Goal: Task Accomplishment & Management: Complete application form

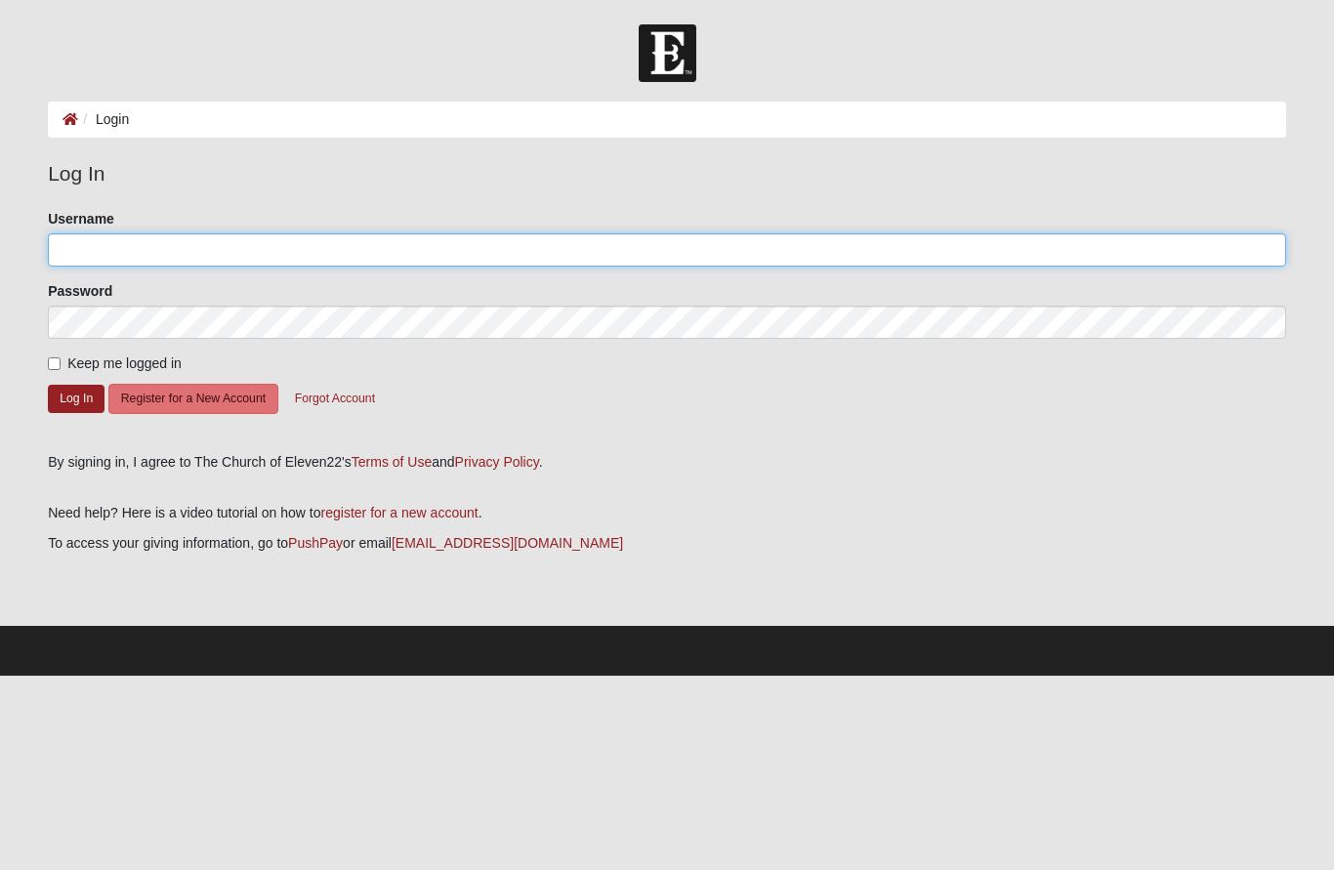
click at [394, 254] on input "Username" at bounding box center [667, 249] width 1238 height 33
type input "Boate8"
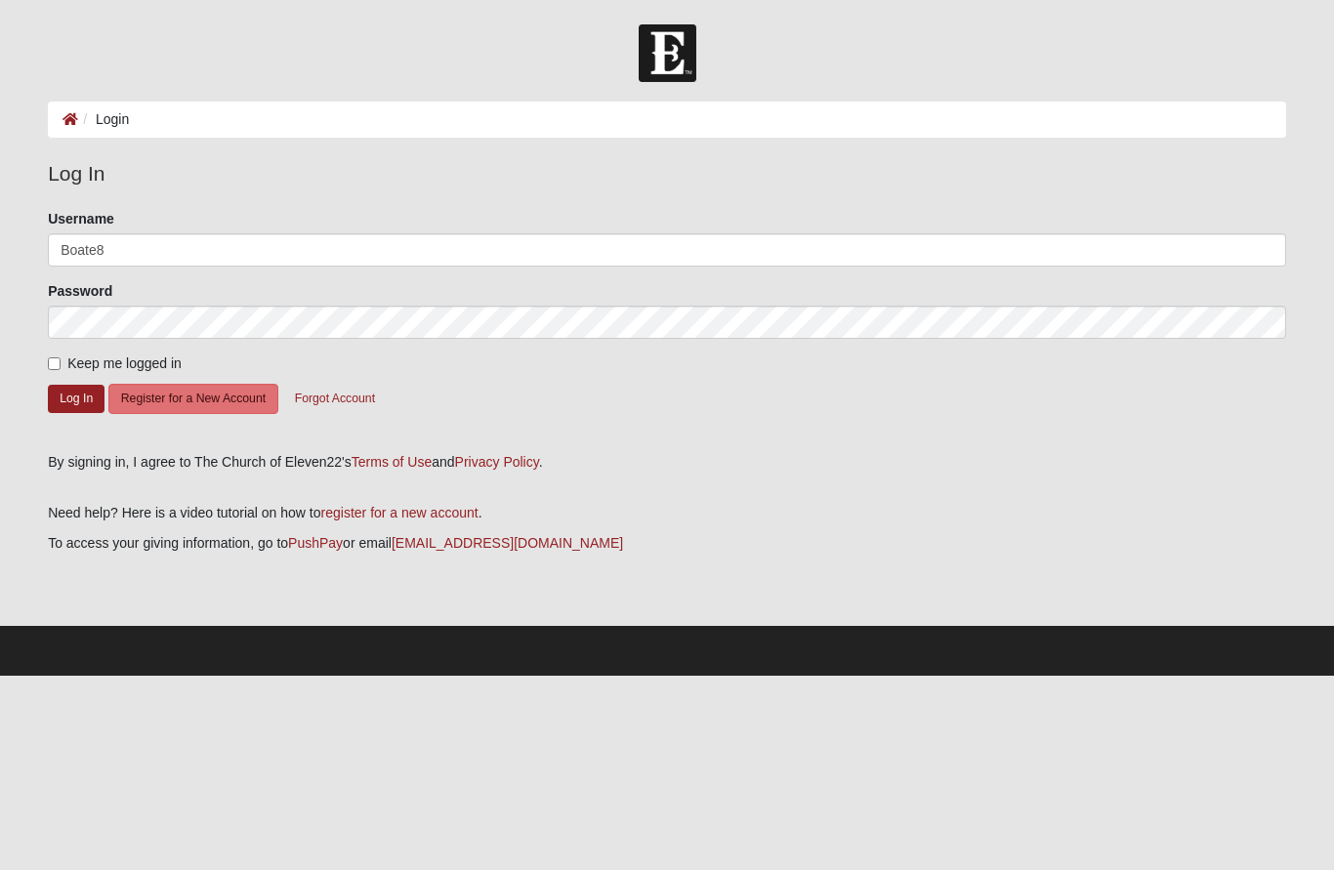
click at [76, 397] on button "Log In" at bounding box center [76, 399] width 57 height 28
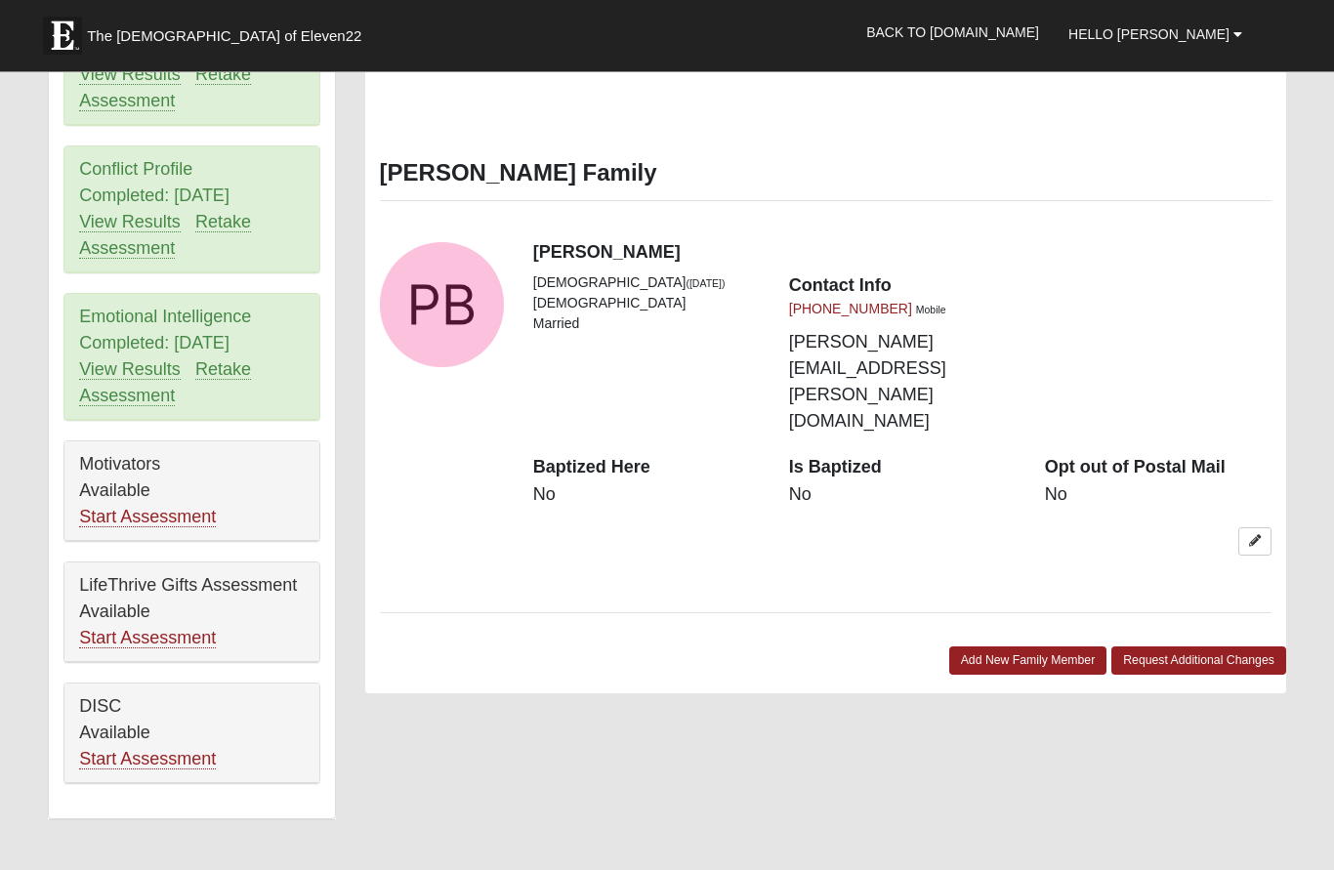
scroll to position [891, 0]
click at [191, 514] on link "Start Assessment" at bounding box center [147, 517] width 137 height 21
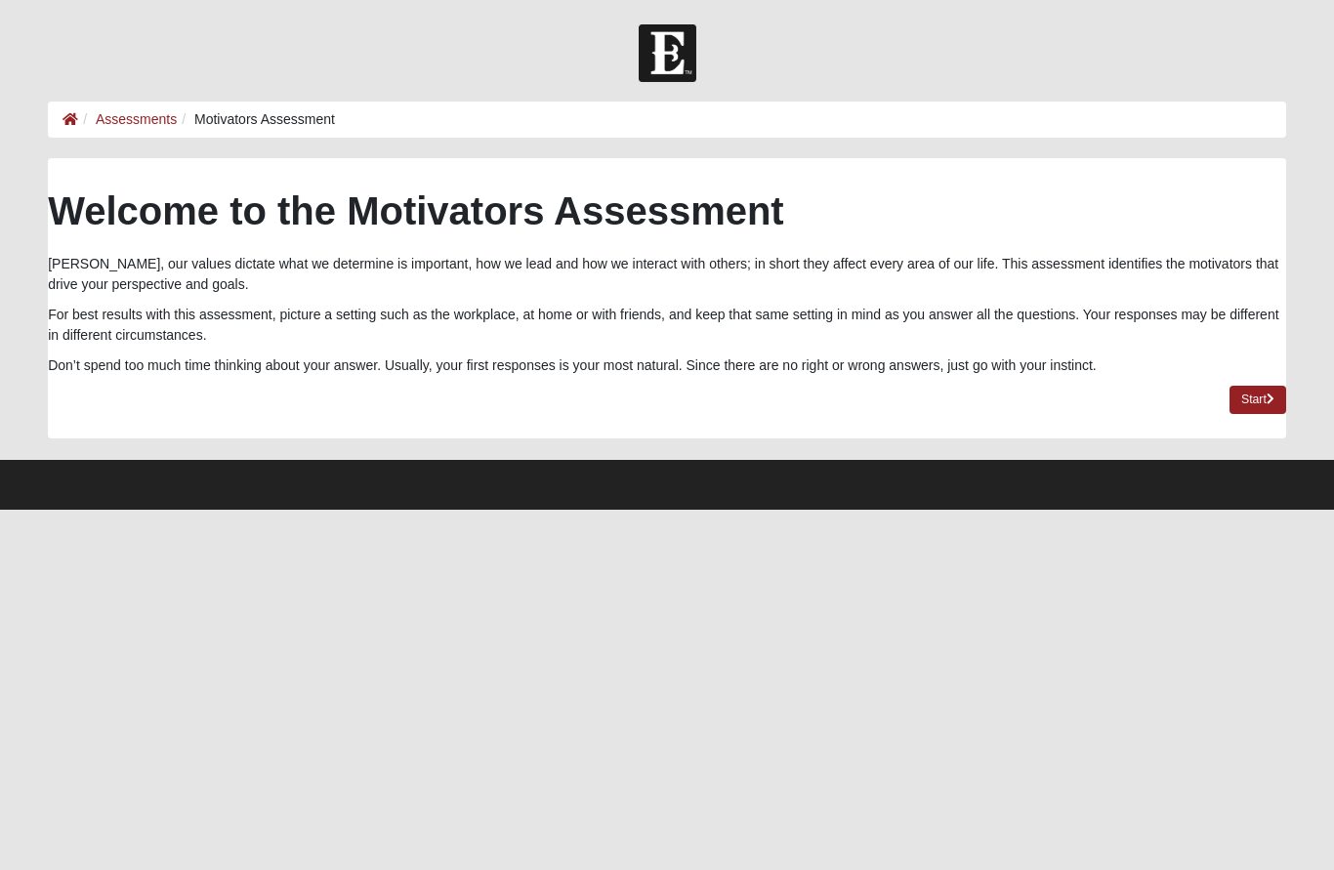
click at [1262, 394] on link "Start" at bounding box center [1257, 400] width 57 height 28
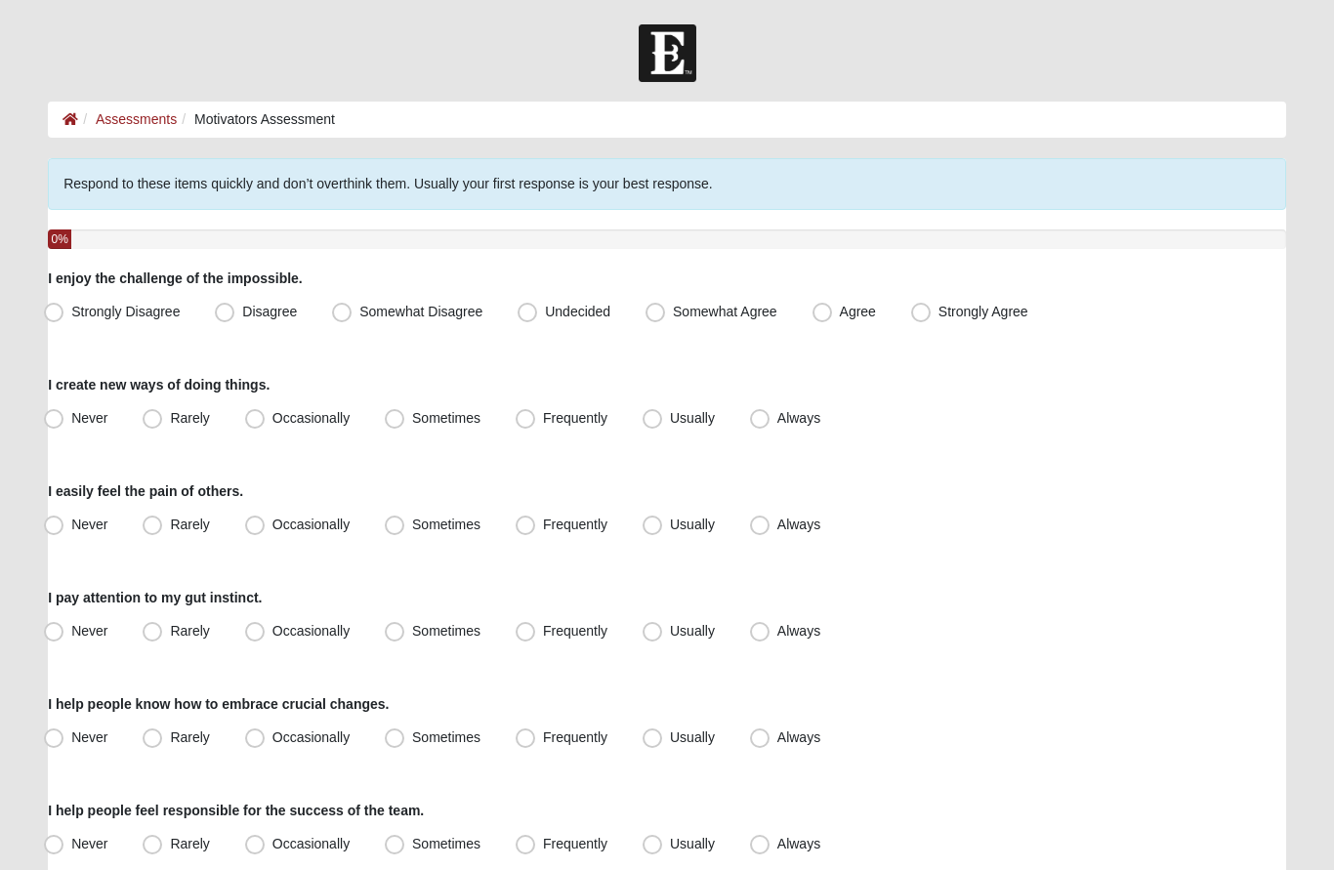
click at [657, 300] on label "Somewhat Agree" at bounding box center [713, 312] width 151 height 31
click at [657, 306] on input "Somewhat Agree" at bounding box center [659, 312] width 13 height 13
radio input "true"
click at [535, 419] on label "Frequently" at bounding box center [563, 418] width 111 height 31
click at [535, 419] on input "Frequently" at bounding box center [529, 418] width 13 height 13
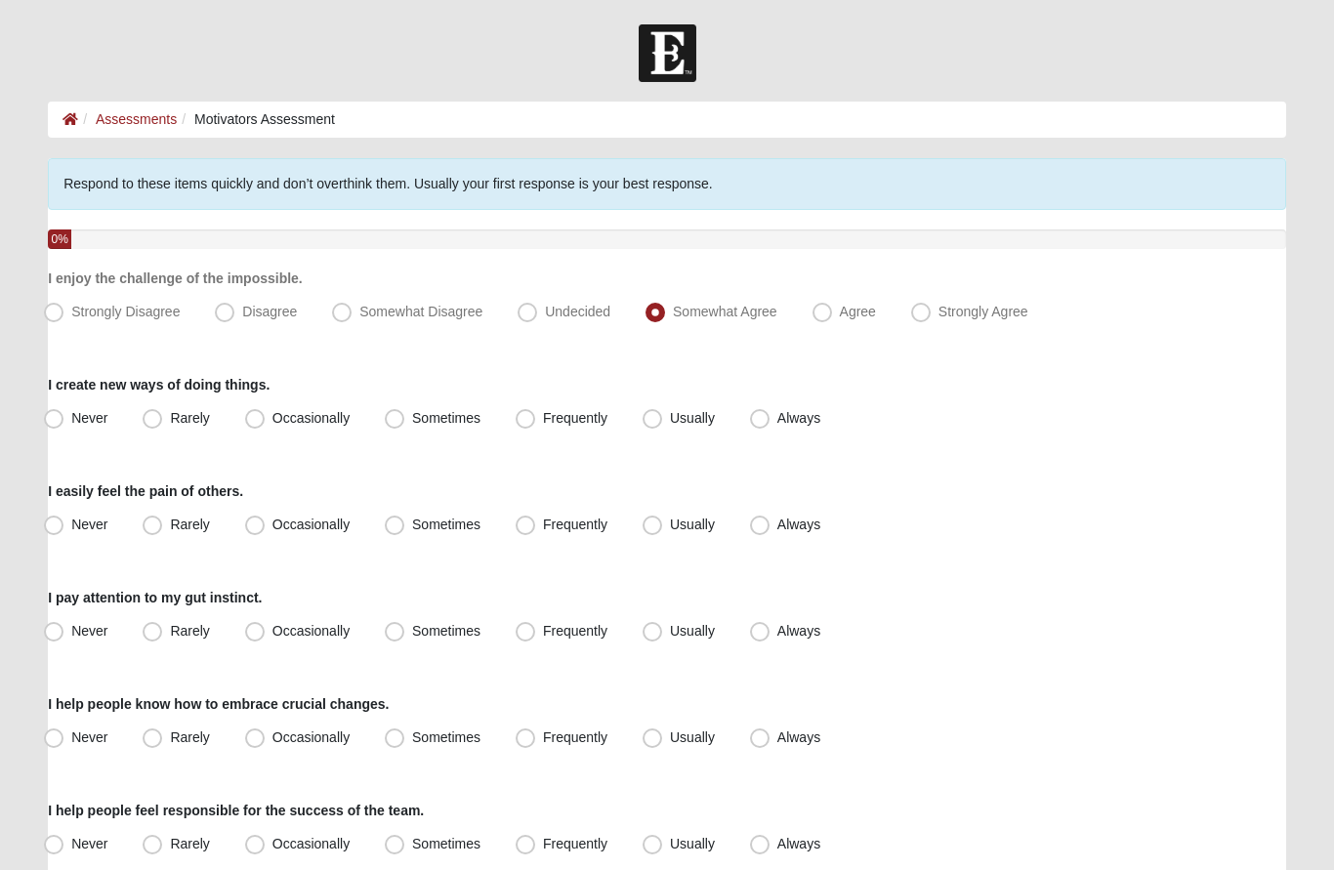
radio input "true"
click at [412, 518] on span "Sometimes" at bounding box center [446, 525] width 68 height 16
click at [400, 518] on input "Sometimes" at bounding box center [399, 524] width 13 height 13
radio input "true"
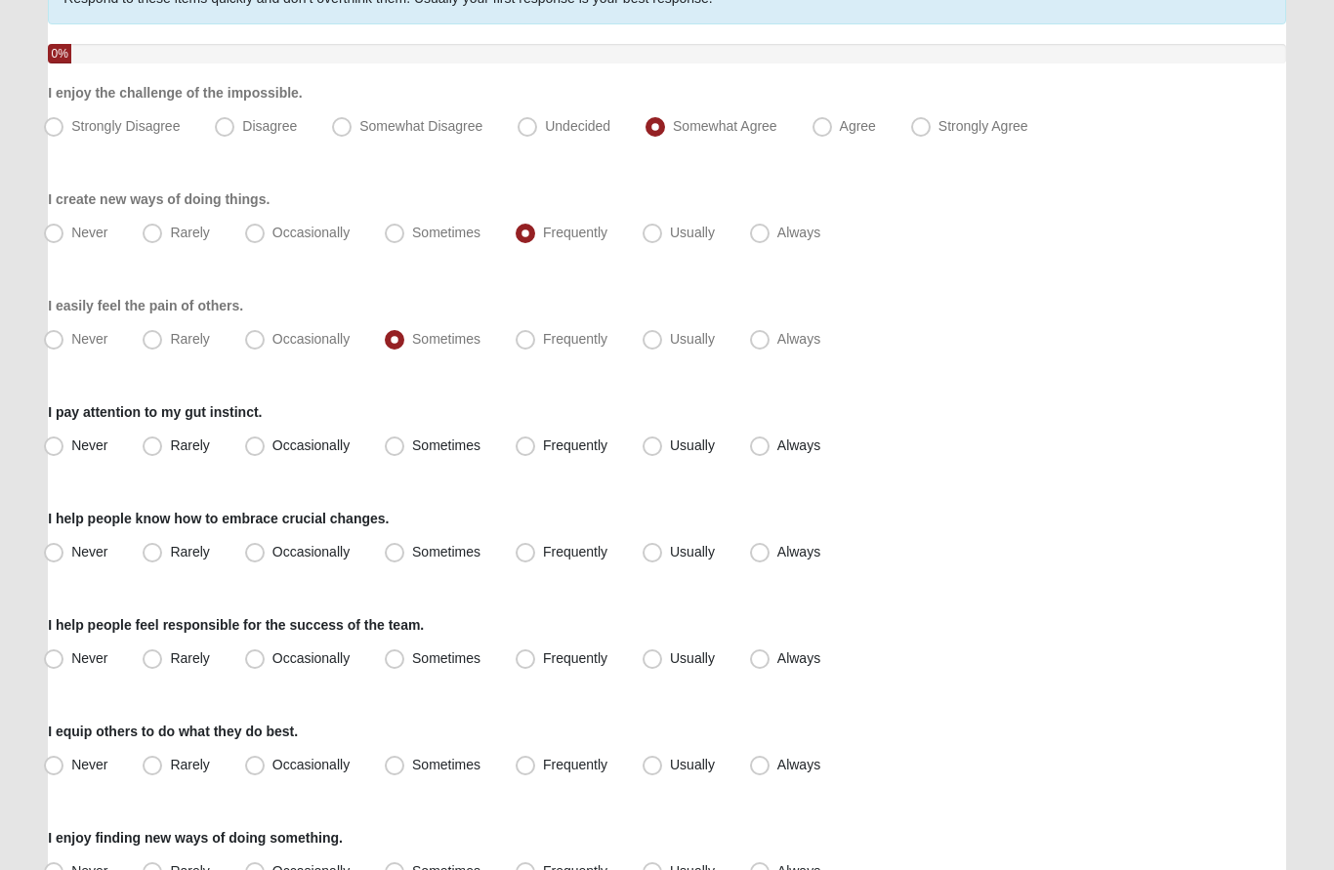
scroll to position [190, 0]
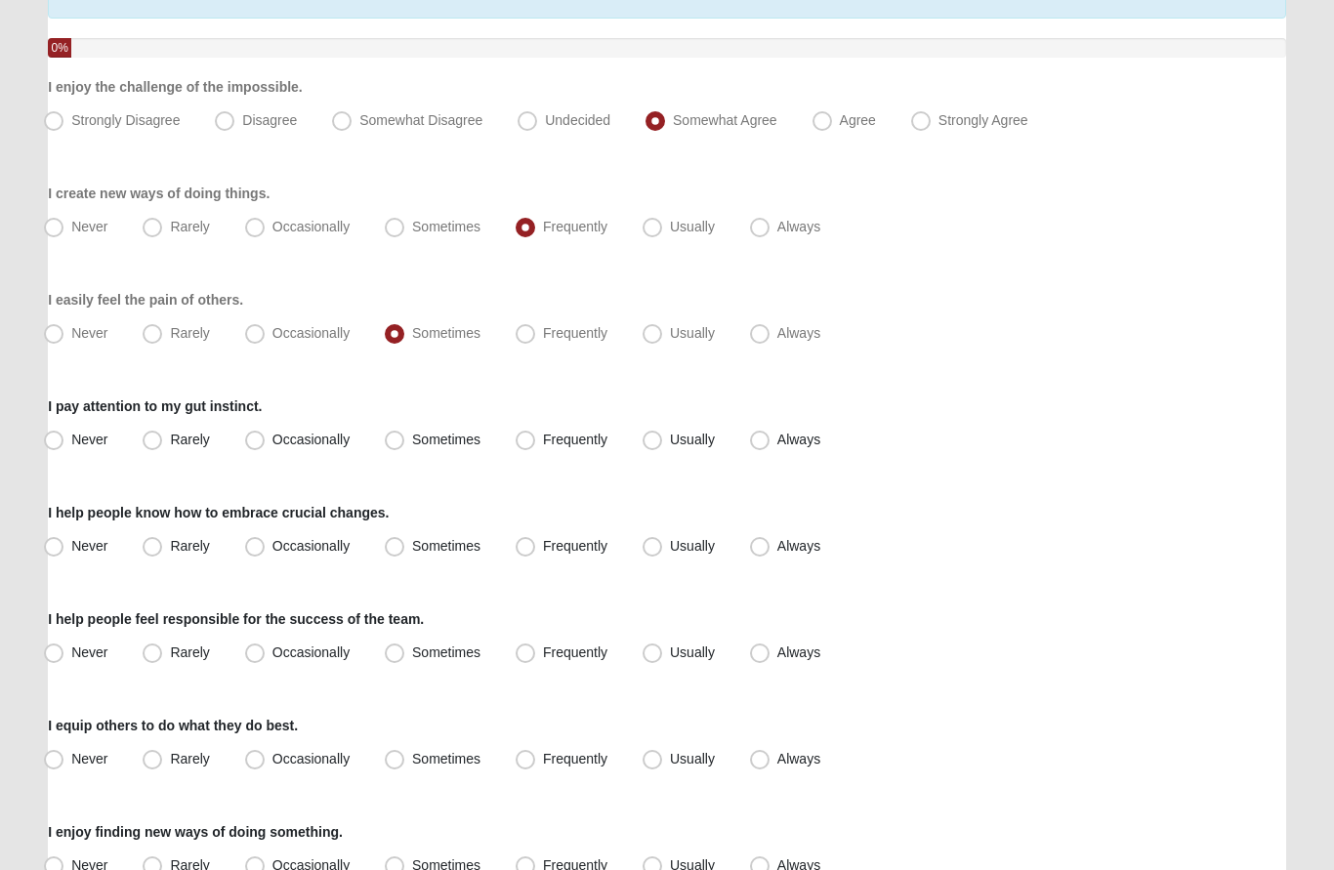
click at [543, 437] on span "Frequently" at bounding box center [575, 441] width 64 height 16
click at [529, 437] on input "Frequently" at bounding box center [529, 441] width 13 height 13
radio input "true"
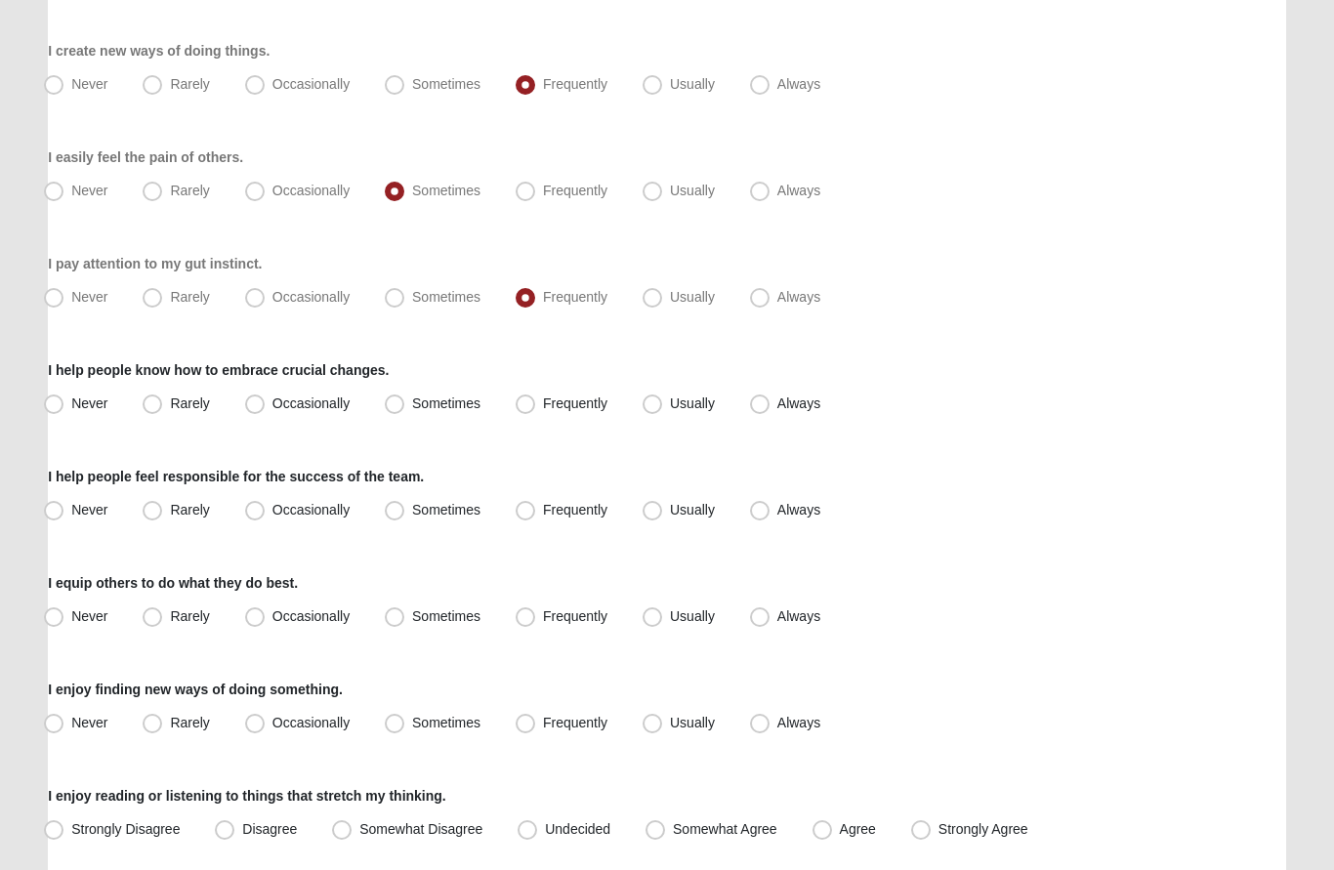
scroll to position [367, 0]
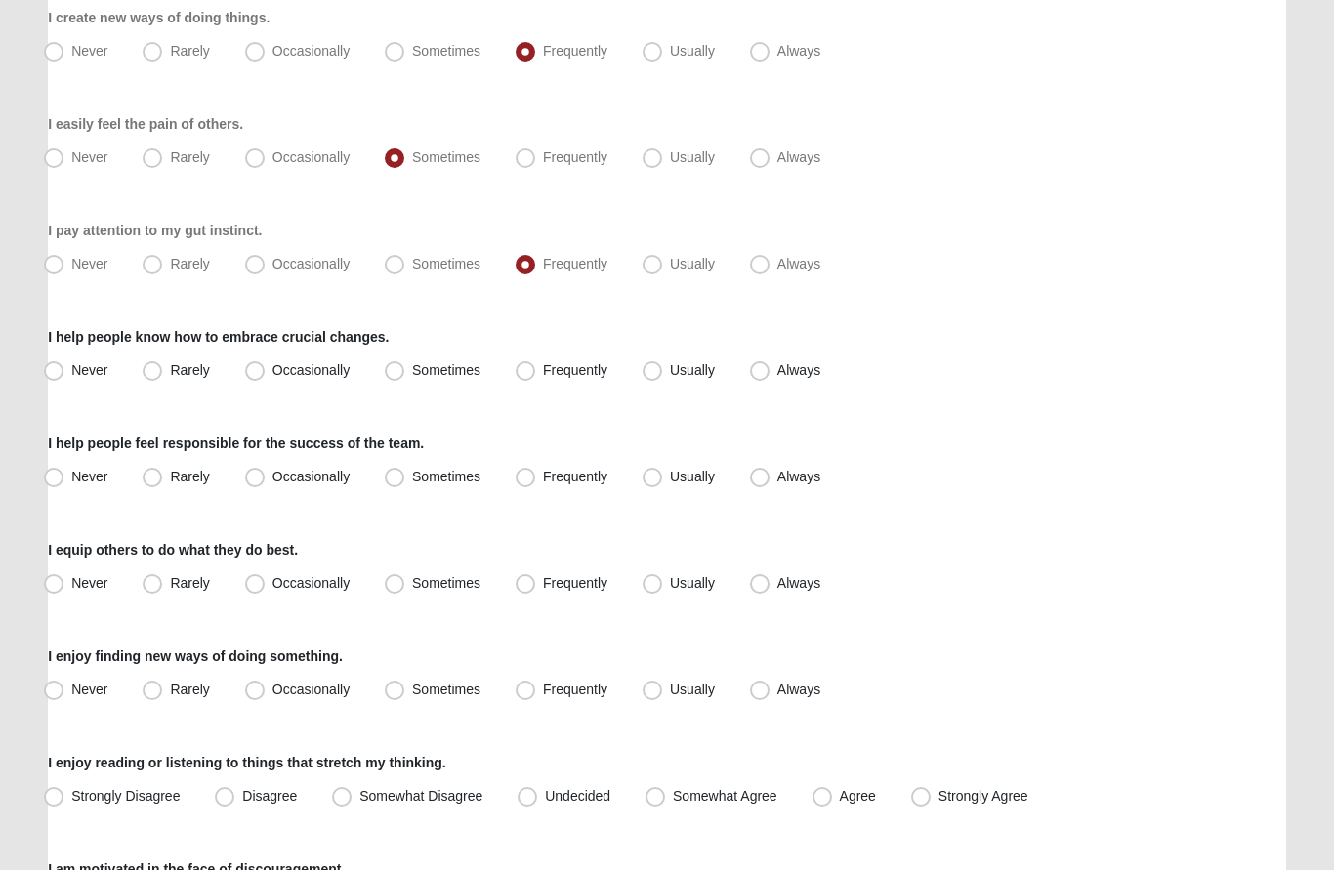
click at [412, 376] on span "Sometimes" at bounding box center [446, 370] width 68 height 16
click at [394, 376] on input "Sometimes" at bounding box center [399, 370] width 13 height 13
radio input "true"
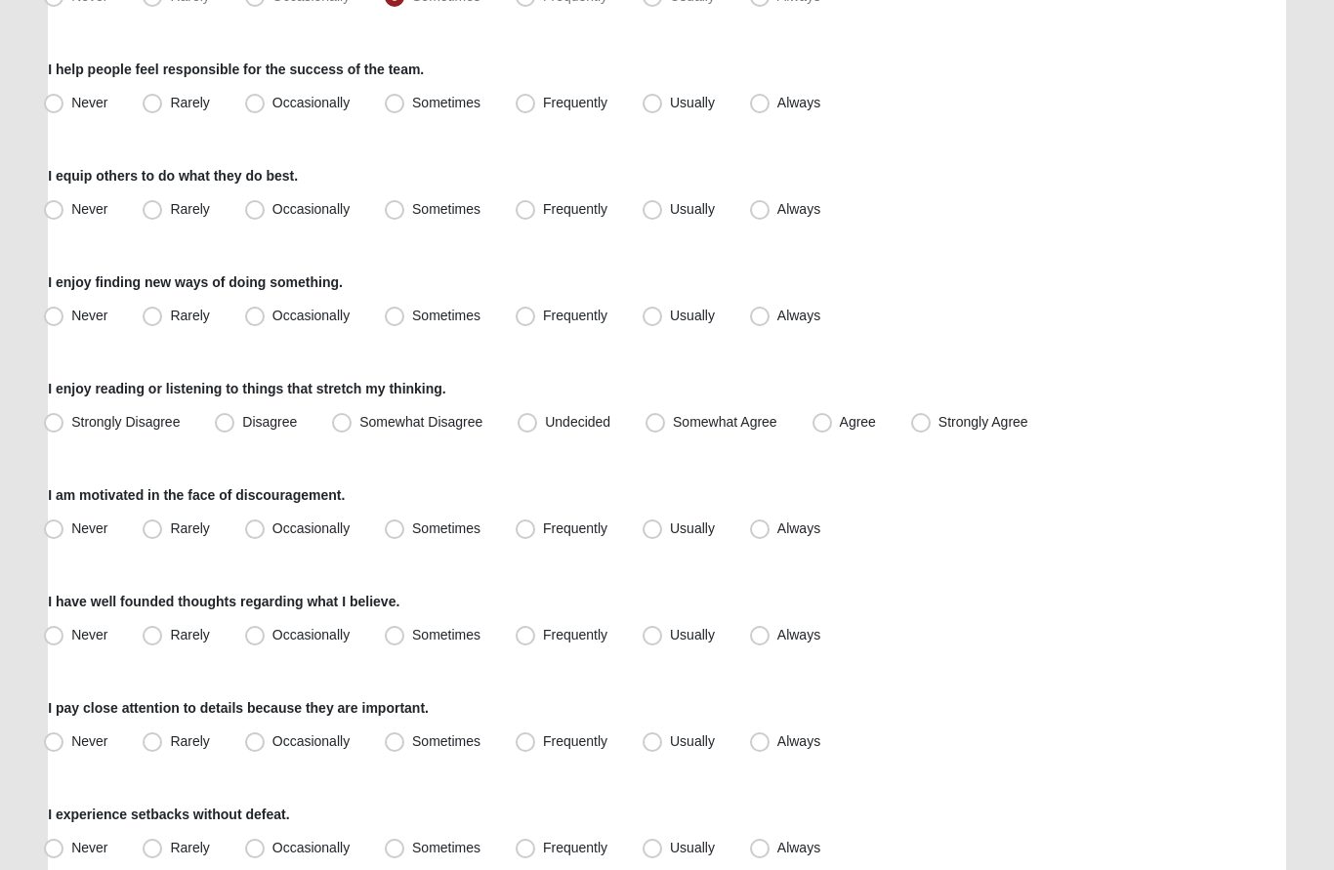
scroll to position [742, 0]
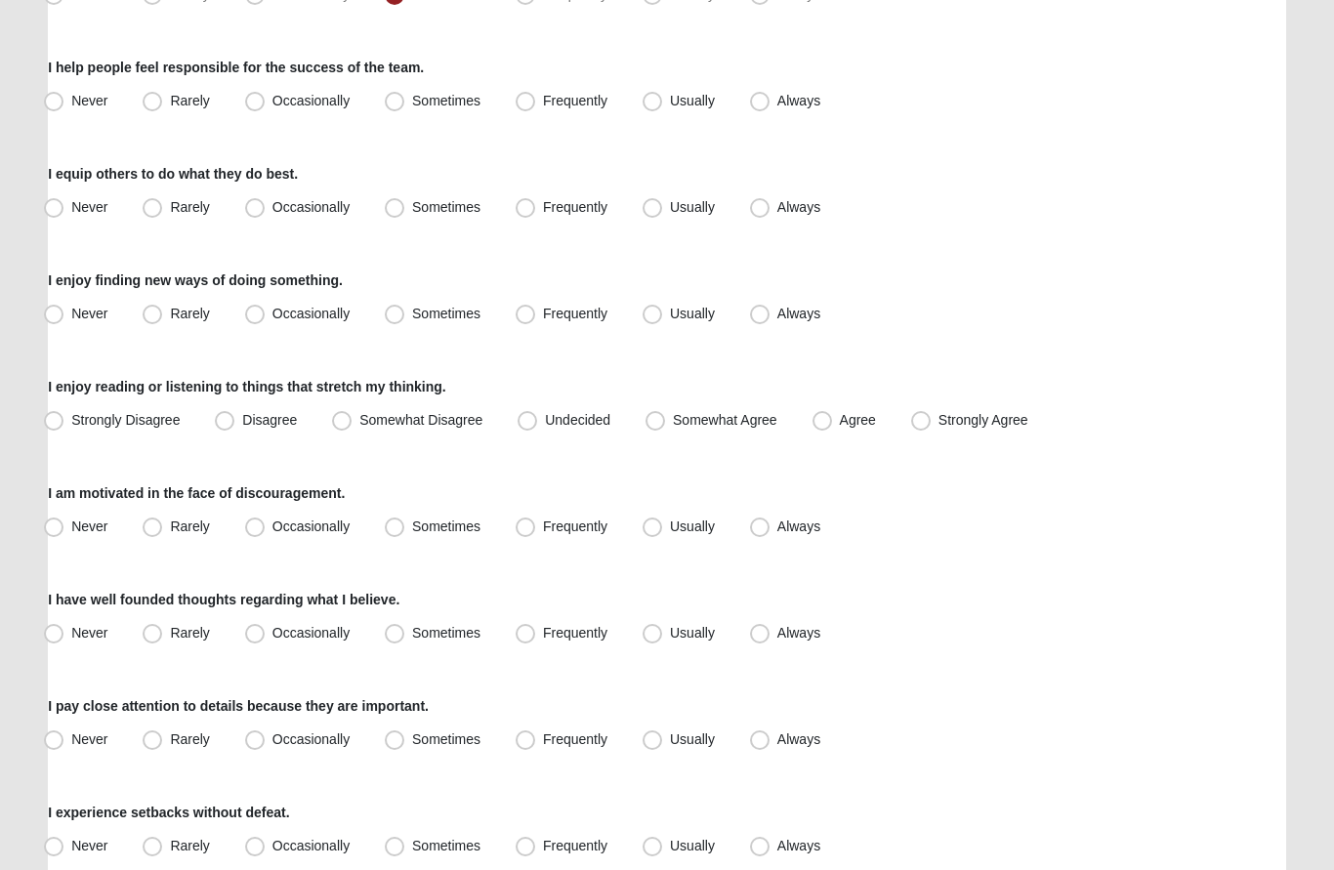
click at [543, 95] on span "Frequently" at bounding box center [575, 102] width 64 height 16
click at [529, 96] on input "Frequently" at bounding box center [529, 102] width 13 height 13
radio input "true"
click at [670, 94] on span "Usually" at bounding box center [692, 102] width 45 height 16
click at [651, 96] on input "Usually" at bounding box center [656, 102] width 13 height 13
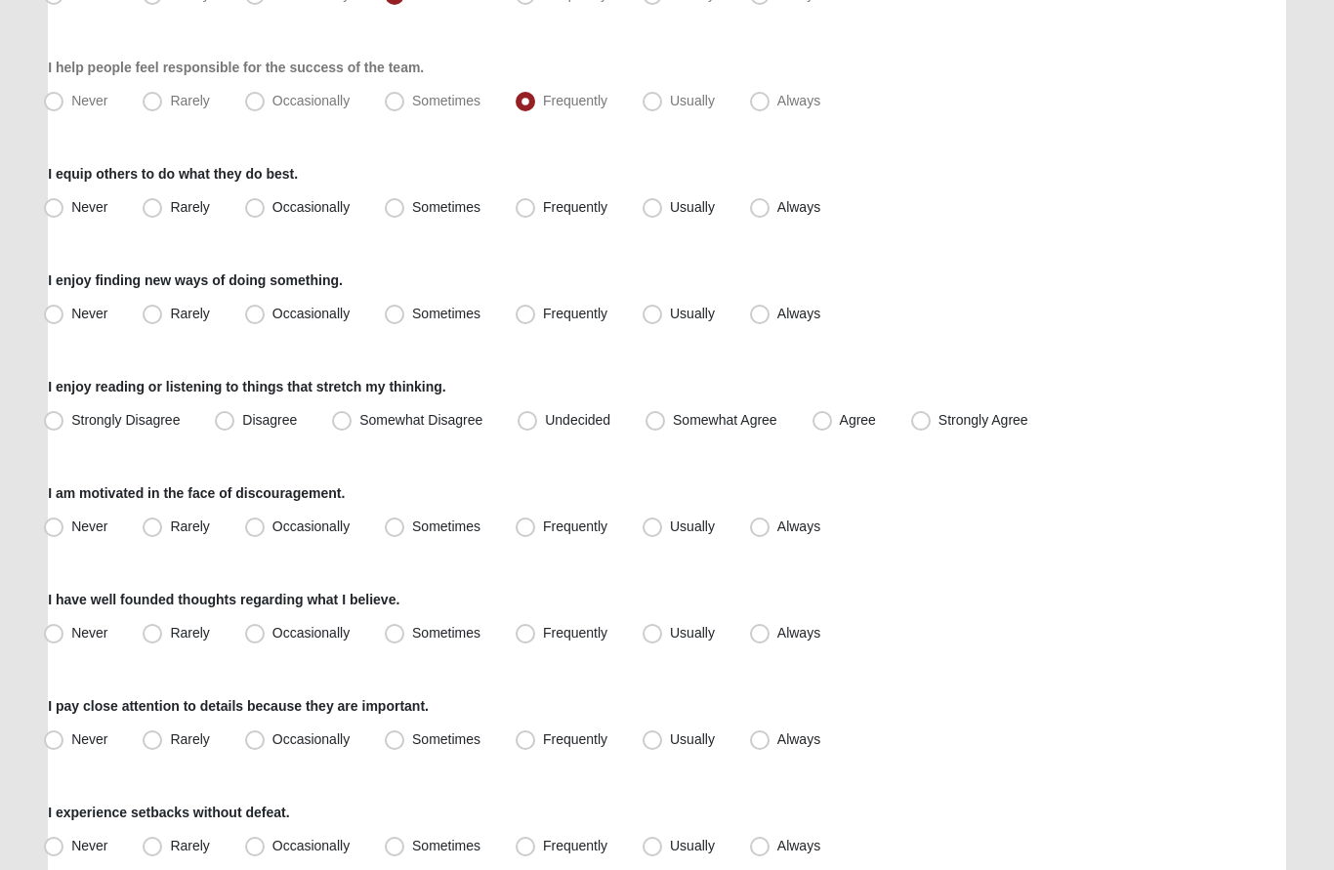
radio input "true"
click at [662, 211] on label "Usually" at bounding box center [681, 208] width 92 height 31
click at [662, 211] on input "Usually" at bounding box center [656, 208] width 13 height 13
radio input "true"
click at [412, 316] on span "Sometimes" at bounding box center [446, 315] width 68 height 16
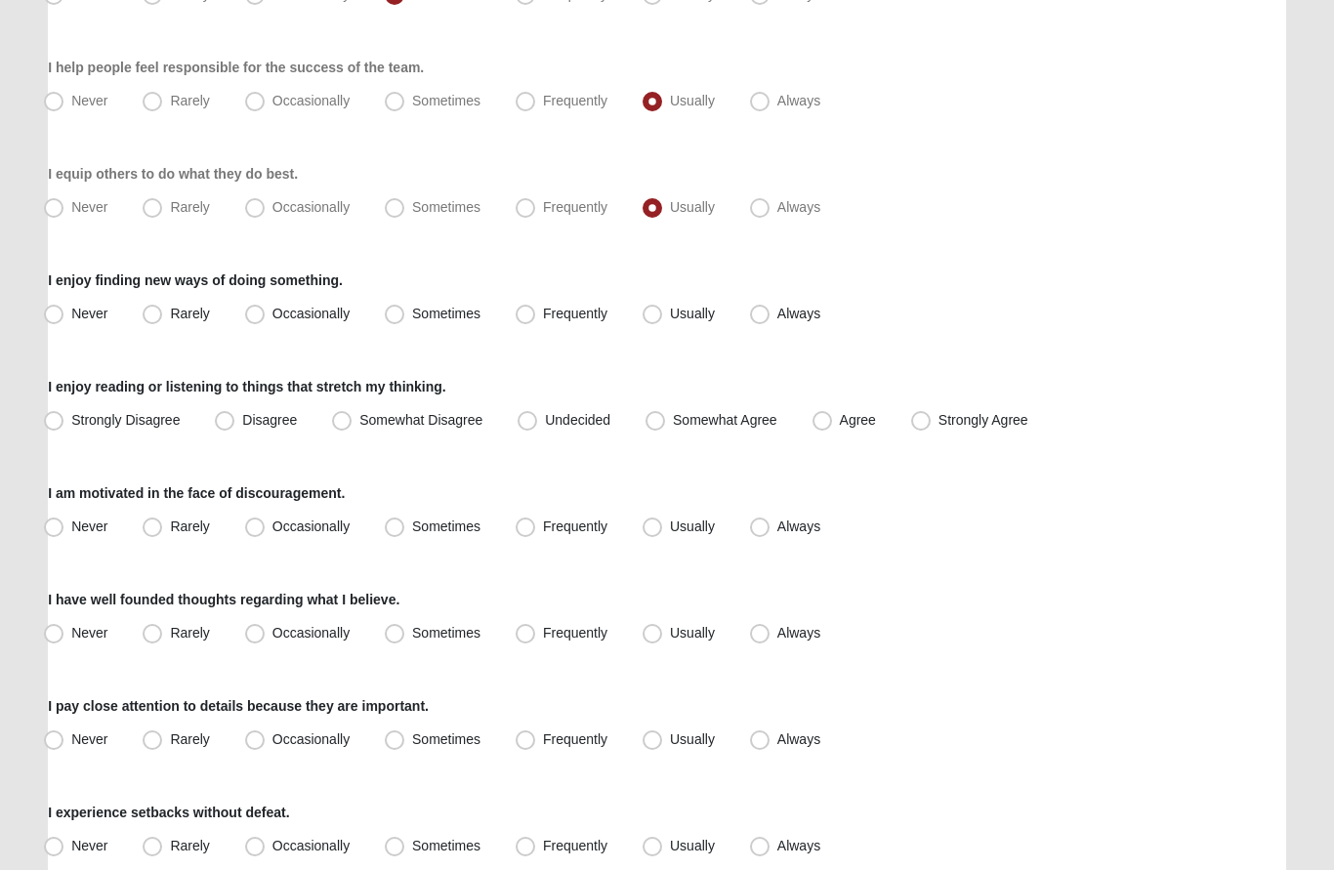
click at [401, 316] on input "Sometimes" at bounding box center [399, 315] width 13 height 13
radio input "true"
click at [938, 423] on span "Strongly Agree" at bounding box center [983, 421] width 90 height 16
click at [928, 423] on input "Strongly Agree" at bounding box center [925, 421] width 13 height 13
radio input "true"
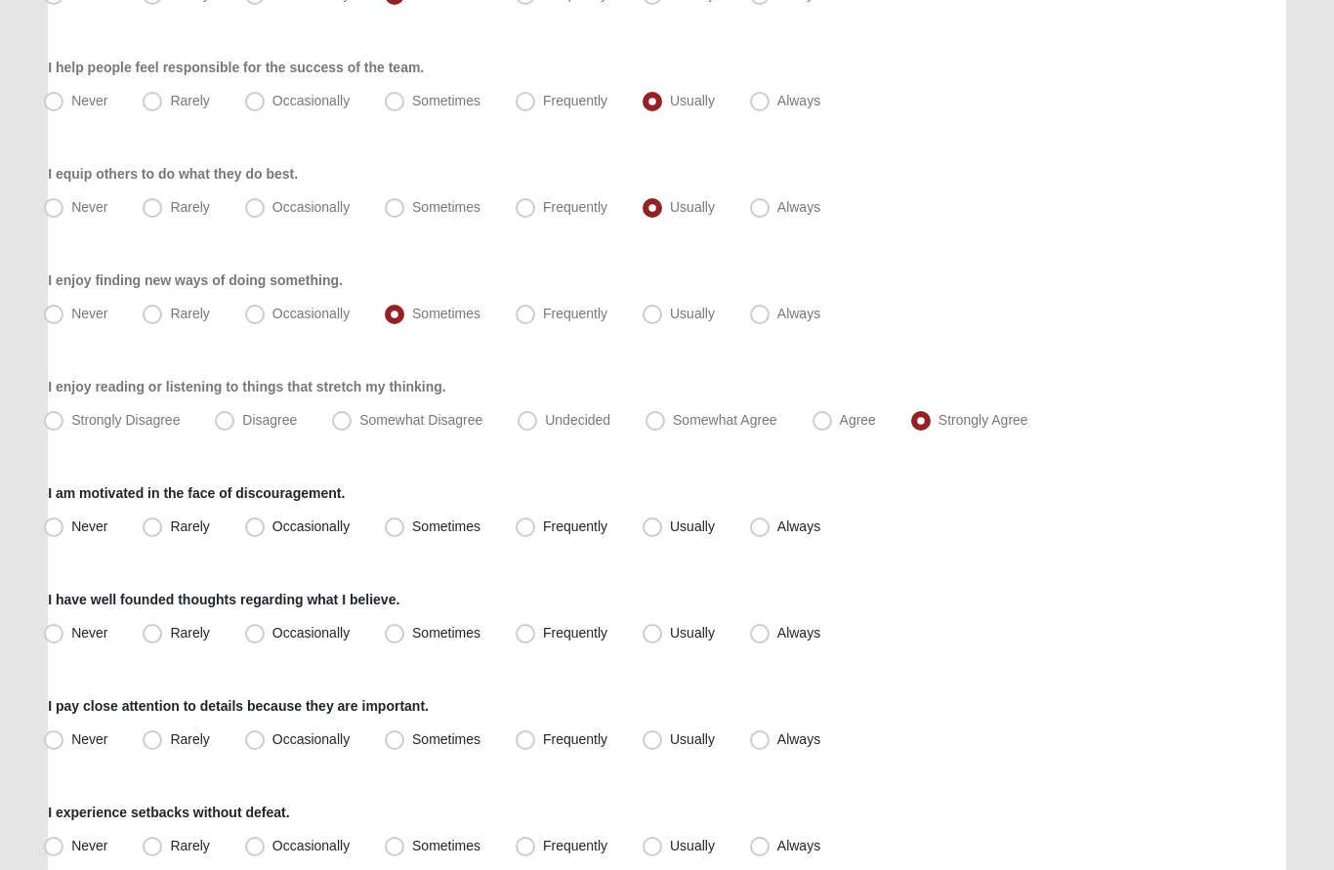
click at [537, 514] on label "Frequently" at bounding box center [563, 528] width 111 height 31
click at [536, 521] on input "Frequently" at bounding box center [529, 527] width 13 height 13
radio input "true"
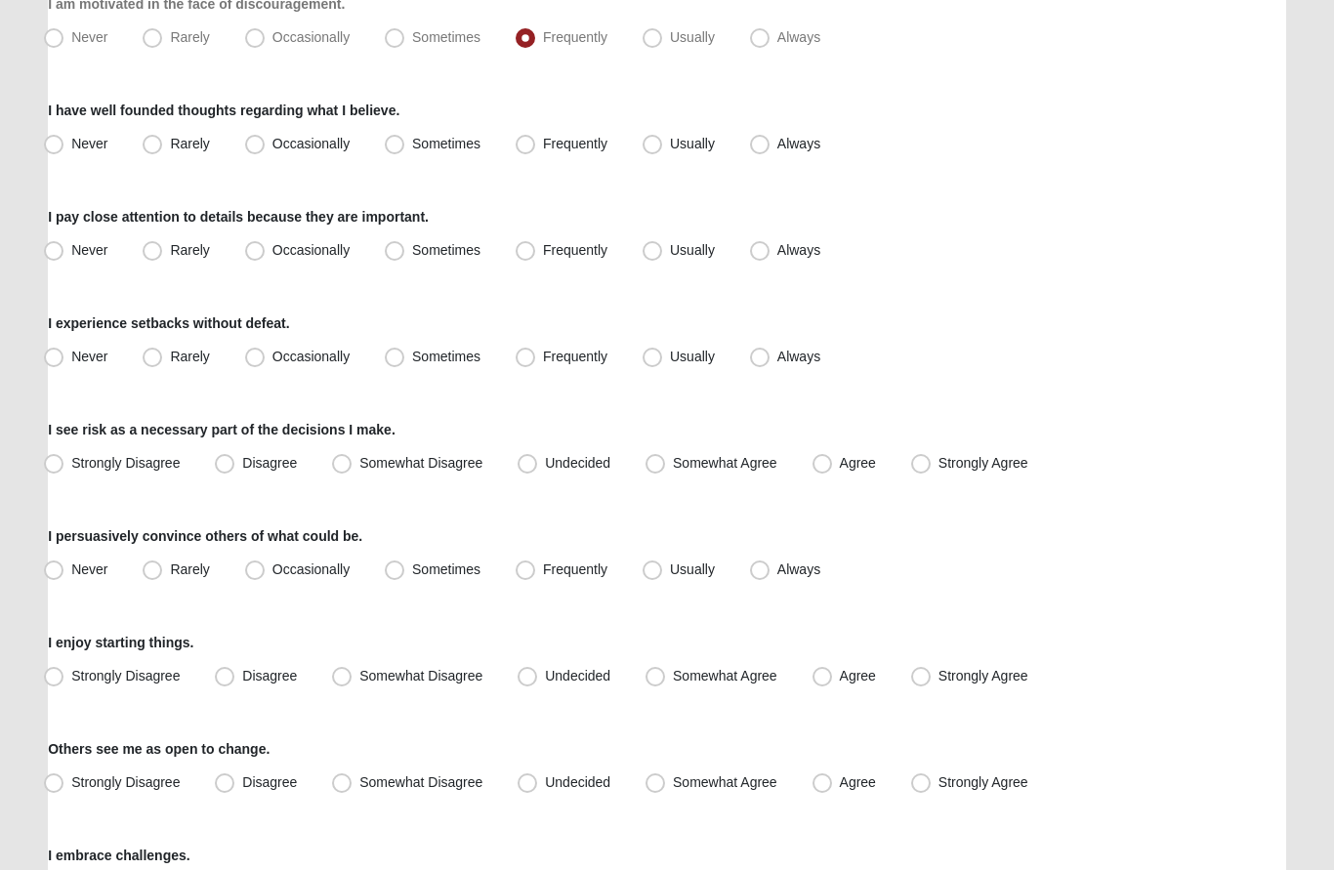
scroll to position [1233, 0]
click at [782, 149] on span "Always" at bounding box center [798, 143] width 43 height 16
click at [770, 149] on input "Always" at bounding box center [764, 143] width 13 height 13
radio input "true"
click at [772, 237] on label "Always" at bounding box center [787, 249] width 90 height 31
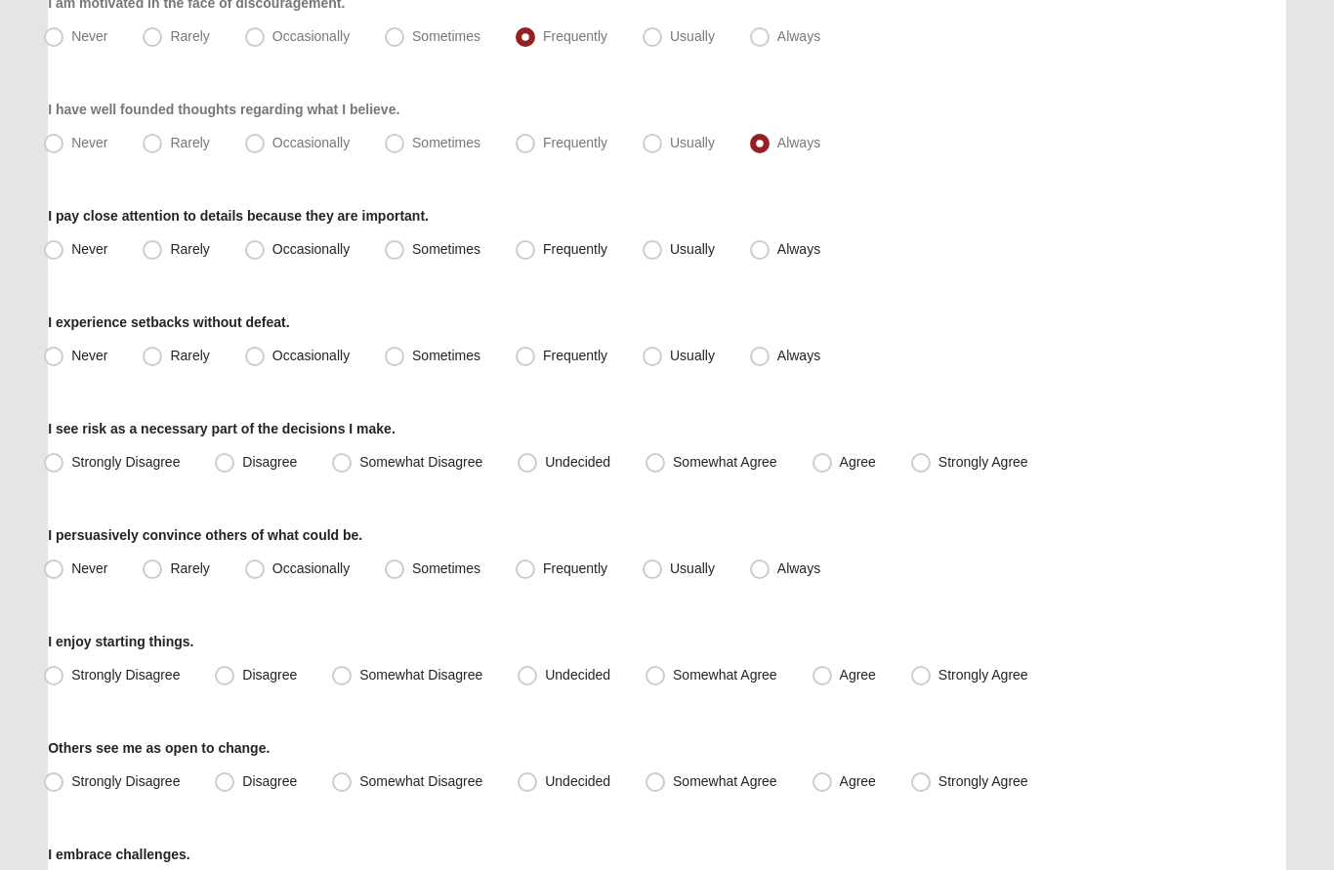
click at [770, 243] on input "Always" at bounding box center [764, 249] width 13 height 13
radio input "true"
click at [543, 350] on span "Frequently" at bounding box center [575, 356] width 64 height 16
click at [526, 350] on input "Frequently" at bounding box center [529, 356] width 13 height 13
radio input "true"
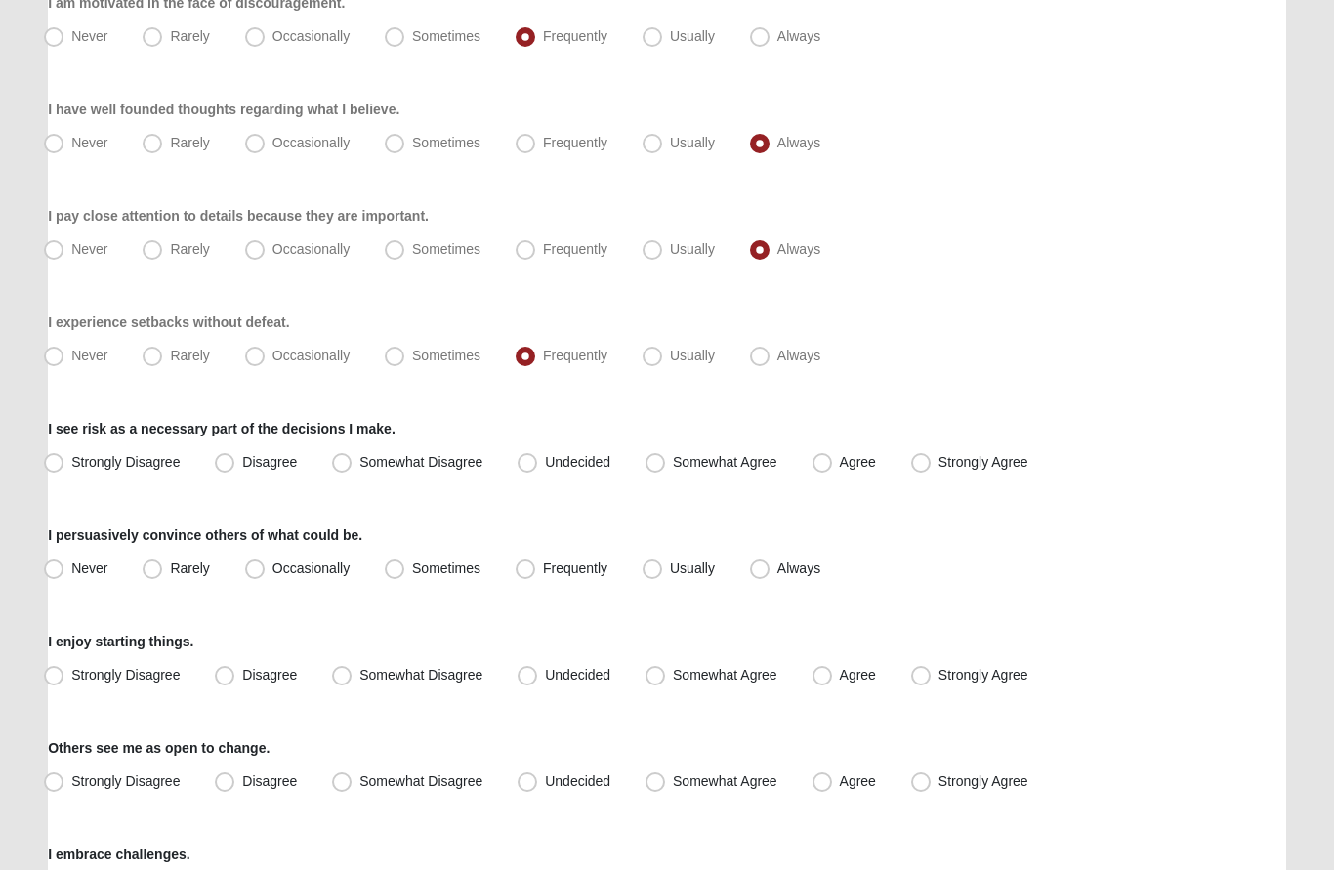
click at [840, 461] on span "Agree" at bounding box center [858, 462] width 36 height 16
click at [826, 461] on input "Agree" at bounding box center [826, 462] width 13 height 13
radio input "true"
click at [543, 562] on span "Frequently" at bounding box center [575, 568] width 64 height 16
click at [523, 562] on input "Frequently" at bounding box center [529, 568] width 13 height 13
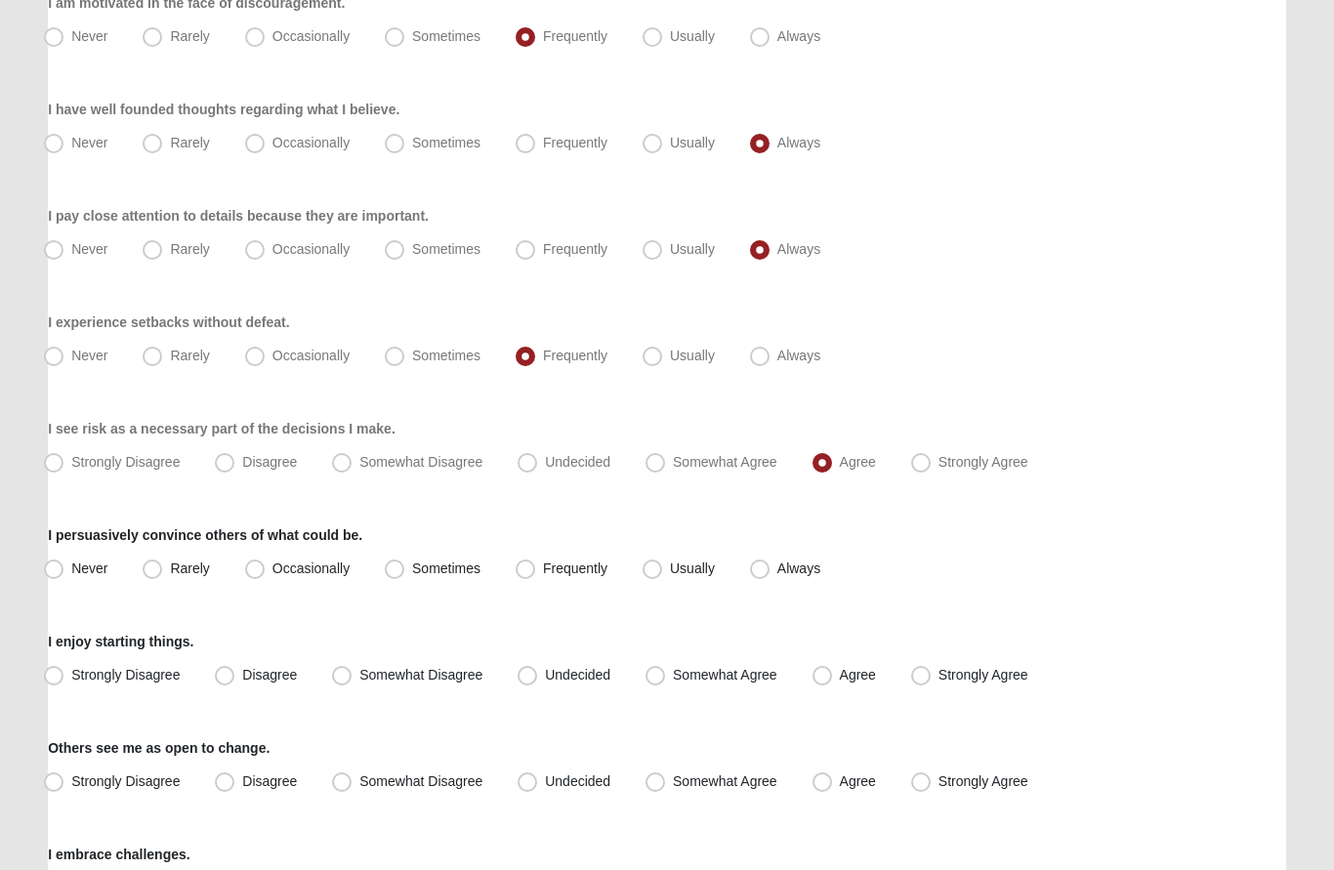
radio input "true"
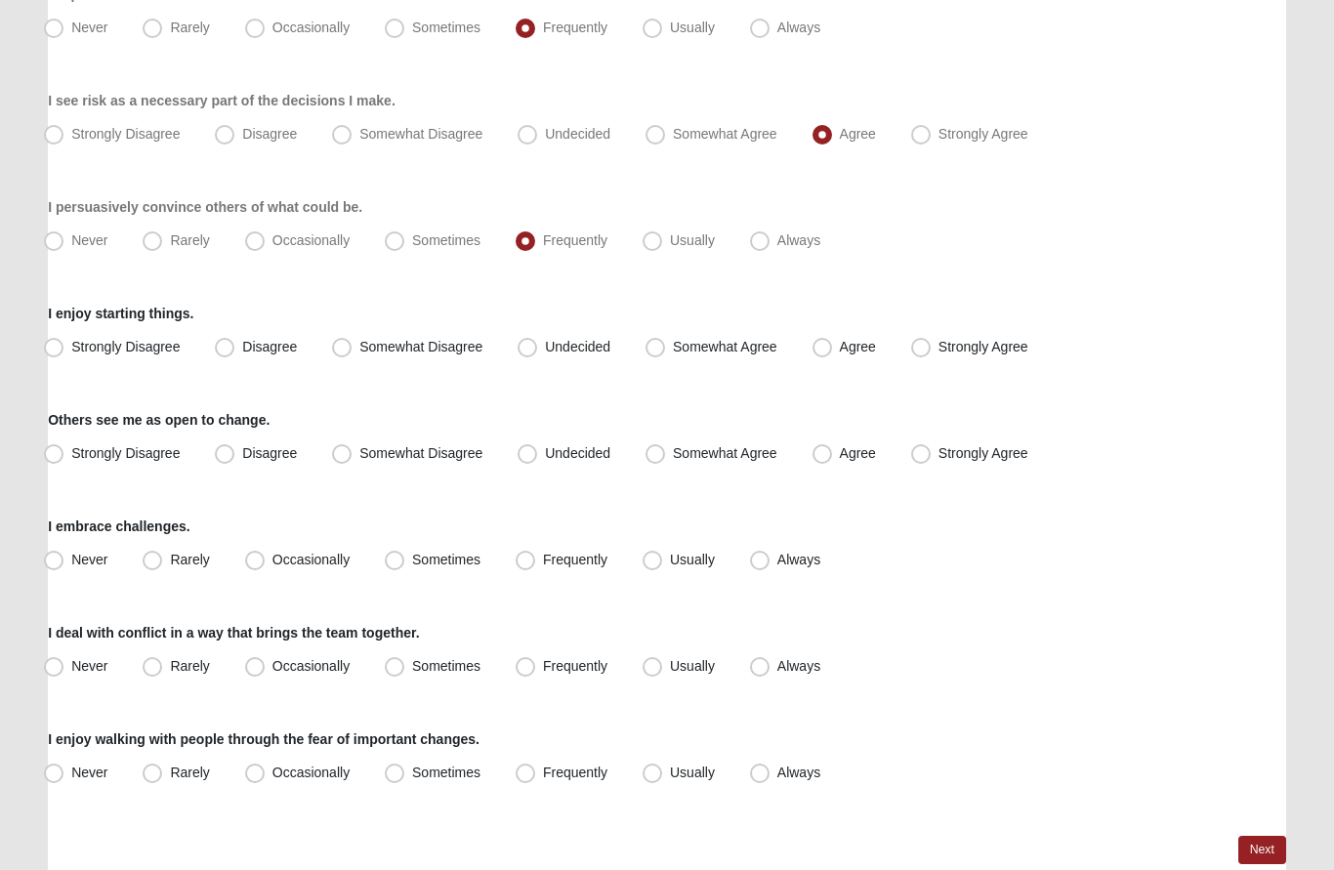
scroll to position [1564, 0]
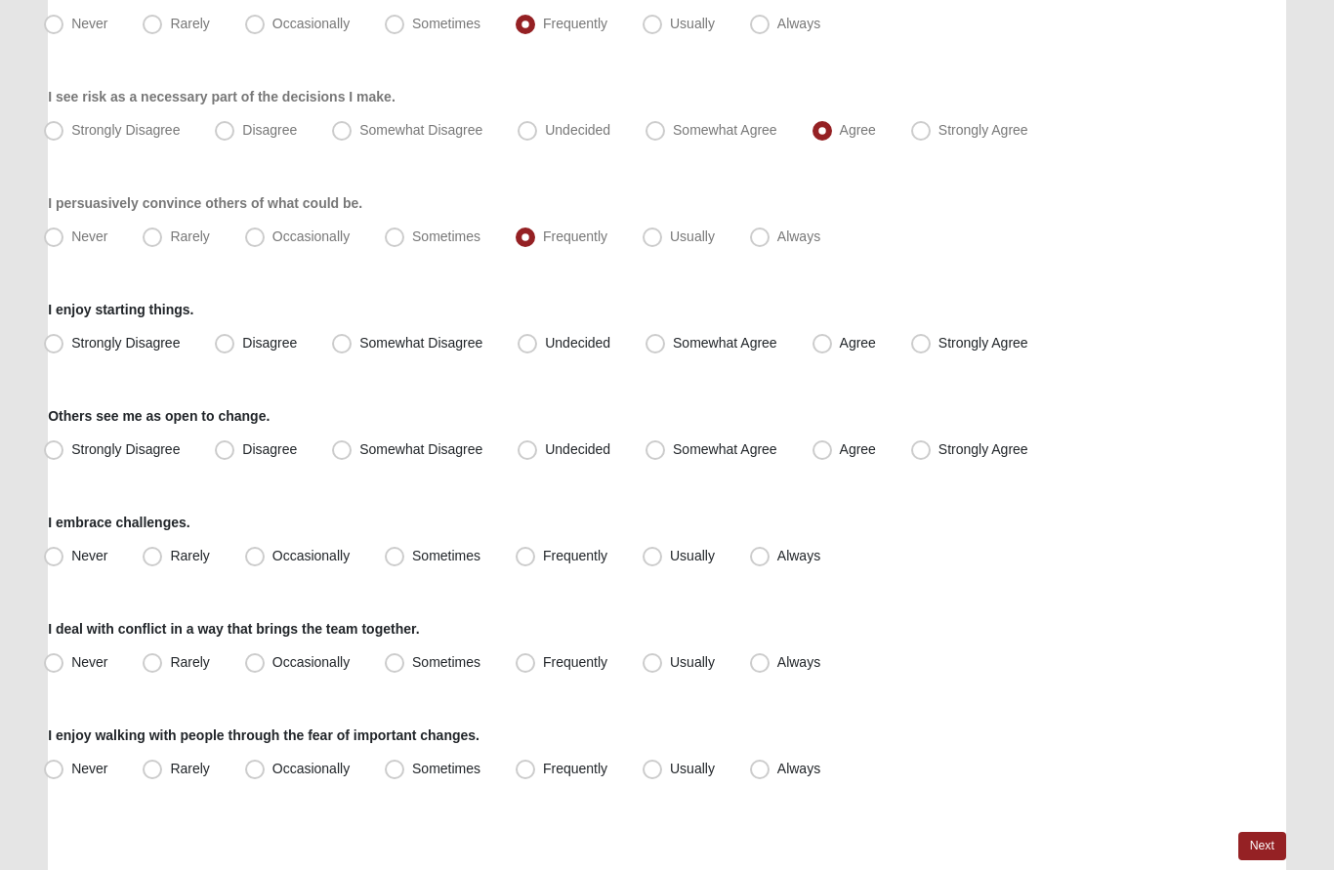
click at [840, 344] on span "Agree" at bounding box center [858, 344] width 36 height 16
click at [827, 344] on input "Agree" at bounding box center [826, 344] width 13 height 13
radio input "true"
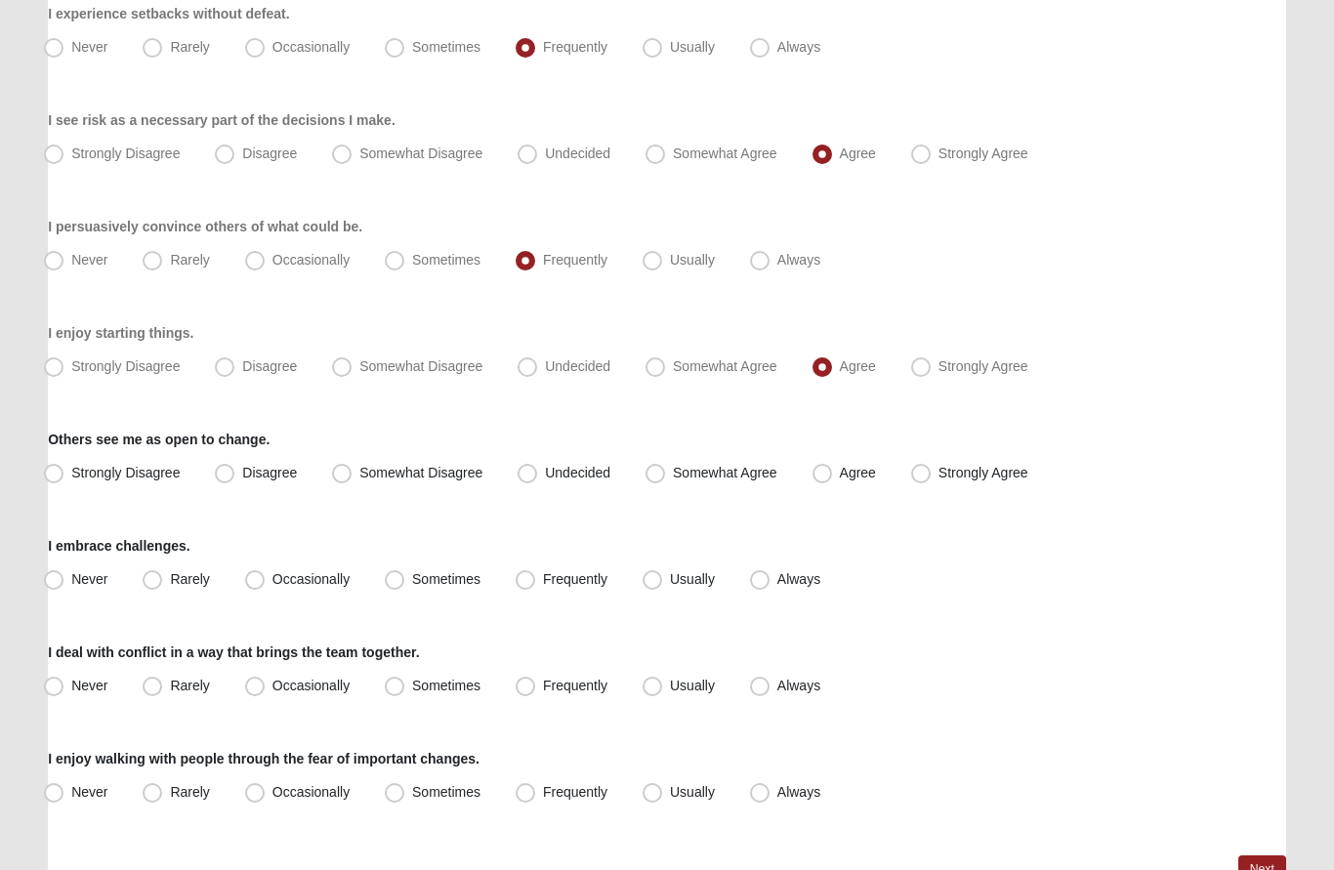
scroll to position [1538, 0]
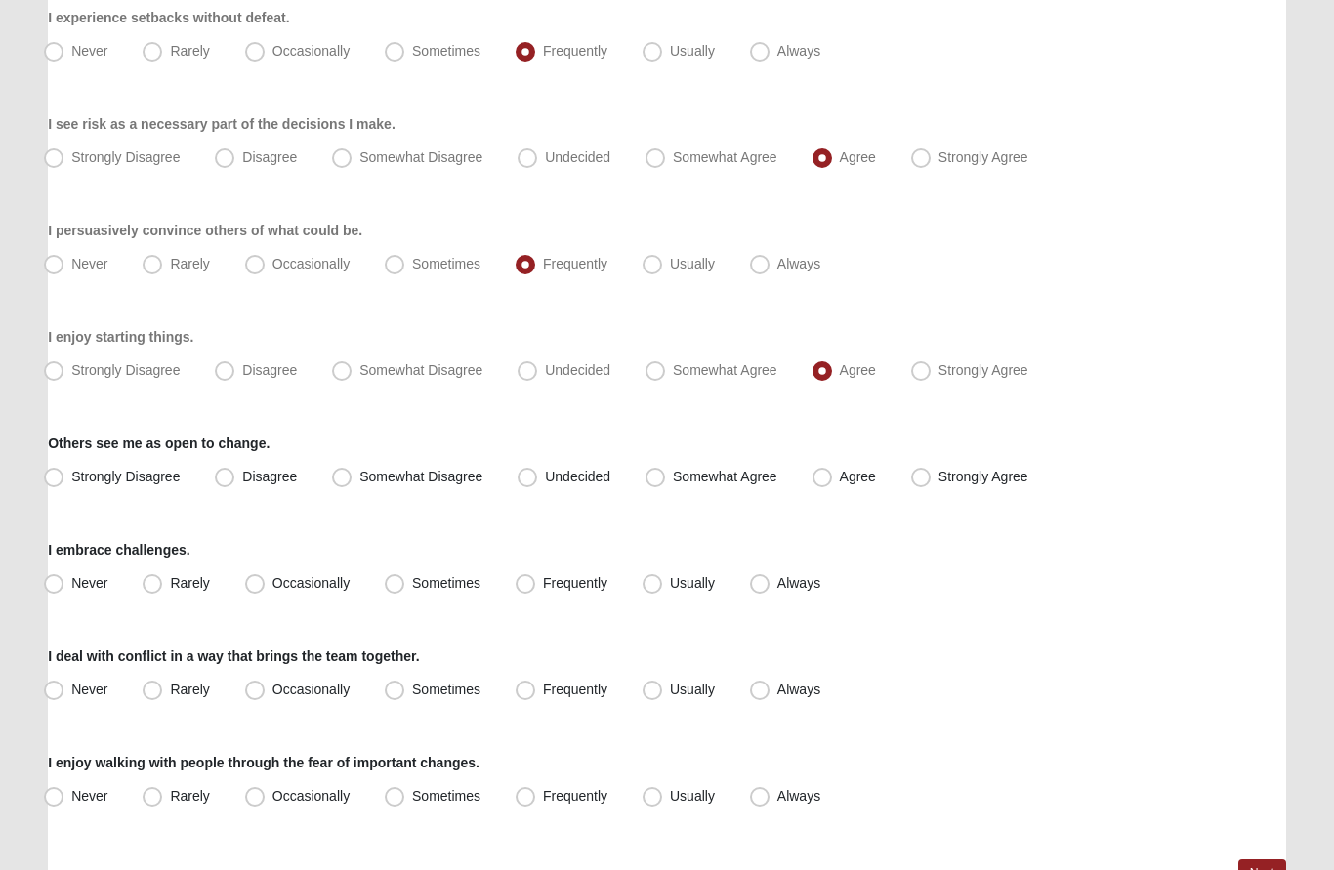
click at [538, 480] on label "Undecided" at bounding box center [566, 477] width 112 height 31
click at [538, 480] on input "Undecided" at bounding box center [531, 477] width 13 height 13
radio input "true"
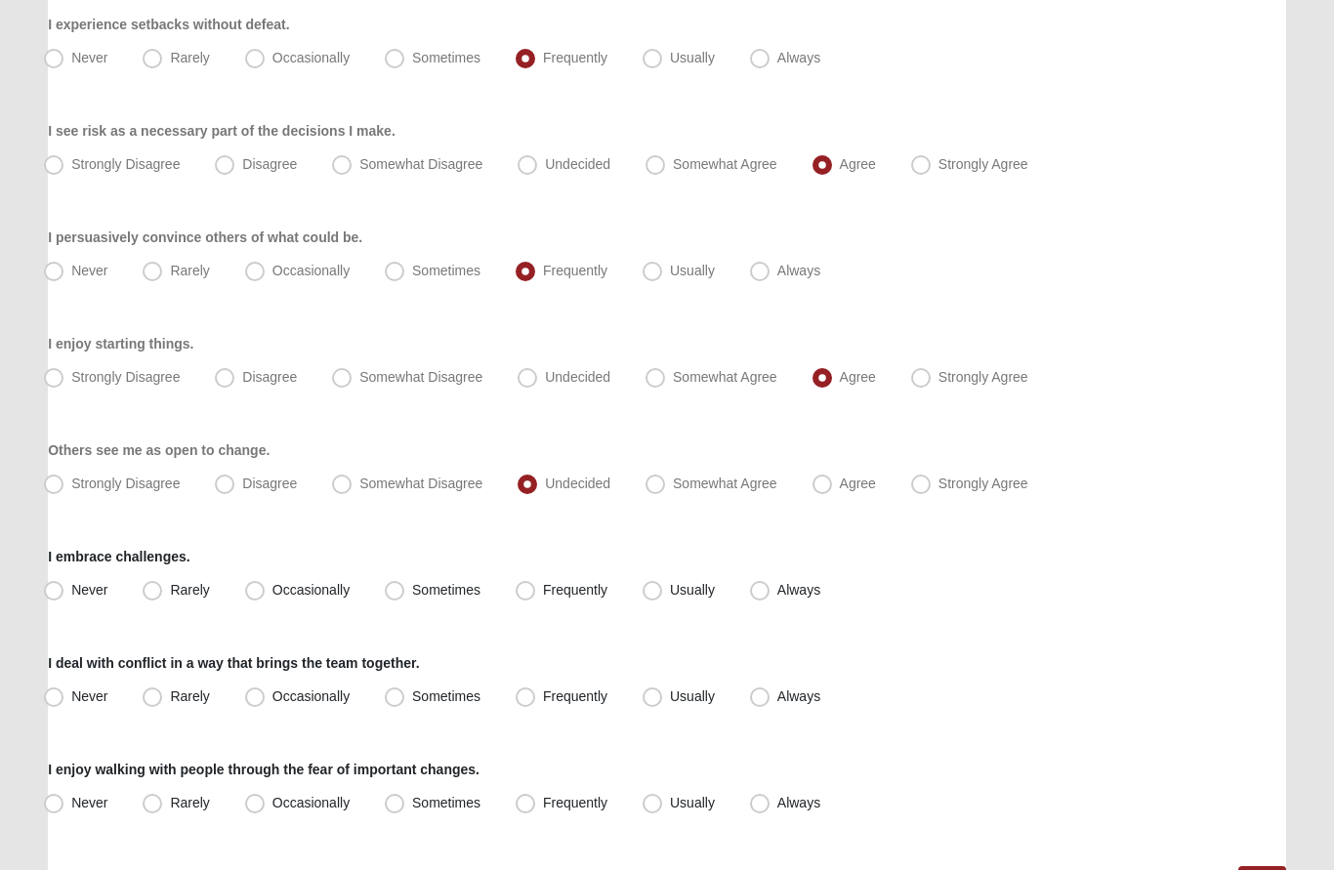
scroll to position [1564, 0]
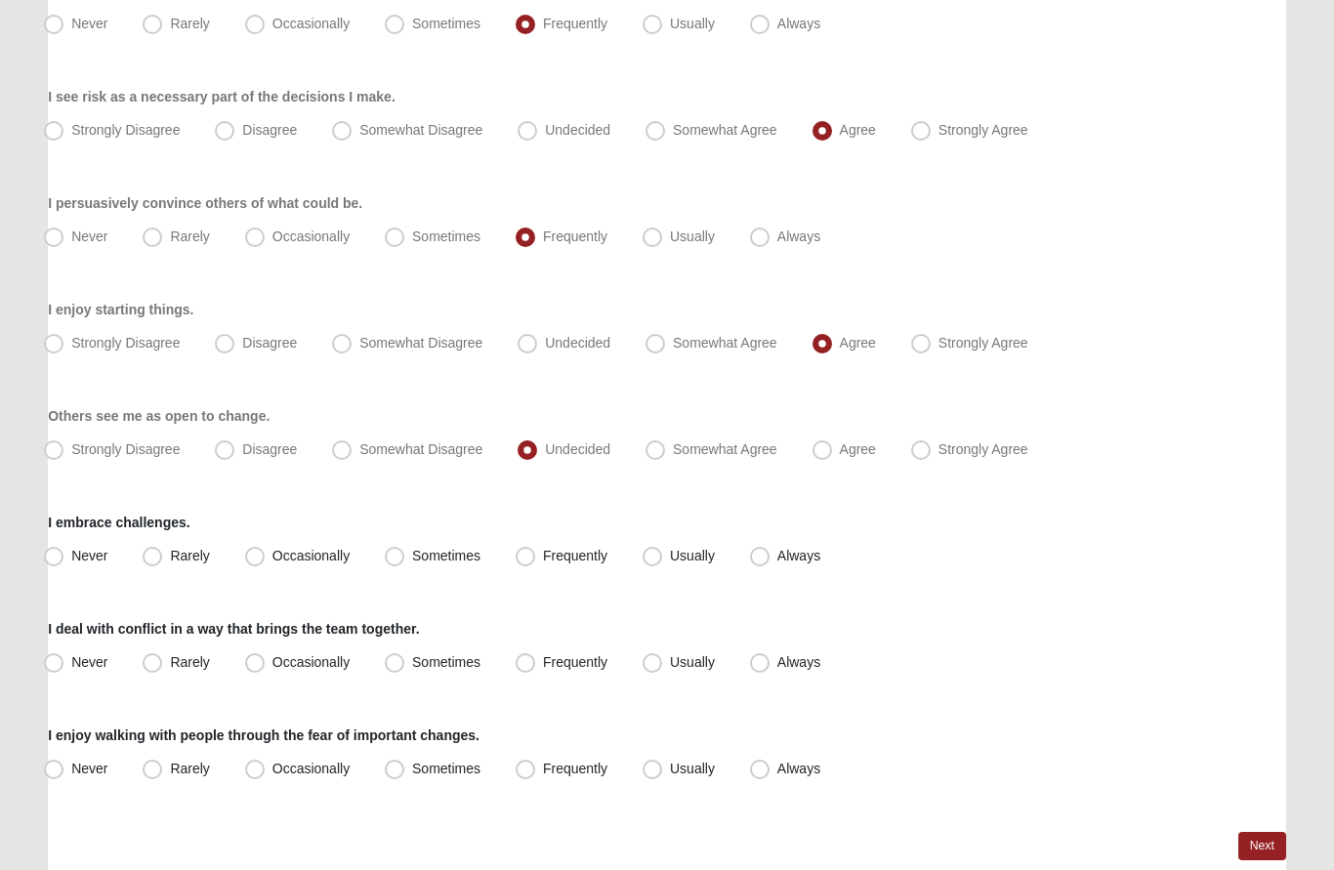
click at [359, 450] on span "Somewhat Disagree" at bounding box center [420, 450] width 123 height 16
click at [341, 450] on input "Somewhat Disagree" at bounding box center [346, 450] width 13 height 13
radio input "true"
click at [543, 549] on span "Frequently" at bounding box center [575, 557] width 64 height 16
click at [524, 551] on input "Frequently" at bounding box center [529, 557] width 13 height 13
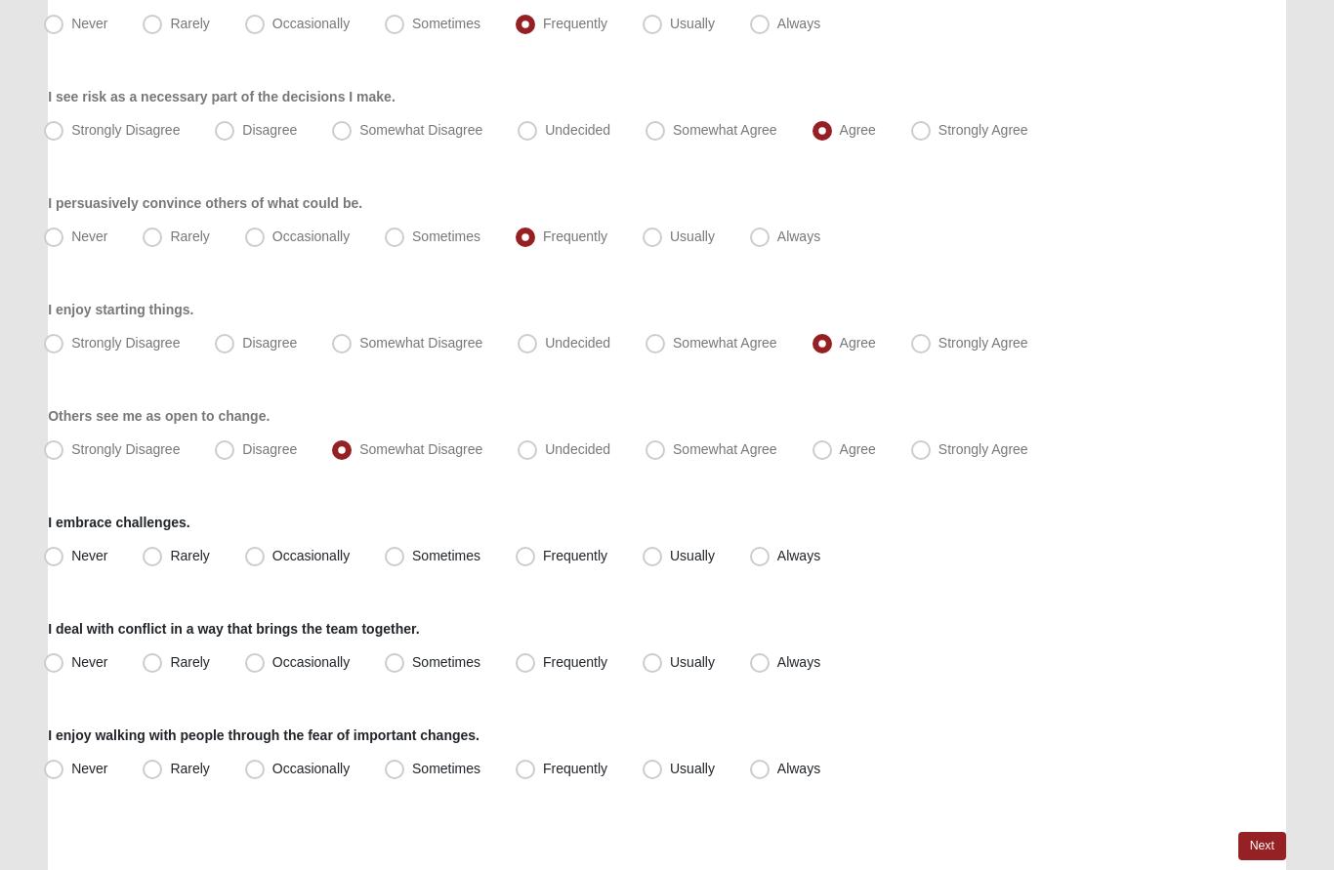
radio input "true"
click at [405, 656] on label "Sometimes" at bounding box center [434, 663] width 115 height 31
click at [405, 657] on input "Sometimes" at bounding box center [399, 663] width 13 height 13
radio input "true"
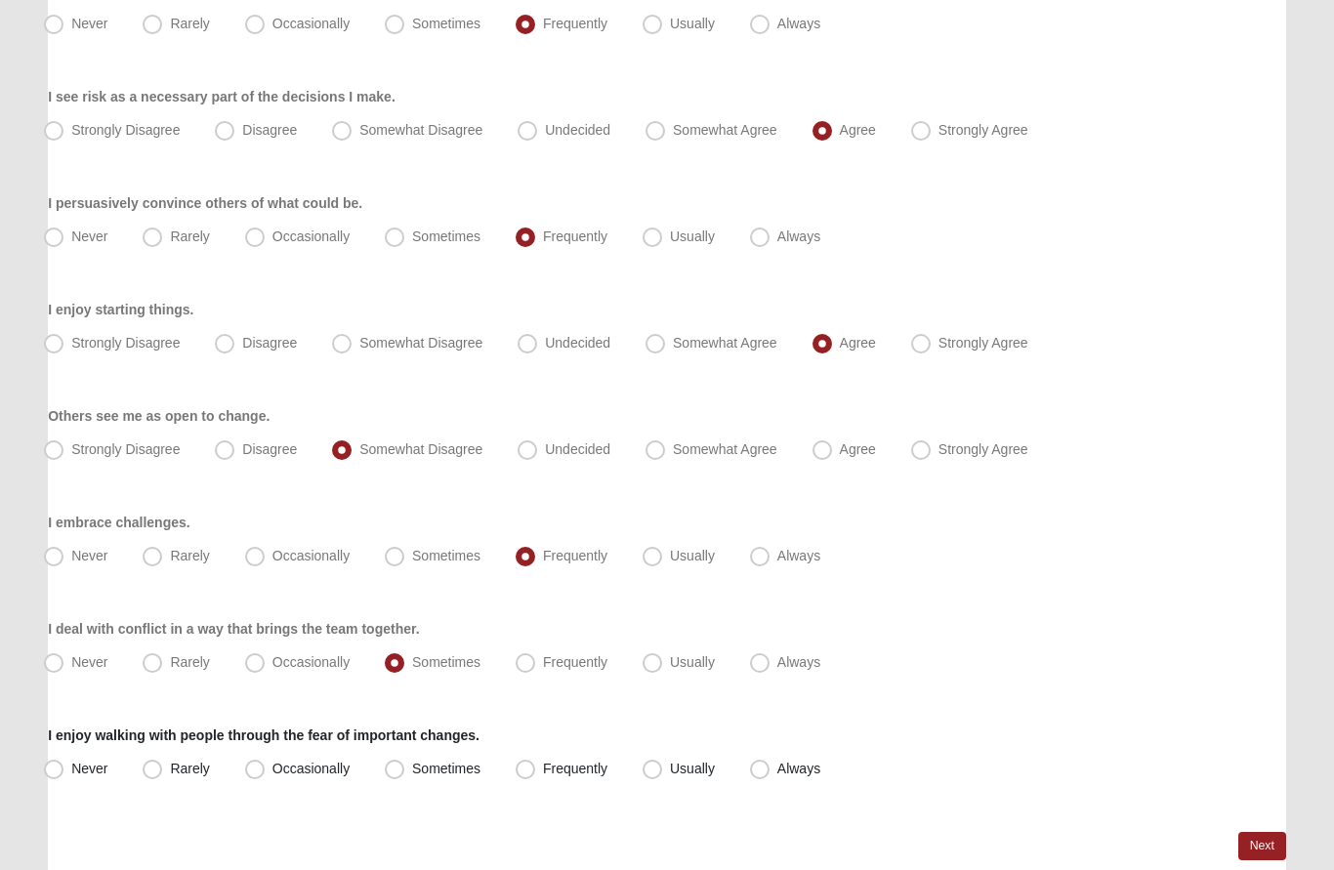
click at [412, 768] on span "Sometimes" at bounding box center [446, 770] width 68 height 16
click at [400, 768] on input "Sometimes" at bounding box center [399, 770] width 13 height 13
radio input "true"
click at [1265, 850] on link "Next" at bounding box center [1262, 847] width 48 height 28
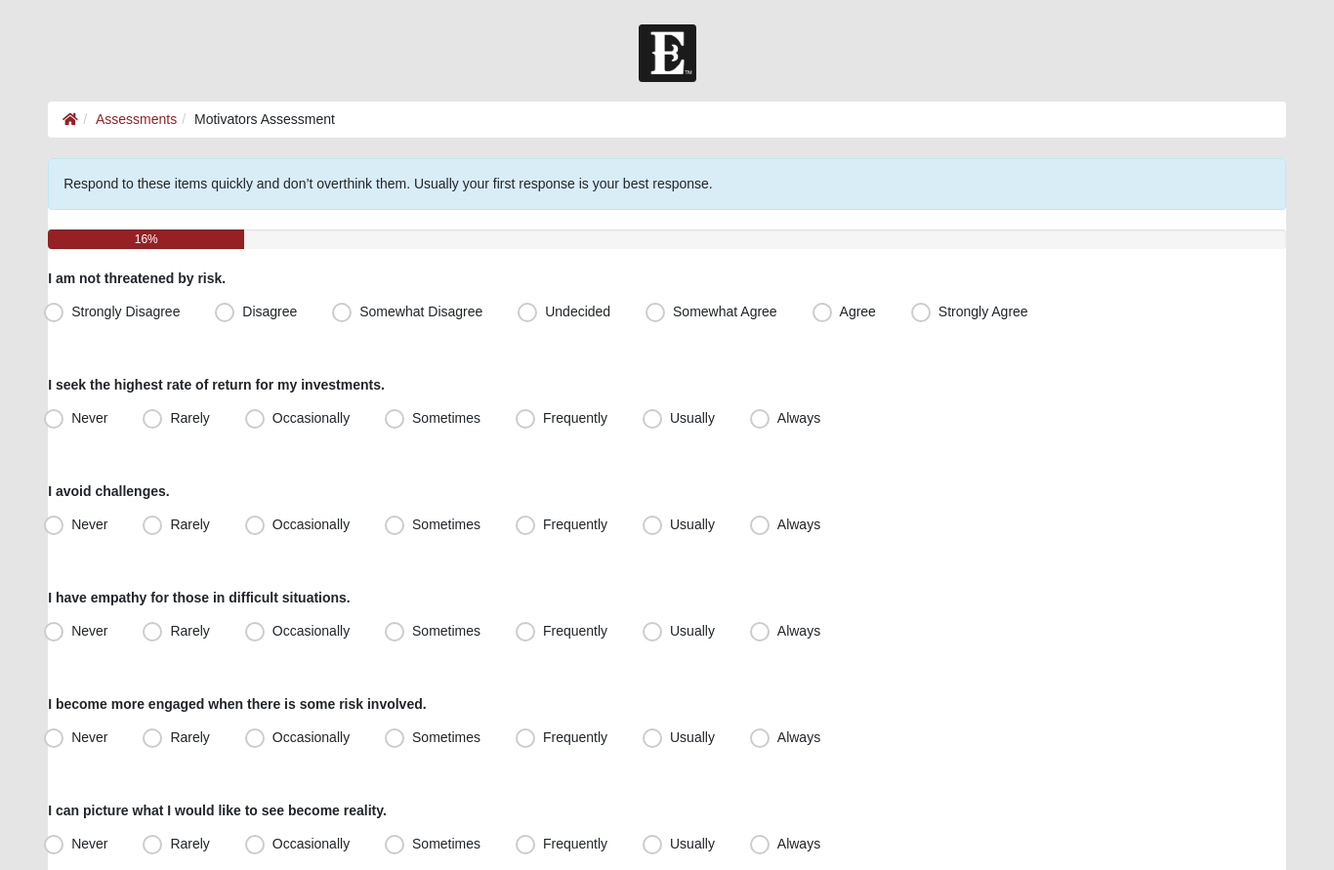
click at [673, 307] on span "Somewhat Agree" at bounding box center [725, 312] width 104 height 16
click at [663, 307] on input "Somewhat Agree" at bounding box center [659, 312] width 13 height 13
radio input "true"
click at [670, 423] on span "Usually" at bounding box center [692, 418] width 45 height 16
click at [650, 423] on input "Usually" at bounding box center [656, 418] width 13 height 13
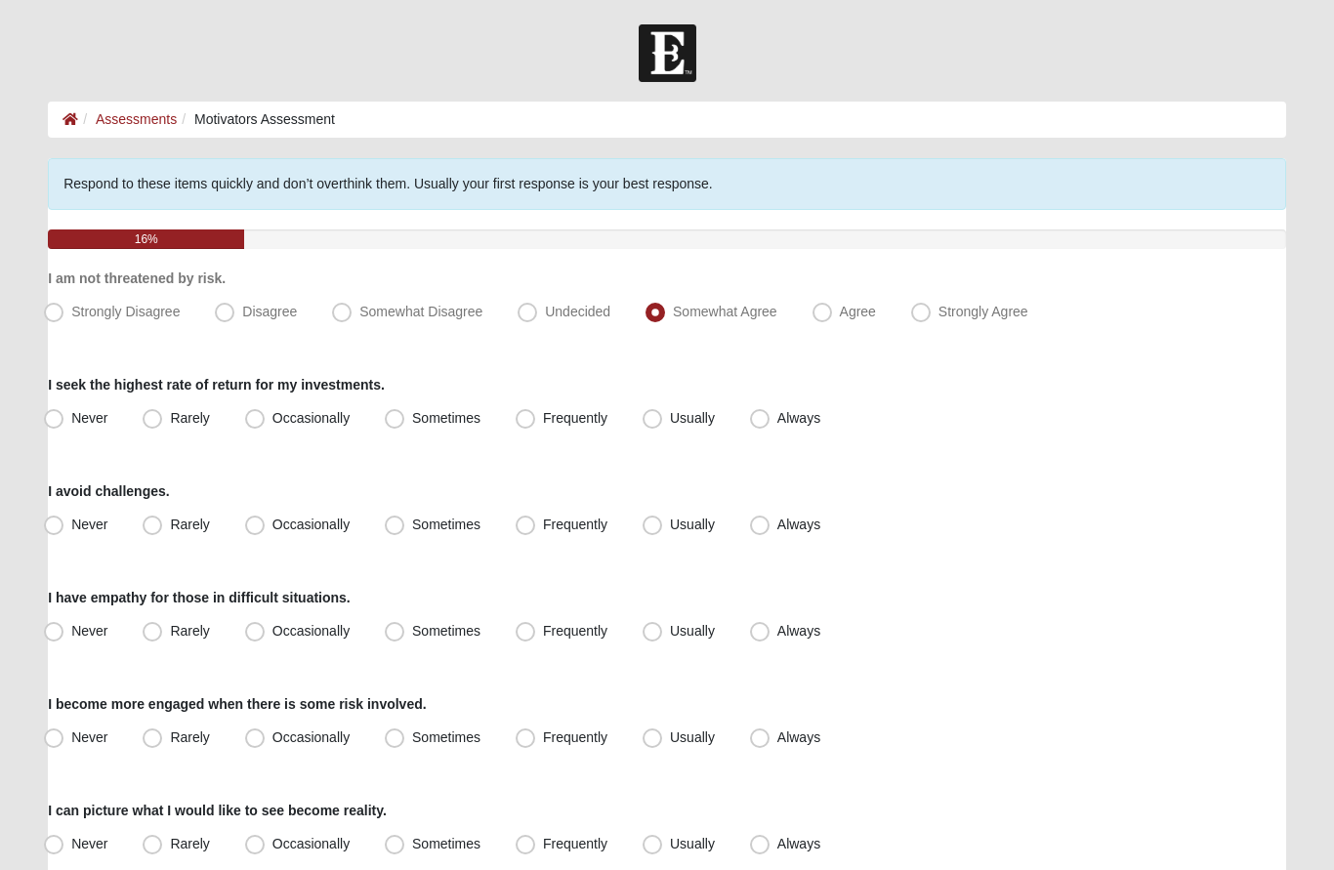
radio input "true"
click at [272, 529] on span "Occasionally" at bounding box center [310, 525] width 77 height 16
click at [255, 529] on input "Occasionally" at bounding box center [259, 524] width 13 height 13
radio input "true"
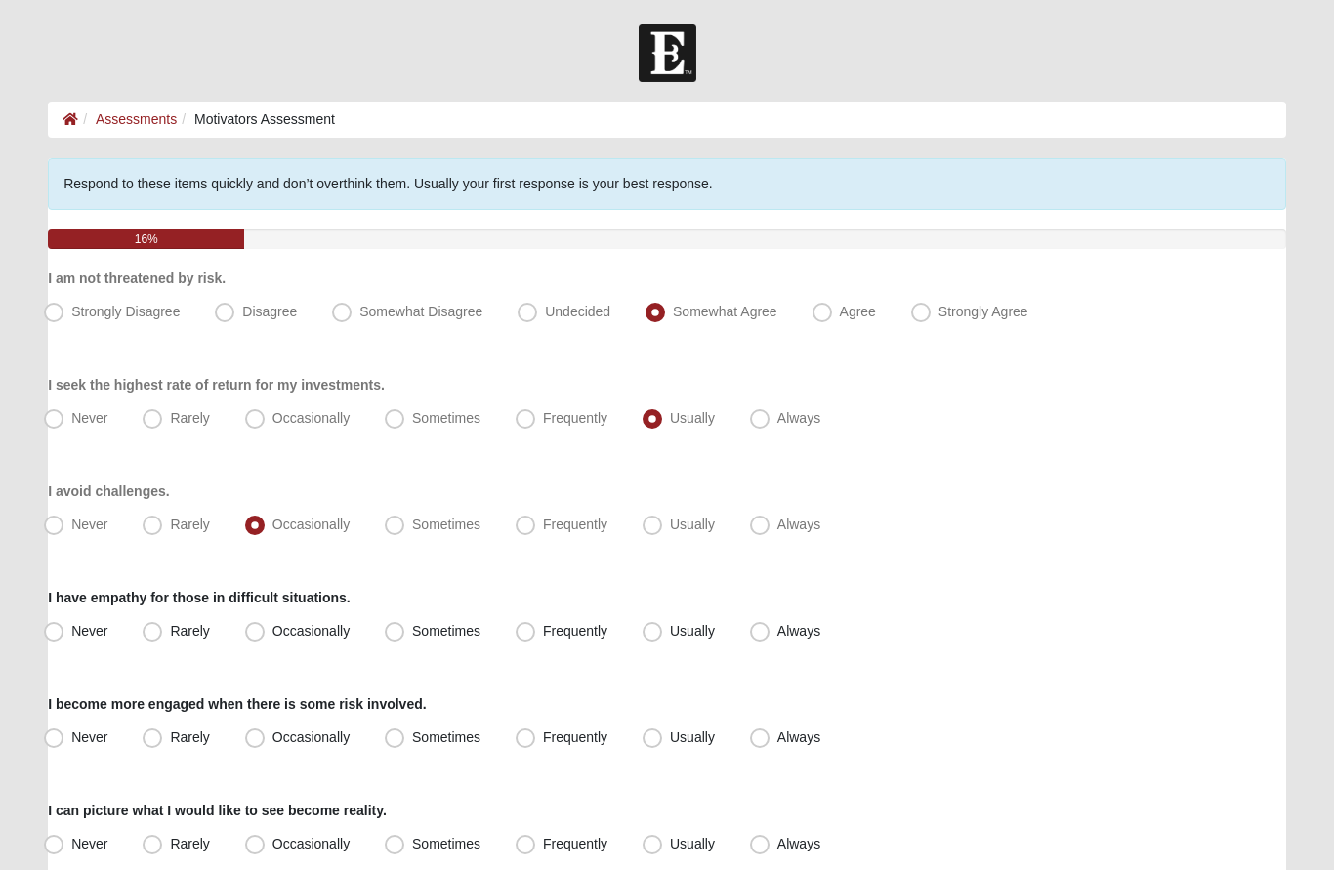
click at [412, 628] on span "Sometimes" at bounding box center [446, 631] width 68 height 16
click at [400, 628] on input "Sometimes" at bounding box center [399, 631] width 13 height 13
radio input "true"
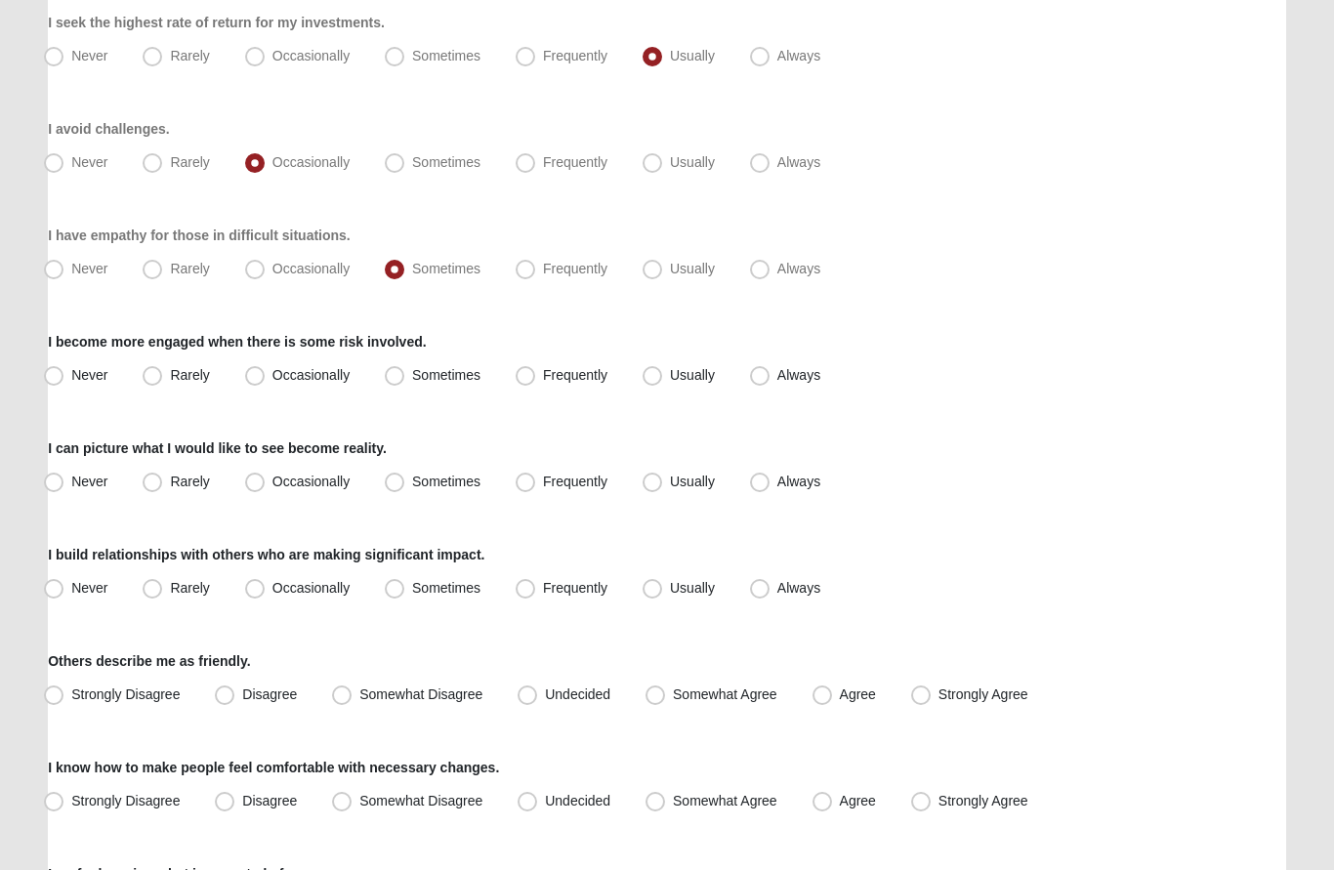
scroll to position [362, 0]
click at [540, 363] on label "Frequently" at bounding box center [563, 375] width 111 height 31
click at [536, 369] on input "Frequently" at bounding box center [529, 375] width 13 height 13
radio input "true"
click at [543, 477] on span "Frequently" at bounding box center [575, 482] width 64 height 16
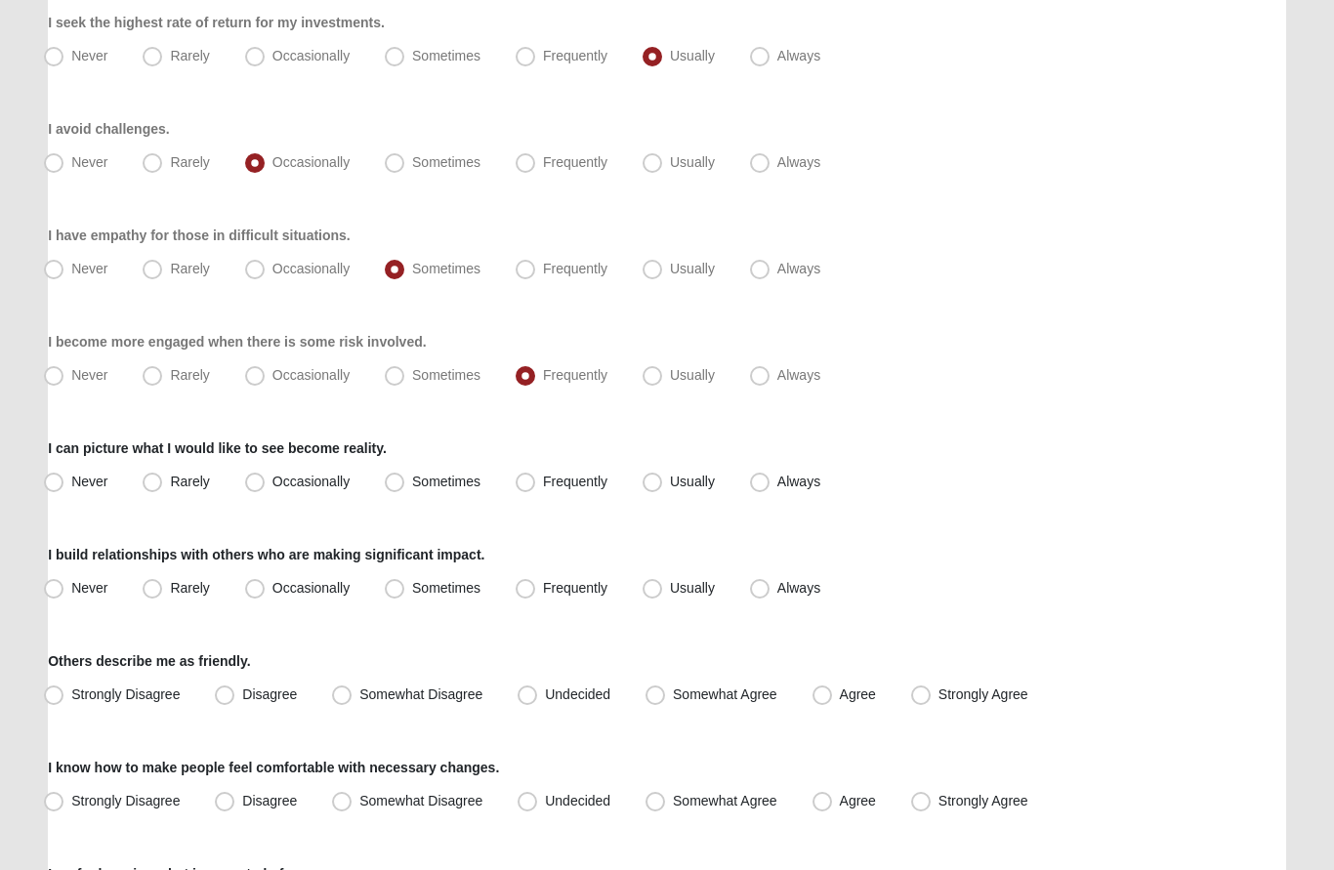
click at [530, 477] on input "Frequently" at bounding box center [529, 482] width 13 height 13
radio input "true"
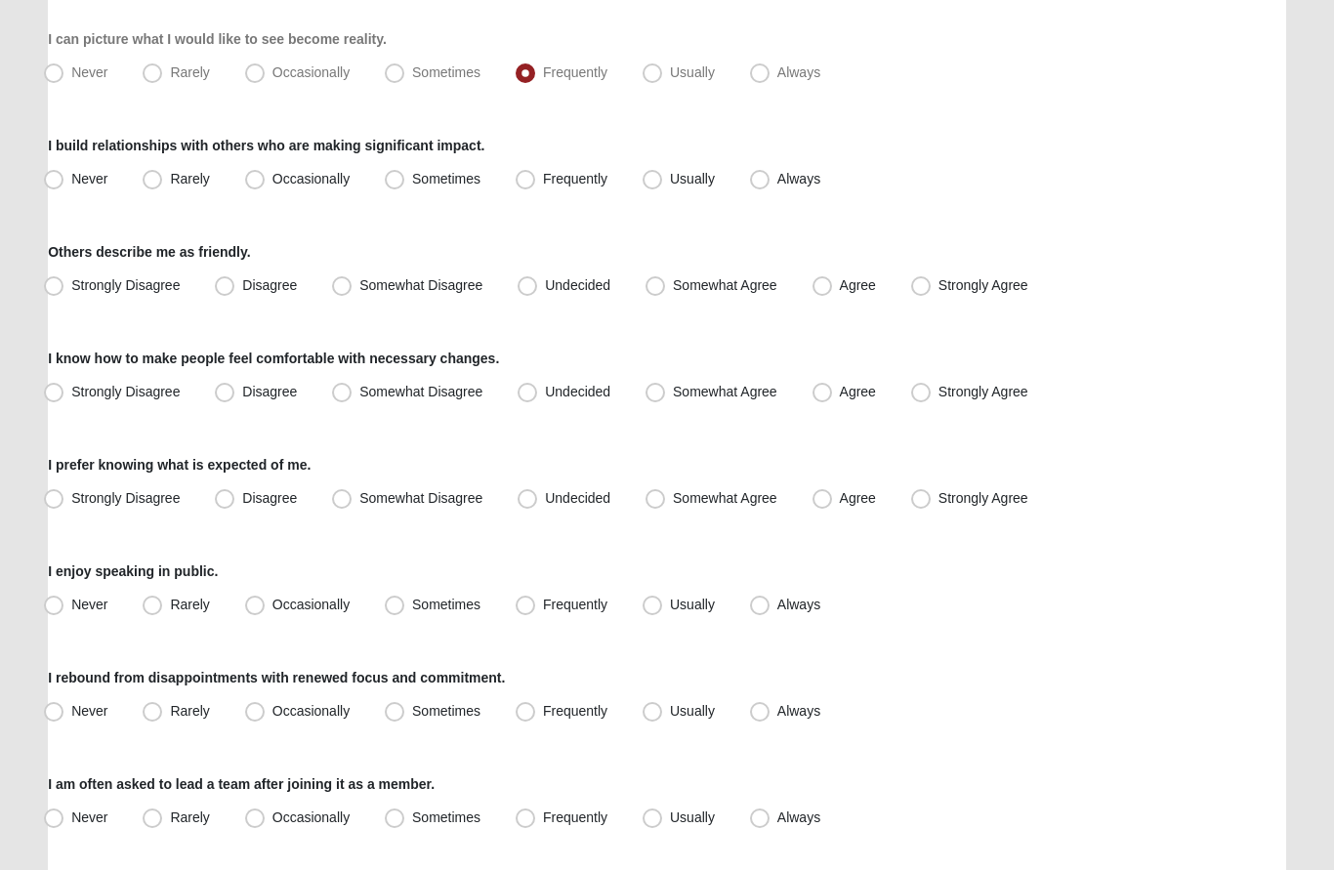
scroll to position [771, 0]
click at [412, 179] on span "Sometimes" at bounding box center [446, 179] width 68 height 16
click at [397, 179] on input "Sometimes" at bounding box center [399, 179] width 13 height 13
radio input "true"
click at [673, 282] on span "Somewhat Agree" at bounding box center [725, 285] width 104 height 16
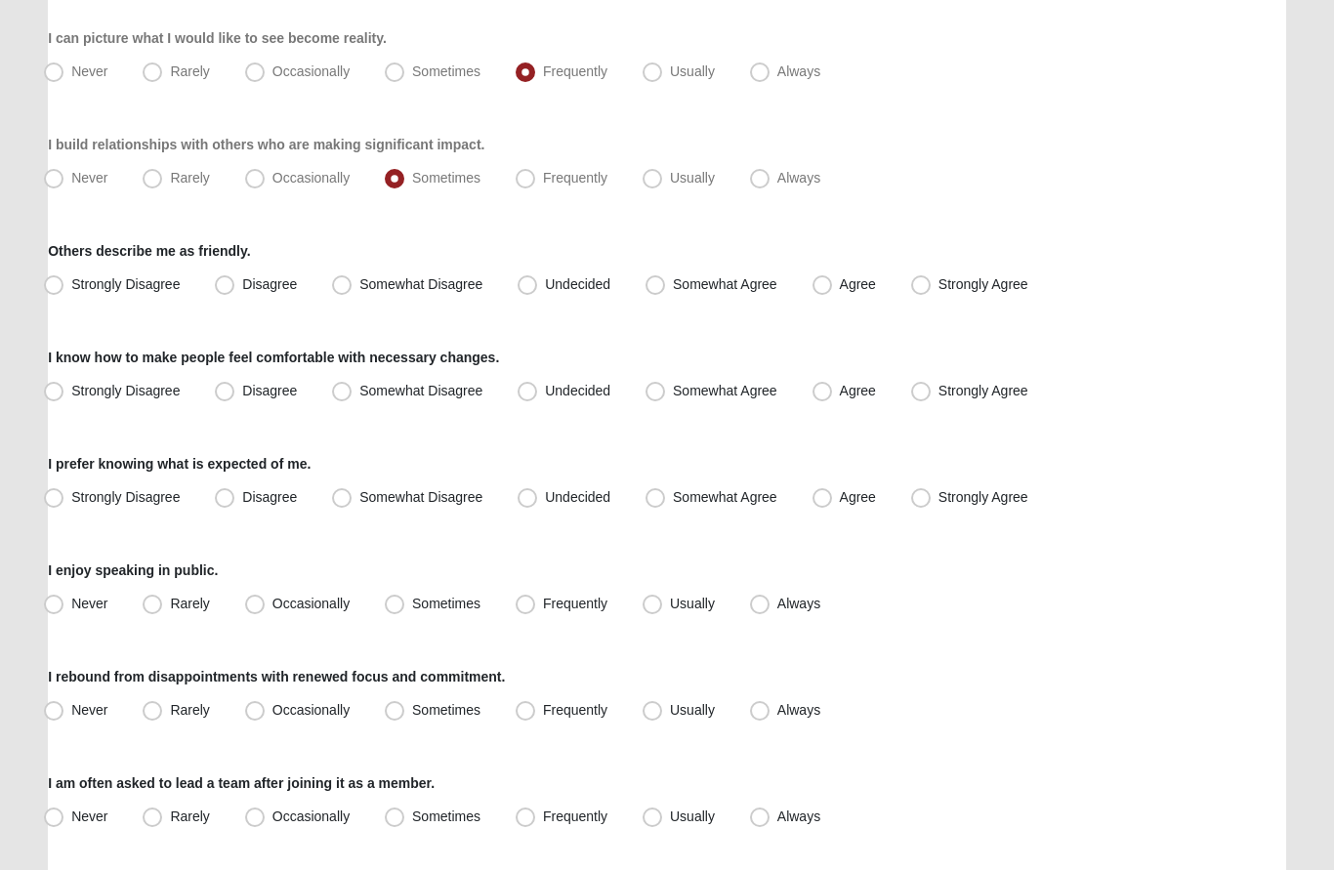
click at [656, 282] on input "Somewhat Agree" at bounding box center [659, 285] width 13 height 13
radio input "true"
click at [673, 394] on span "Somewhat Agree" at bounding box center [725, 392] width 104 height 16
click at [661, 394] on input "Somewhat Agree" at bounding box center [659, 392] width 13 height 13
radio input "true"
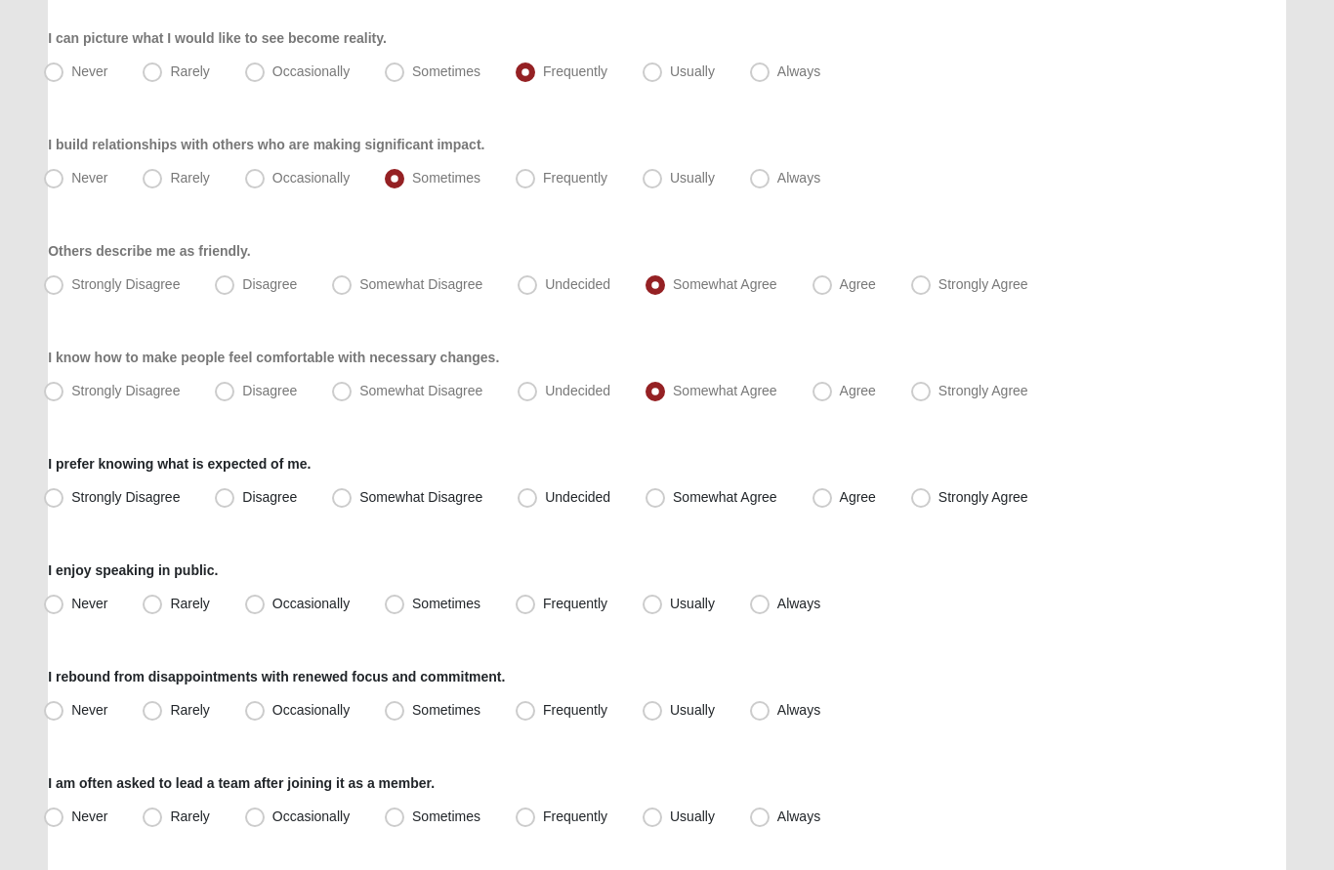
click at [938, 495] on span "Strongly Agree" at bounding box center [983, 498] width 90 height 16
click at [923, 495] on input "Strongly Agree" at bounding box center [925, 498] width 13 height 13
radio input "true"
click at [412, 602] on span "Sometimes" at bounding box center [446, 605] width 68 height 16
click at [399, 602] on input "Sometimes" at bounding box center [399, 605] width 13 height 13
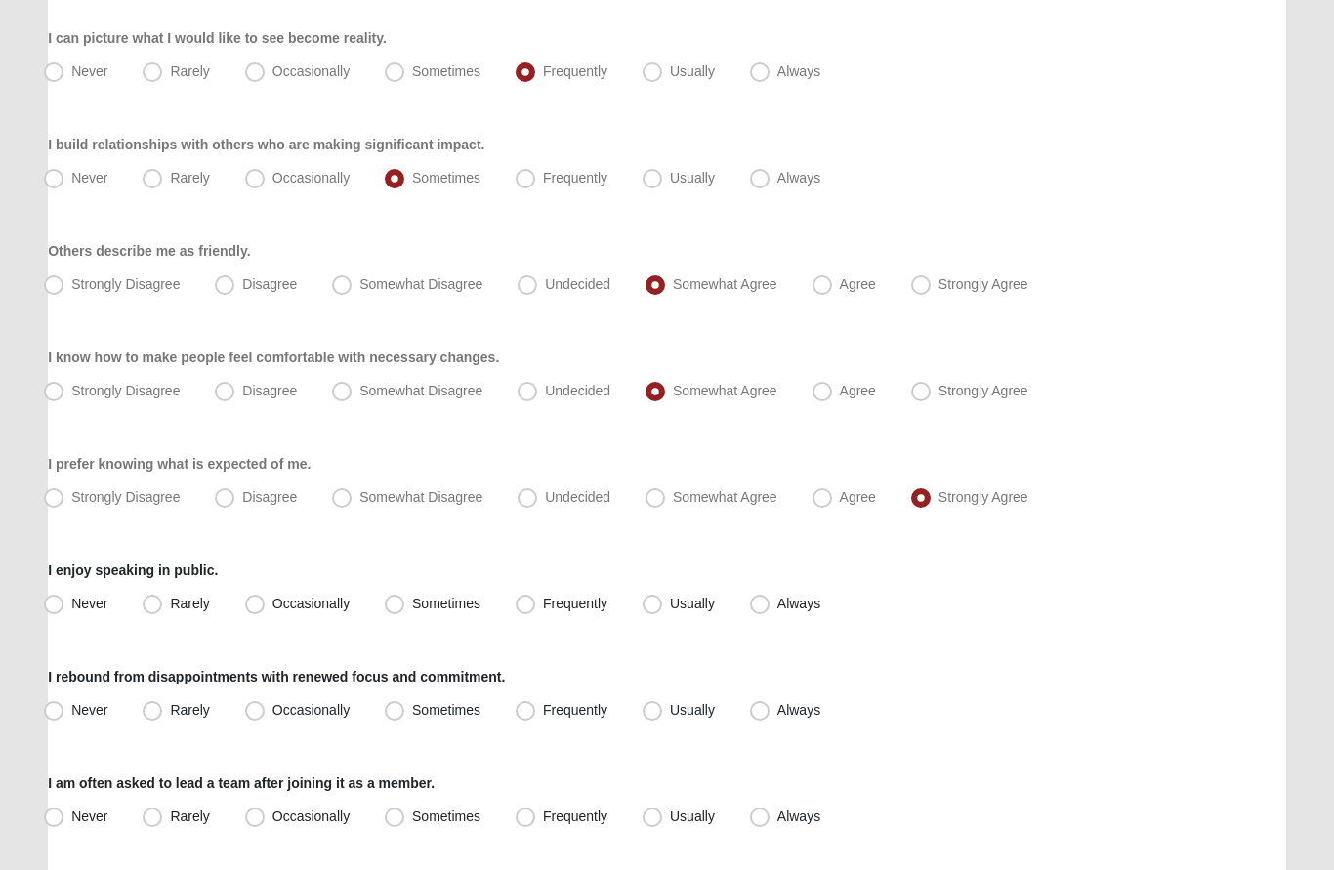
radio input "true"
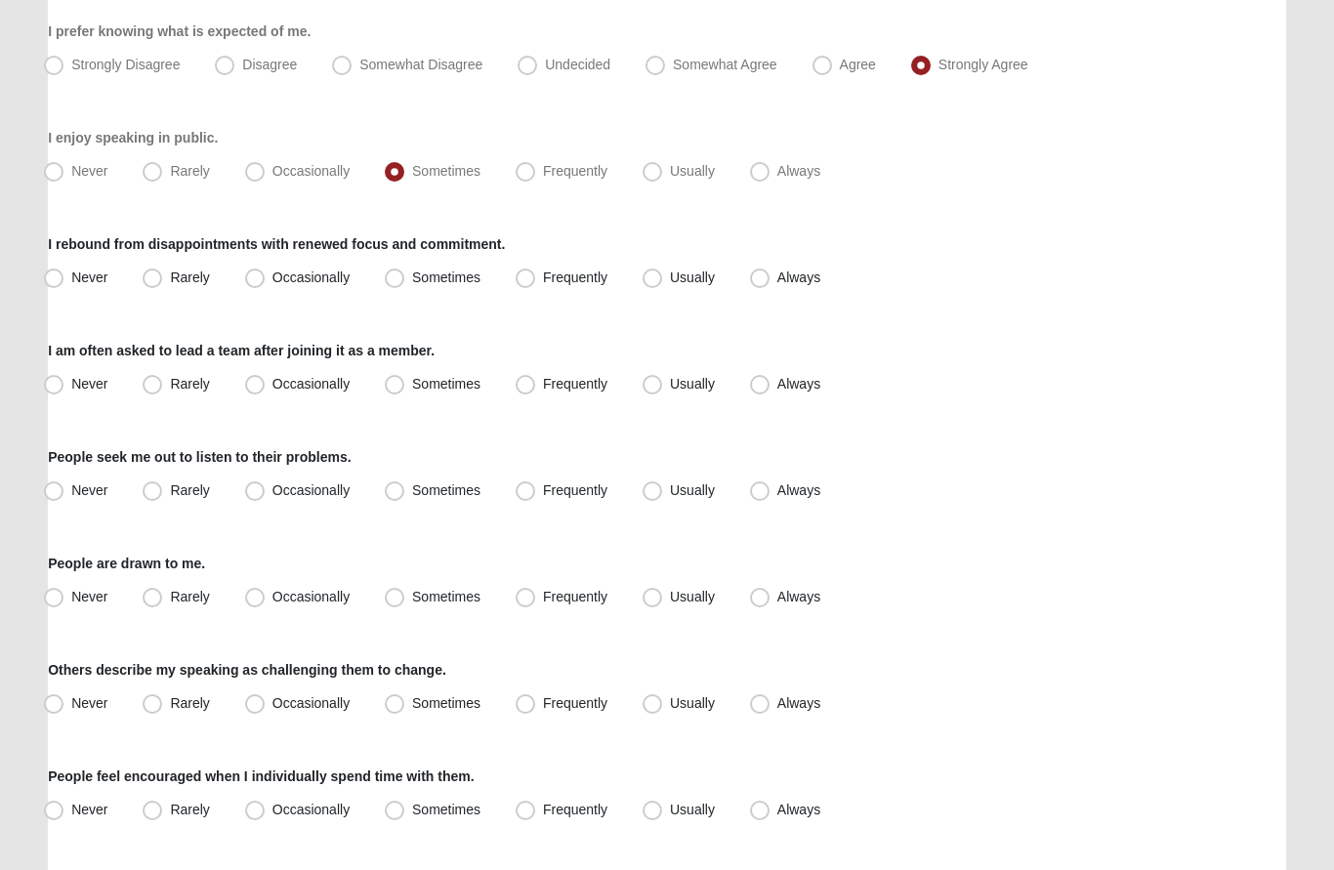
scroll to position [1203, 0]
click at [543, 279] on span "Frequently" at bounding box center [575, 279] width 64 height 16
click at [523, 279] on input "Frequently" at bounding box center [529, 279] width 13 height 13
radio input "true"
click at [530, 375] on label "Frequently" at bounding box center [563, 386] width 111 height 31
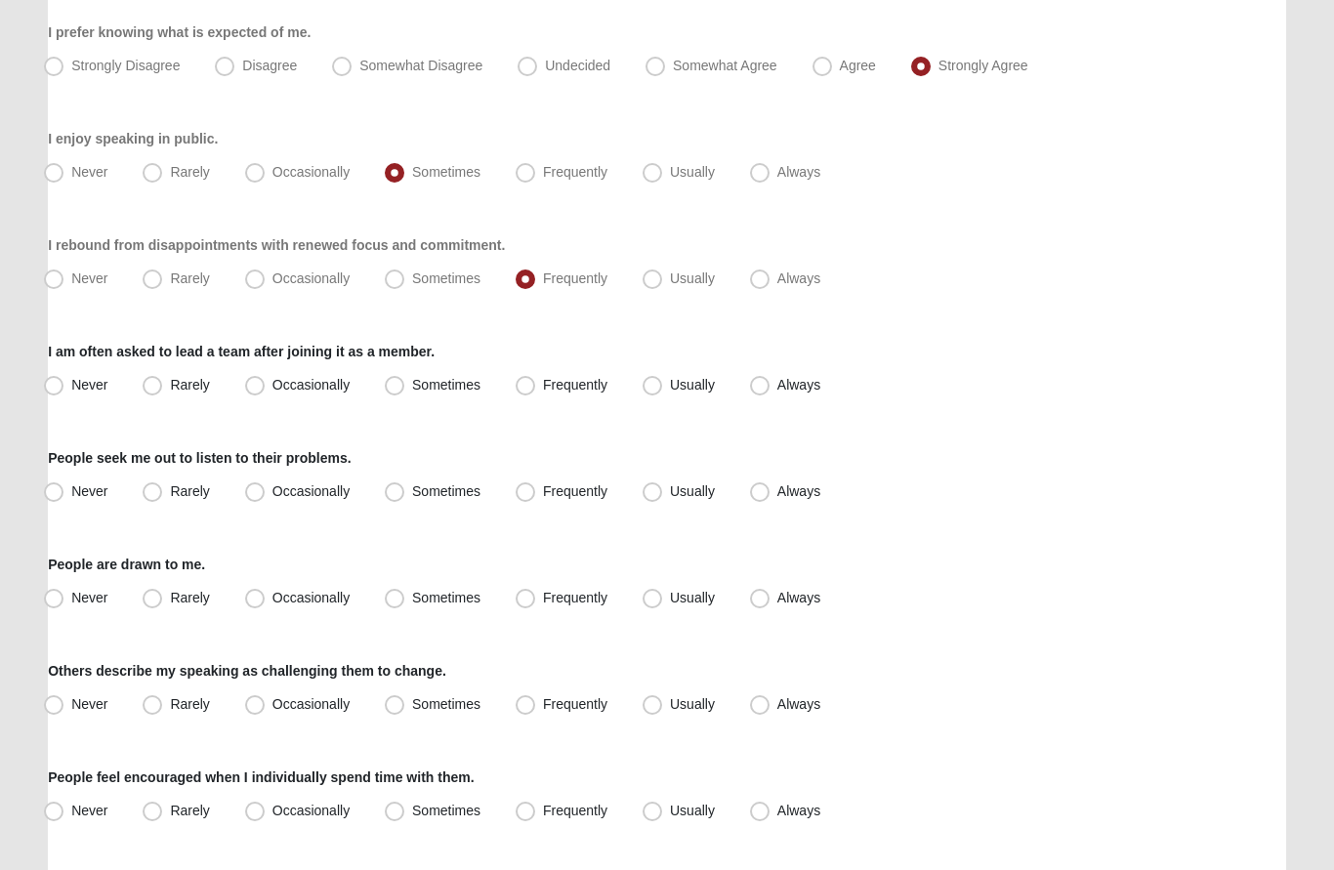
click at [530, 380] on input "Frequently" at bounding box center [529, 386] width 13 height 13
radio input "true"
click at [409, 488] on label "Sometimes" at bounding box center [434, 492] width 115 height 31
click at [405, 488] on input "Sometimes" at bounding box center [399, 492] width 13 height 13
radio input "true"
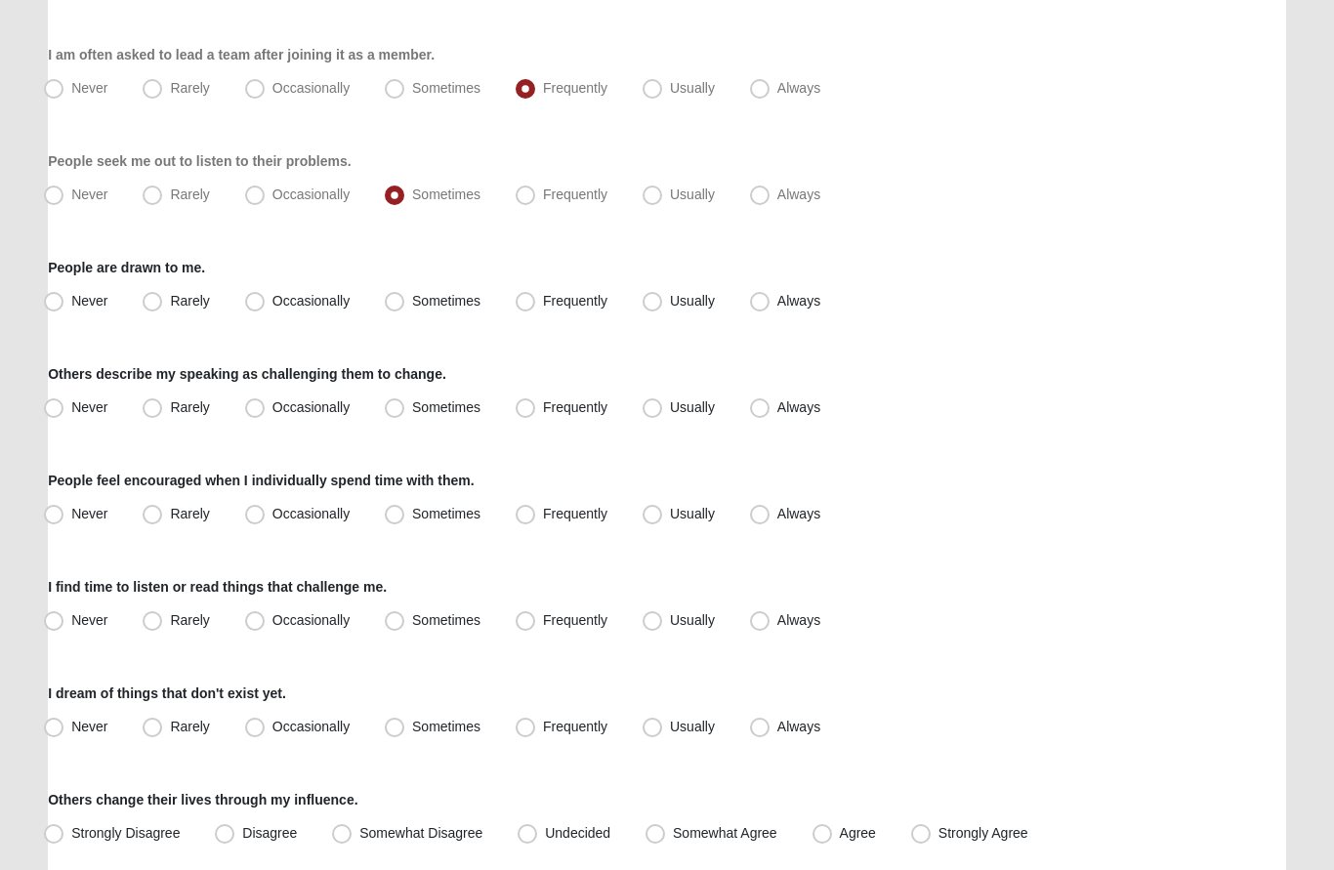
scroll to position [1501, 0]
click at [412, 299] on span "Sometimes" at bounding box center [446, 301] width 68 height 16
click at [394, 299] on input "Sometimes" at bounding box center [399, 301] width 13 height 13
radio input "true"
click at [412, 408] on span "Sometimes" at bounding box center [446, 407] width 68 height 16
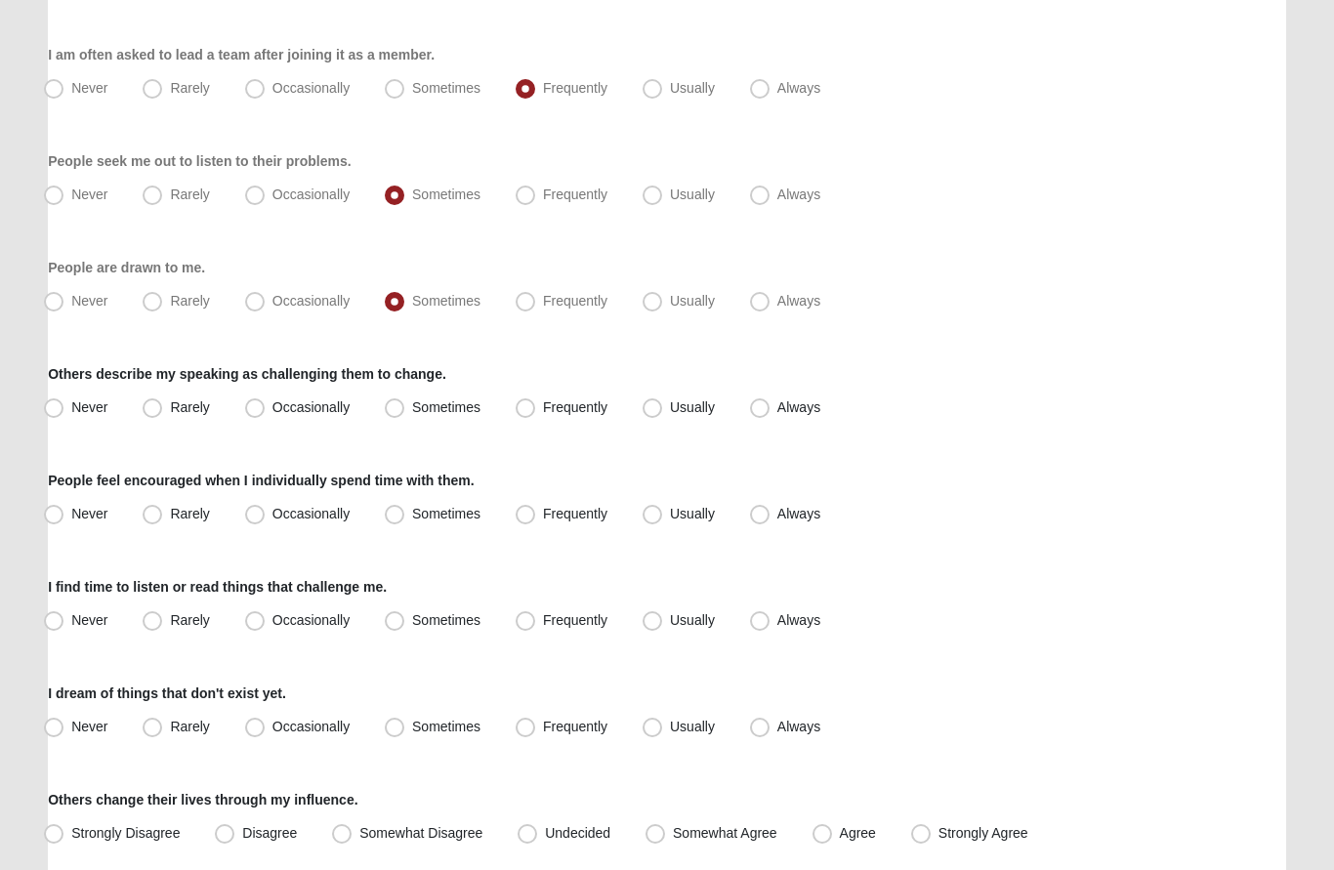
click at [402, 408] on input "Sometimes" at bounding box center [399, 407] width 13 height 13
radio input "true"
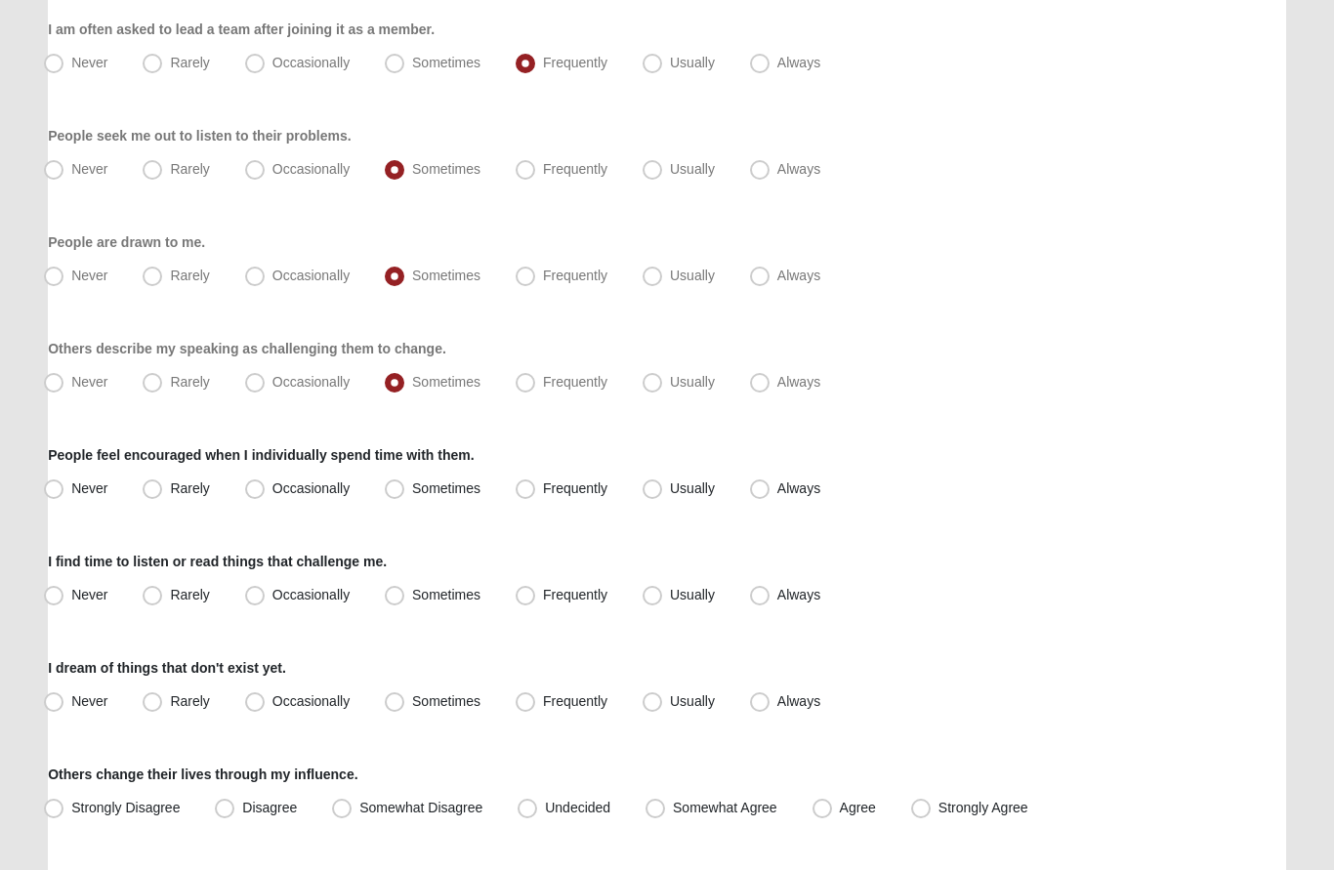
scroll to position [1566, 0]
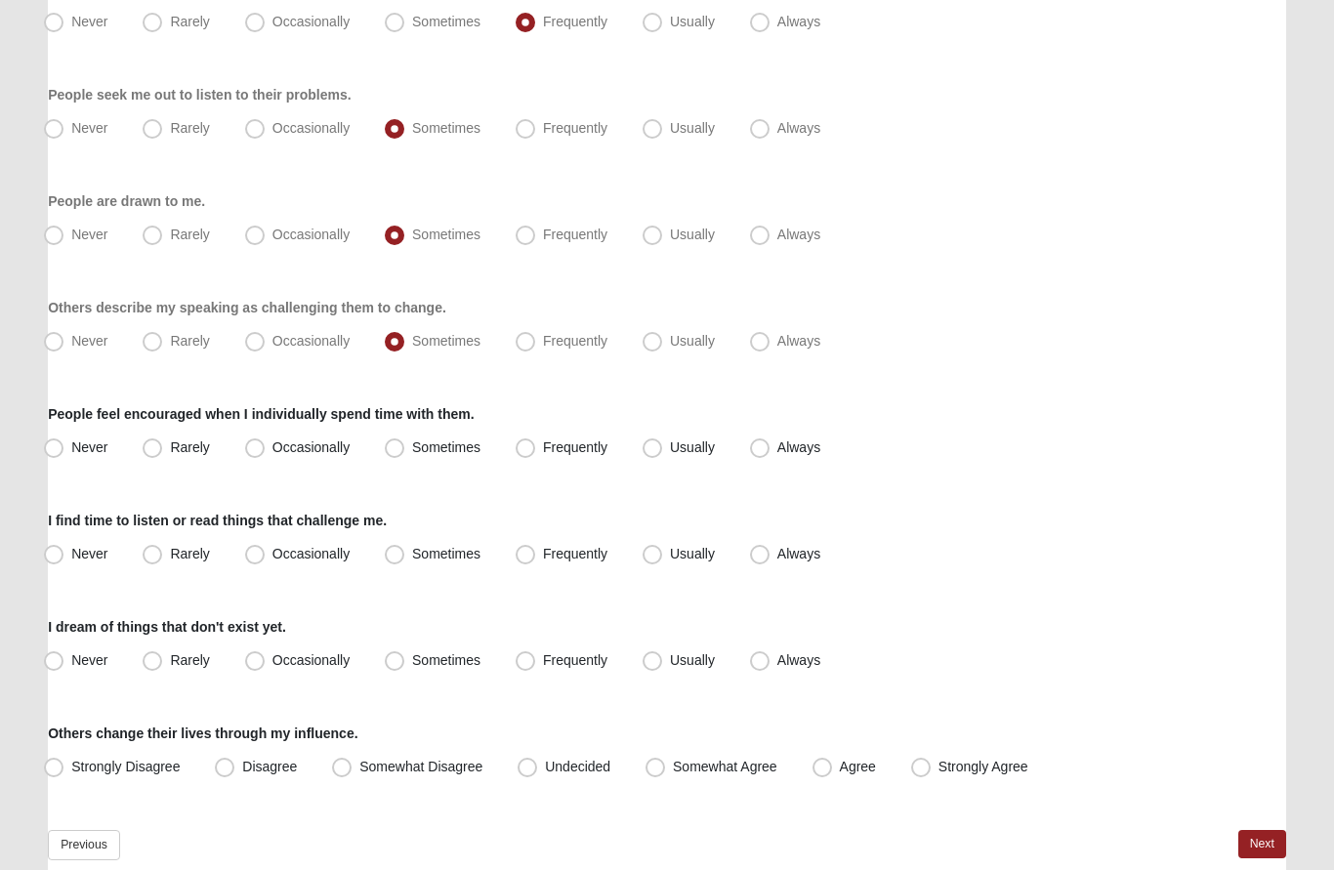
click at [412, 447] on span "Sometimes" at bounding box center [446, 448] width 68 height 16
click at [400, 447] on input "Sometimes" at bounding box center [399, 448] width 13 height 13
radio input "true"
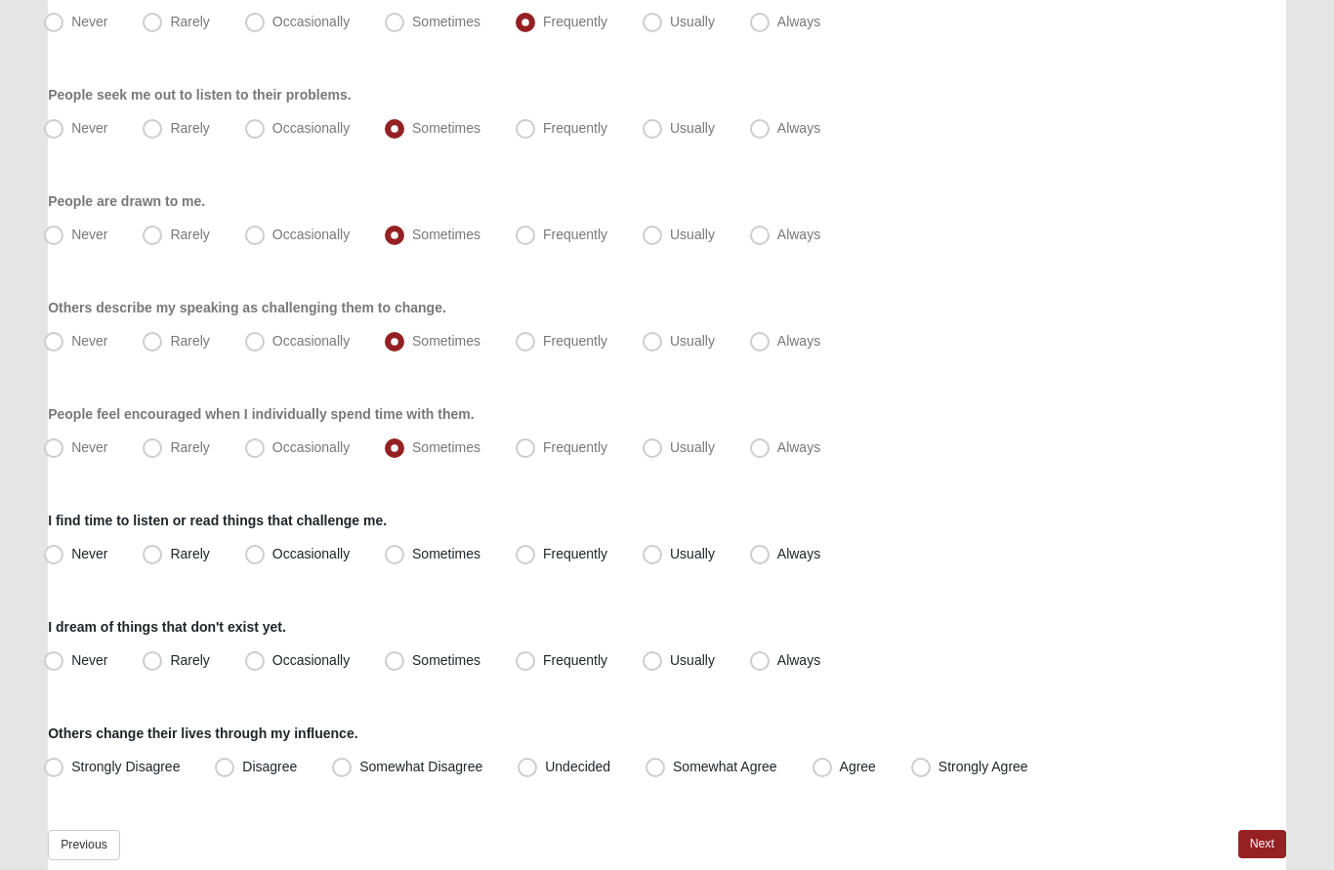
click at [543, 558] on span "Frequently" at bounding box center [575, 555] width 64 height 16
click at [526, 558] on input "Frequently" at bounding box center [529, 555] width 13 height 13
radio input "true"
click at [409, 655] on label "Sometimes" at bounding box center [434, 661] width 115 height 31
click at [405, 655] on input "Sometimes" at bounding box center [399, 661] width 13 height 13
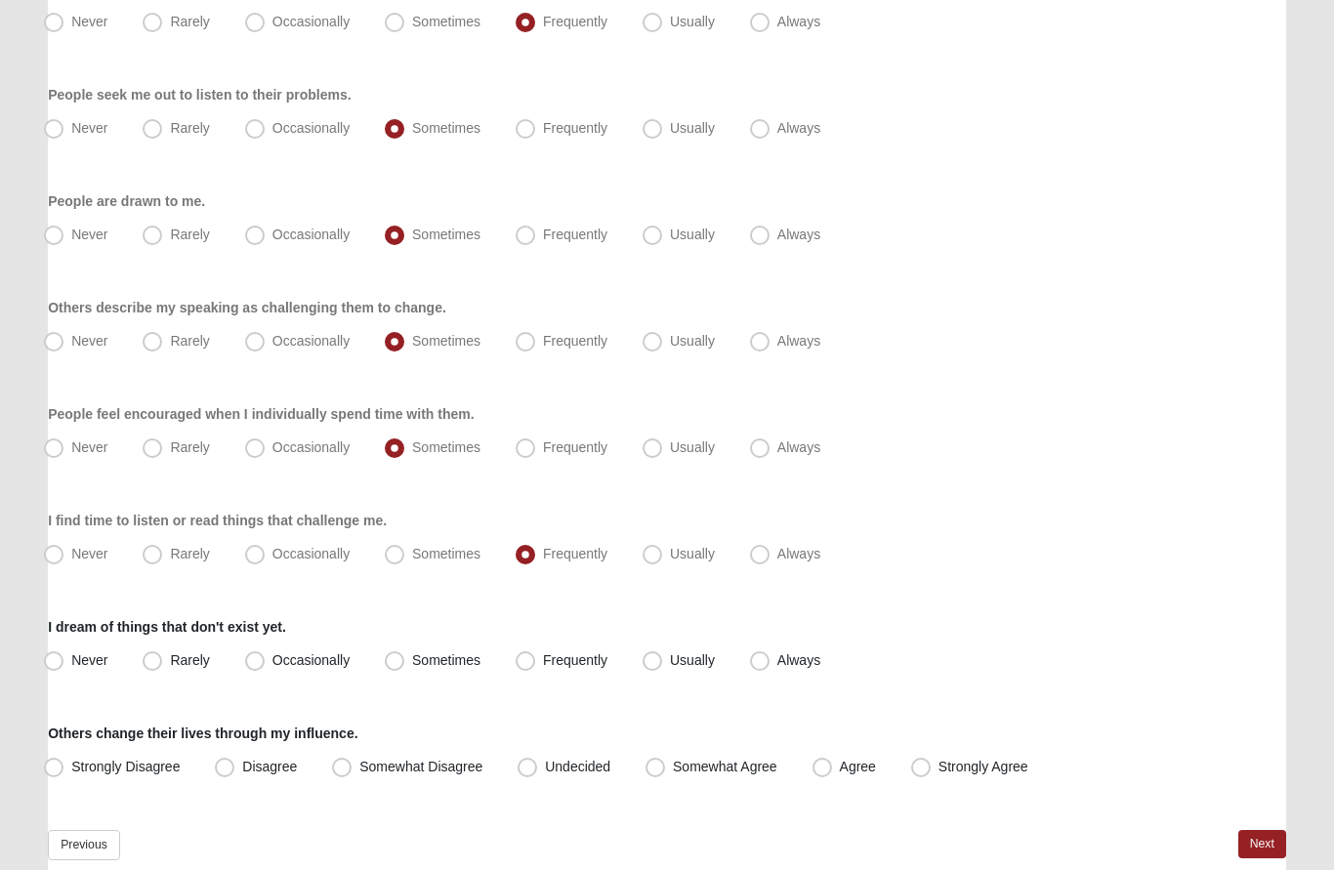
radio input "true"
click at [545, 769] on span "Undecided" at bounding box center [577, 768] width 65 height 16
click at [528, 769] on input "Undecided" at bounding box center [531, 768] width 13 height 13
radio input "true"
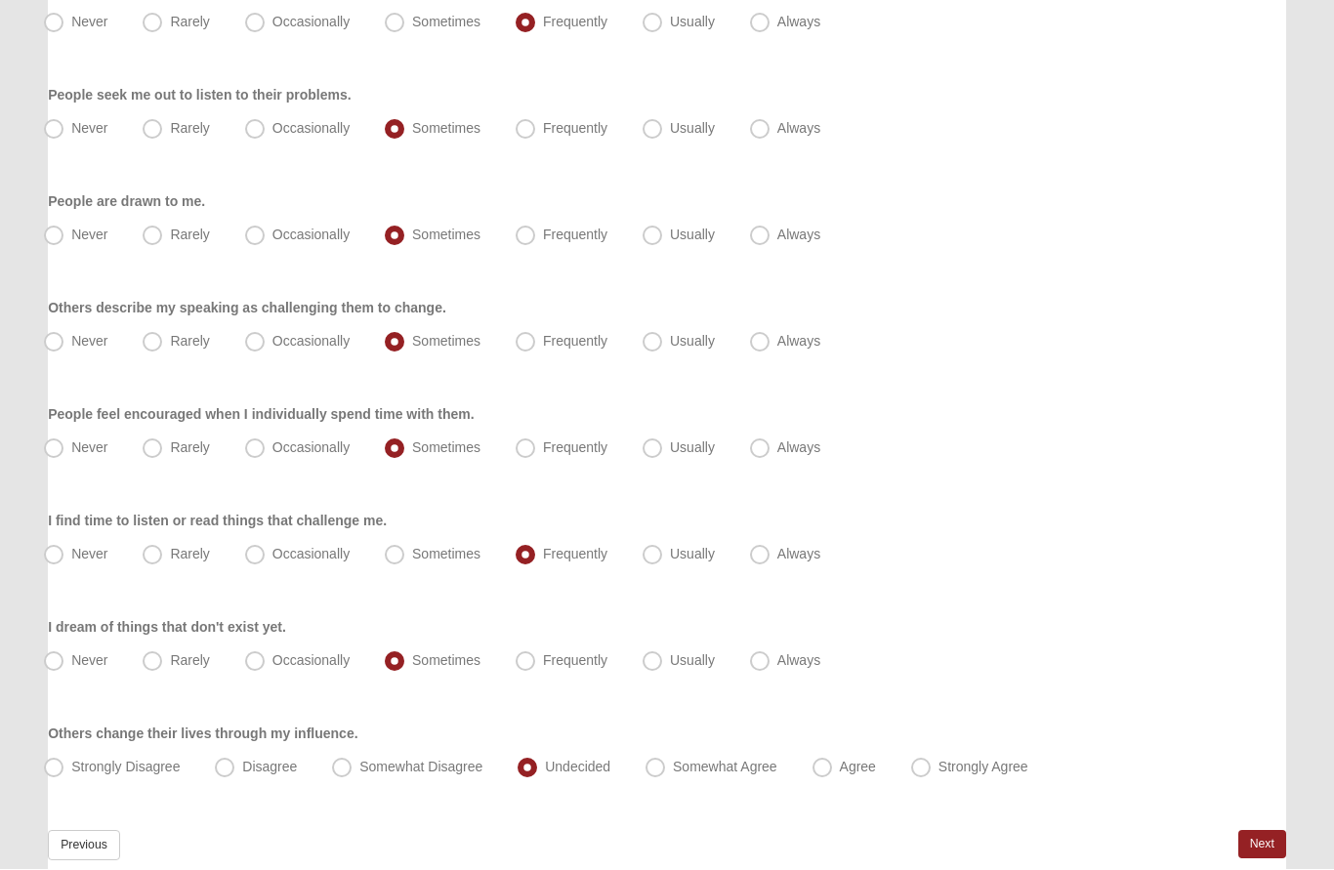
click at [1259, 839] on link "Next" at bounding box center [1262, 845] width 48 height 28
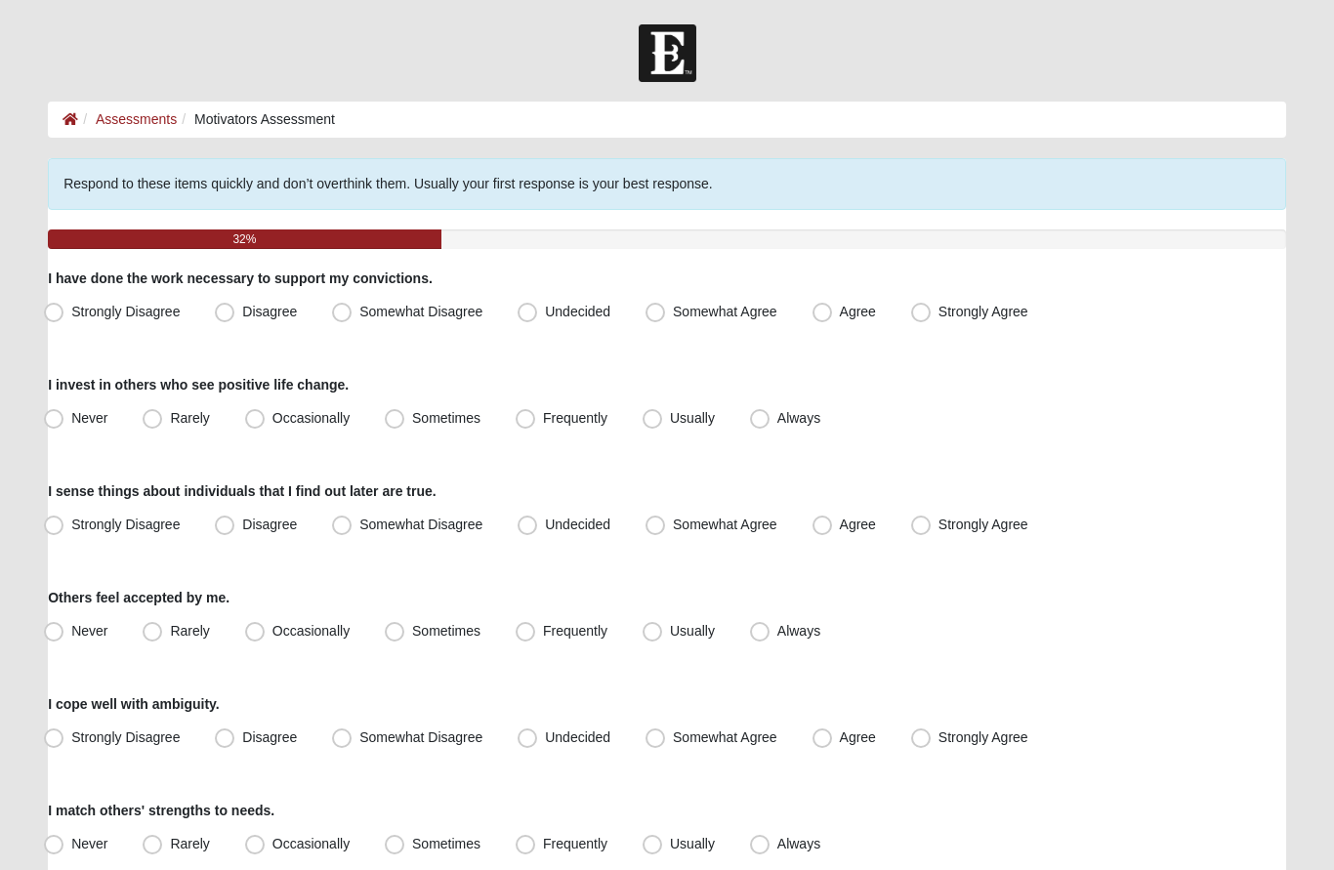
click at [673, 316] on span "Somewhat Agree" at bounding box center [725, 312] width 104 height 16
click at [663, 316] on input "Somewhat Agree" at bounding box center [659, 312] width 13 height 13
radio input "true"
click at [670, 416] on span "Usually" at bounding box center [692, 418] width 45 height 16
click at [651, 416] on input "Usually" at bounding box center [656, 418] width 13 height 13
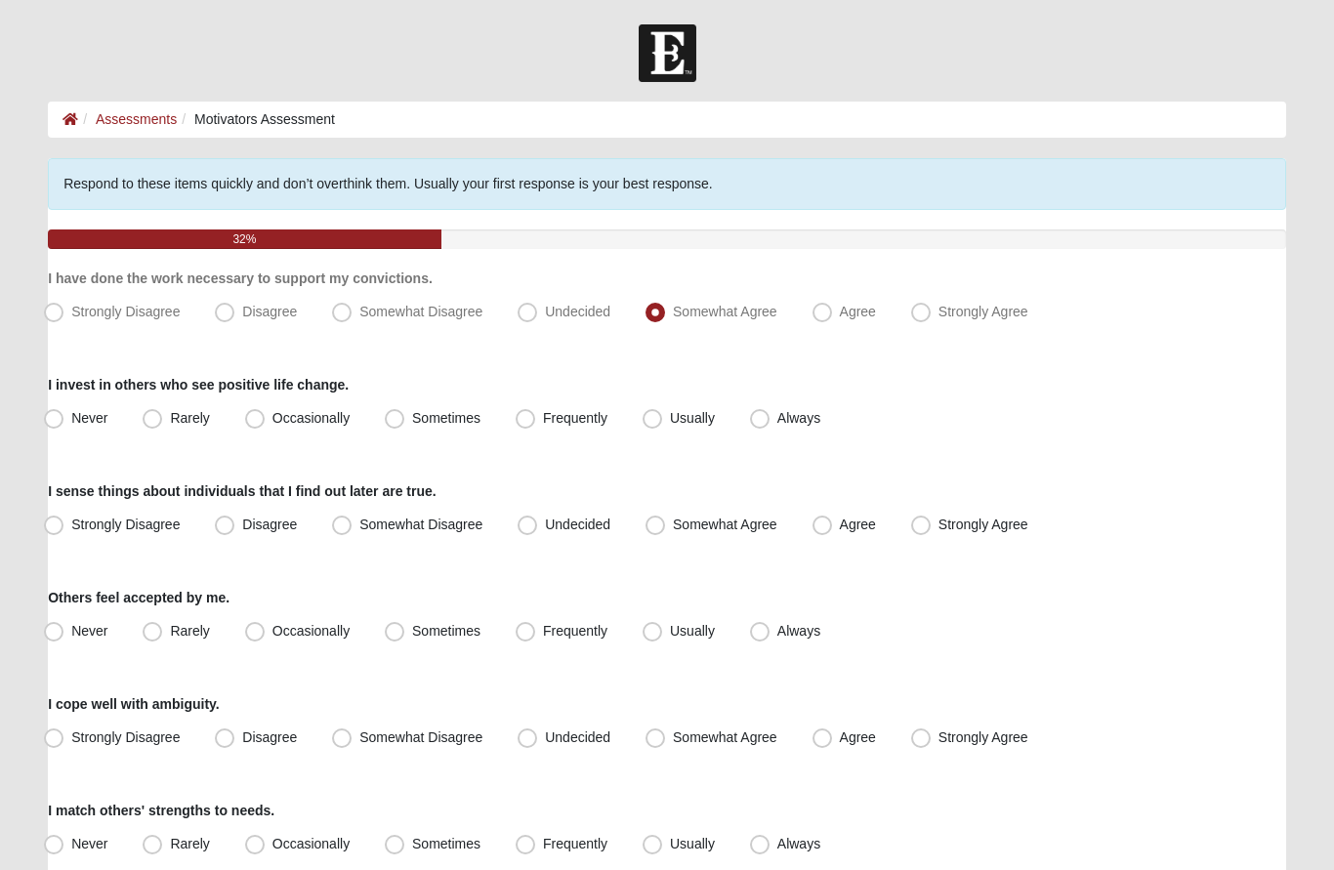
radio input "true"
click at [673, 527] on span "Somewhat Agree" at bounding box center [725, 525] width 104 height 16
click at [660, 527] on input "Somewhat Agree" at bounding box center [659, 524] width 13 height 13
radio input "true"
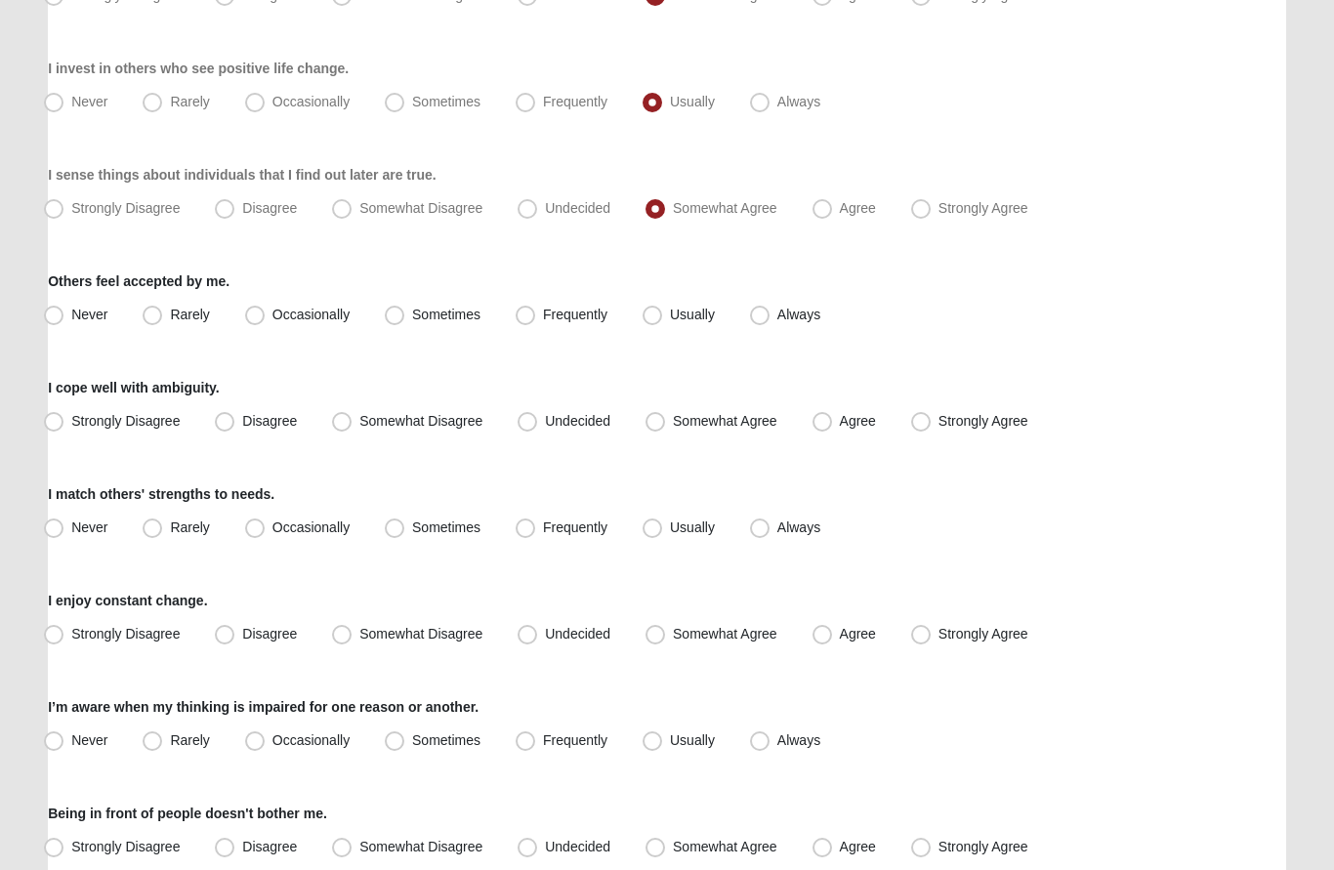
scroll to position [316, 0]
click at [670, 314] on span "Usually" at bounding box center [692, 315] width 45 height 16
click at [654, 314] on input "Usually" at bounding box center [656, 315] width 13 height 13
radio input "true"
click at [242, 415] on span "Disagree" at bounding box center [269, 421] width 55 height 16
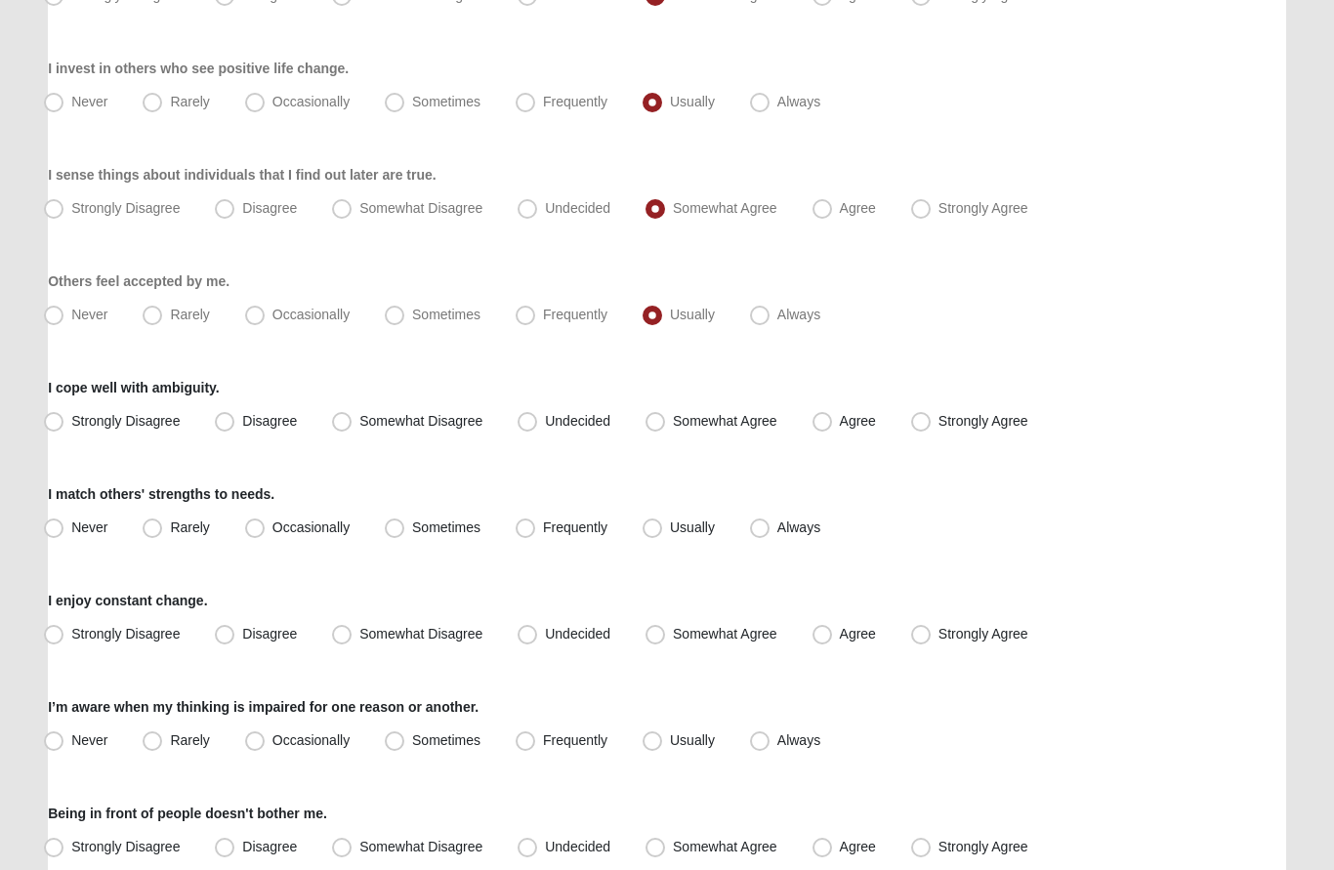
click at [230, 415] on input "Disagree" at bounding box center [229, 421] width 13 height 13
radio input "true"
click at [543, 522] on span "Frequently" at bounding box center [575, 527] width 64 height 16
click at [532, 522] on input "Frequently" at bounding box center [529, 527] width 13 height 13
radio input "true"
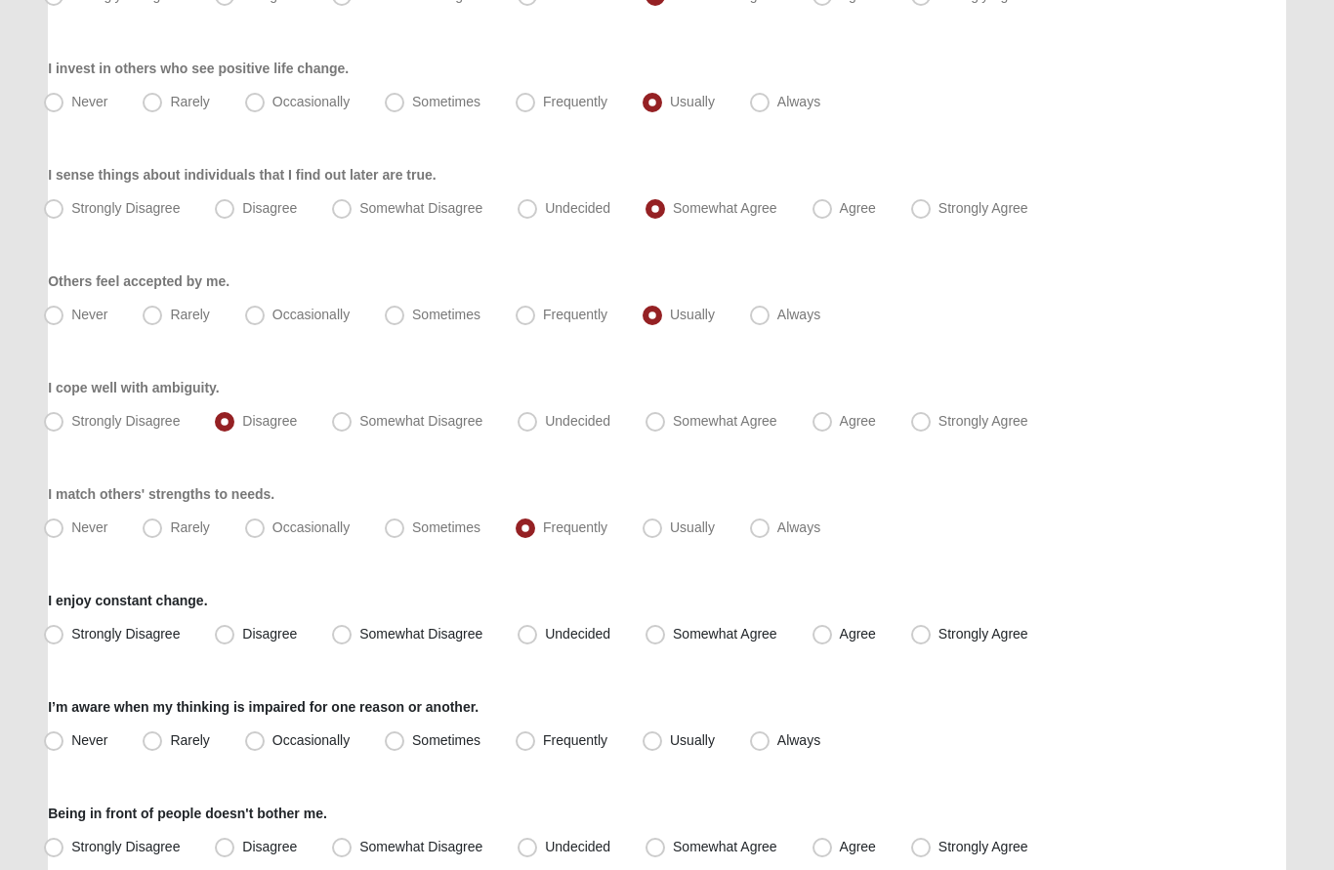
click at [242, 628] on span "Disagree" at bounding box center [269, 634] width 55 height 16
click at [228, 628] on input "Disagree" at bounding box center [229, 634] width 13 height 13
radio input "true"
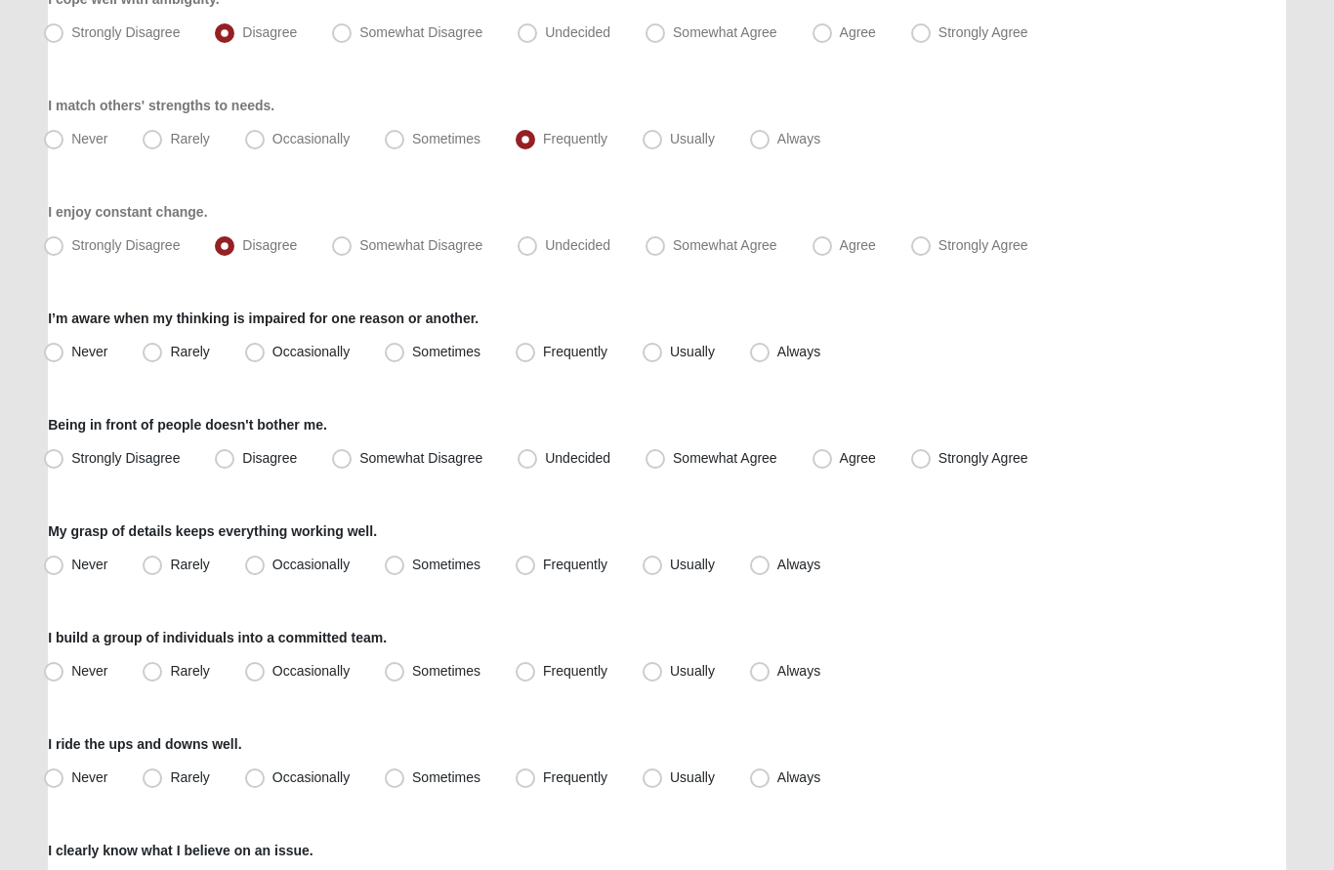
scroll to position [705, 0]
click at [670, 351] on span "Usually" at bounding box center [692, 352] width 45 height 16
click at [656, 351] on input "Usually" at bounding box center [656, 352] width 13 height 13
radio input "true"
click at [673, 450] on span "Somewhat Agree" at bounding box center [725, 458] width 104 height 16
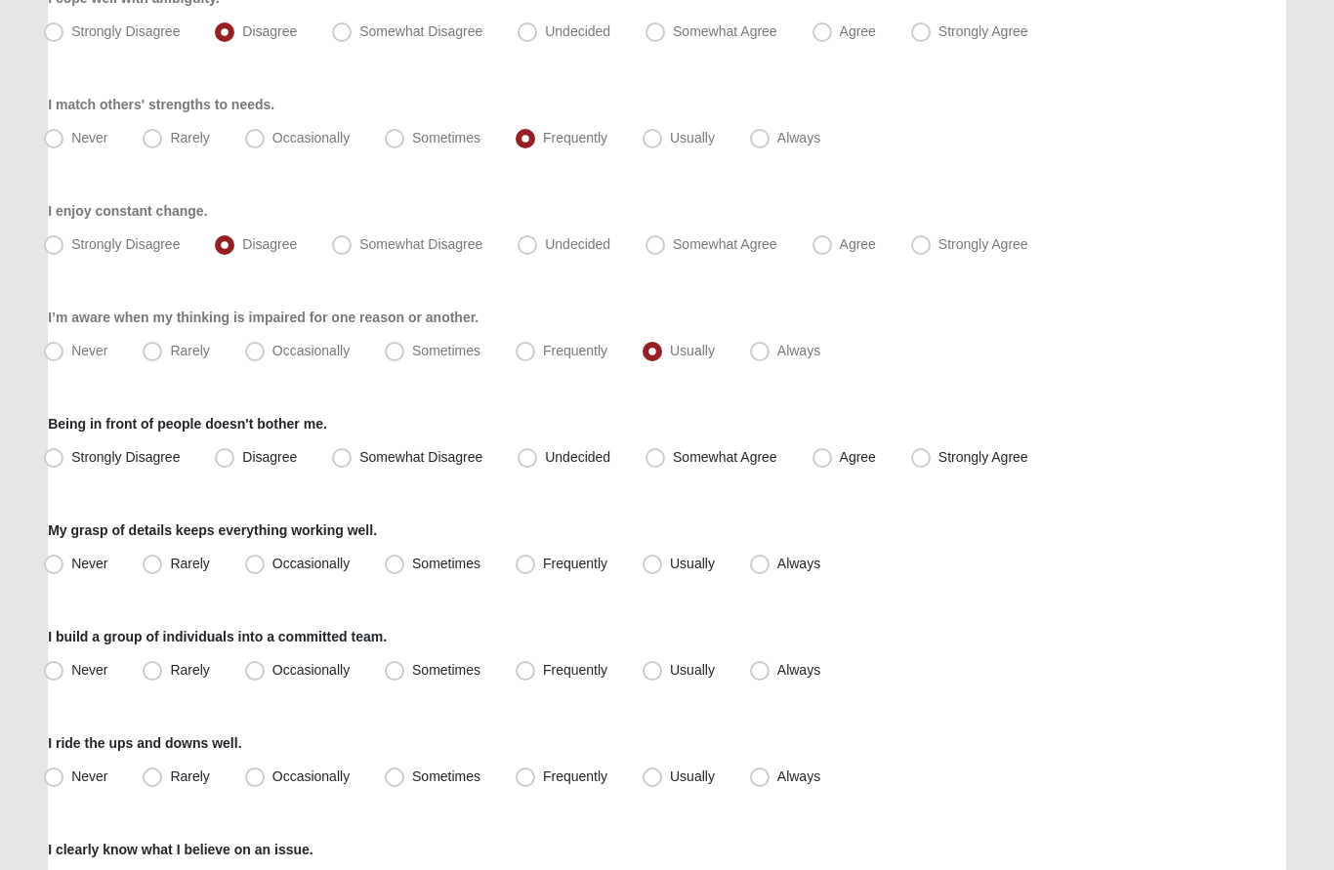
click at [663, 452] on input "Somewhat Agree" at bounding box center [659, 458] width 13 height 13
radio input "true"
click at [543, 565] on span "Frequently" at bounding box center [575, 565] width 64 height 16
click at [524, 565] on input "Frequently" at bounding box center [529, 565] width 13 height 13
radio input "true"
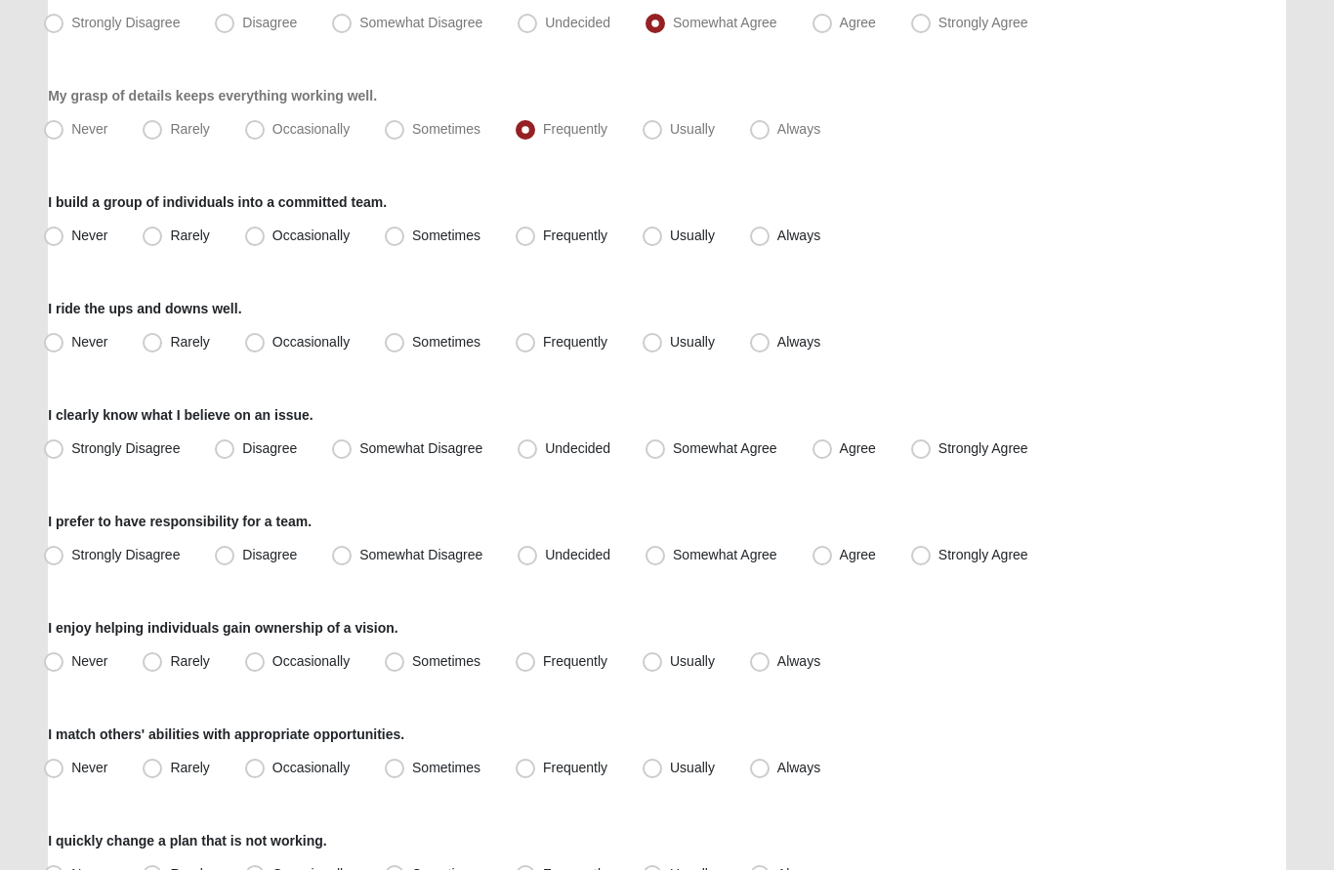
scroll to position [1140, 0]
click at [670, 237] on span "Usually" at bounding box center [692, 236] width 45 height 16
click at [654, 237] on input "Usually" at bounding box center [656, 235] width 13 height 13
radio input "true"
click at [543, 344] on span "Frequently" at bounding box center [575, 342] width 64 height 16
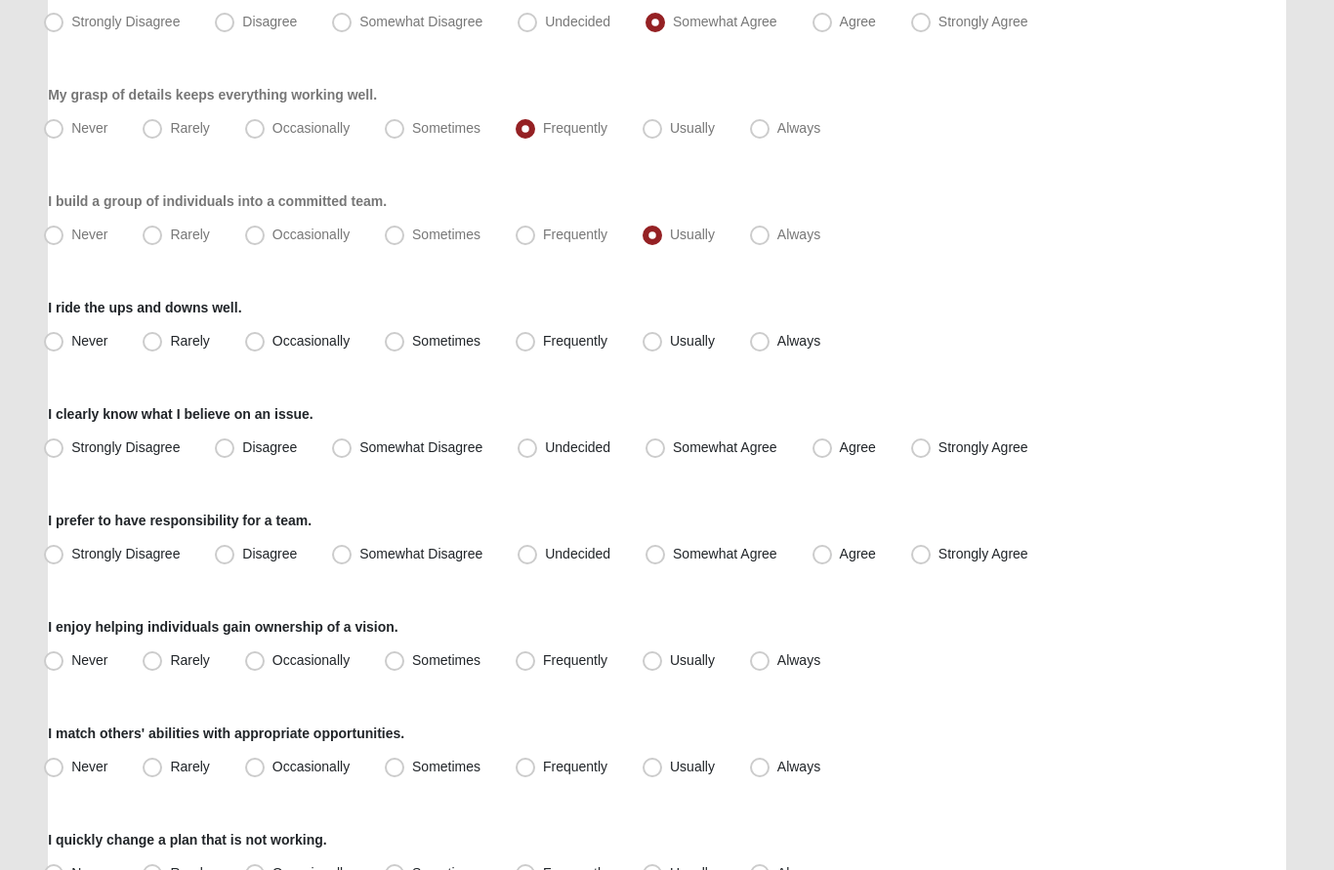
click at [523, 344] on input "Frequently" at bounding box center [529, 342] width 13 height 13
radio input "true"
click at [910, 453] on label "Strongly Agree" at bounding box center [971, 449] width 137 height 31
click at [919, 453] on input "Strongly Agree" at bounding box center [925, 448] width 13 height 13
radio input "true"
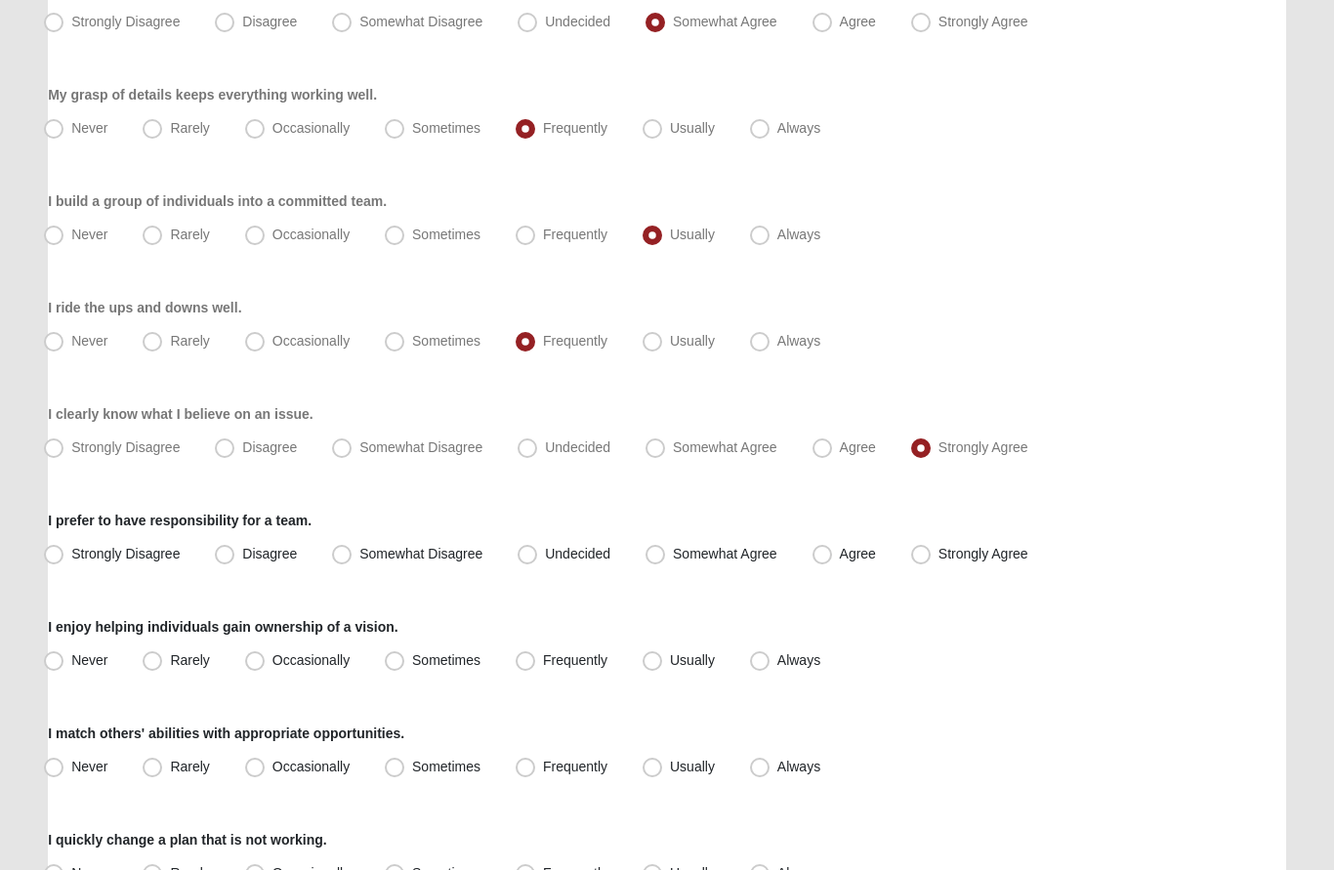
click at [673, 549] on span "Somewhat Agree" at bounding box center [725, 555] width 104 height 16
click at [664, 549] on input "Somewhat Agree" at bounding box center [659, 555] width 13 height 13
radio input "true"
click at [412, 663] on span "Sometimes" at bounding box center [446, 661] width 68 height 16
click at [405, 663] on input "Sometimes" at bounding box center [399, 661] width 13 height 13
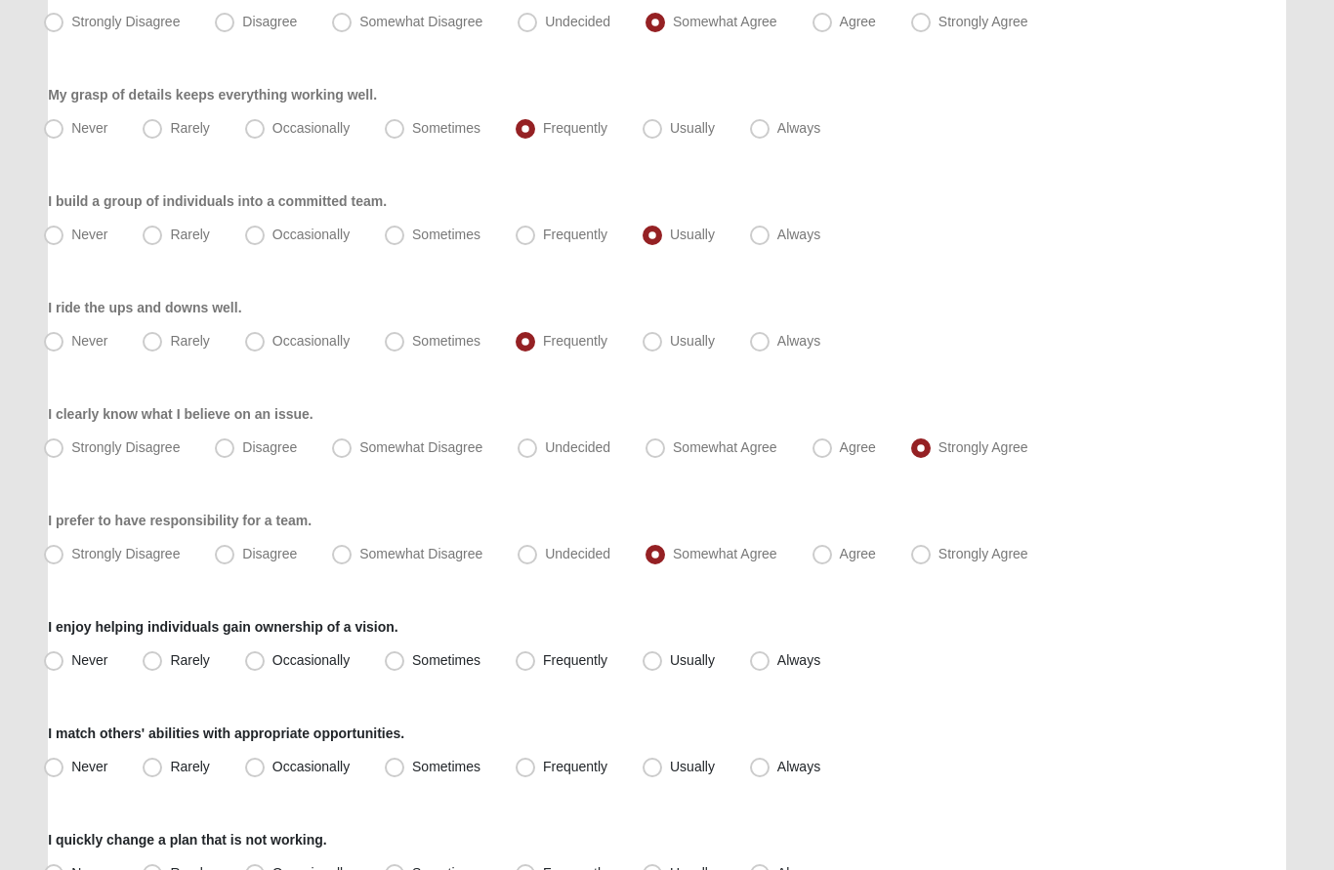
radio input "true"
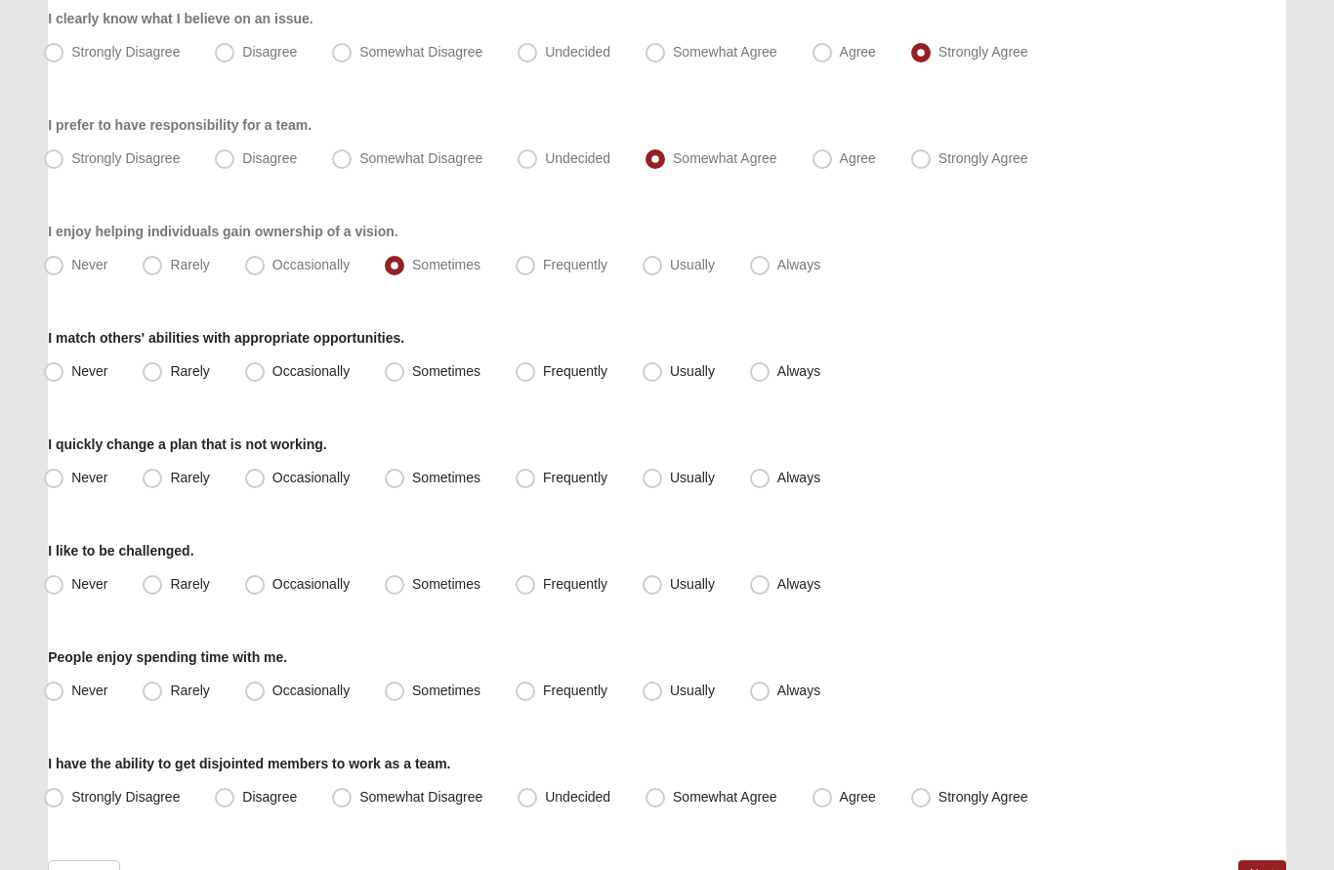
scroll to position [1537, 0]
click at [542, 379] on label "Frequently" at bounding box center [563, 371] width 111 height 31
click at [536, 378] on input "Frequently" at bounding box center [529, 371] width 13 height 13
radio input "true"
click at [410, 478] on label "Sometimes" at bounding box center [434, 478] width 115 height 31
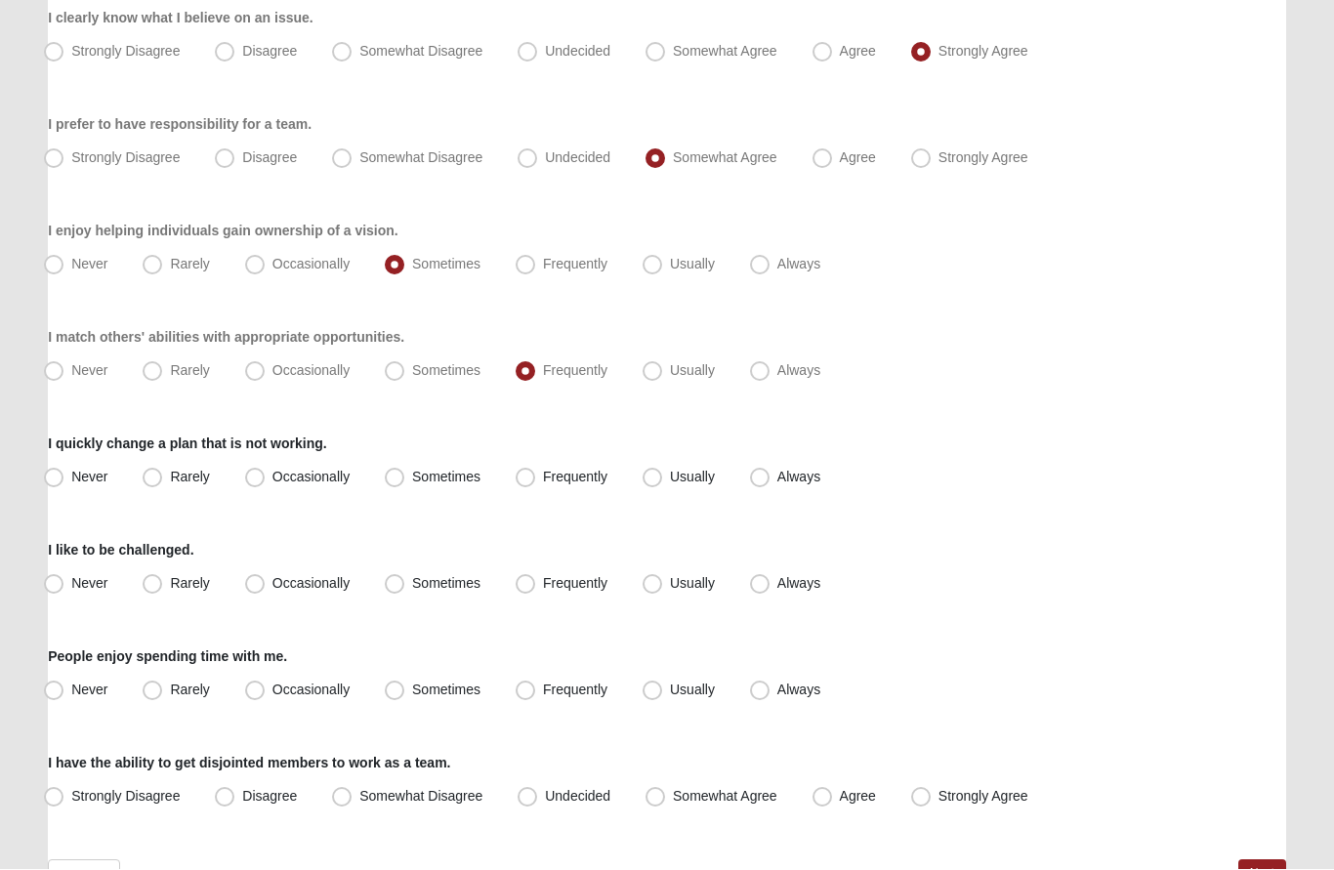
click at [405, 478] on input "Sometimes" at bounding box center [399, 478] width 13 height 13
radio input "true"
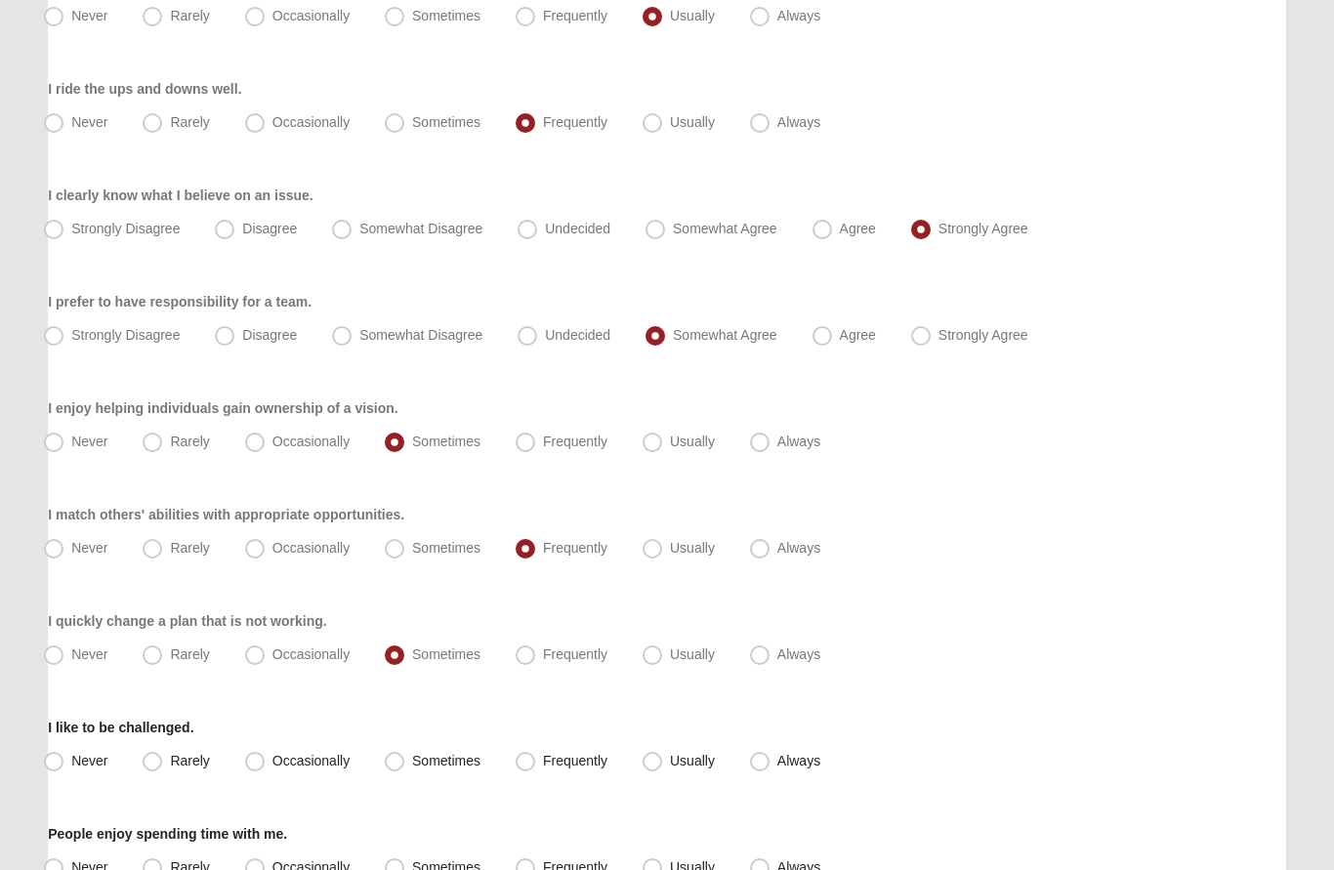
scroll to position [1358, 0]
click at [412, 762] on span "Sometimes" at bounding box center [446, 763] width 68 height 16
click at [395, 762] on input "Sometimes" at bounding box center [399, 763] width 13 height 13
radio input "true"
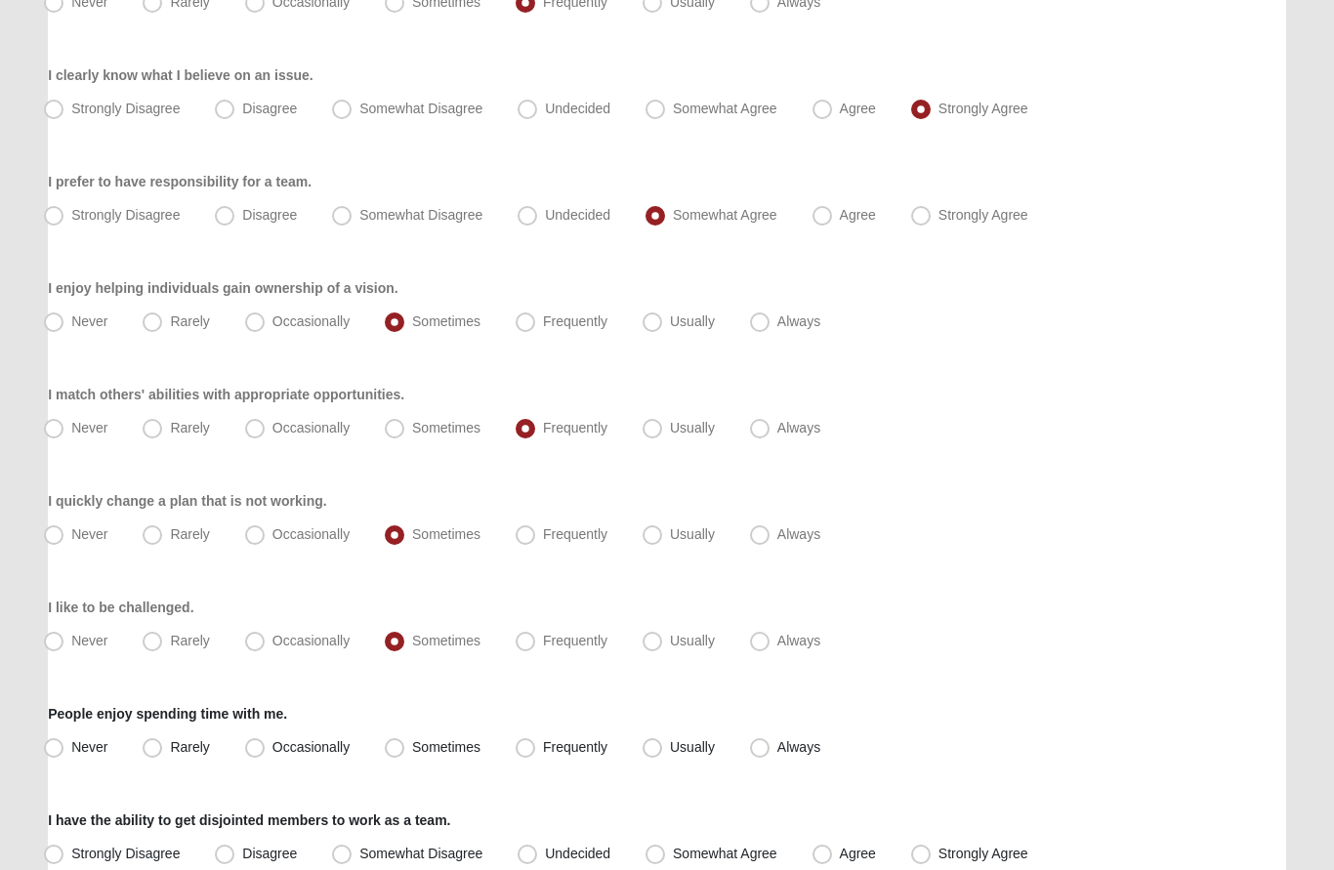
scroll to position [1566, 0]
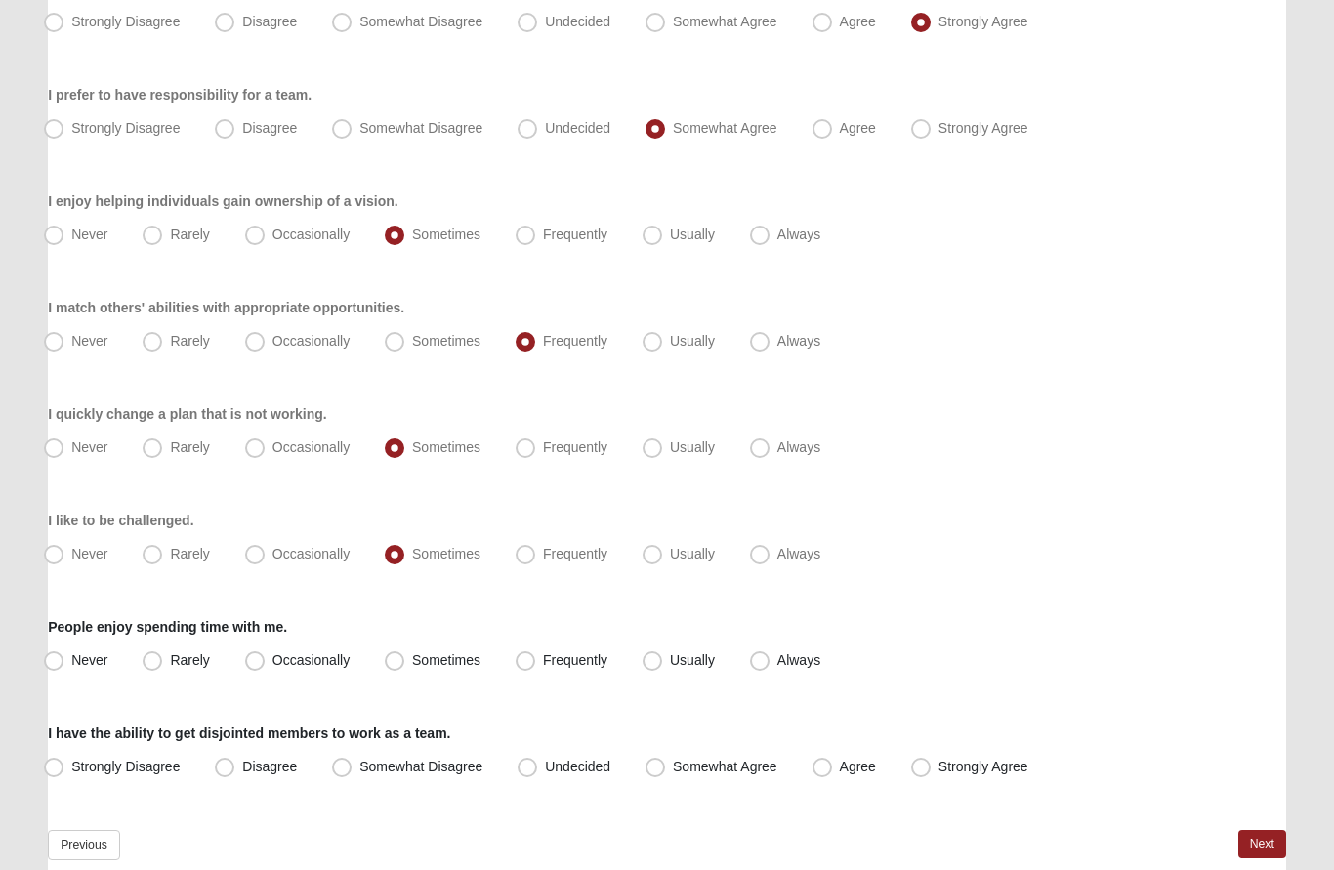
click at [412, 655] on span "Sometimes" at bounding box center [446, 661] width 68 height 16
click at [400, 655] on input "Sometimes" at bounding box center [399, 661] width 13 height 13
radio input "true"
click at [673, 767] on span "Somewhat Agree" at bounding box center [725, 768] width 104 height 16
click at [656, 767] on input "Somewhat Agree" at bounding box center [659, 768] width 13 height 13
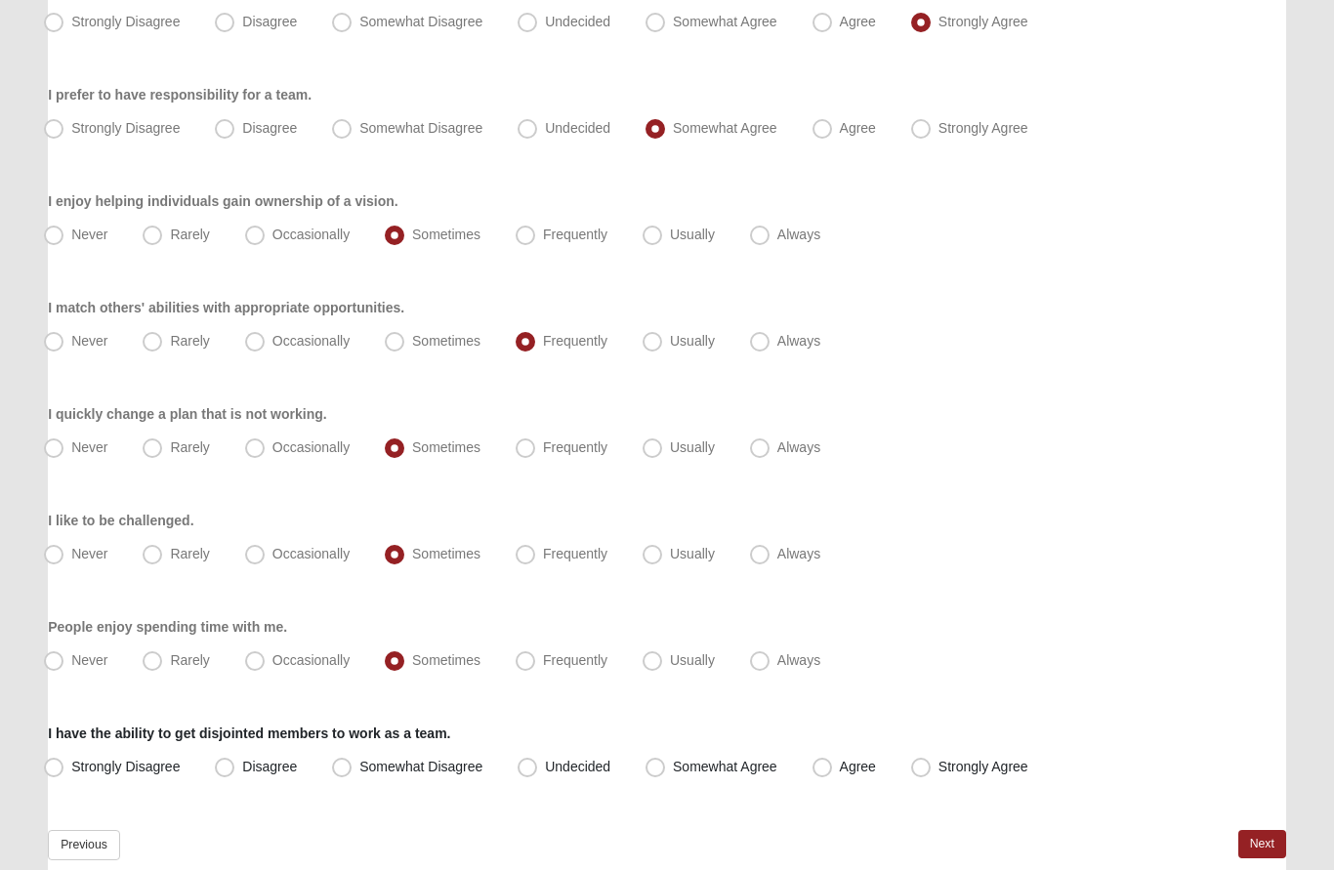
radio input "true"
click at [1263, 835] on link "Next" at bounding box center [1262, 845] width 48 height 28
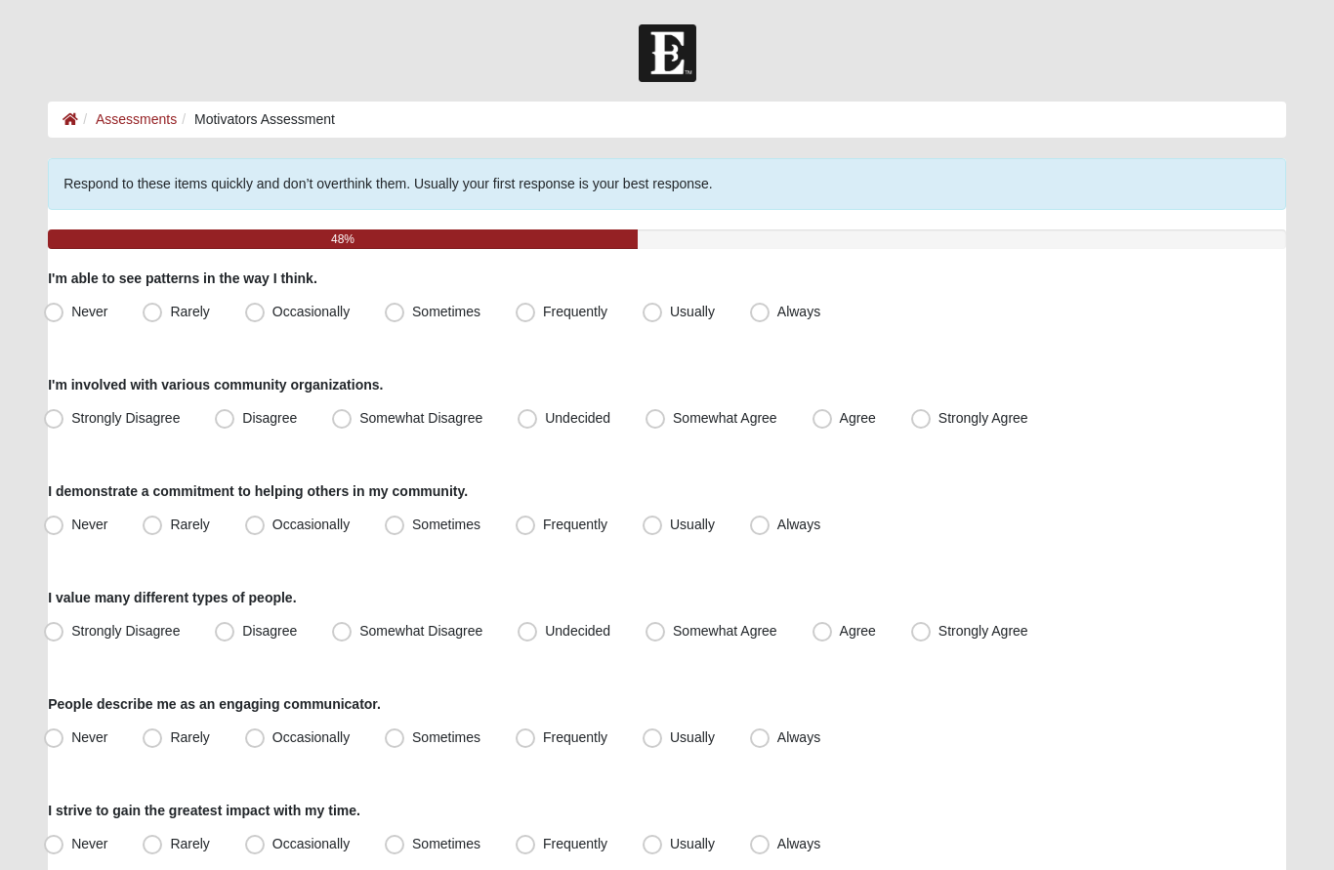
click at [543, 308] on span "Frequently" at bounding box center [575, 312] width 64 height 16
click at [532, 308] on input "Frequently" at bounding box center [529, 312] width 13 height 13
radio input "true"
click at [359, 420] on span "Somewhat Disagree" at bounding box center [420, 418] width 123 height 16
click at [344, 420] on input "Somewhat Disagree" at bounding box center [346, 418] width 13 height 13
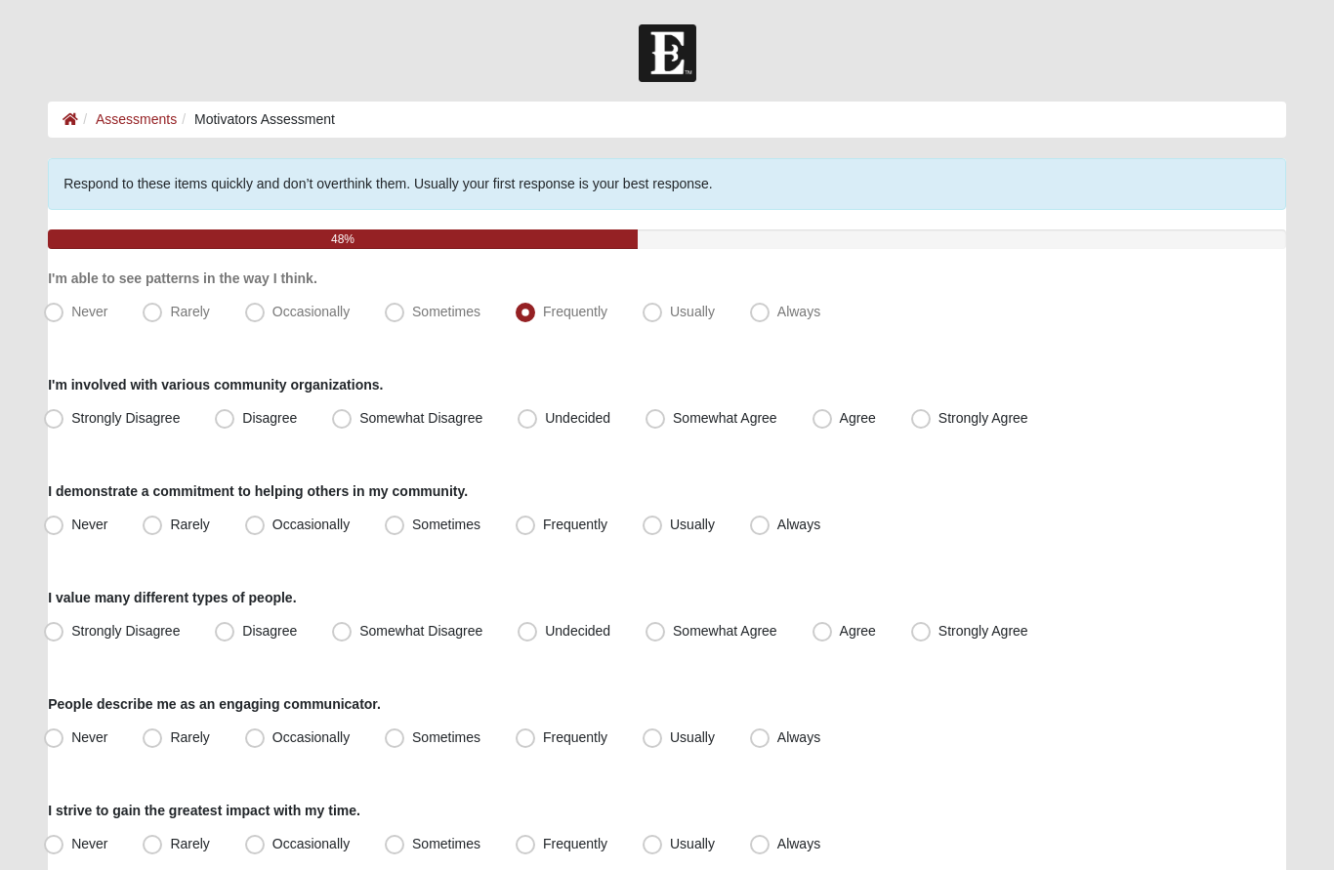
radio input "true"
click at [412, 517] on span "Sometimes" at bounding box center [446, 525] width 68 height 16
click at [398, 518] on input "Sometimes" at bounding box center [399, 524] width 13 height 13
radio input "true"
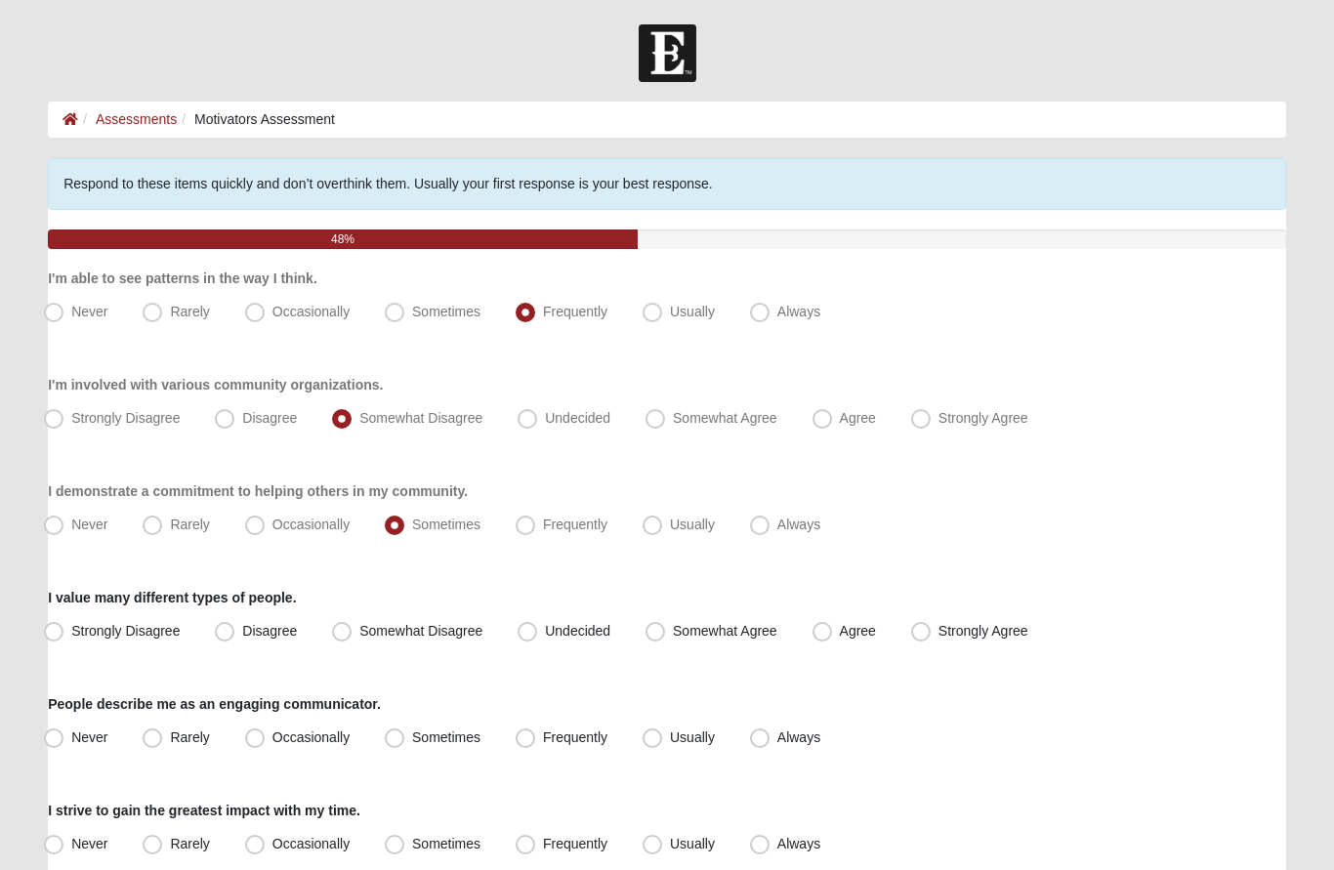
click at [840, 632] on span "Agree" at bounding box center [858, 631] width 36 height 16
click at [830, 632] on input "Agree" at bounding box center [826, 631] width 13 height 13
radio input "true"
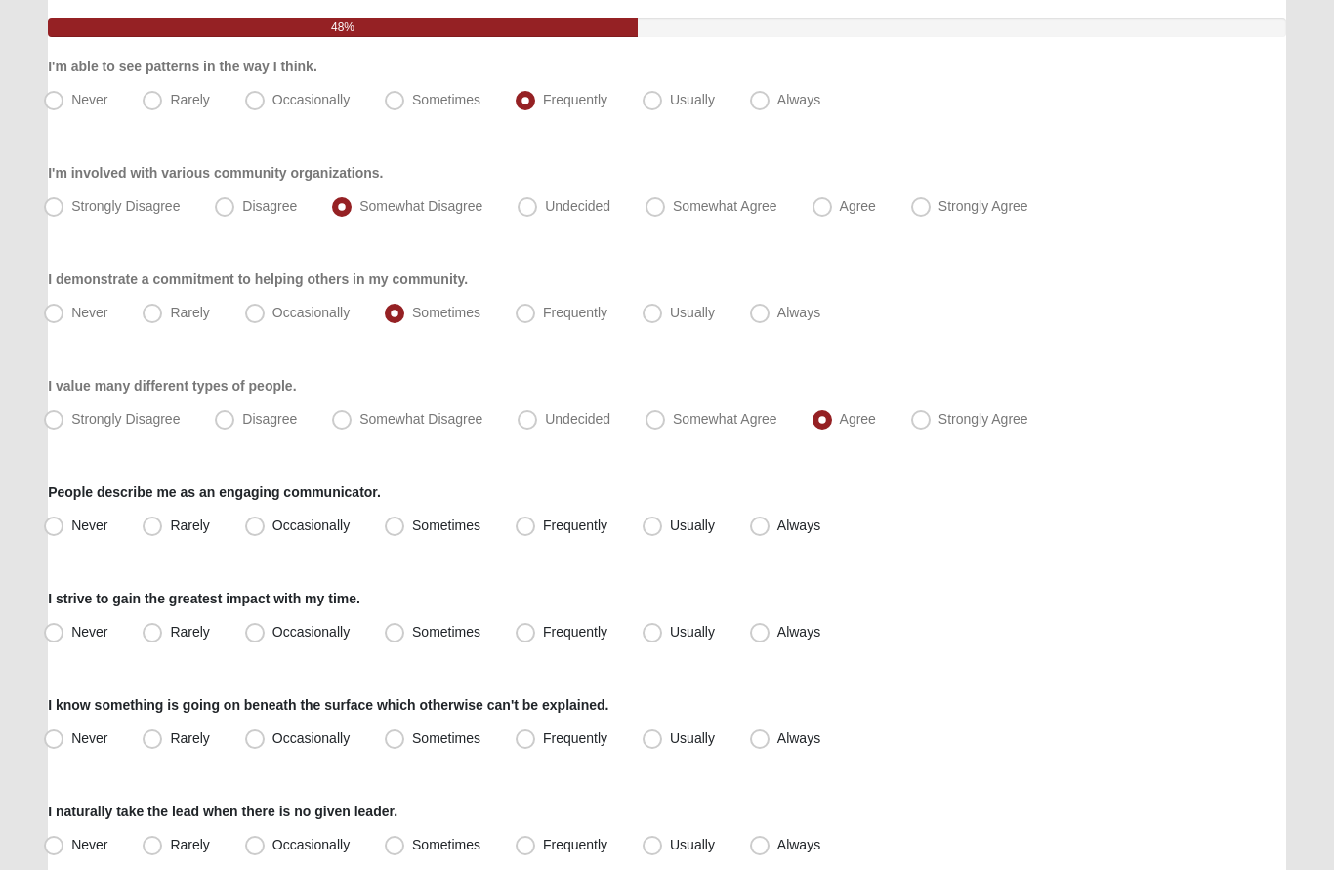
scroll to position [212, 0]
click at [406, 521] on label "Sometimes" at bounding box center [434, 526] width 115 height 31
click at [405, 521] on input "Sometimes" at bounding box center [399, 525] width 13 height 13
radio input "true"
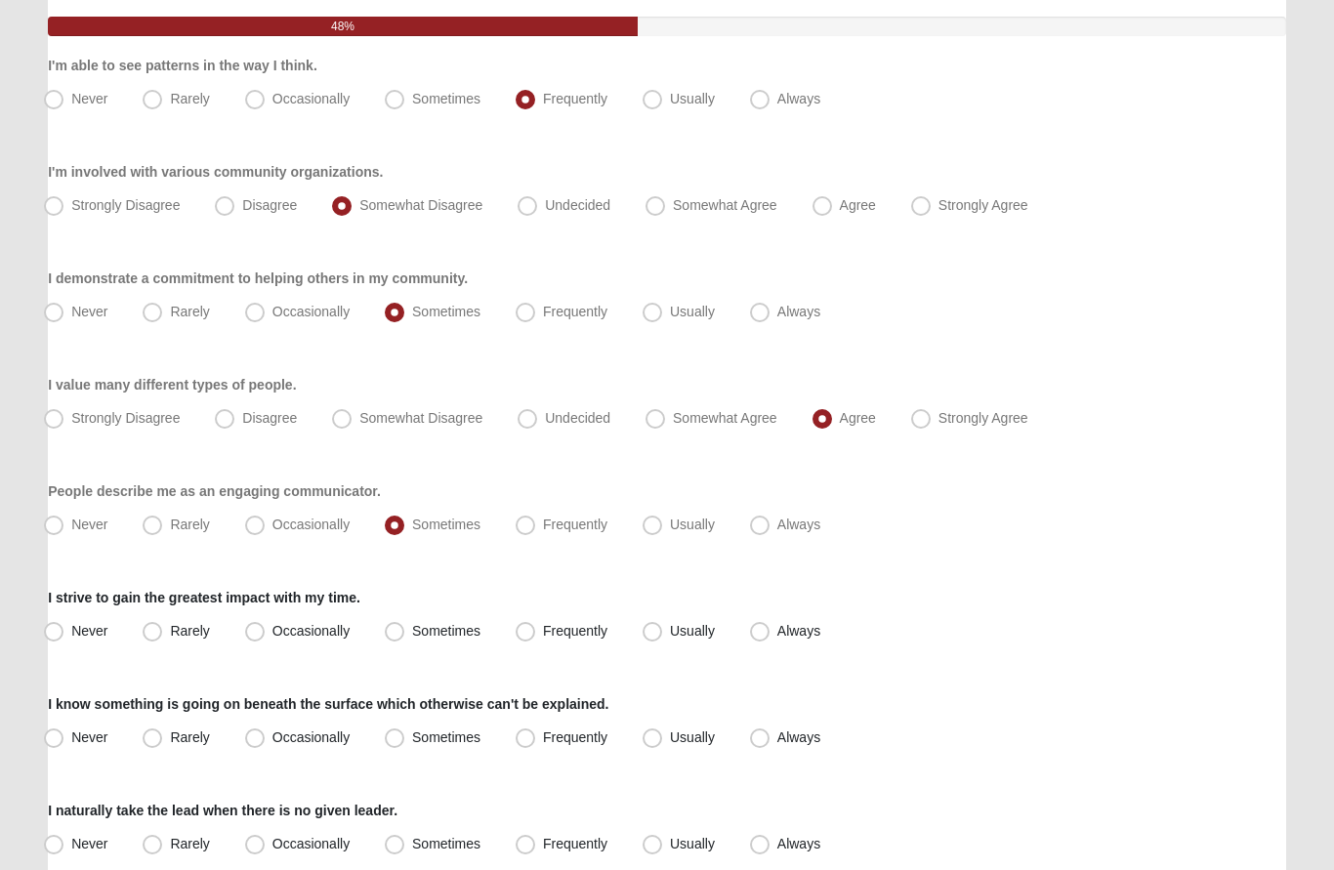
click at [543, 631] on span "Frequently" at bounding box center [575, 632] width 64 height 16
click at [523, 631] on input "Frequently" at bounding box center [529, 632] width 13 height 13
radio input "true"
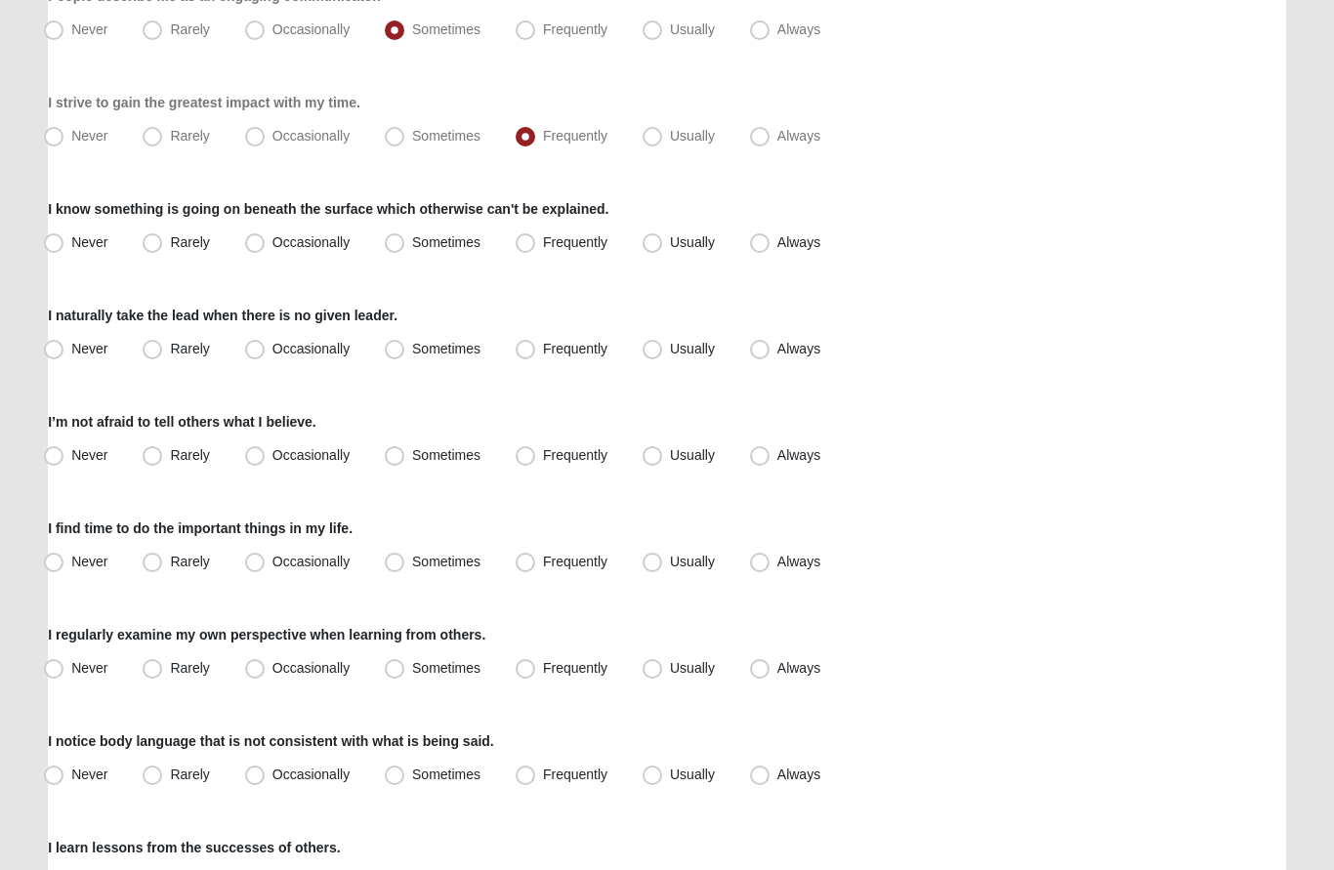
scroll to position [708, 0]
click at [412, 241] on span "Sometimes" at bounding box center [446, 242] width 68 height 16
click at [395, 241] on input "Sometimes" at bounding box center [399, 242] width 13 height 13
radio input "true"
click at [536, 345] on label "Frequently" at bounding box center [563, 349] width 111 height 31
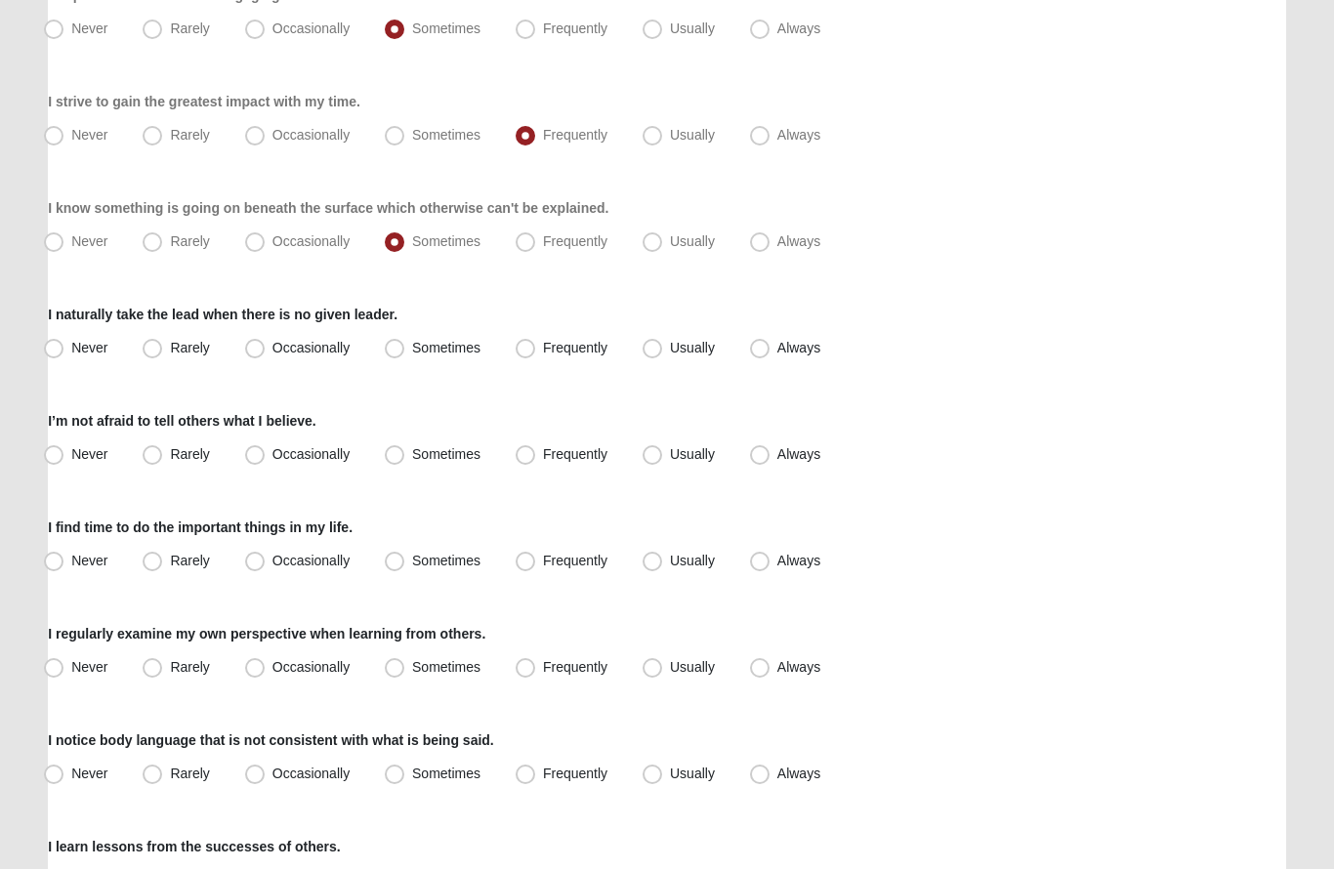
click at [536, 345] on input "Frequently" at bounding box center [529, 349] width 13 height 13
radio input "true"
click at [670, 453] on span "Usually" at bounding box center [692, 455] width 45 height 16
click at [658, 453] on input "Usually" at bounding box center [656, 455] width 13 height 13
radio input "true"
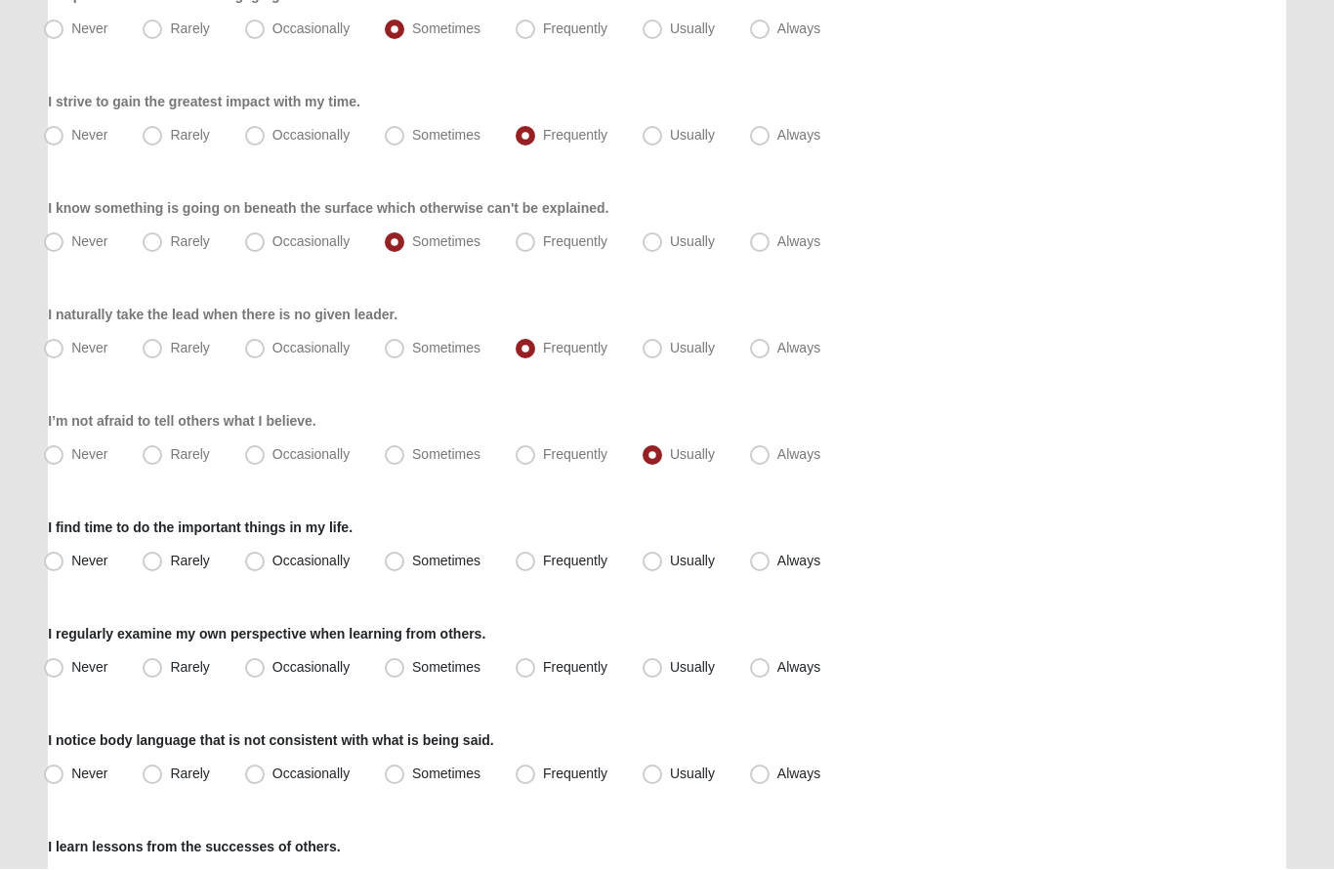
click at [670, 562] on span "Usually" at bounding box center [692, 562] width 45 height 16
click at [656, 562] on input "Usually" at bounding box center [656, 562] width 13 height 13
radio input "true"
click at [543, 668] on span "Frequently" at bounding box center [575, 668] width 64 height 16
click at [534, 668] on input "Frequently" at bounding box center [529, 668] width 13 height 13
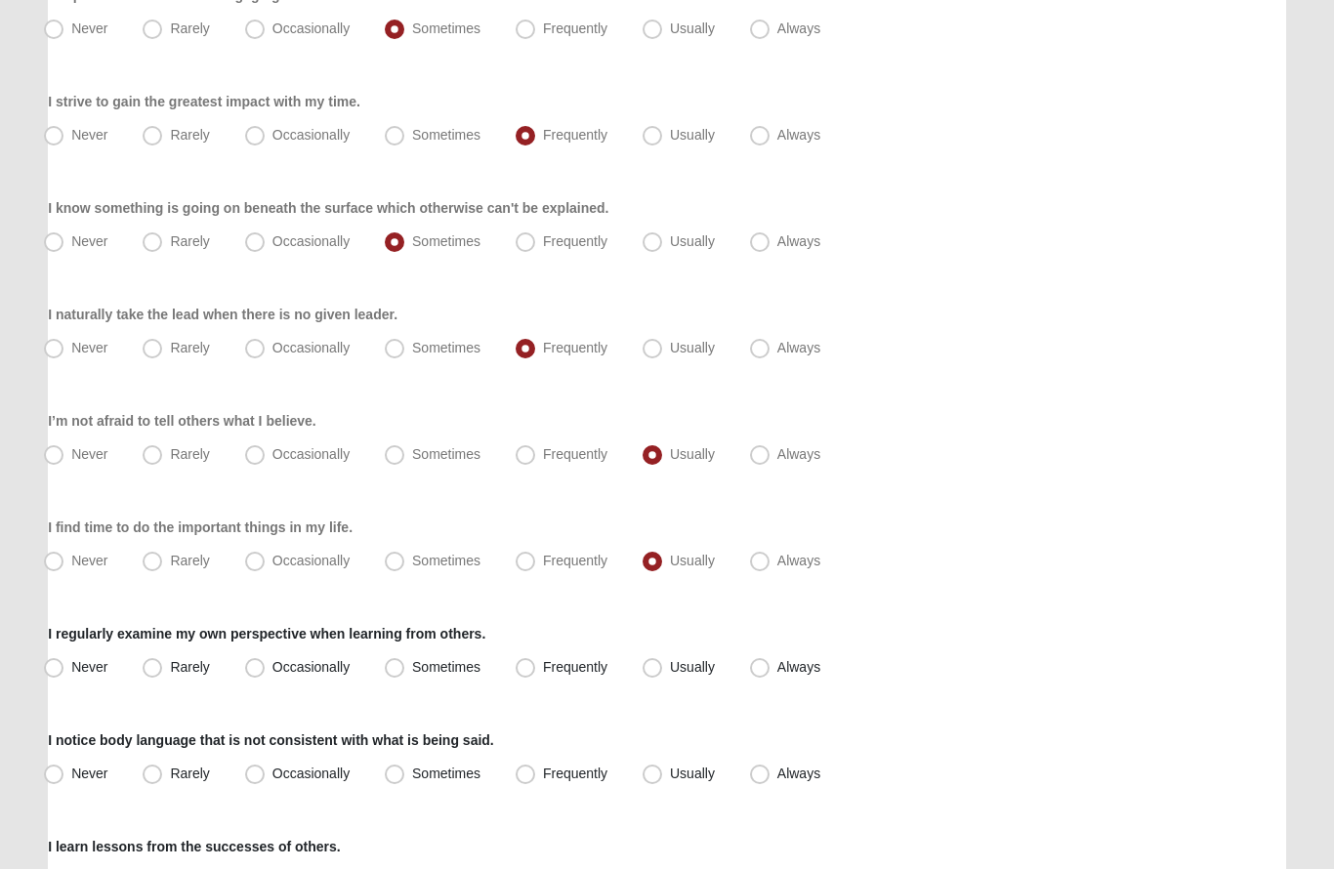
radio input "true"
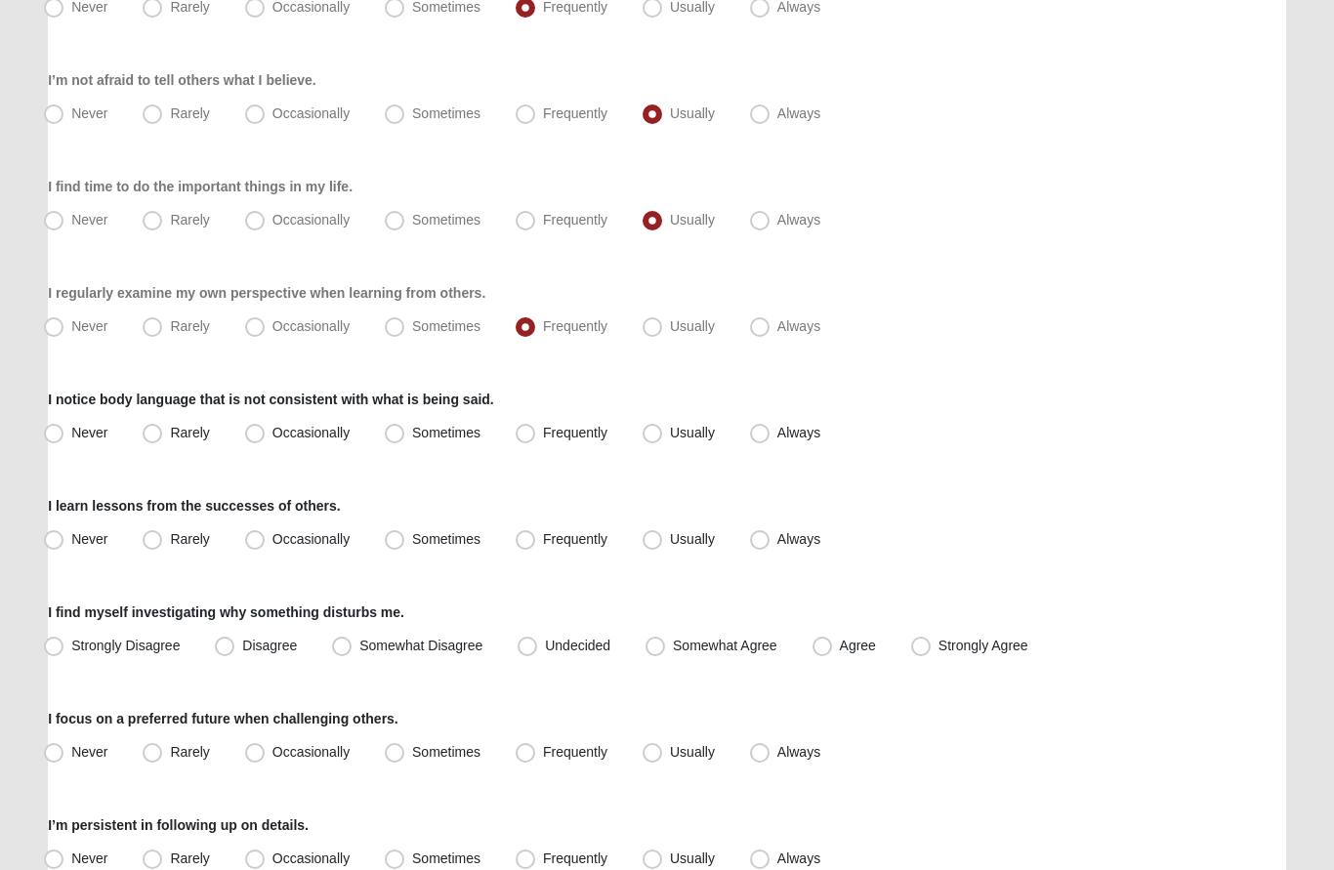
scroll to position [1051, 0]
click at [673, 646] on span "Somewhat Agree" at bounding box center [725, 645] width 104 height 16
click at [663, 646] on input "Somewhat Agree" at bounding box center [659, 645] width 13 height 13
radio input "true"
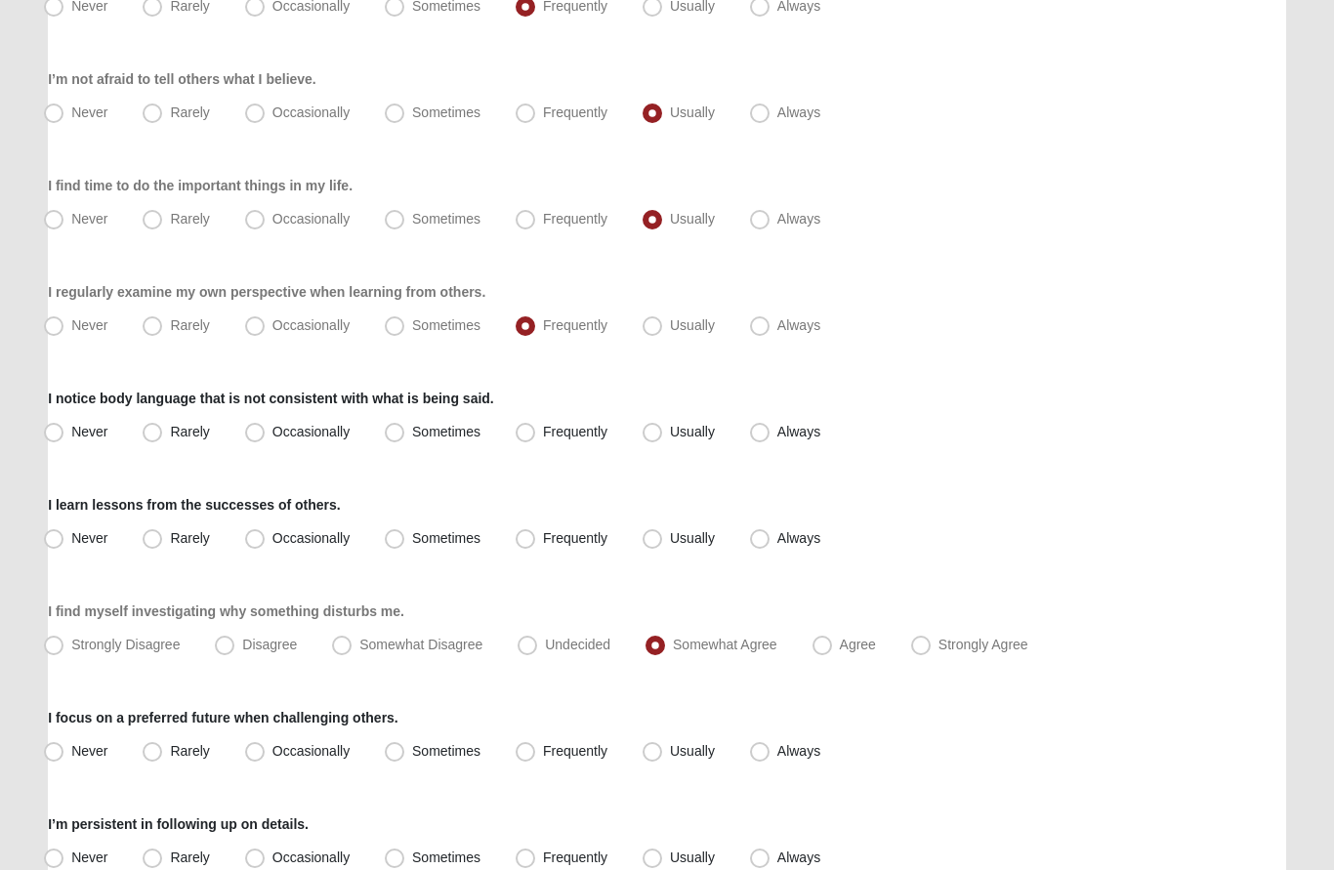
click at [397, 762] on label "Sometimes" at bounding box center [434, 751] width 115 height 31
click at [397, 758] on input "Sometimes" at bounding box center [399, 751] width 13 height 13
radio input "true"
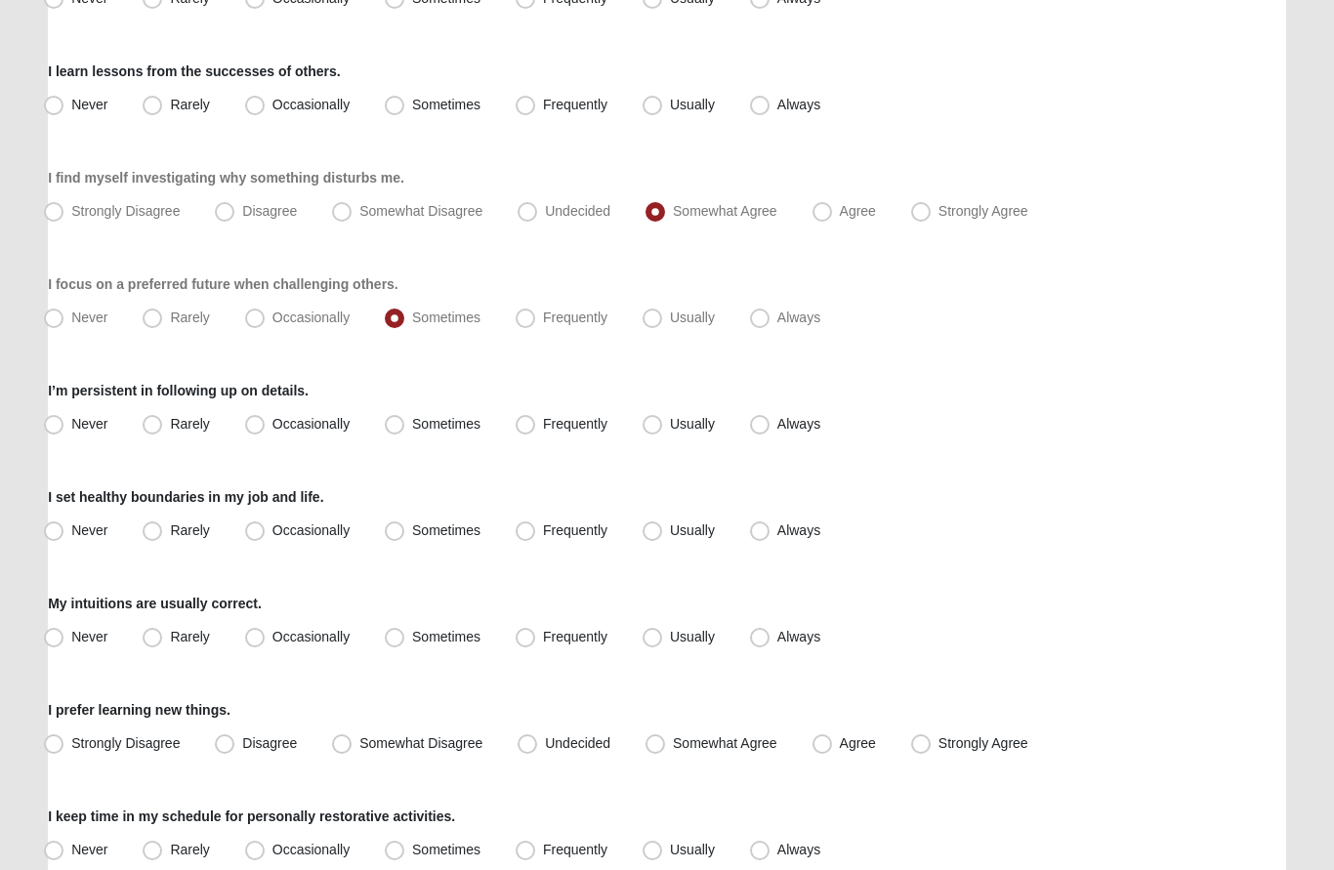
scroll to position [1484, 0]
click at [663, 428] on label "Usually" at bounding box center [681, 424] width 92 height 31
click at [663, 428] on input "Usually" at bounding box center [656, 424] width 13 height 13
radio input "true"
click at [670, 525] on span "Usually" at bounding box center [692, 530] width 45 height 16
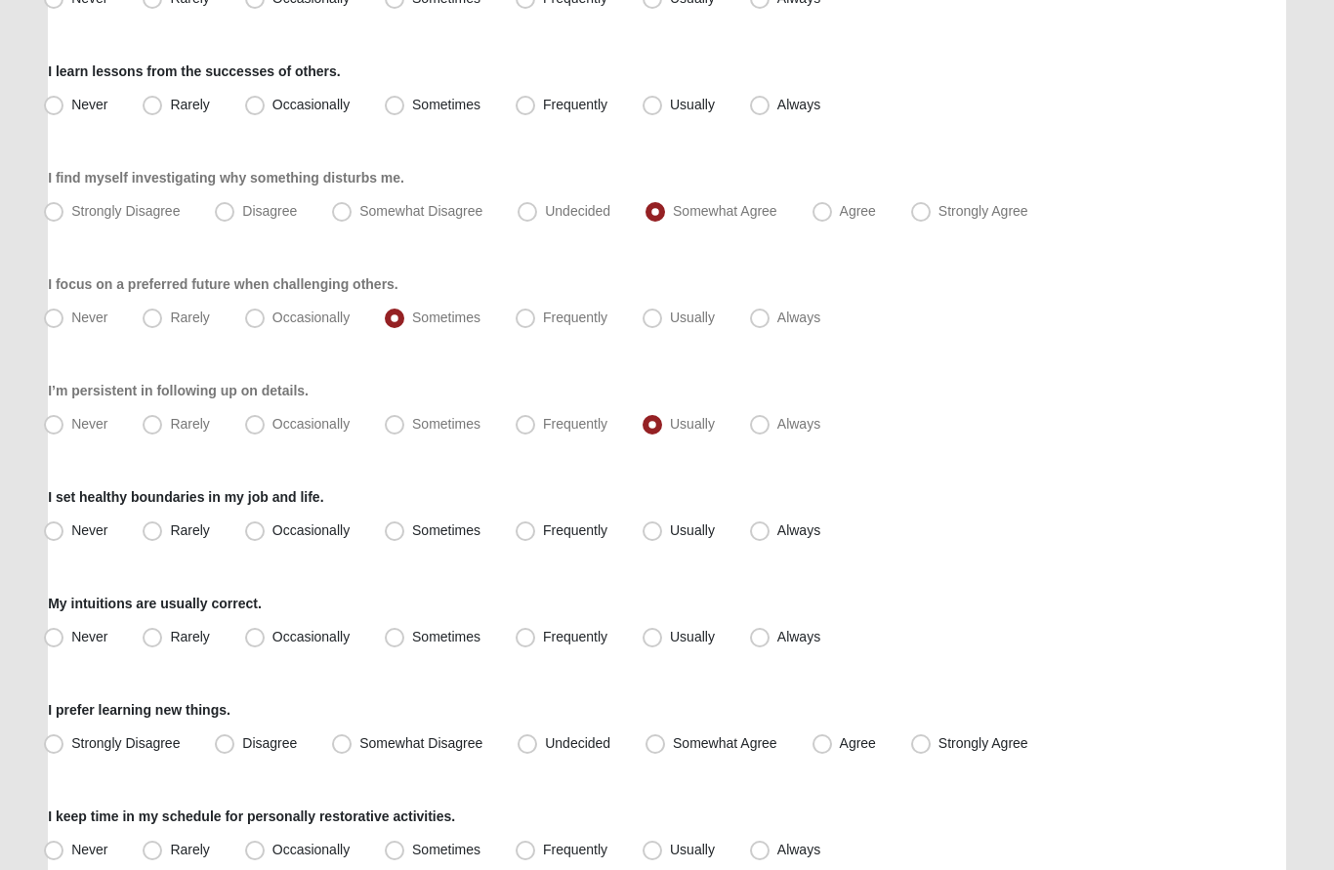
click at [655, 525] on input "Usually" at bounding box center [656, 530] width 13 height 13
radio input "true"
click at [670, 632] on span "Usually" at bounding box center [692, 637] width 45 height 16
click at [663, 632] on input "Usually" at bounding box center [656, 637] width 13 height 13
radio input "true"
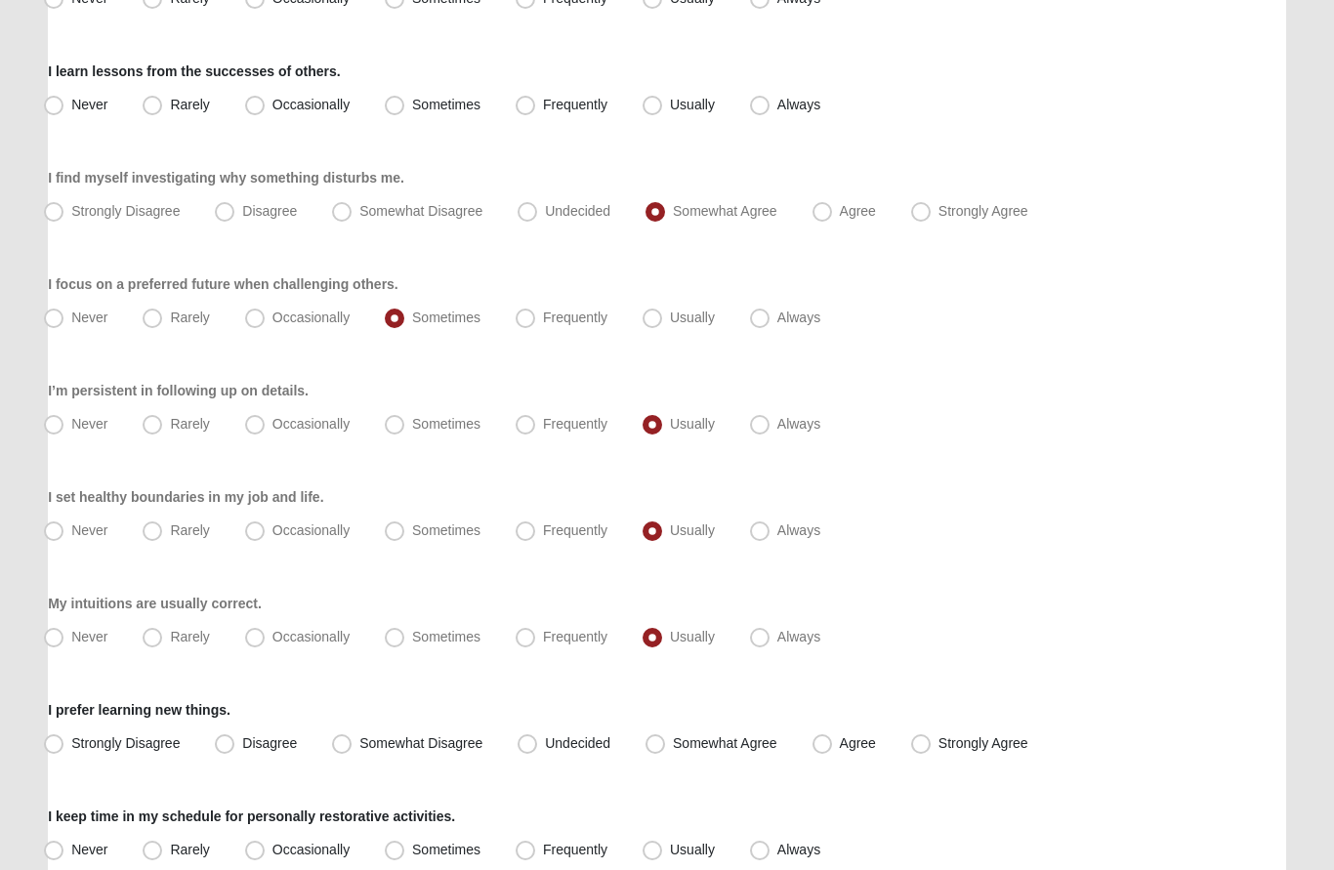
click at [673, 743] on span "Somewhat Agree" at bounding box center [725, 743] width 104 height 16
click at [655, 743] on input "Somewhat Agree" at bounding box center [659, 743] width 13 height 13
radio input "true"
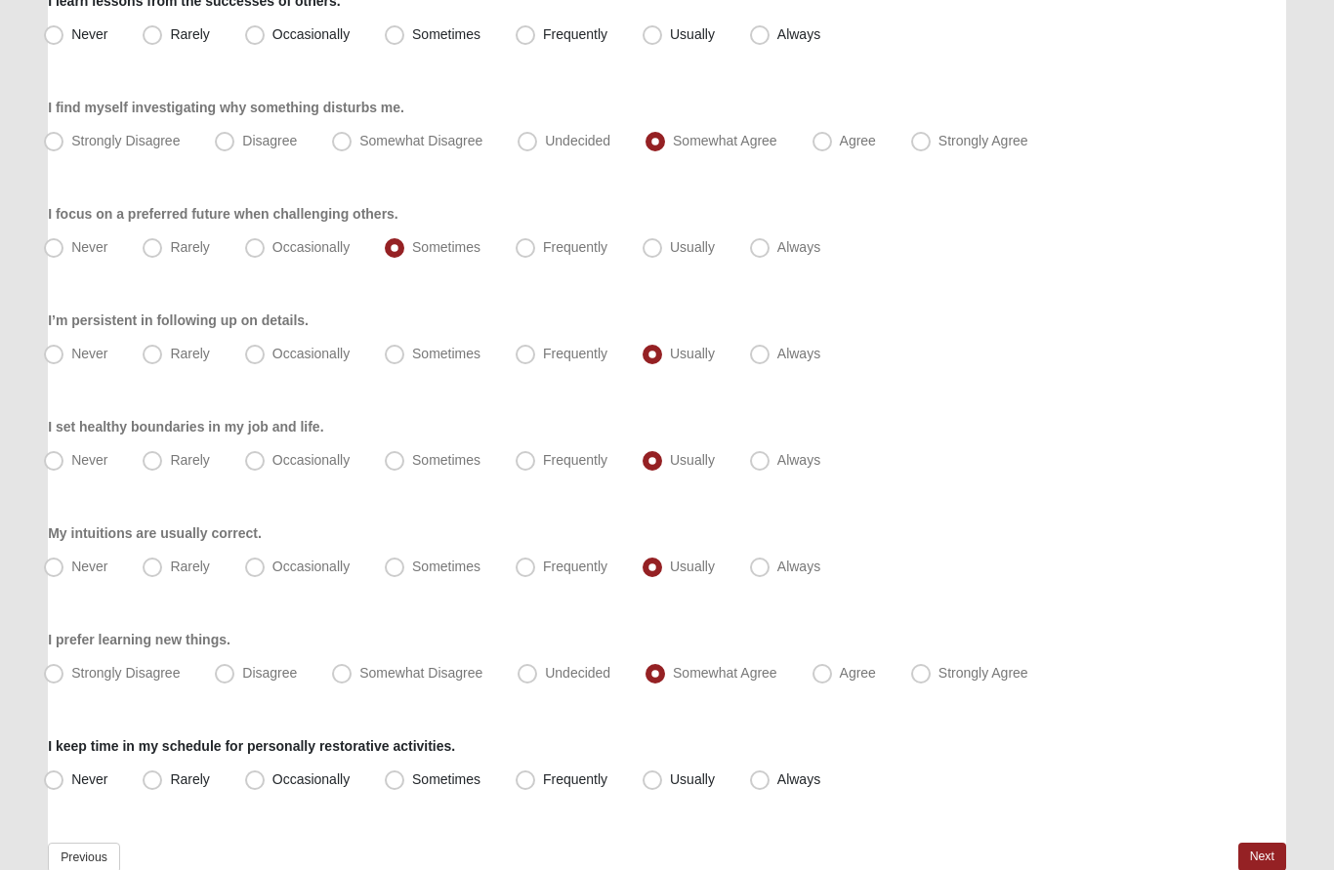
scroll to position [1566, 0]
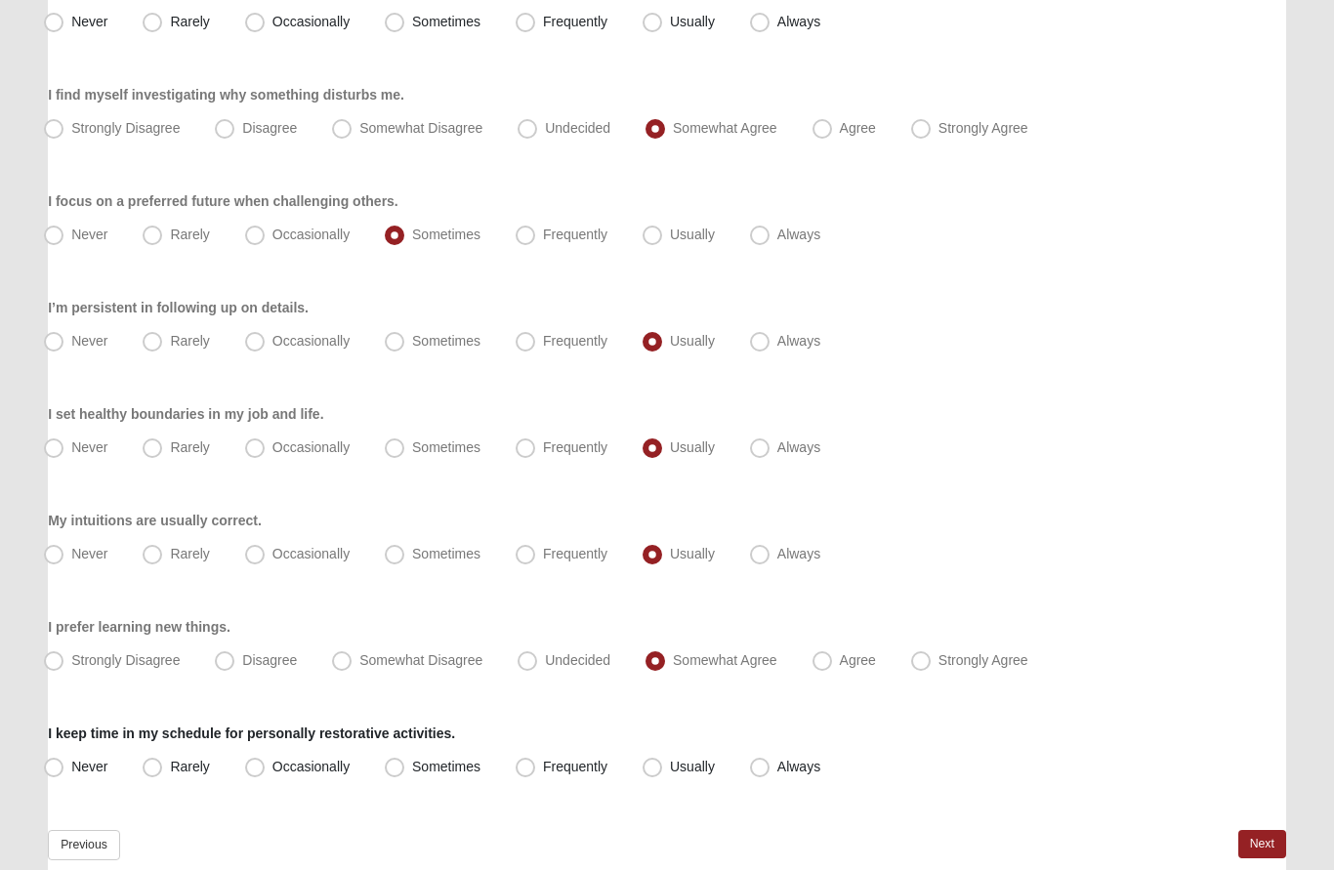
click at [400, 757] on label "Sometimes" at bounding box center [434, 768] width 115 height 31
click at [400, 762] on input "Sometimes" at bounding box center [399, 768] width 13 height 13
radio input "true"
click at [1263, 851] on link "Next" at bounding box center [1262, 845] width 48 height 28
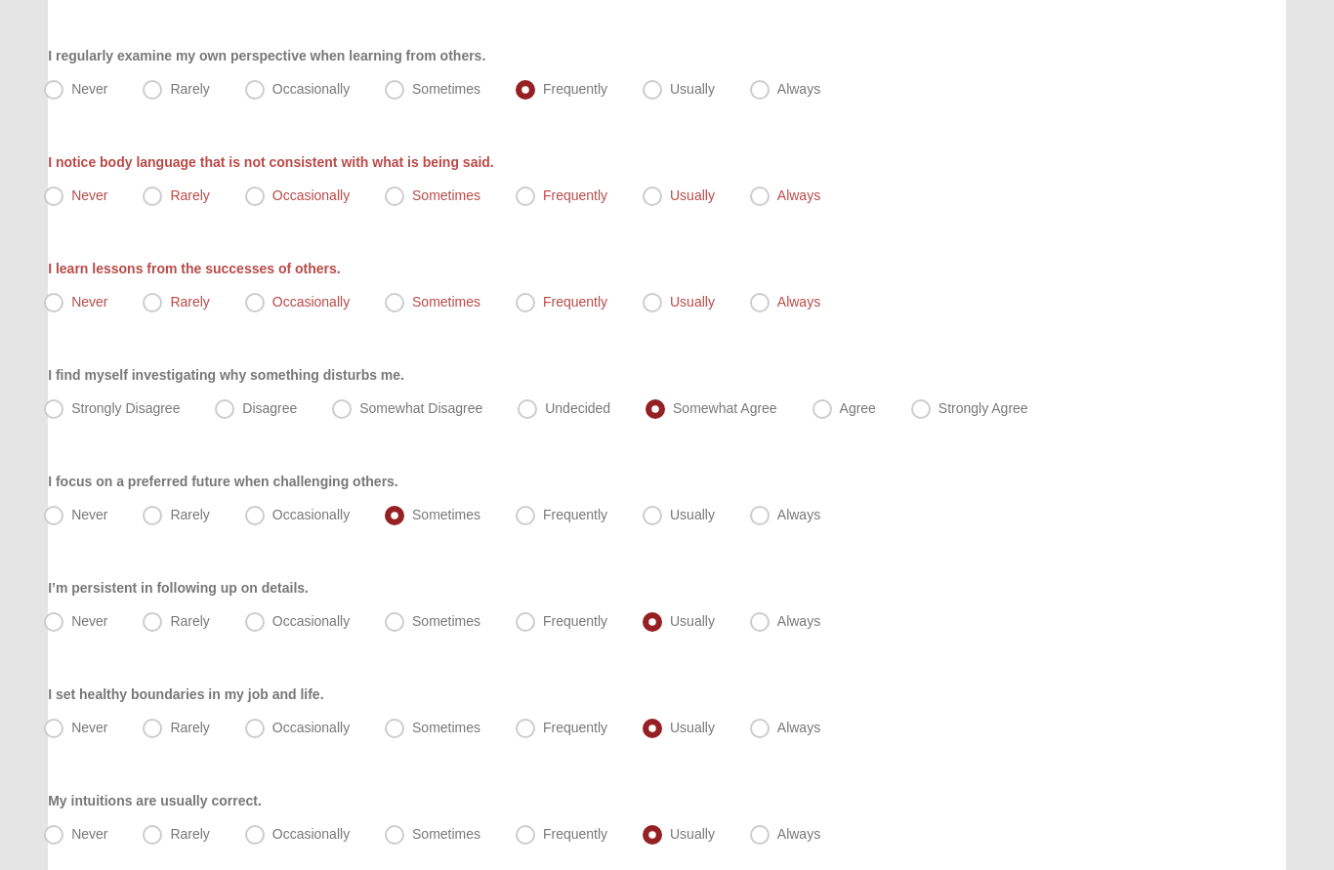
scroll to position [1290, 0]
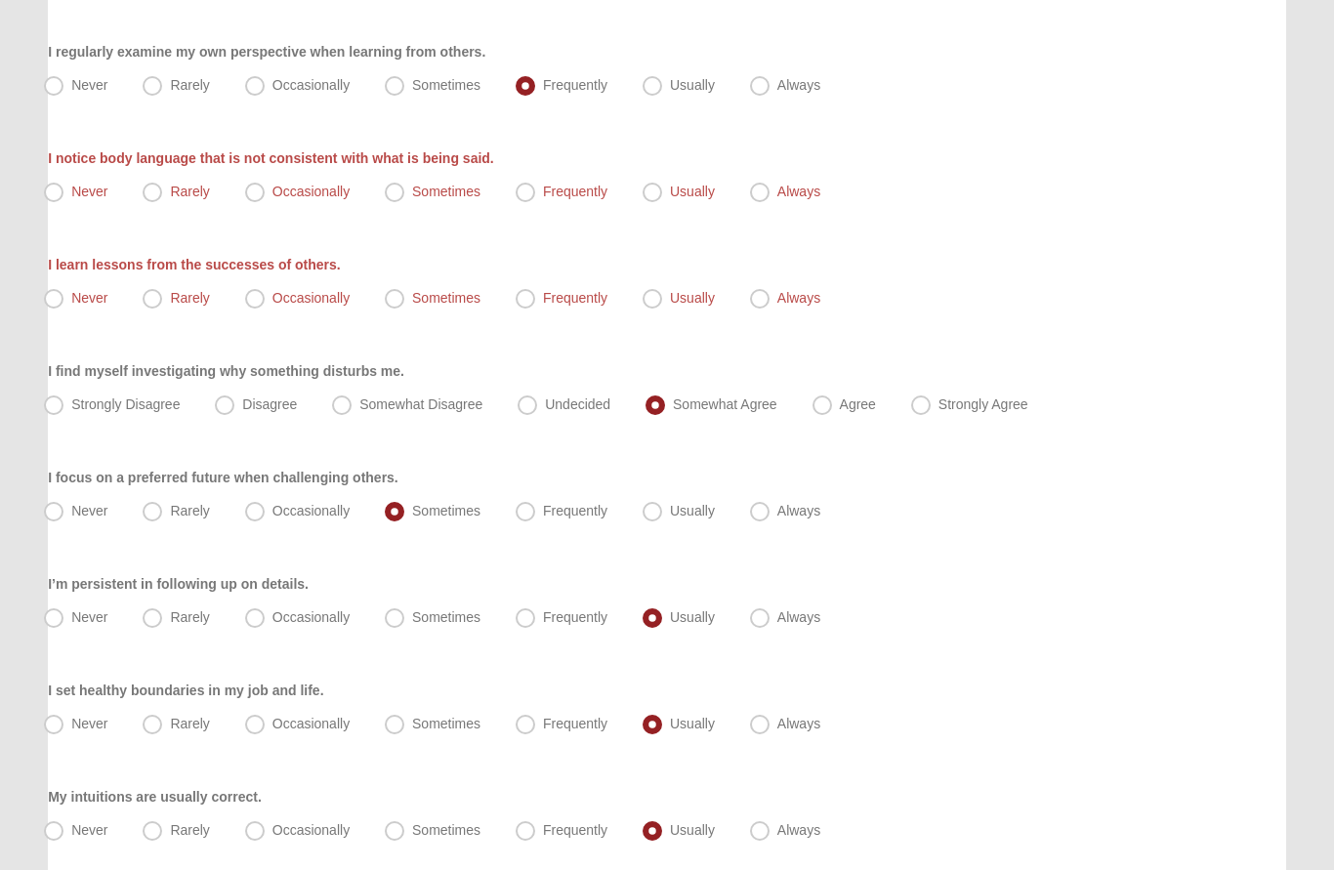
click at [543, 187] on span "Frequently" at bounding box center [575, 193] width 64 height 16
click at [532, 187] on input "Frequently" at bounding box center [529, 193] width 13 height 13
radio input "true"
click at [535, 296] on label "Frequently" at bounding box center [563, 298] width 111 height 31
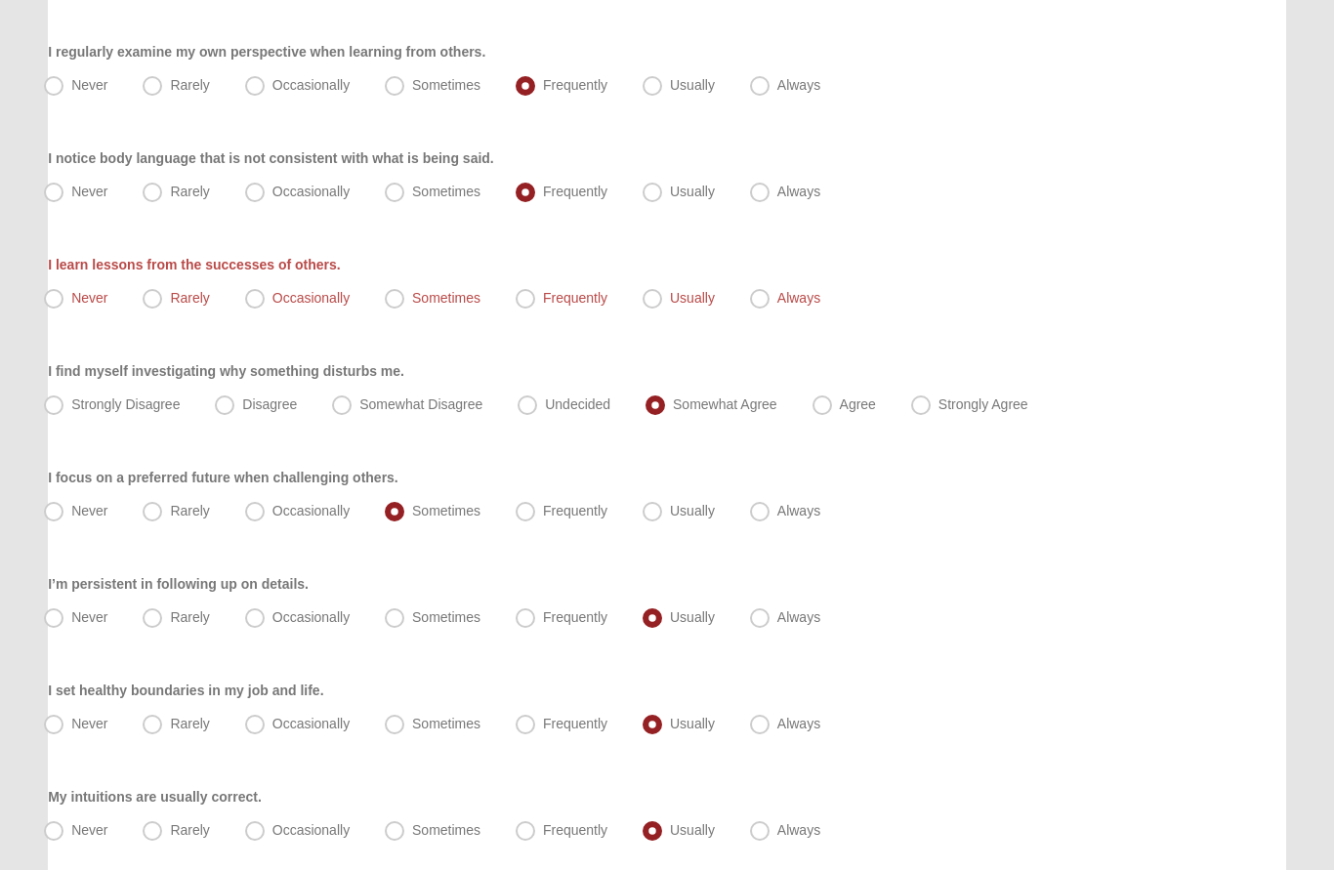
click at [535, 296] on input "Frequently" at bounding box center [529, 298] width 13 height 13
radio input "true"
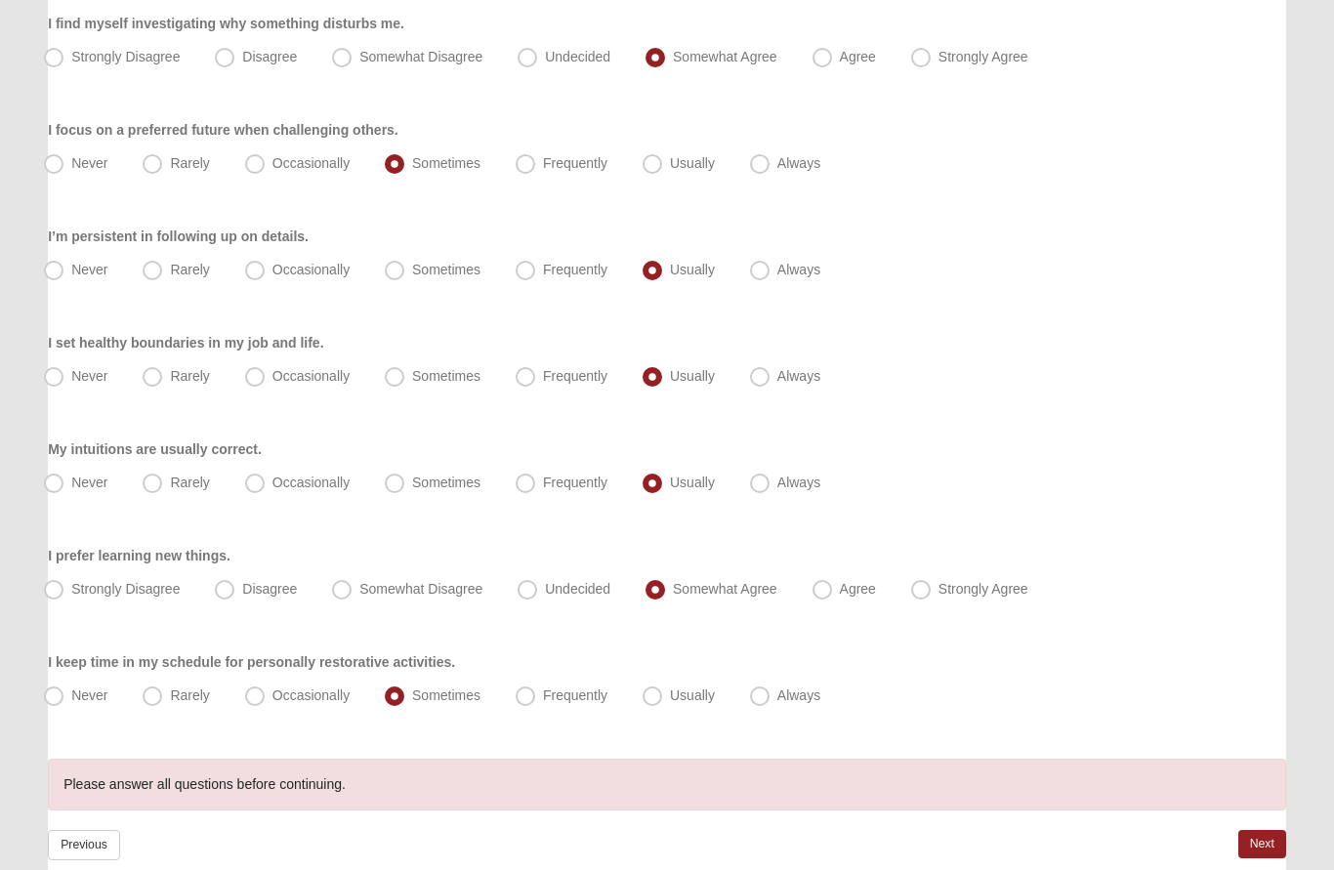
scroll to position [1638, 0]
click at [1272, 845] on link "Next" at bounding box center [1262, 845] width 48 height 28
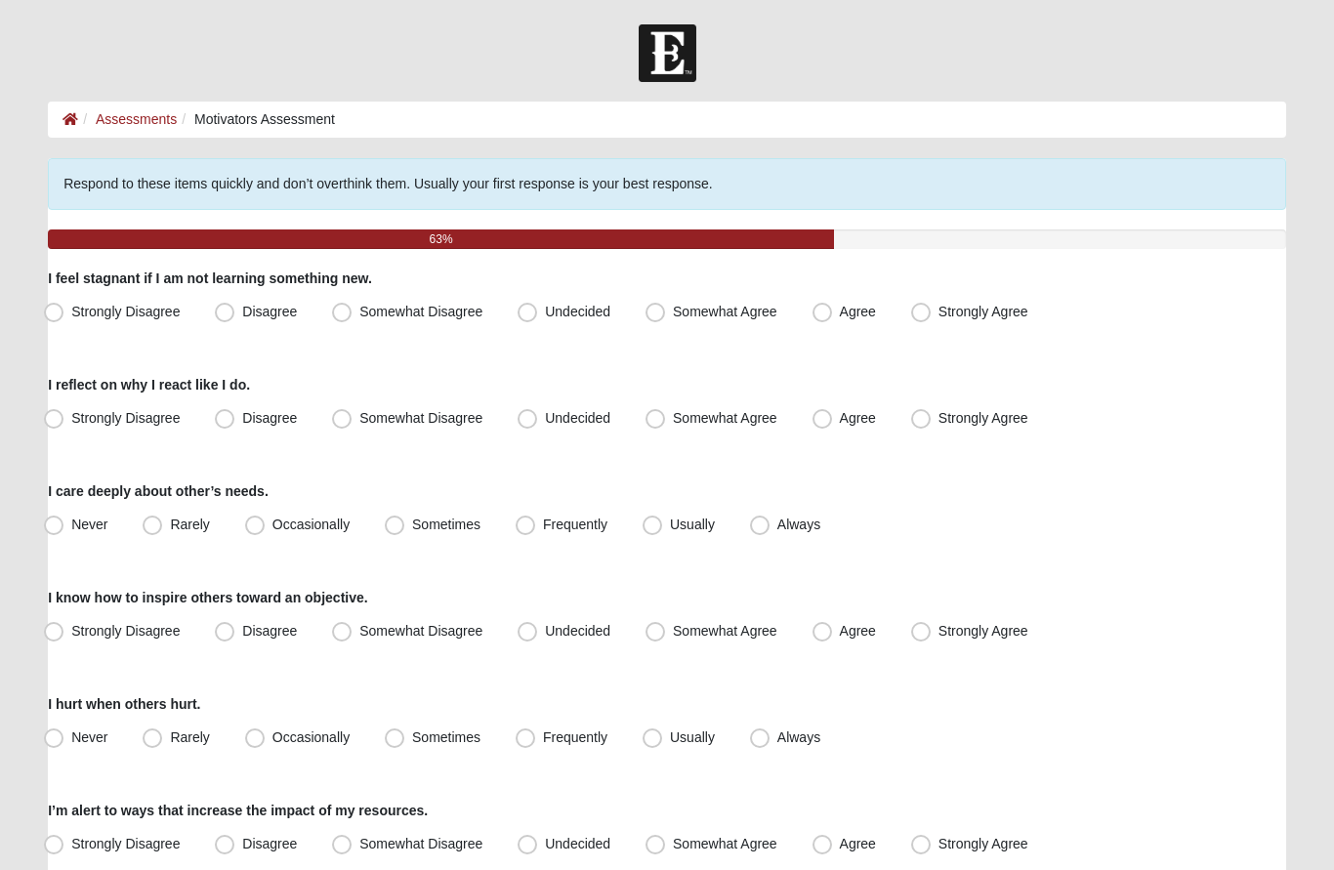
click at [673, 313] on span "Somewhat Agree" at bounding box center [725, 312] width 104 height 16
click at [660, 313] on input "Somewhat Agree" at bounding box center [659, 312] width 13 height 13
radio input "true"
click at [673, 422] on span "Somewhat Agree" at bounding box center [725, 418] width 104 height 16
click at [657, 422] on input "Somewhat Agree" at bounding box center [659, 418] width 13 height 13
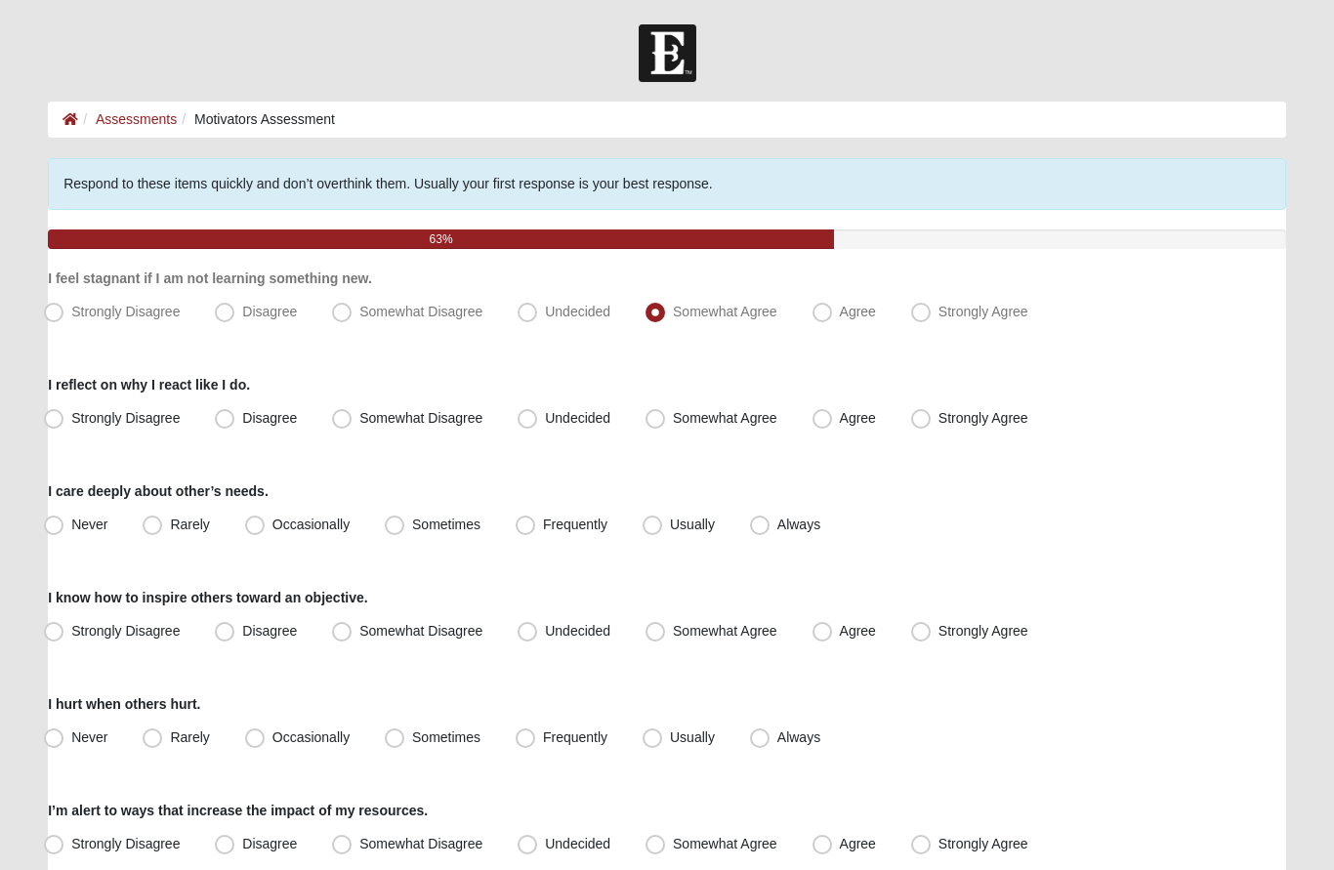
radio input "true"
click at [515, 528] on label "Frequently" at bounding box center [563, 525] width 111 height 31
click at [523, 528] on input "Frequently" at bounding box center [529, 524] width 13 height 13
radio input "true"
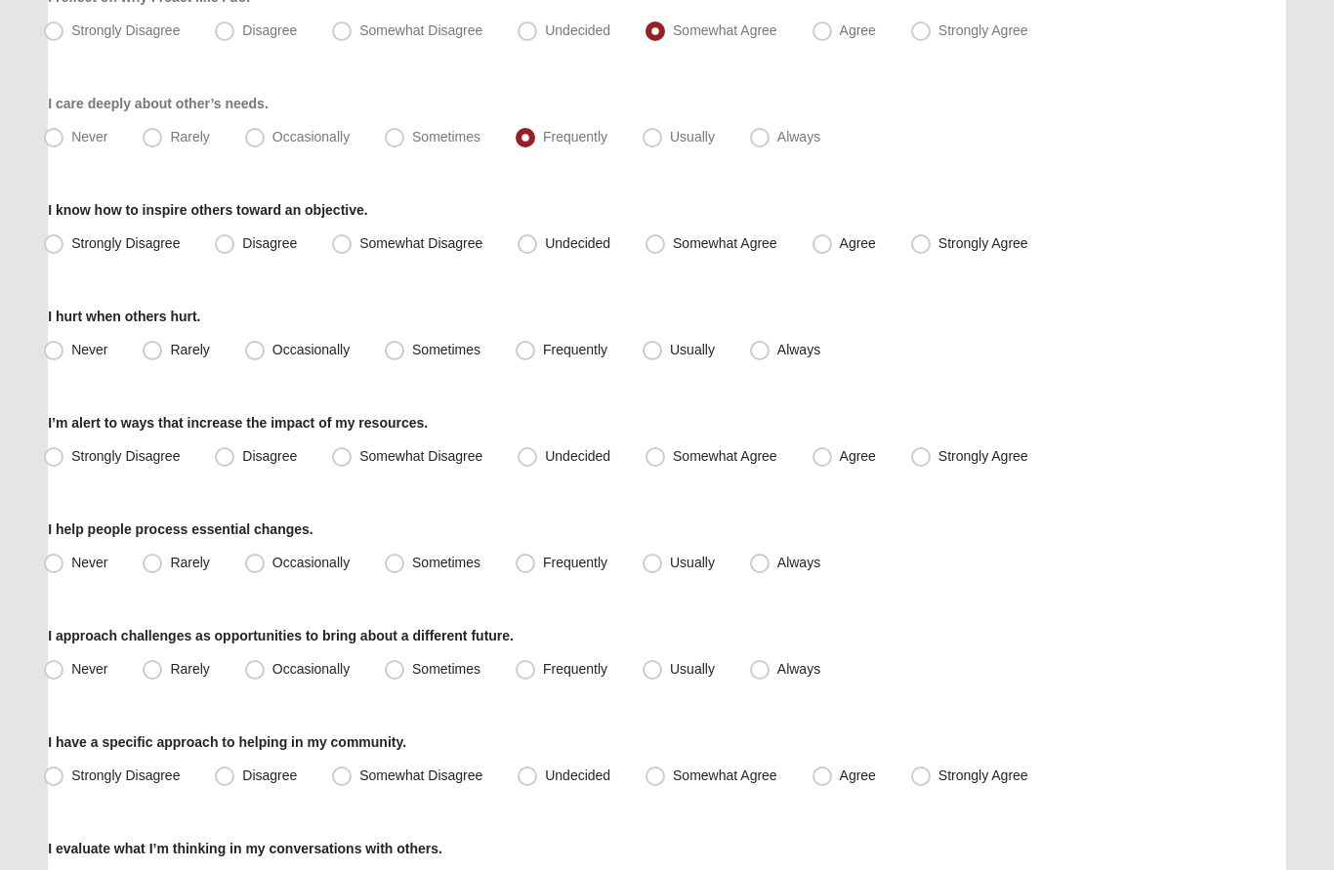
scroll to position [389, 0]
click at [839, 235] on label "Agree" at bounding box center [846, 243] width 83 height 31
click at [833, 236] on input "Agree" at bounding box center [826, 242] width 13 height 13
radio input "true"
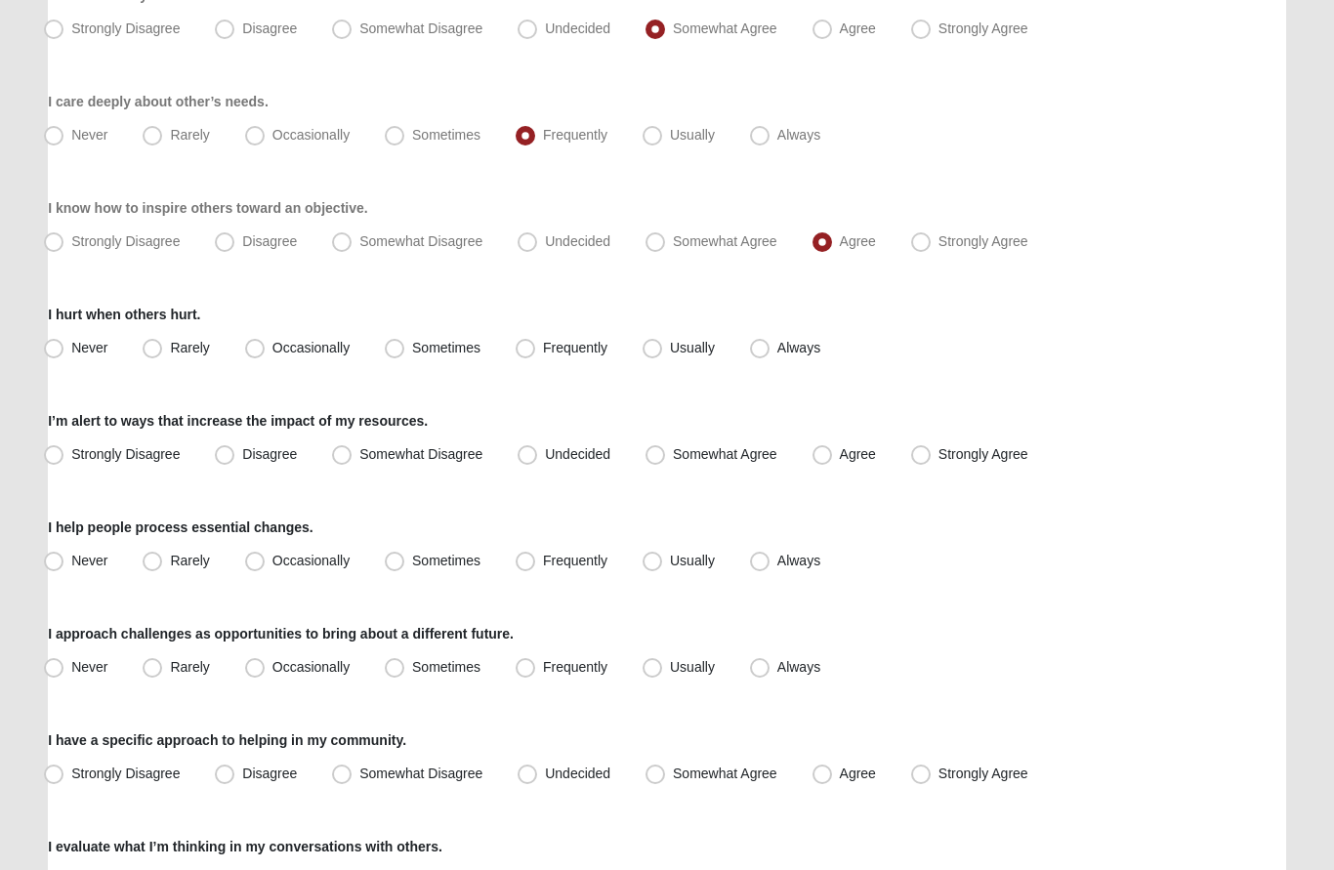
click at [412, 346] on span "Sometimes" at bounding box center [446, 349] width 68 height 16
click at [398, 346] on input "Sometimes" at bounding box center [399, 349] width 13 height 13
radio input "true"
click at [840, 453] on span "Agree" at bounding box center [858, 455] width 36 height 16
click at [826, 453] on input "Agree" at bounding box center [826, 455] width 13 height 13
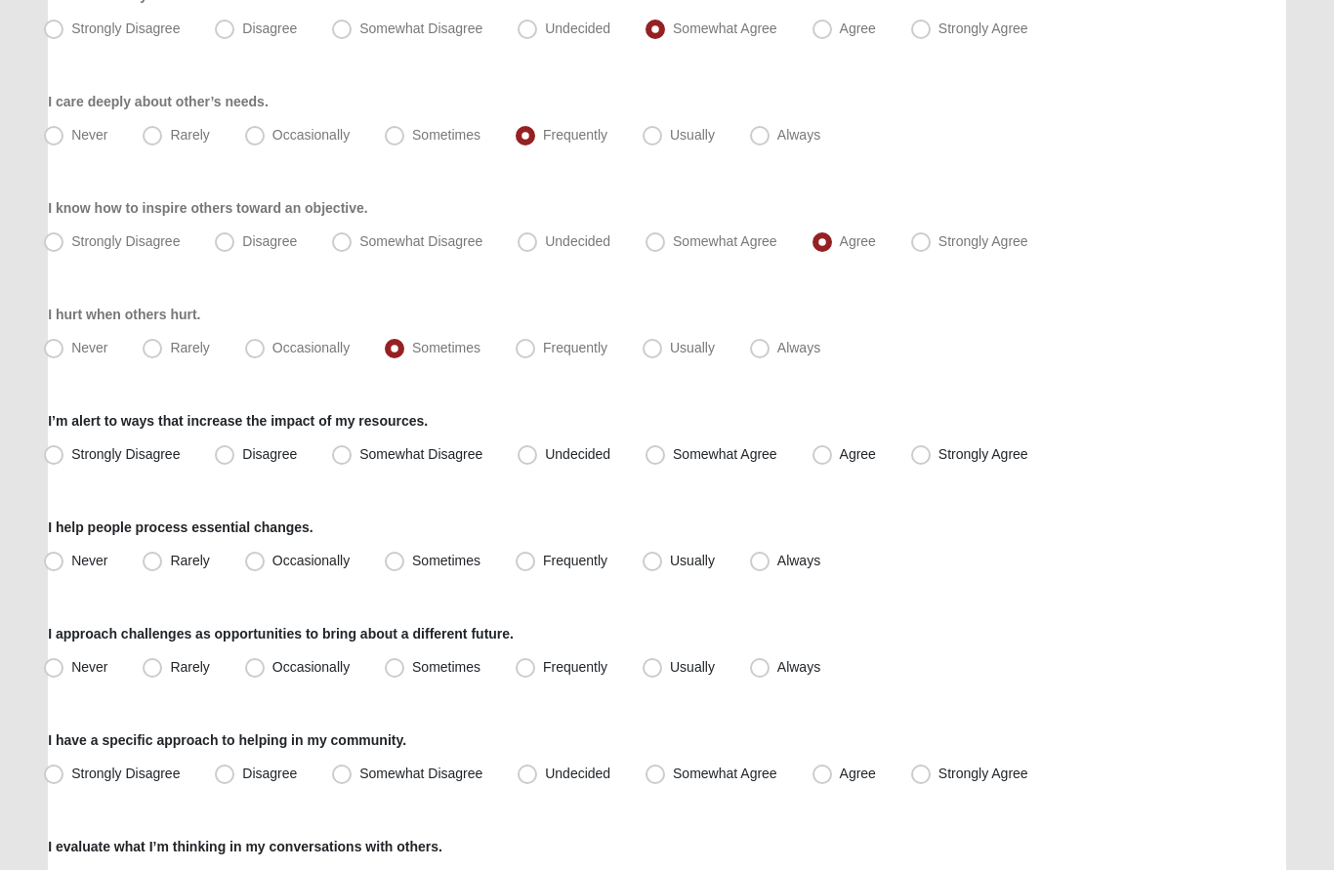
radio input "true"
click at [412, 554] on span "Sometimes" at bounding box center [446, 562] width 68 height 16
click at [403, 556] on input "Sometimes" at bounding box center [399, 562] width 13 height 13
radio input "true"
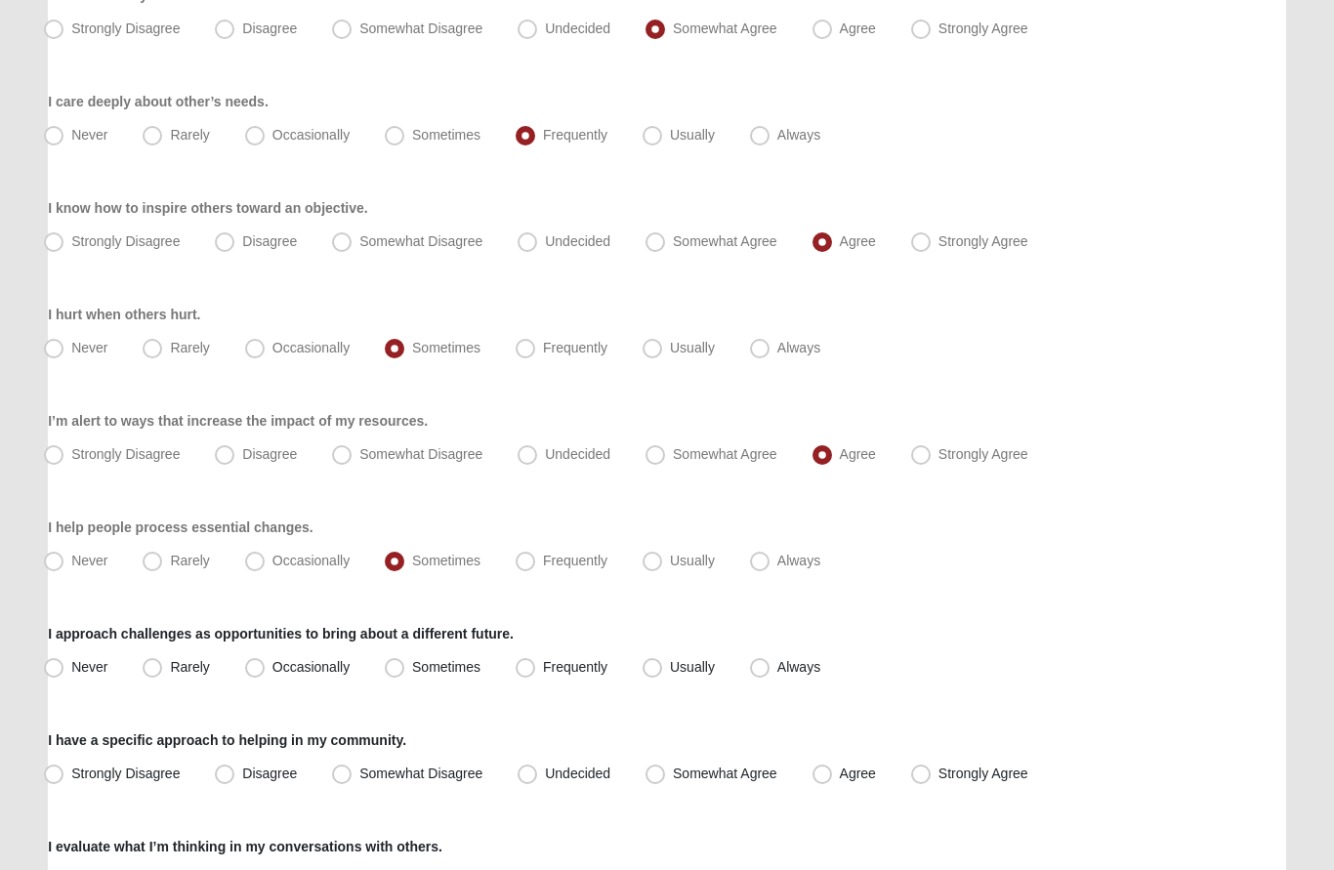
click at [412, 666] on span "Sometimes" at bounding box center [446, 668] width 68 height 16
click at [393, 666] on input "Sometimes" at bounding box center [399, 668] width 13 height 13
radio input "true"
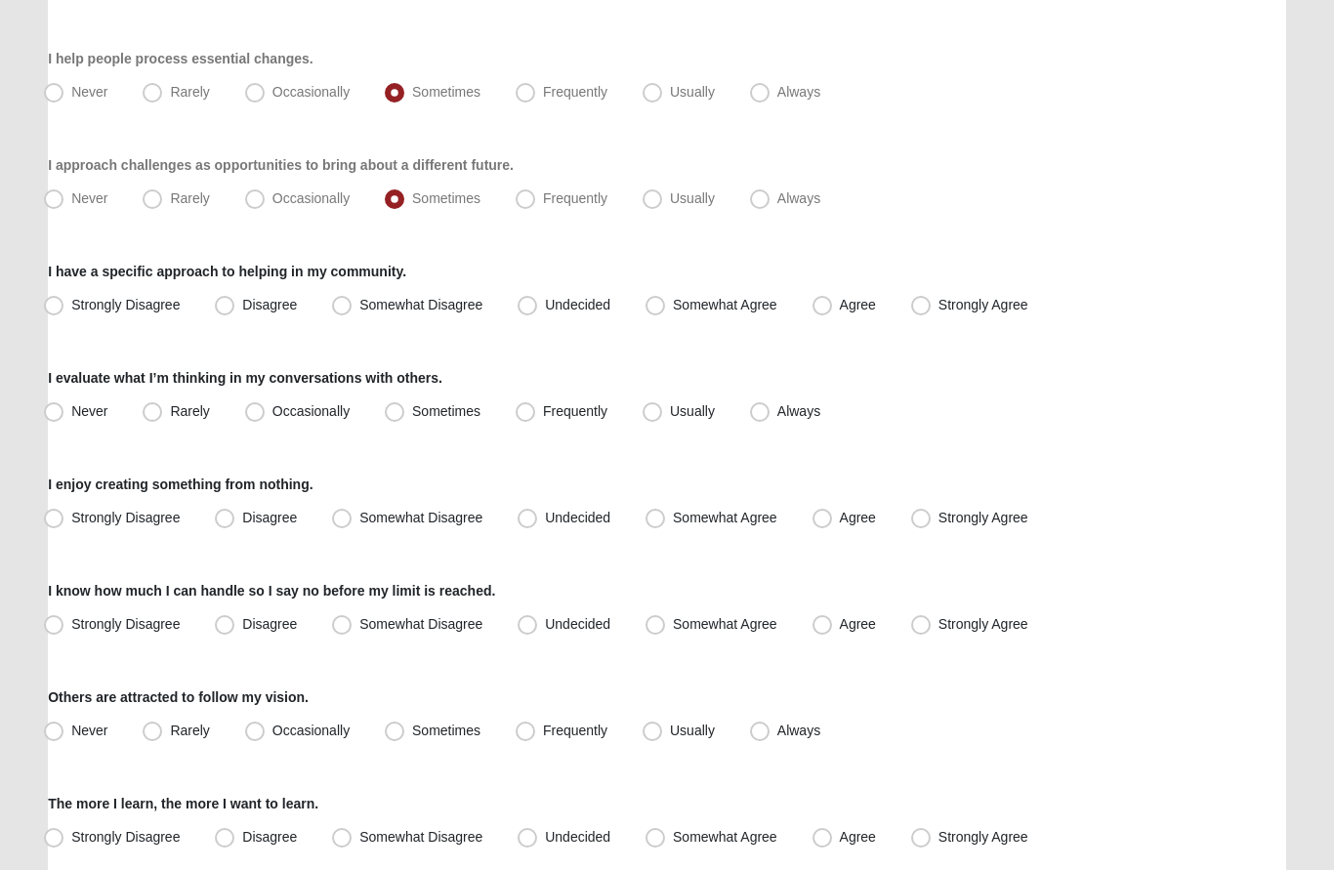
scroll to position [840, 0]
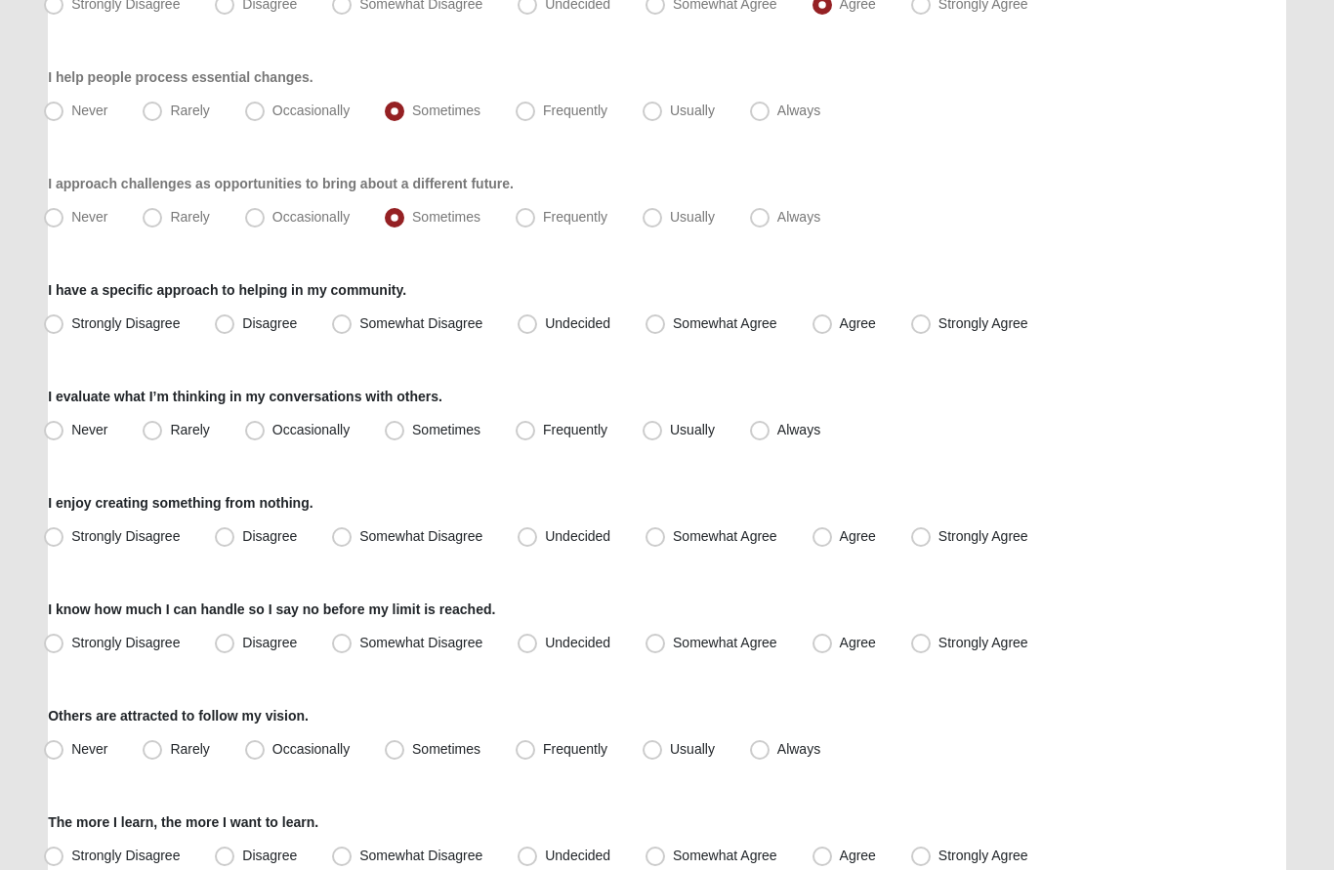
click at [673, 330] on span "Somewhat Agree" at bounding box center [725, 323] width 104 height 16
click at [653, 330] on input "Somewhat Agree" at bounding box center [659, 323] width 13 height 13
radio input "true"
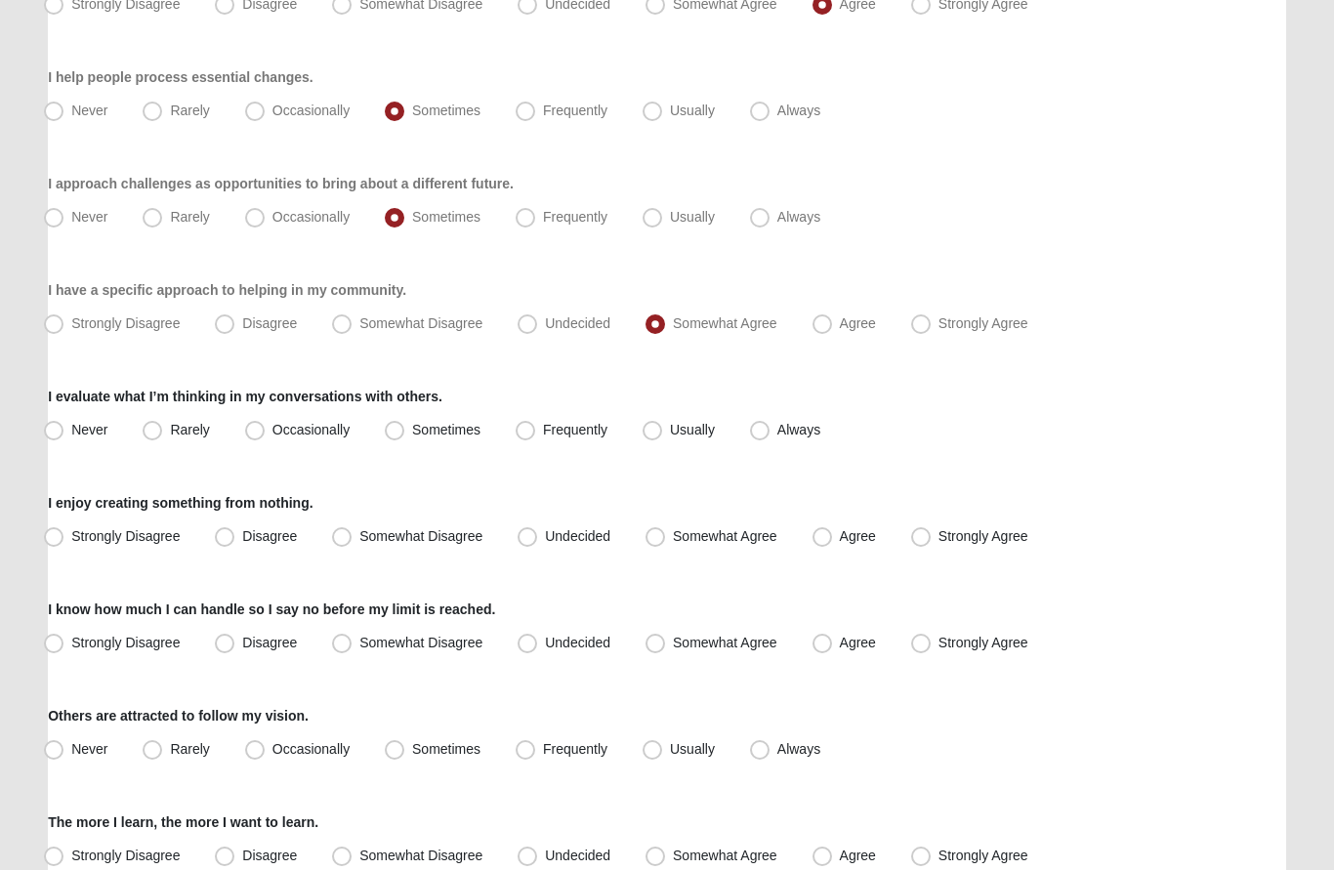
click at [543, 422] on span "Frequently" at bounding box center [575, 430] width 64 height 16
click at [531, 424] on input "Frequently" at bounding box center [529, 430] width 13 height 13
radio input "true"
click at [673, 530] on span "Somewhat Agree" at bounding box center [725, 536] width 104 height 16
click at [663, 530] on input "Somewhat Agree" at bounding box center [659, 536] width 13 height 13
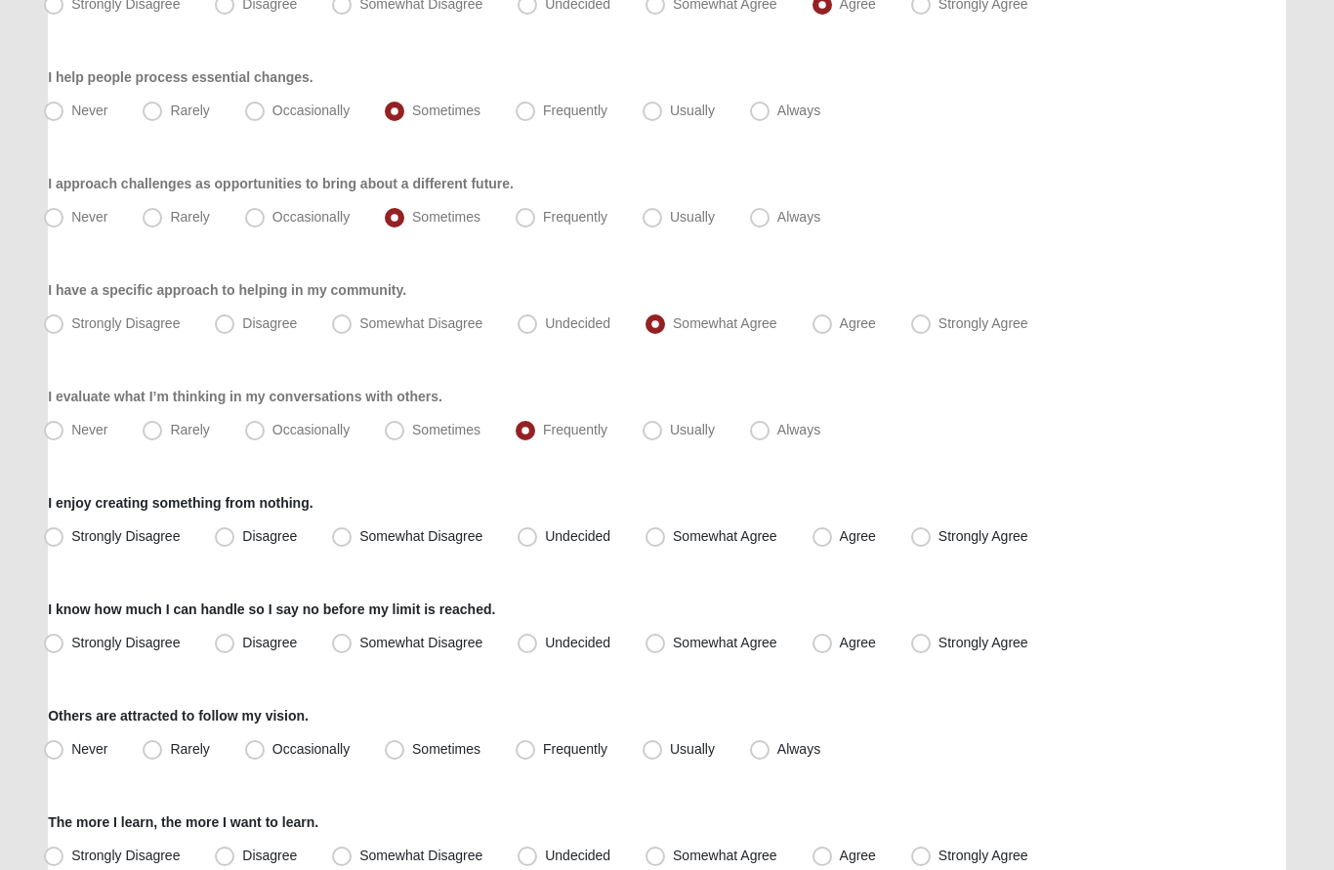
radio input "true"
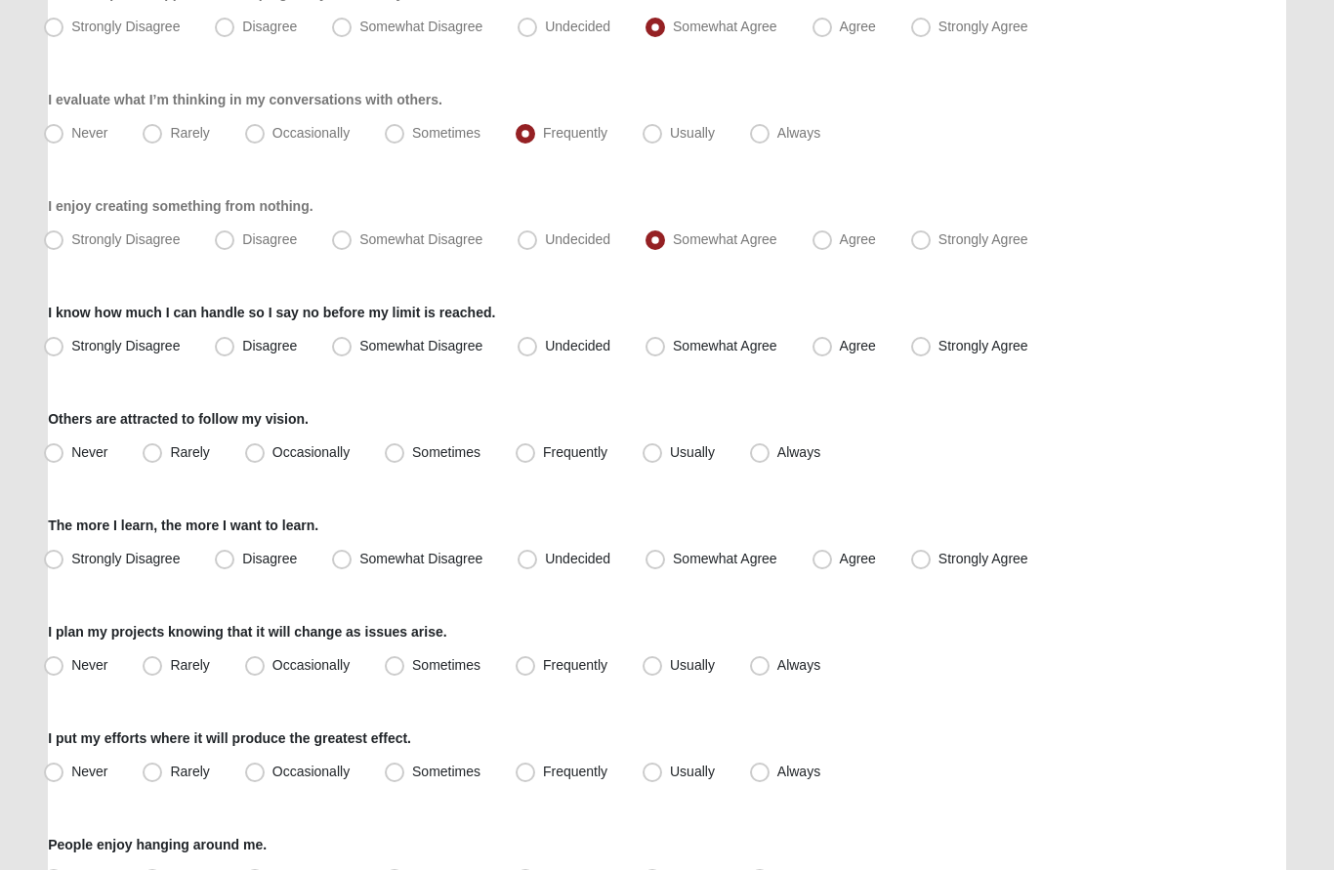
scroll to position [1137, 0]
click at [840, 344] on span "Agree" at bounding box center [858, 346] width 36 height 16
click at [823, 344] on input "Agree" at bounding box center [826, 346] width 13 height 13
radio input "true"
click at [406, 437] on label "Sometimes" at bounding box center [434, 452] width 115 height 31
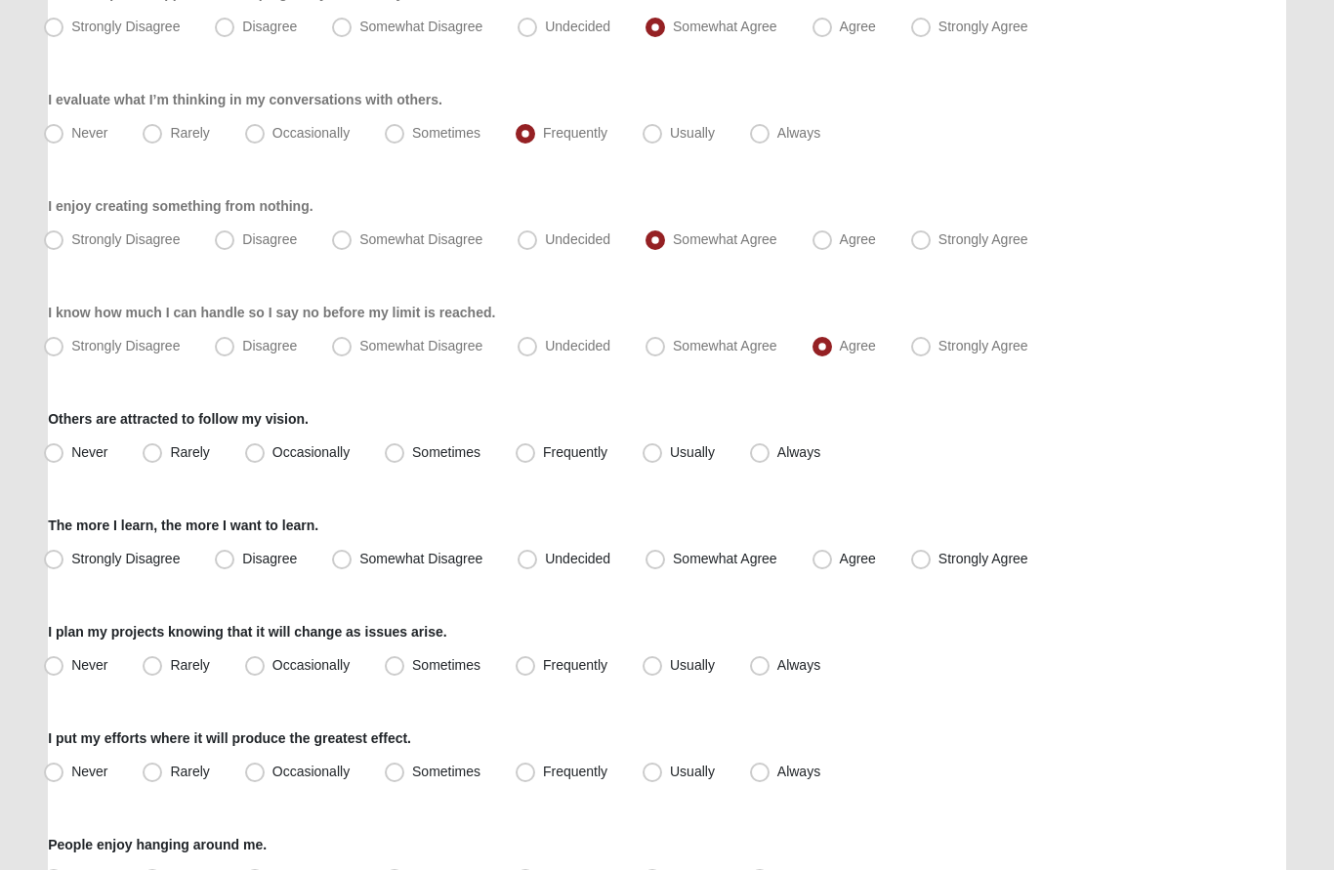
click at [405, 446] on input "Sometimes" at bounding box center [399, 452] width 13 height 13
radio input "true"
click at [673, 557] on span "Somewhat Agree" at bounding box center [725, 559] width 104 height 16
click at [662, 557] on input "Somewhat Agree" at bounding box center [659, 559] width 13 height 13
radio input "true"
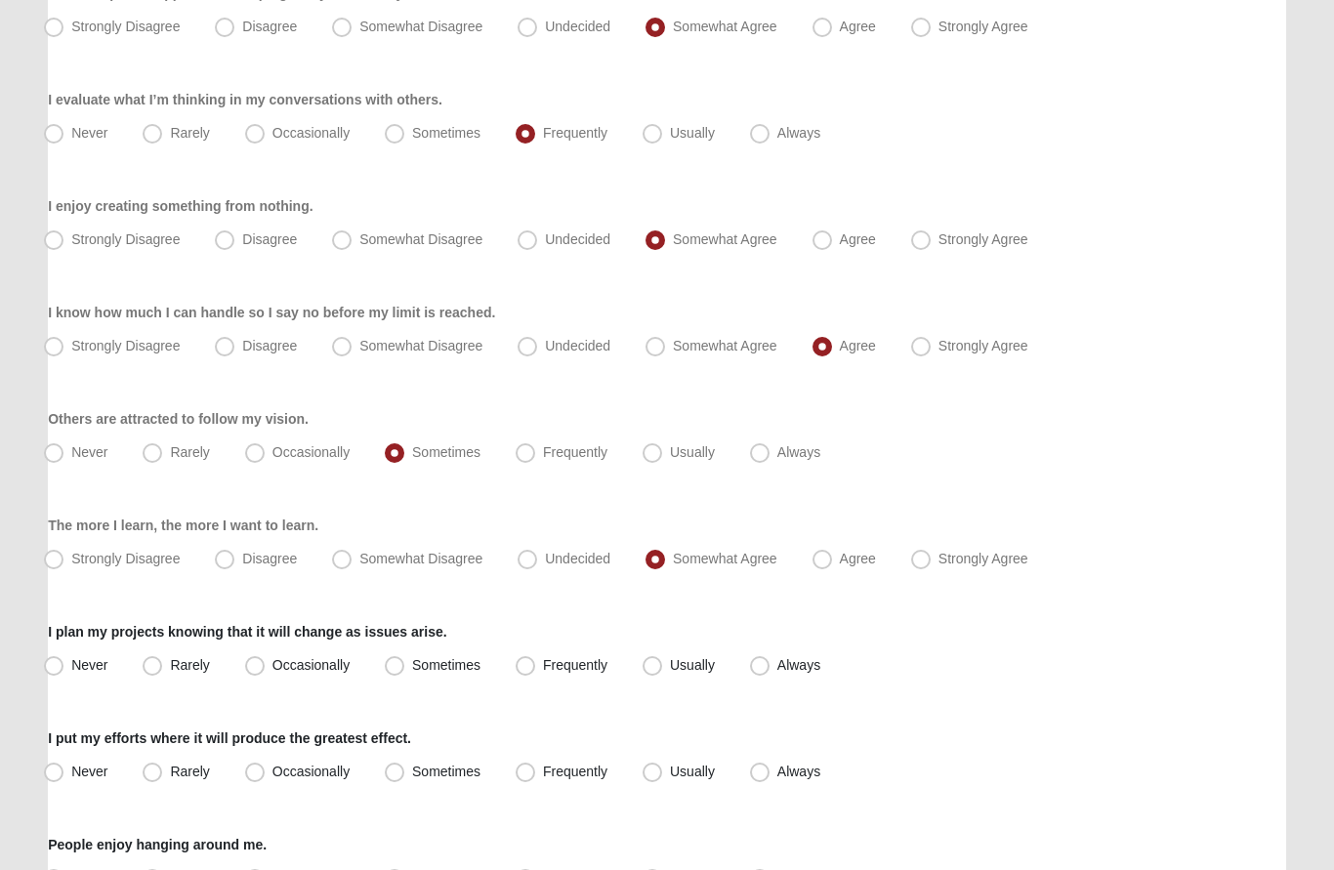
click at [543, 659] on span "Frequently" at bounding box center [575, 665] width 64 height 16
click at [533, 659] on input "Frequently" at bounding box center [529, 665] width 13 height 13
radio input "true"
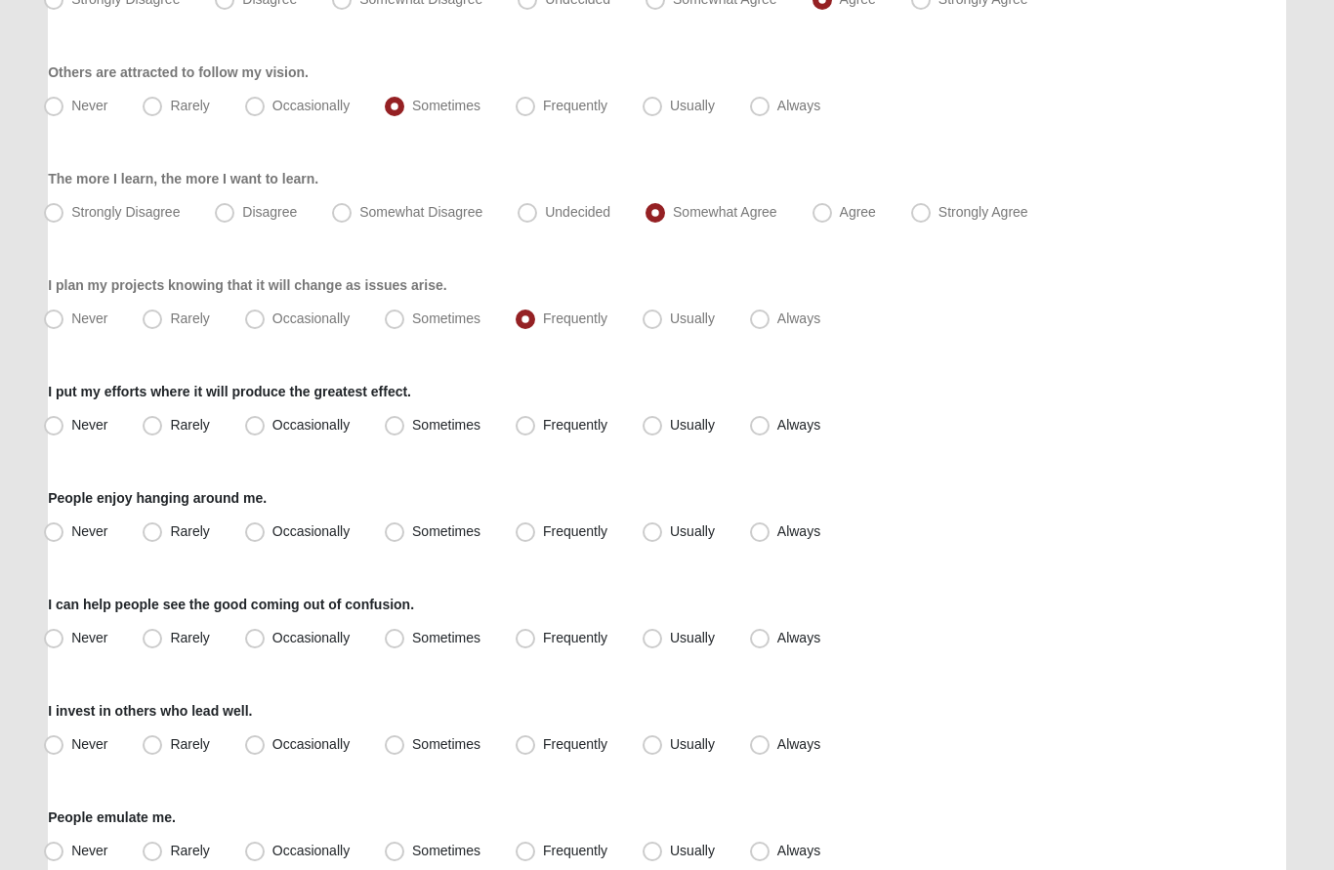
scroll to position [1484, 0]
click at [670, 424] on span "Usually" at bounding box center [692, 424] width 45 height 16
click at [653, 424] on input "Usually" at bounding box center [656, 424] width 13 height 13
radio input "true"
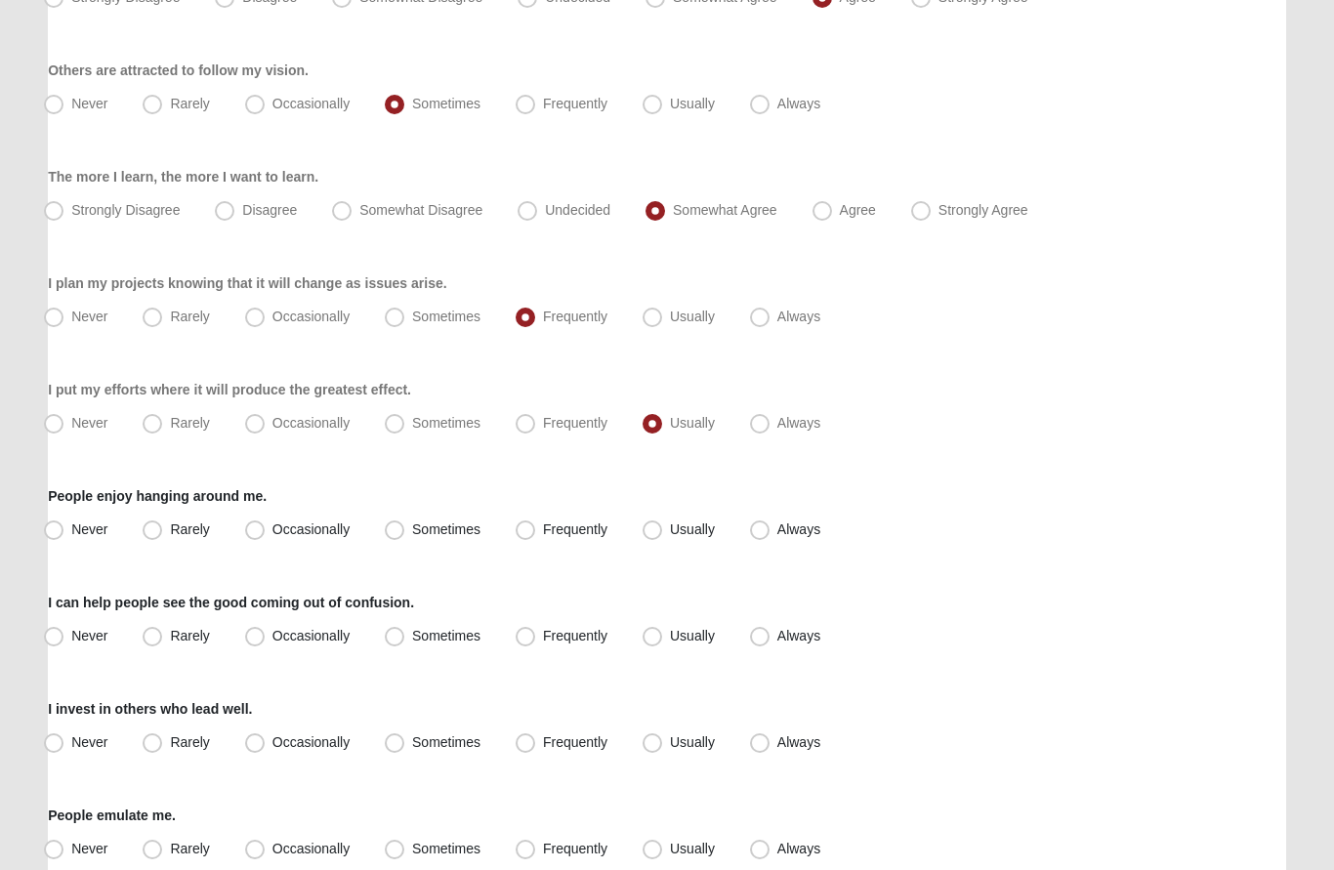
click at [407, 520] on label "Sometimes" at bounding box center [434, 531] width 115 height 31
click at [405, 524] on input "Sometimes" at bounding box center [399, 530] width 13 height 13
radio input "true"
click at [412, 631] on span "Sometimes" at bounding box center [446, 637] width 68 height 16
click at [399, 631] on input "Sometimes" at bounding box center [399, 637] width 13 height 13
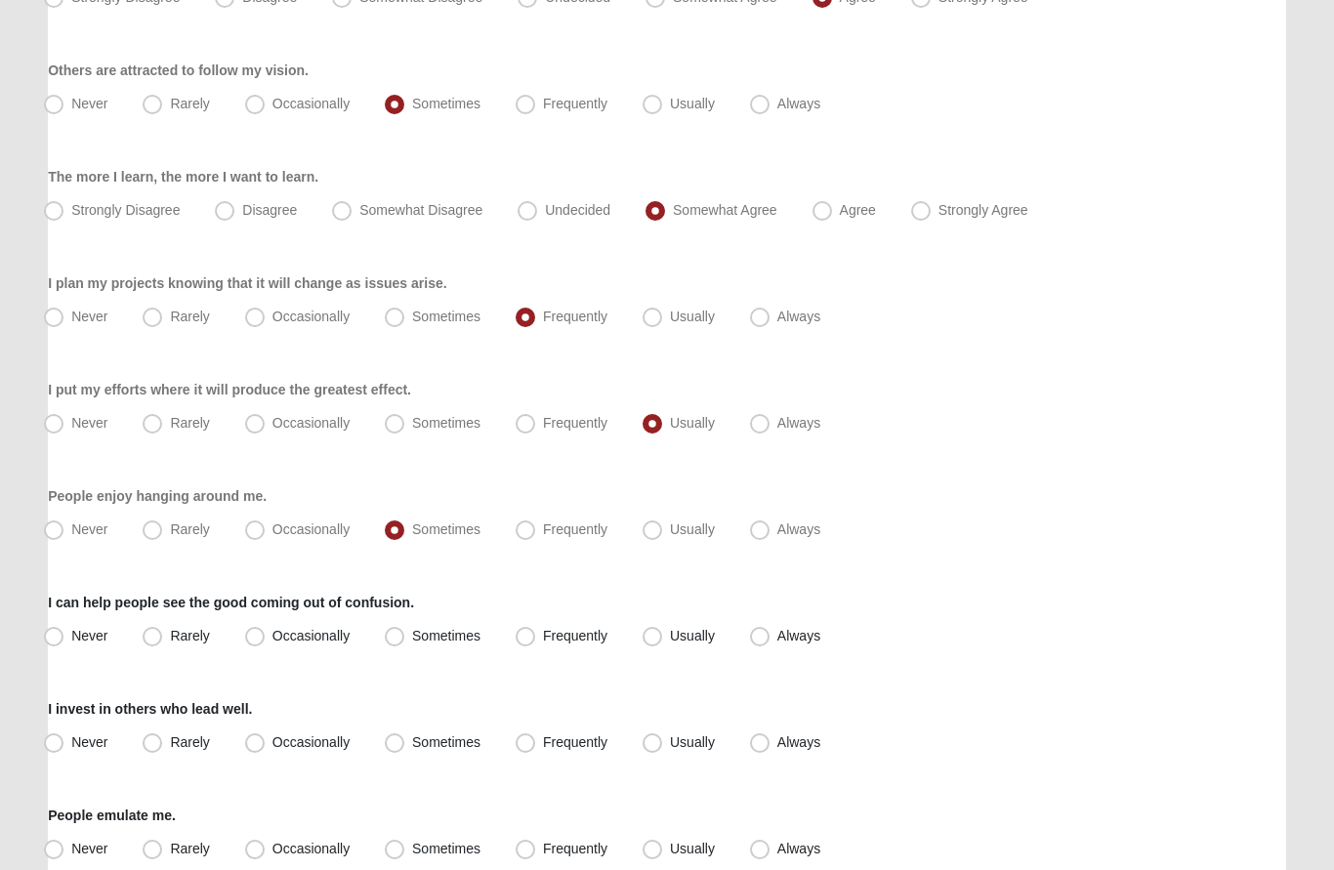
radio input "true"
click at [670, 741] on span "Usually" at bounding box center [692, 743] width 45 height 16
click at [658, 741] on input "Usually" at bounding box center [656, 743] width 13 height 13
radio input "true"
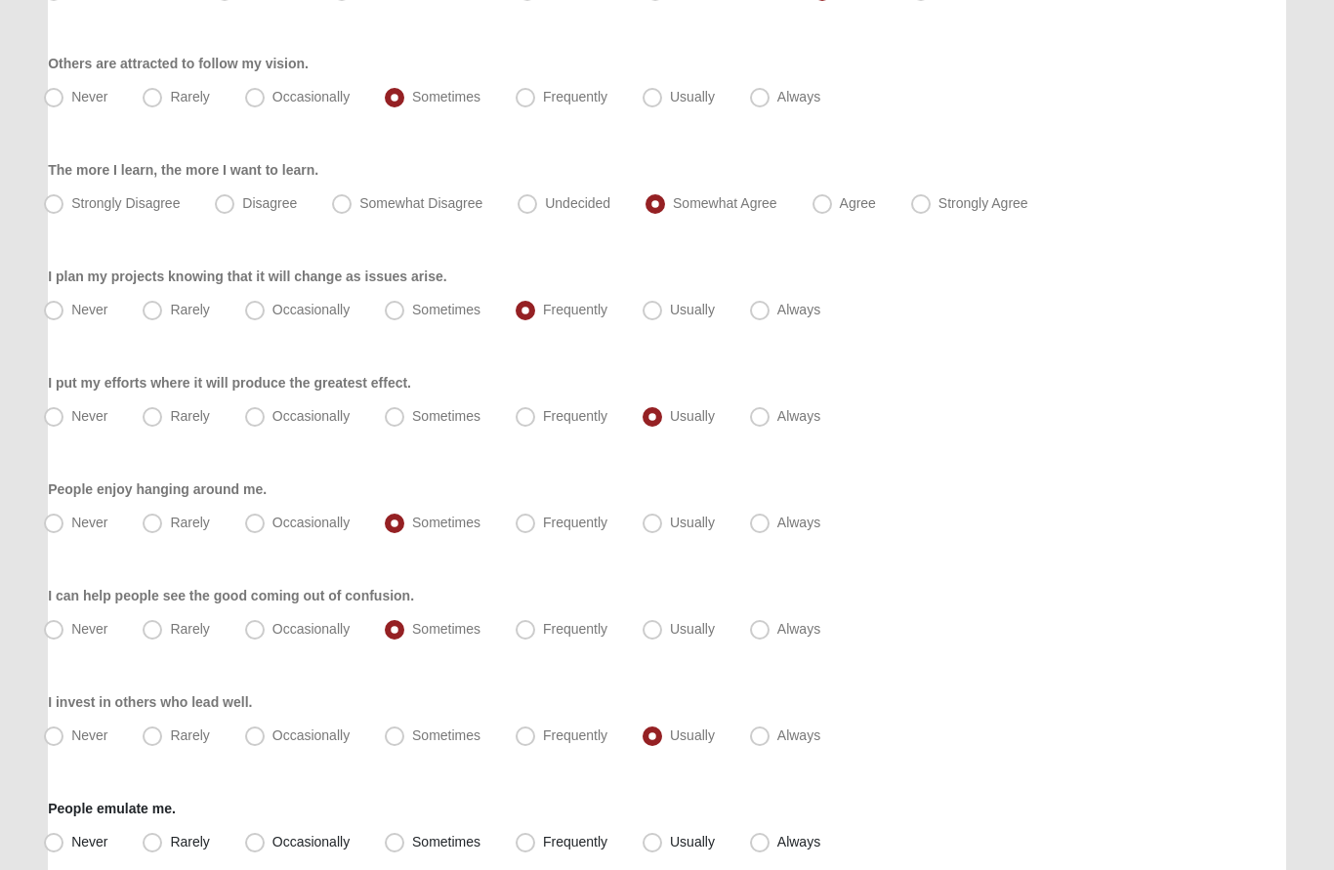
scroll to position [1566, 0]
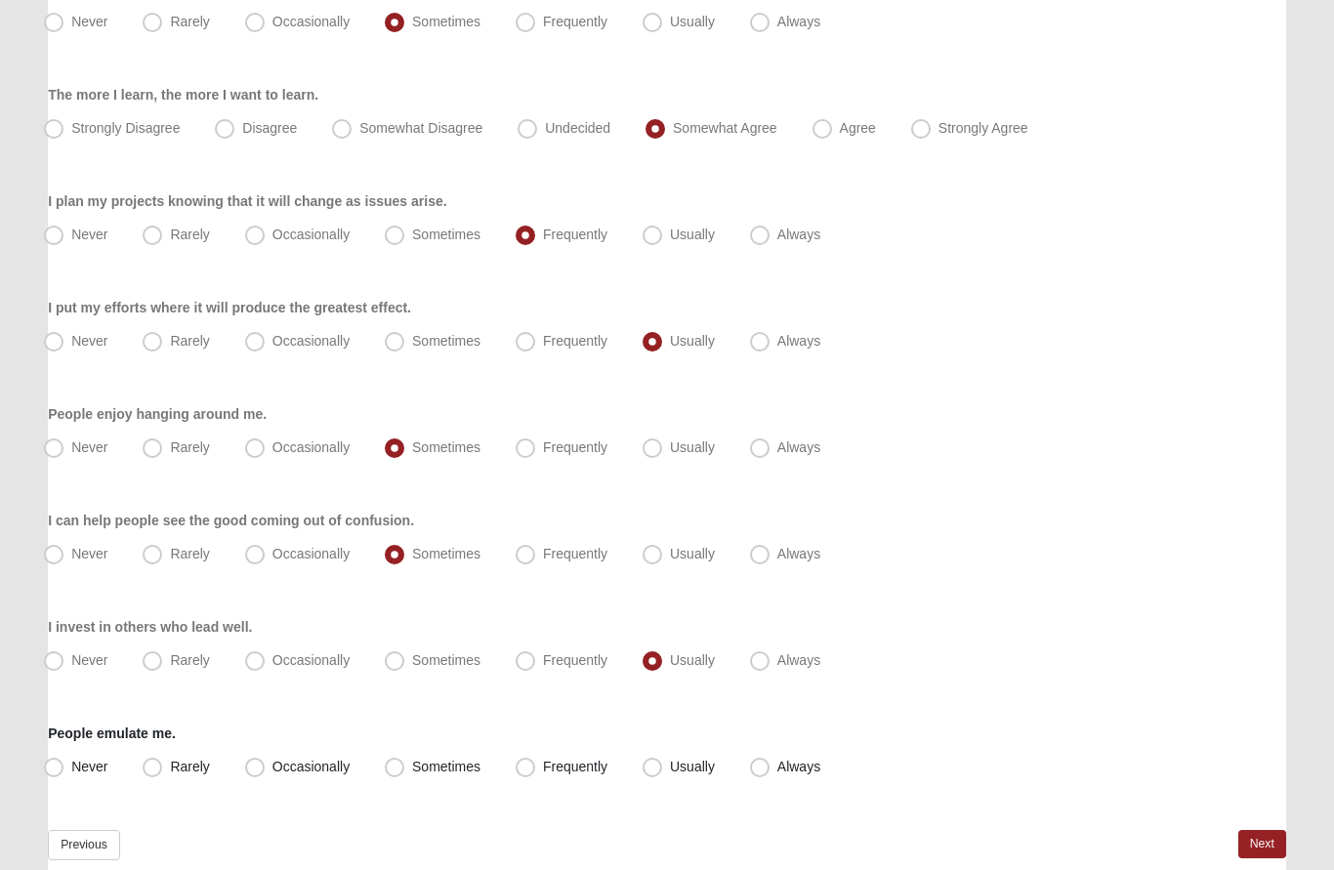
click at [412, 770] on span "Sometimes" at bounding box center [446, 768] width 68 height 16
click at [402, 770] on input "Sometimes" at bounding box center [399, 768] width 13 height 13
radio input "true"
click at [1270, 851] on link "Next" at bounding box center [1262, 845] width 48 height 28
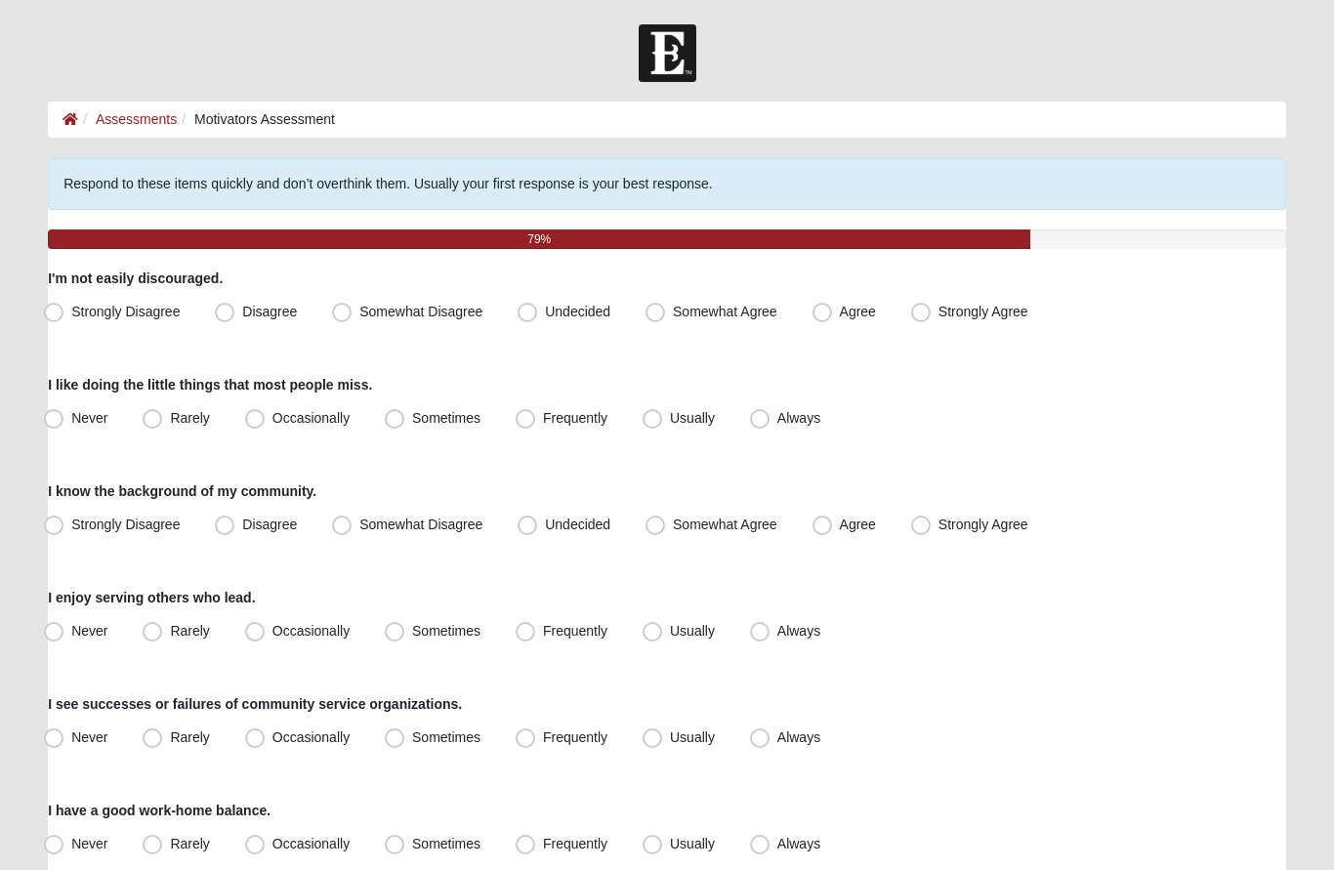
click at [673, 311] on span "Somewhat Agree" at bounding box center [725, 312] width 104 height 16
click at [659, 311] on input "Somewhat Agree" at bounding box center [659, 312] width 13 height 13
radio input "true"
click at [670, 421] on span "Usually" at bounding box center [692, 418] width 45 height 16
click at [652, 421] on input "Usually" at bounding box center [656, 418] width 13 height 13
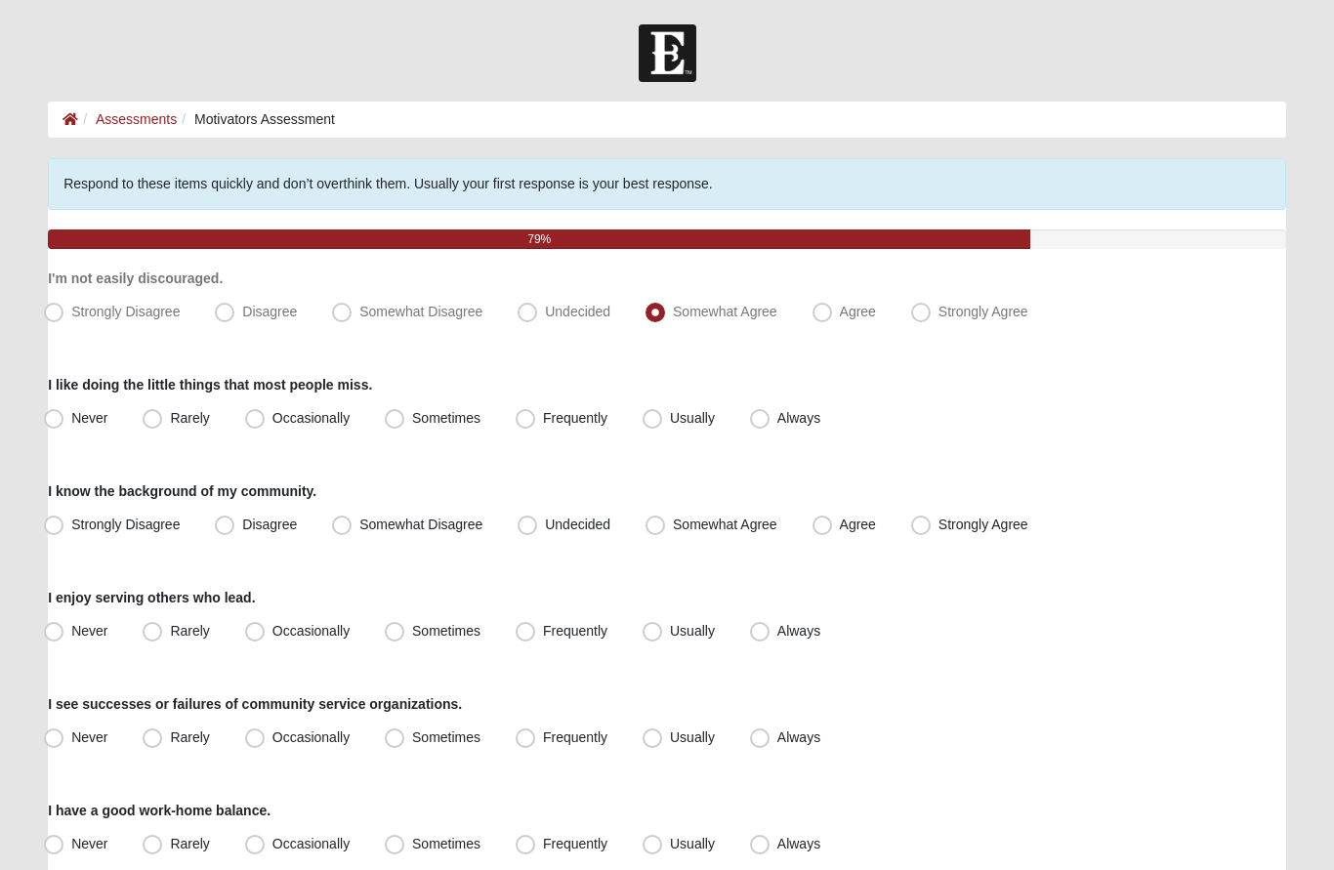
radio input "true"
click at [673, 527] on span "Somewhat Agree" at bounding box center [725, 525] width 104 height 16
click at [658, 527] on input "Somewhat Agree" at bounding box center [659, 524] width 13 height 13
radio input "true"
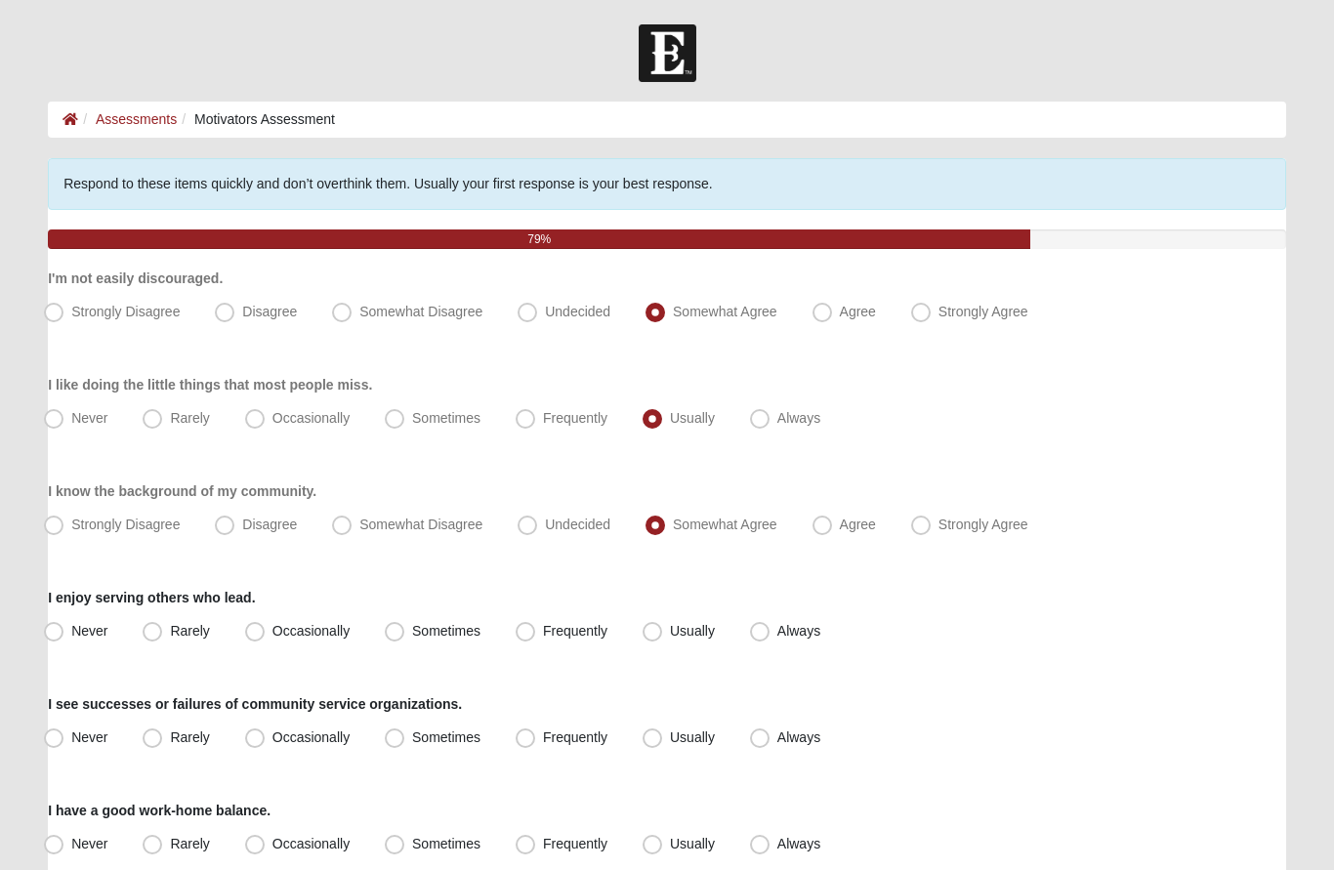
click at [670, 636] on span "Usually" at bounding box center [692, 631] width 45 height 16
click at [654, 636] on input "Usually" at bounding box center [656, 631] width 13 height 13
radio input "true"
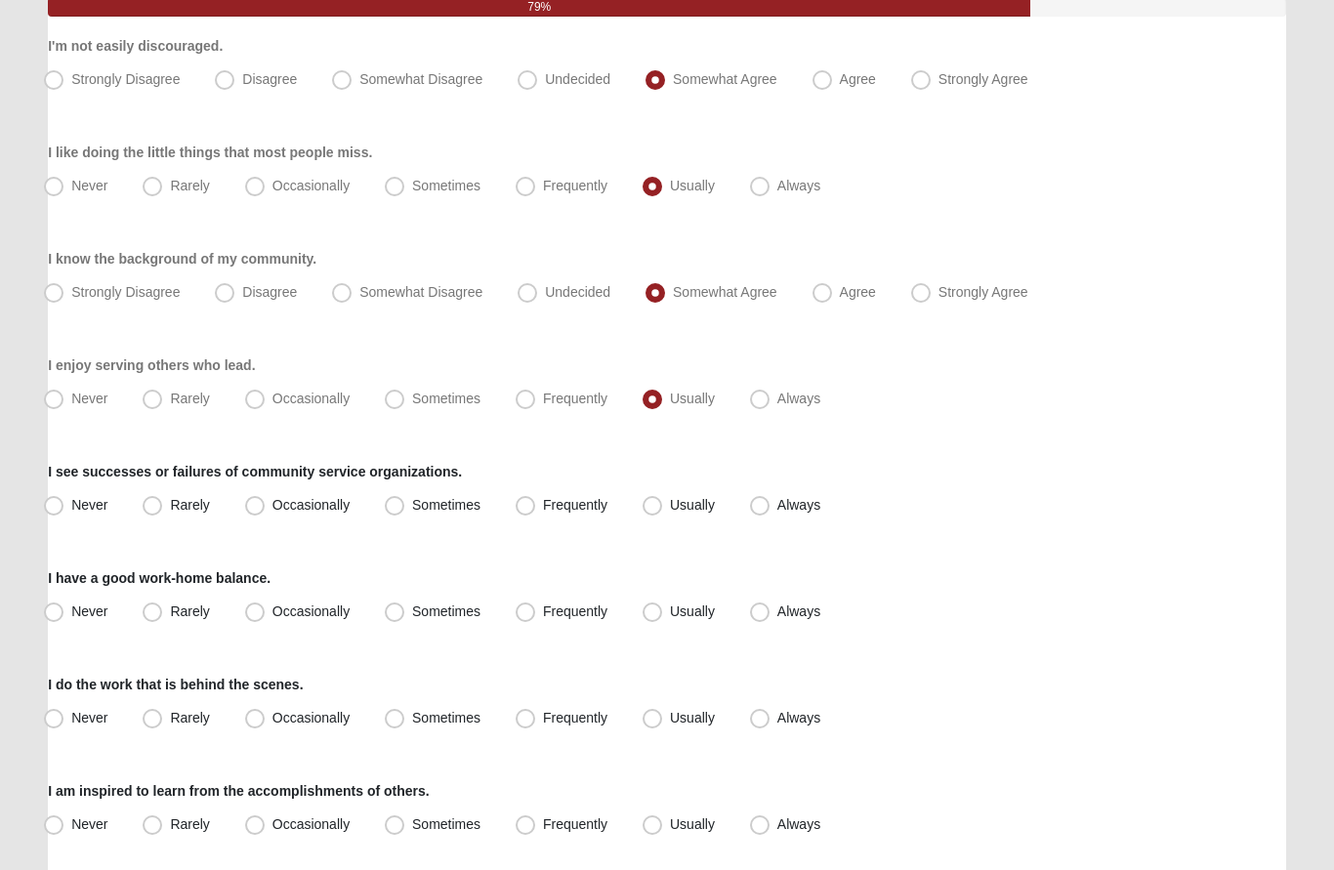
scroll to position [234, 0]
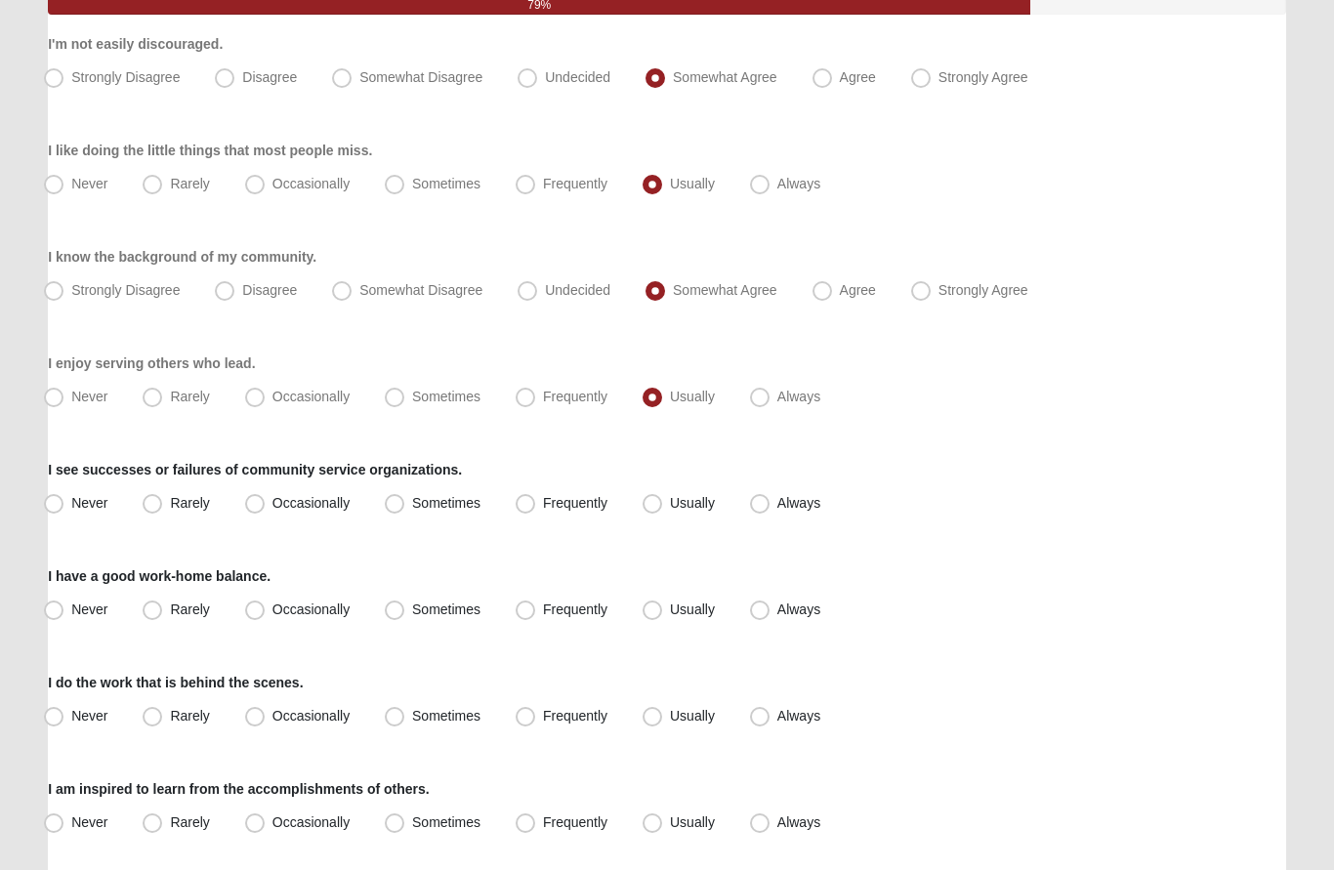
click at [670, 501] on span "Usually" at bounding box center [692, 503] width 45 height 16
click at [658, 501] on input "Usually" at bounding box center [656, 503] width 13 height 13
radio input "true"
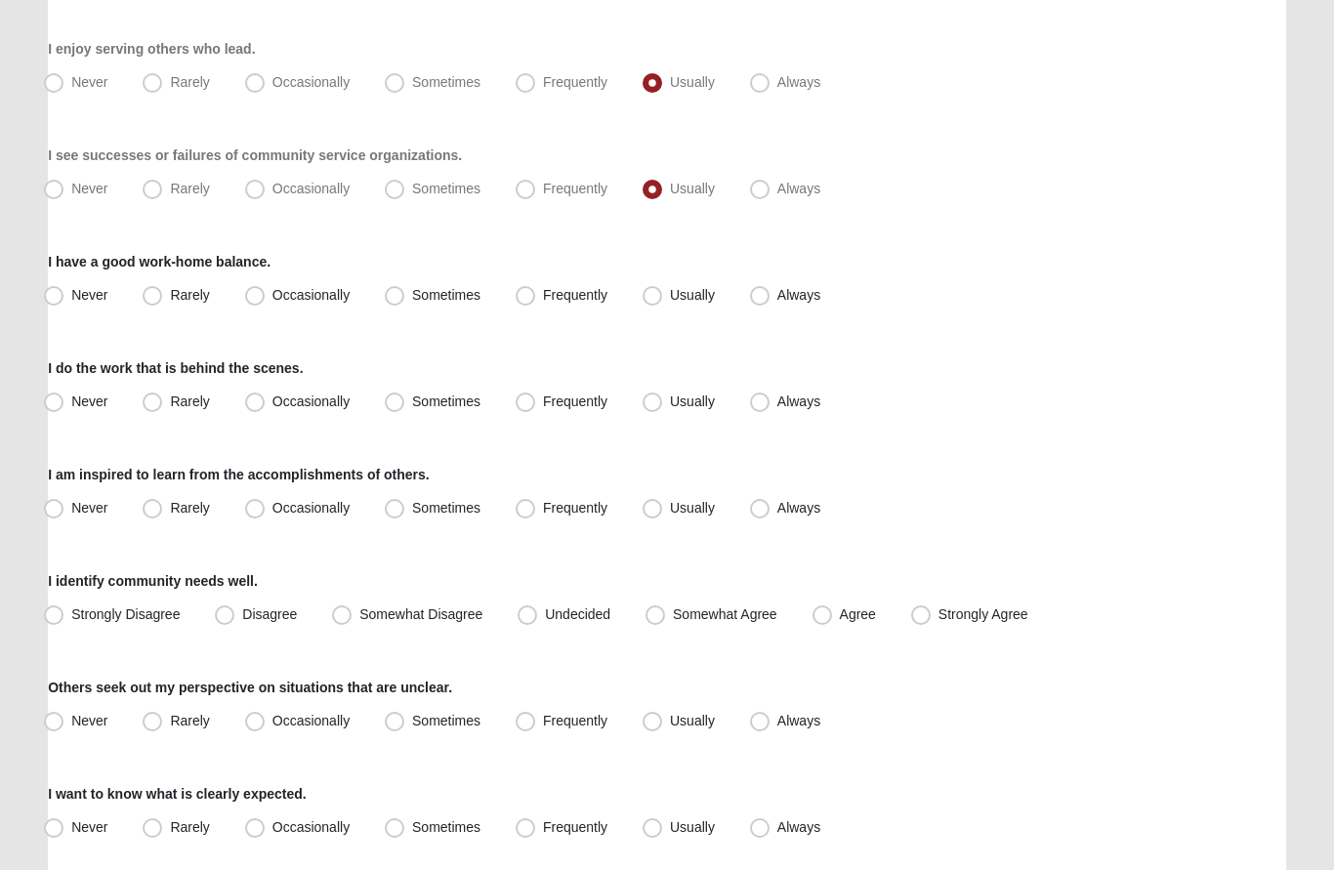
scroll to position [549, 0]
click at [777, 299] on span "Always" at bounding box center [798, 295] width 43 height 16
click at [768, 299] on input "Always" at bounding box center [764, 295] width 13 height 13
radio input "true"
click at [777, 295] on span "Always" at bounding box center [798, 295] width 43 height 16
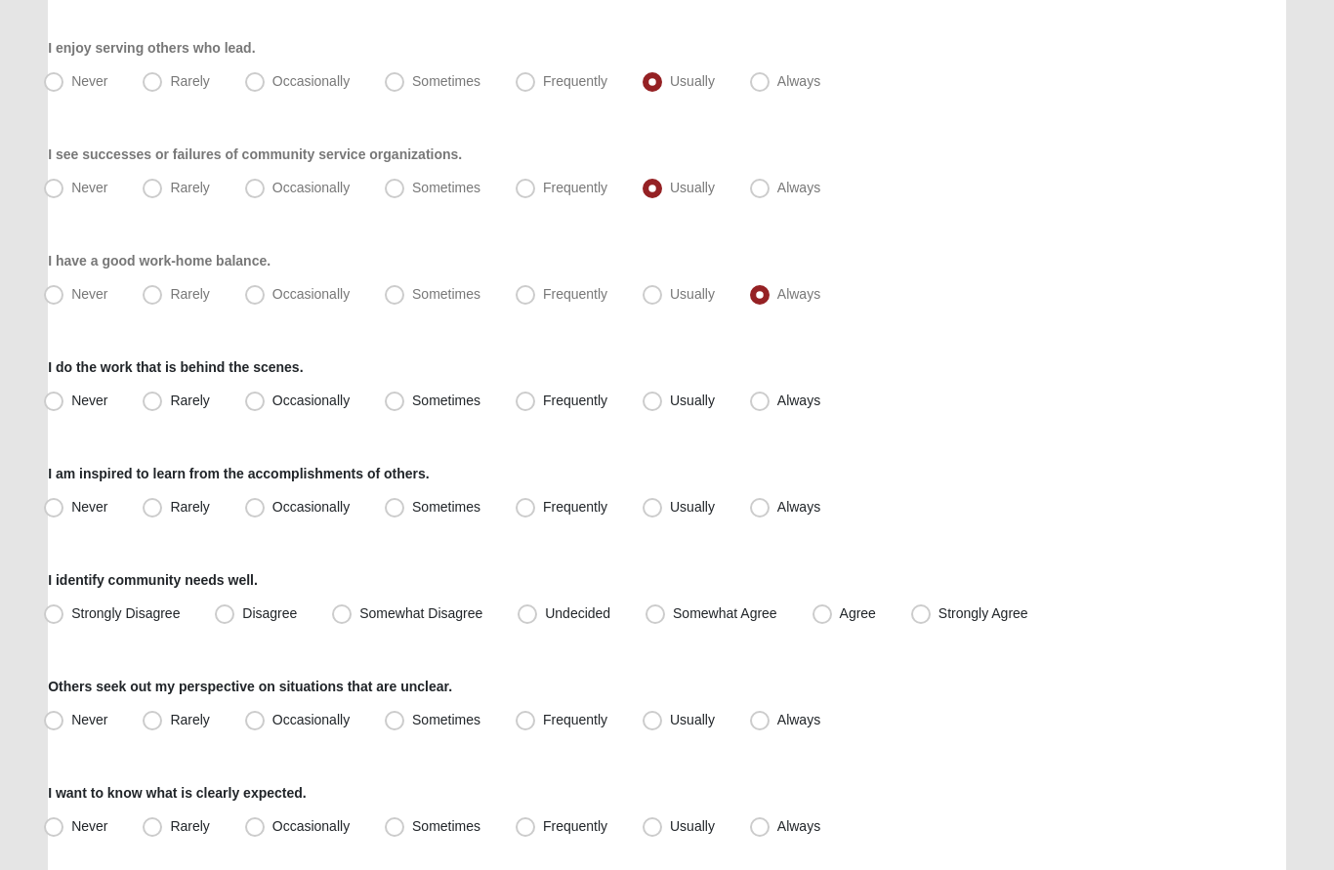
click at [763, 295] on input "Always" at bounding box center [764, 295] width 13 height 13
click at [677, 291] on span "Usually" at bounding box center [692, 295] width 45 height 16
click at [663, 291] on input "Usually" at bounding box center [656, 295] width 13 height 13
radio input "true"
click at [670, 407] on span "Usually" at bounding box center [692, 402] width 45 height 16
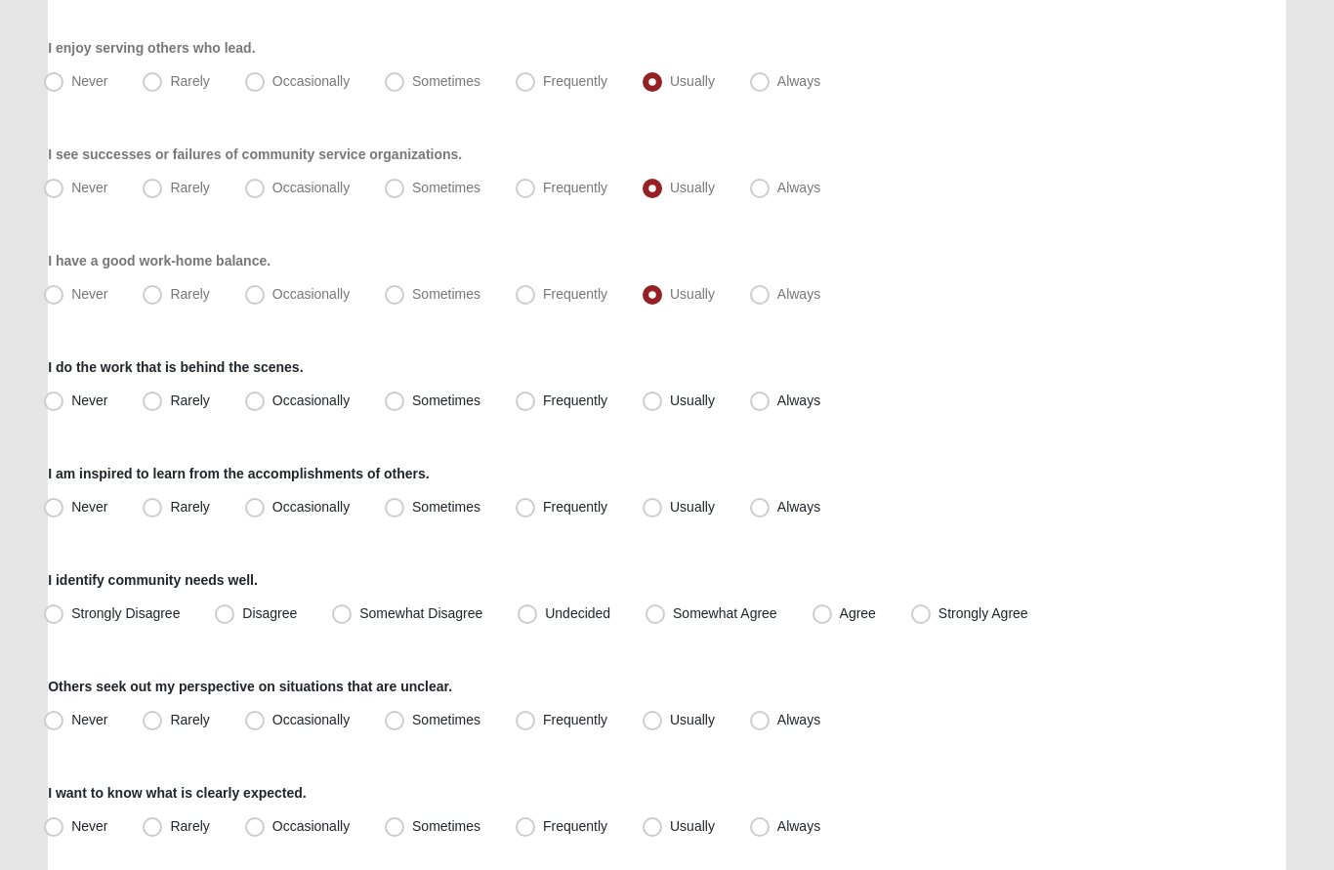
click at [660, 407] on input "Usually" at bounding box center [656, 401] width 13 height 13
radio input "true"
click at [670, 505] on span "Usually" at bounding box center [692, 508] width 45 height 16
click at [657, 505] on input "Usually" at bounding box center [656, 508] width 13 height 13
radio input "true"
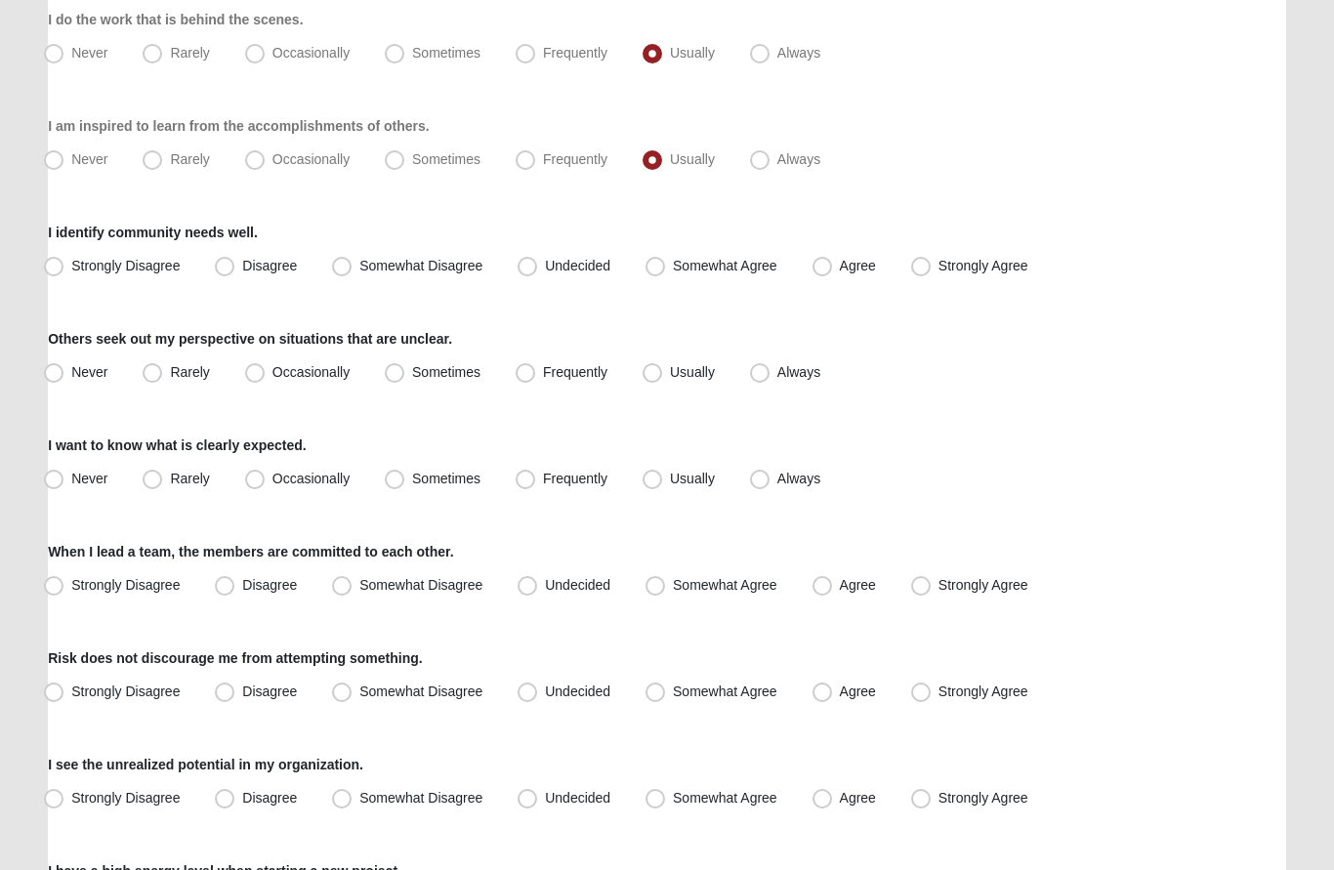
scroll to position [898, 0]
click at [670, 259] on label "Somewhat Agree" at bounding box center [713, 265] width 151 height 31
click at [666, 259] on input "Somewhat Agree" at bounding box center [659, 265] width 13 height 13
radio input "true"
click at [412, 371] on span "Sometimes" at bounding box center [446, 371] width 68 height 16
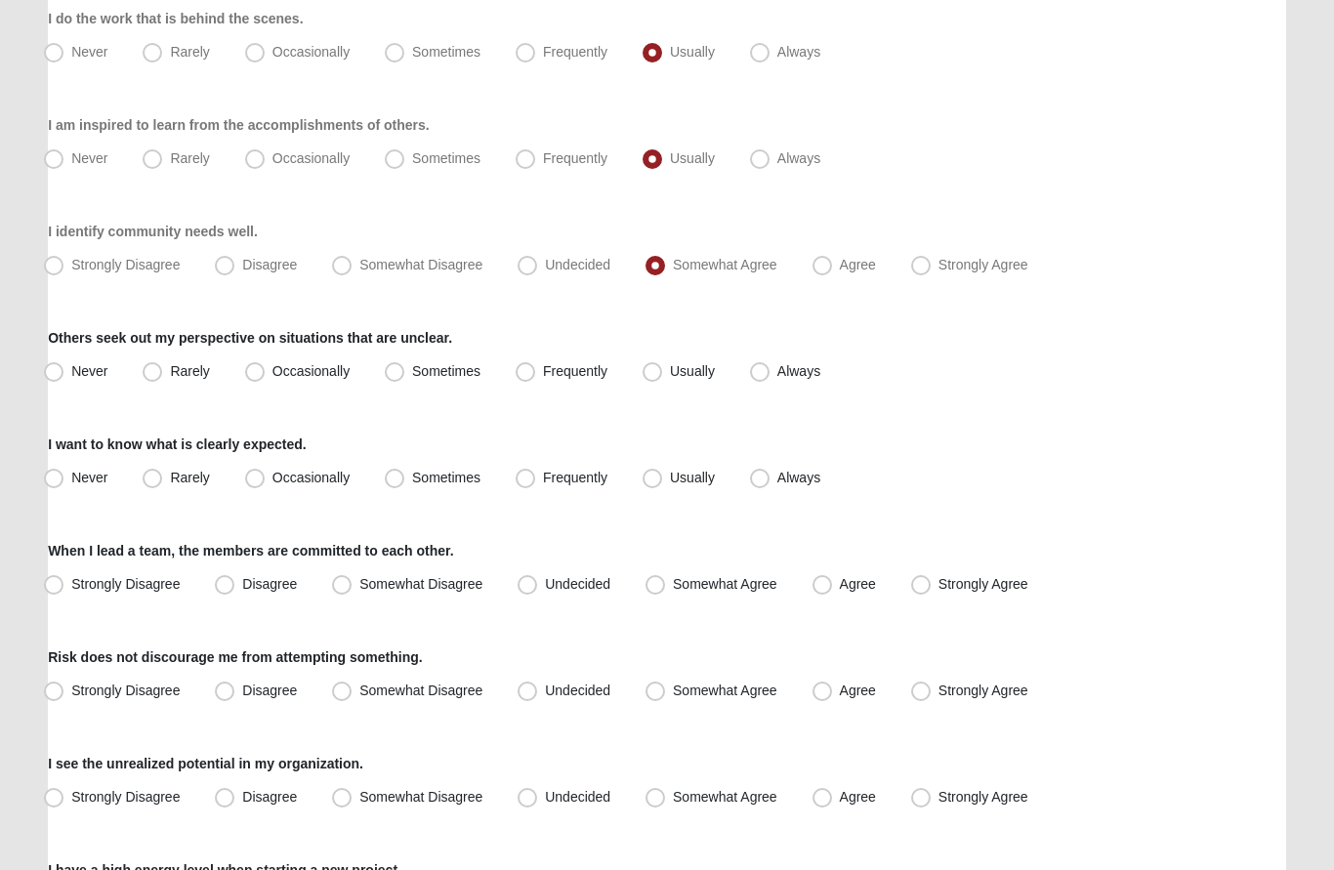
click at [404, 371] on input "Sometimes" at bounding box center [399, 371] width 13 height 13
radio input "true"
click at [670, 475] on span "Usually" at bounding box center [692, 478] width 45 height 16
click at [656, 475] on input "Usually" at bounding box center [656, 478] width 13 height 13
radio input "true"
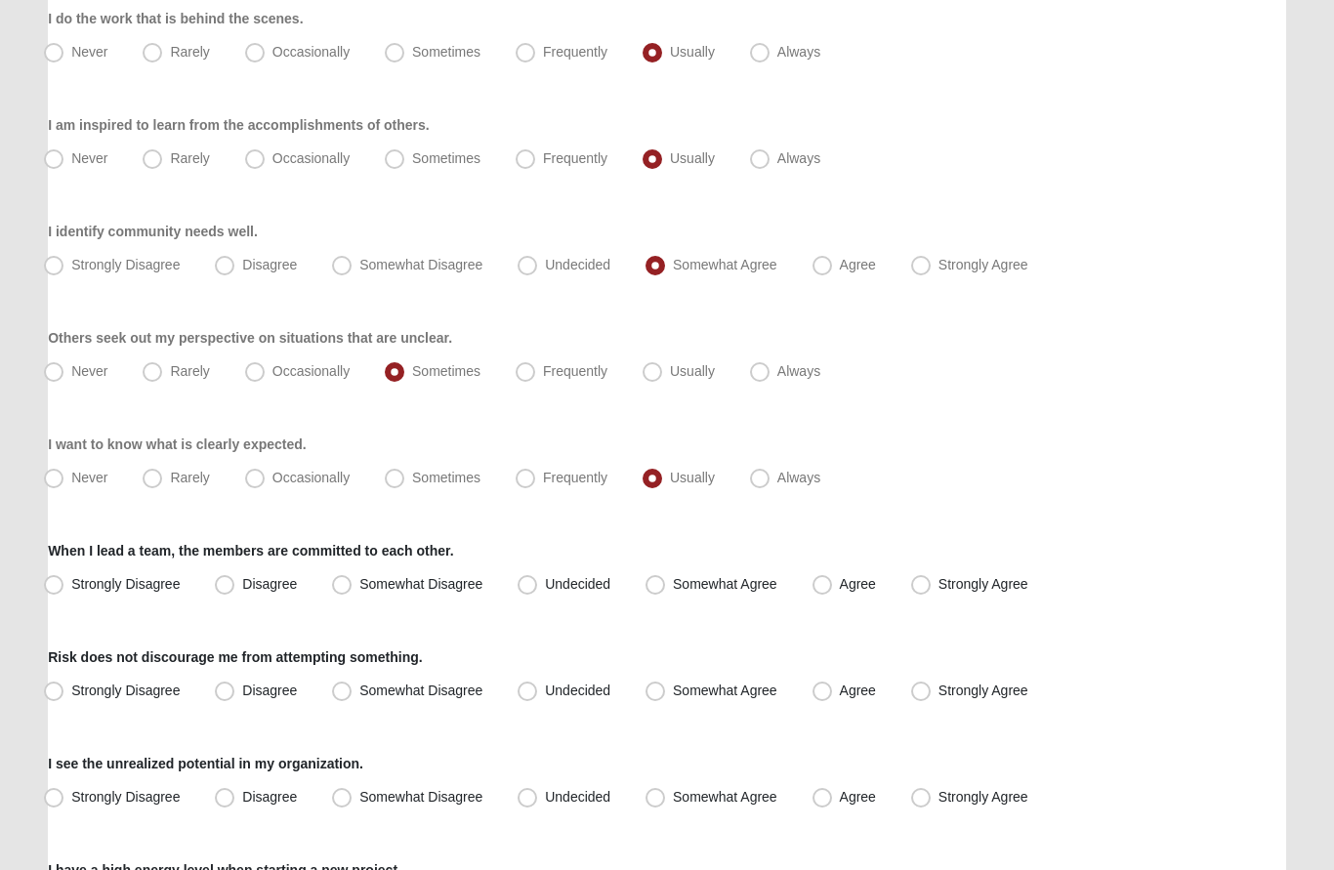
click at [673, 586] on span "Somewhat Agree" at bounding box center [725, 584] width 104 height 16
click at [663, 586] on input "Somewhat Agree" at bounding box center [659, 584] width 13 height 13
radio input "true"
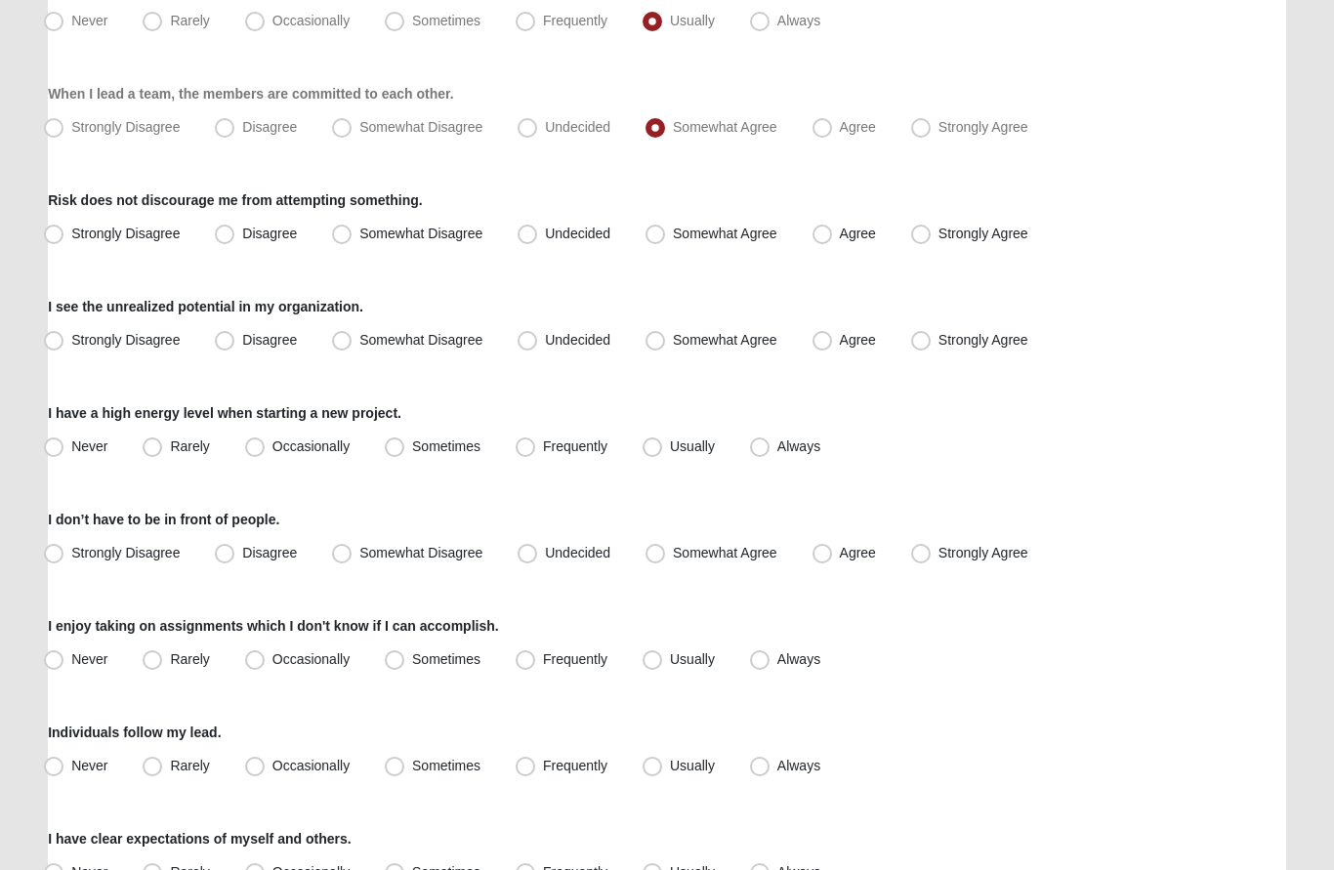
scroll to position [1354, 0]
click at [840, 233] on span "Agree" at bounding box center [858, 235] width 36 height 16
click at [829, 233] on input "Agree" at bounding box center [826, 234] width 13 height 13
radio input "true"
click at [840, 339] on span "Agree" at bounding box center [858, 341] width 36 height 16
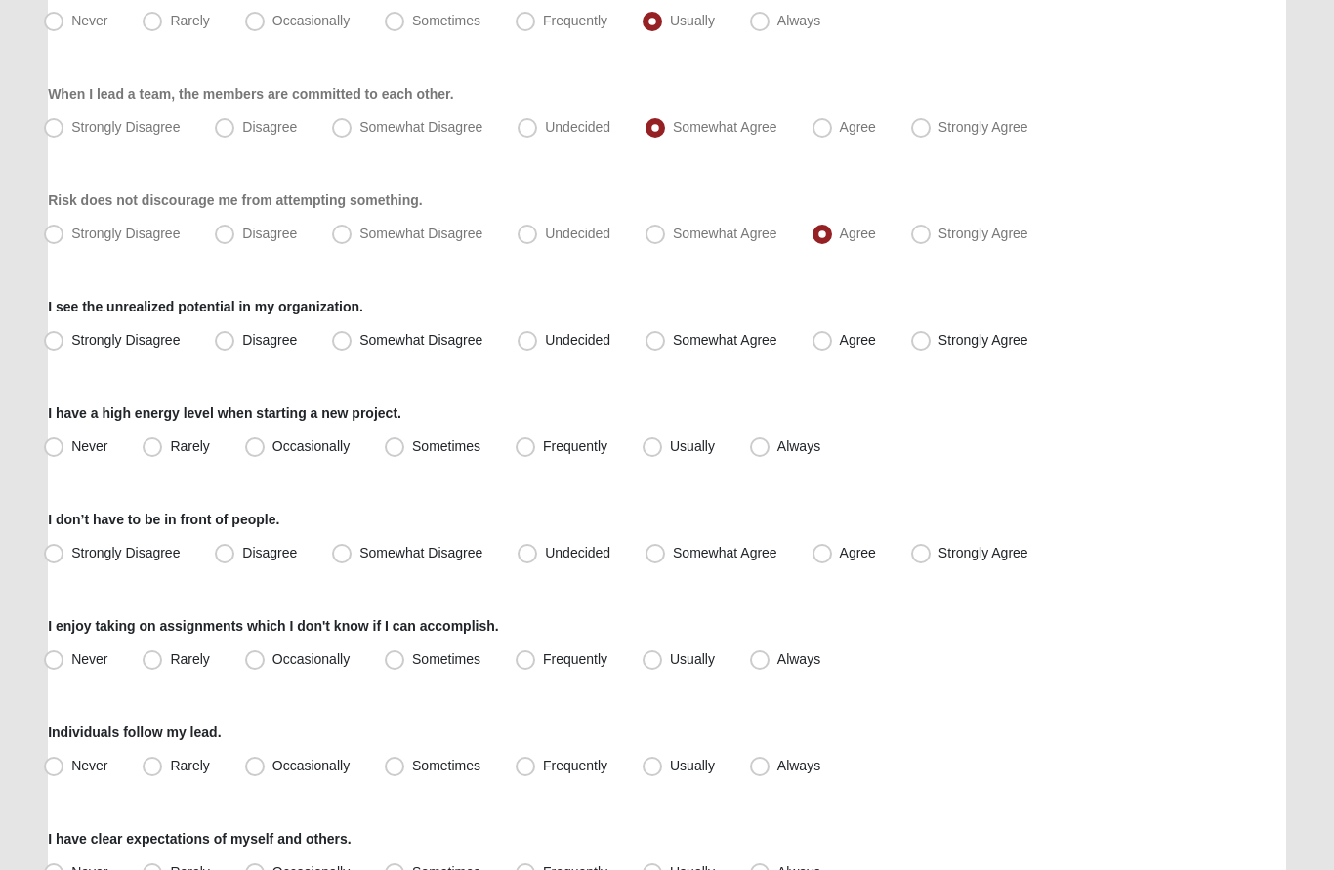
click at [824, 339] on input "Agree" at bounding box center [826, 341] width 13 height 13
radio input "true"
click at [412, 450] on span "Sometimes" at bounding box center [446, 447] width 68 height 16
click at [405, 450] on input "Sometimes" at bounding box center [399, 447] width 13 height 13
radio input "true"
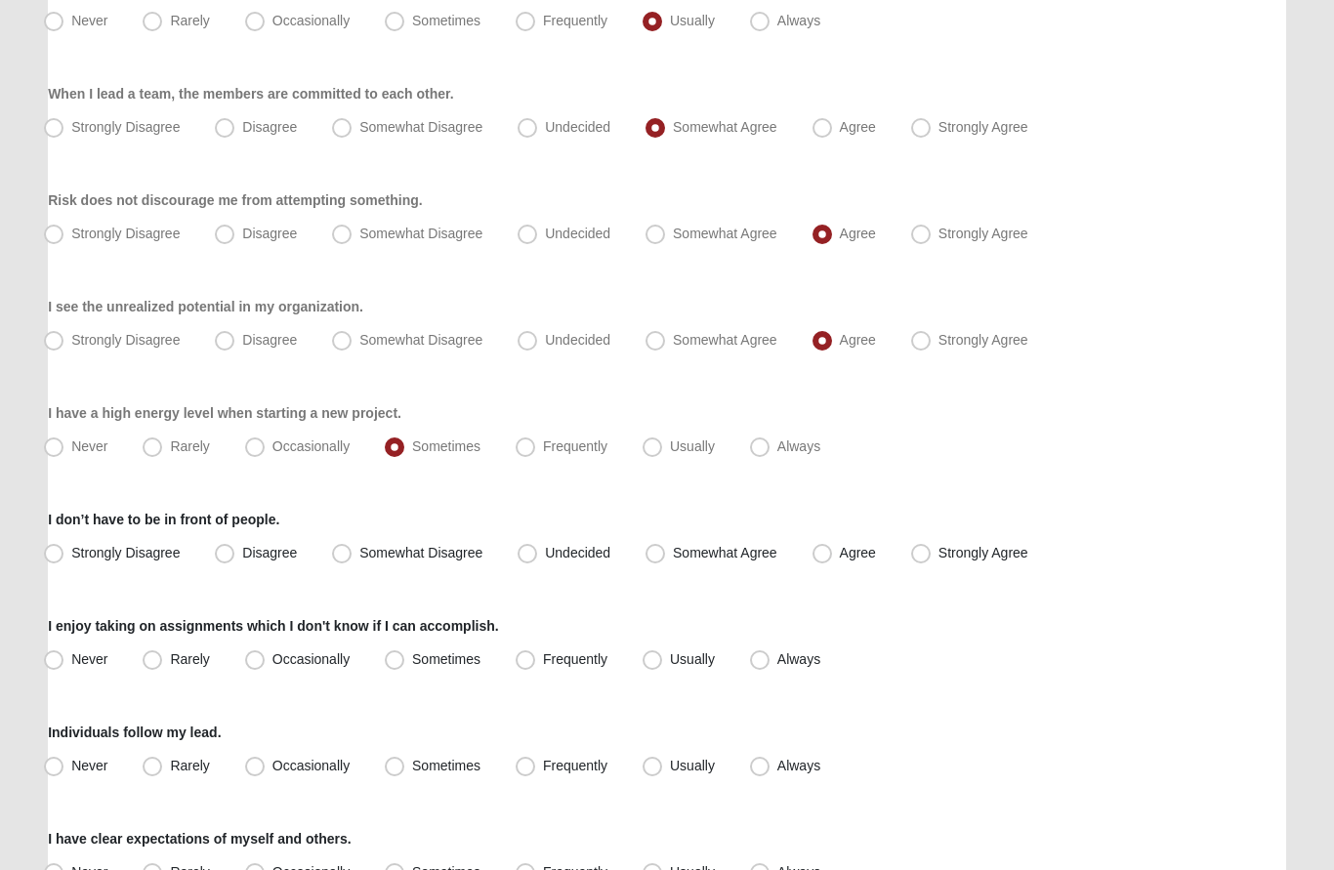
click at [840, 561] on span "Agree" at bounding box center [858, 554] width 36 height 16
click at [820, 560] on input "Agree" at bounding box center [826, 554] width 13 height 13
radio input "true"
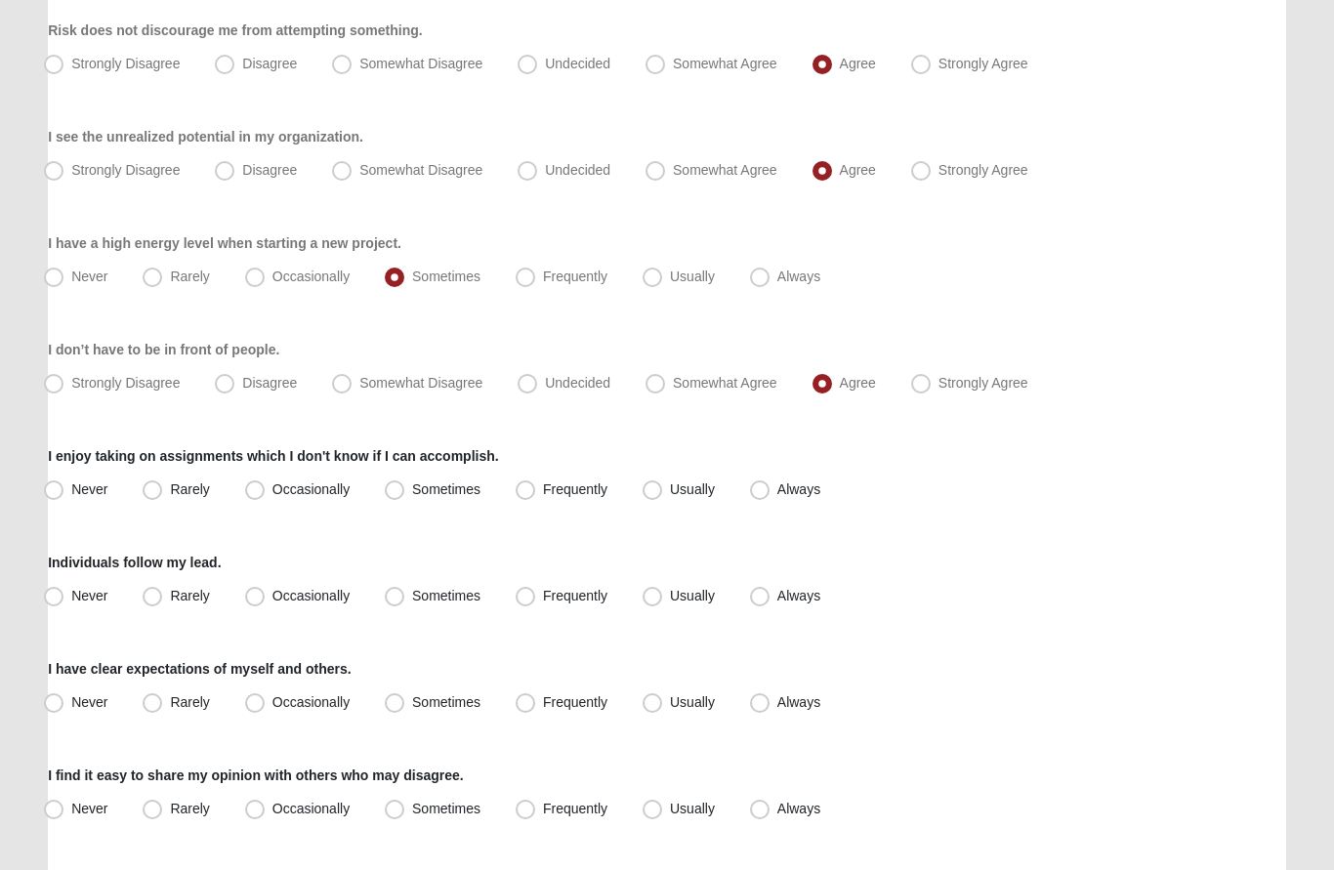
scroll to position [1566, 0]
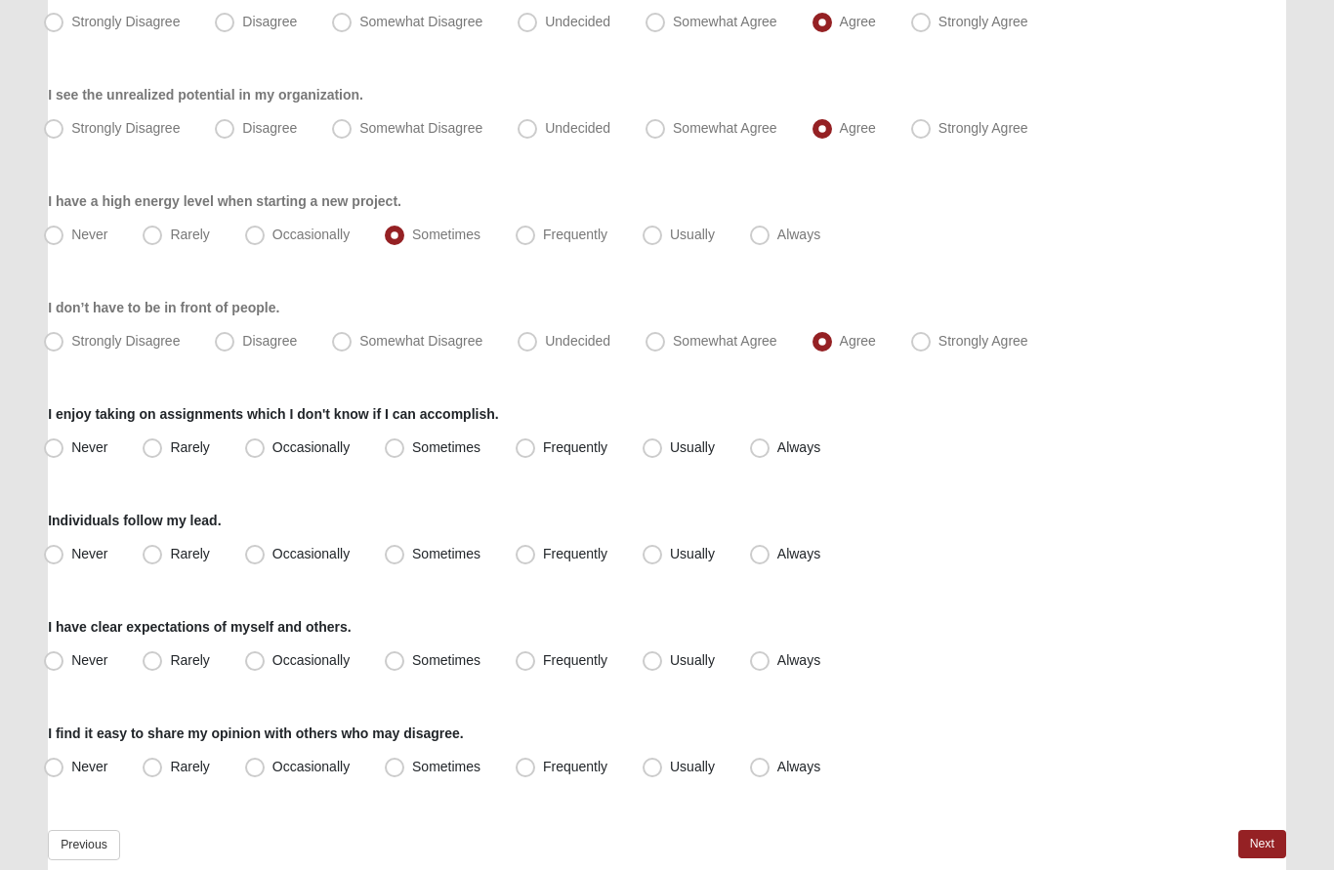
click at [412, 452] on span "Sometimes" at bounding box center [446, 448] width 68 height 16
click at [405, 452] on input "Sometimes" at bounding box center [399, 448] width 13 height 13
radio input "true"
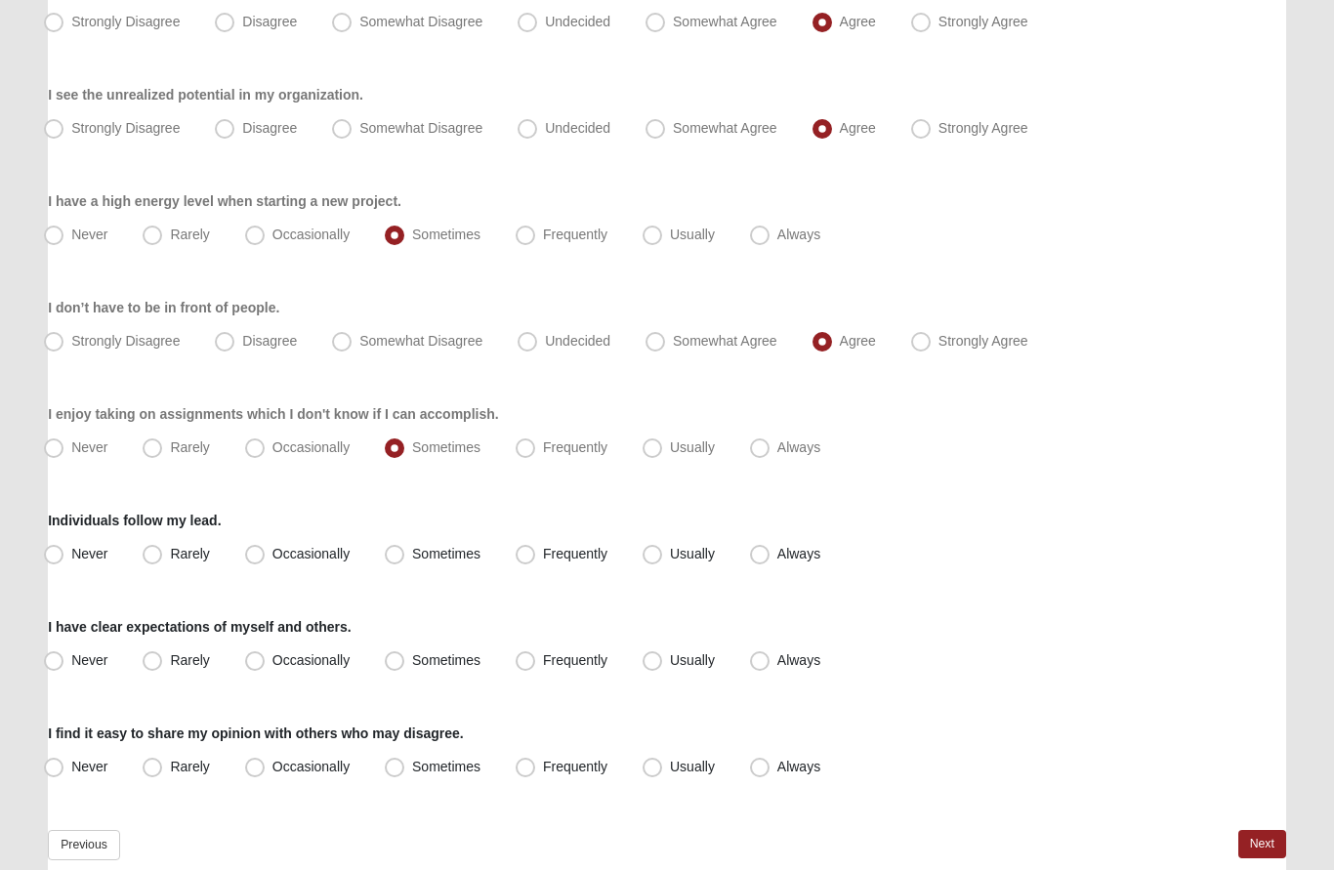
click at [406, 554] on label "Sometimes" at bounding box center [434, 555] width 115 height 31
click at [405, 554] on input "Sometimes" at bounding box center [399, 555] width 13 height 13
radio input "true"
click at [670, 665] on span "Usually" at bounding box center [692, 661] width 45 height 16
click at [650, 665] on input "Usually" at bounding box center [656, 661] width 13 height 13
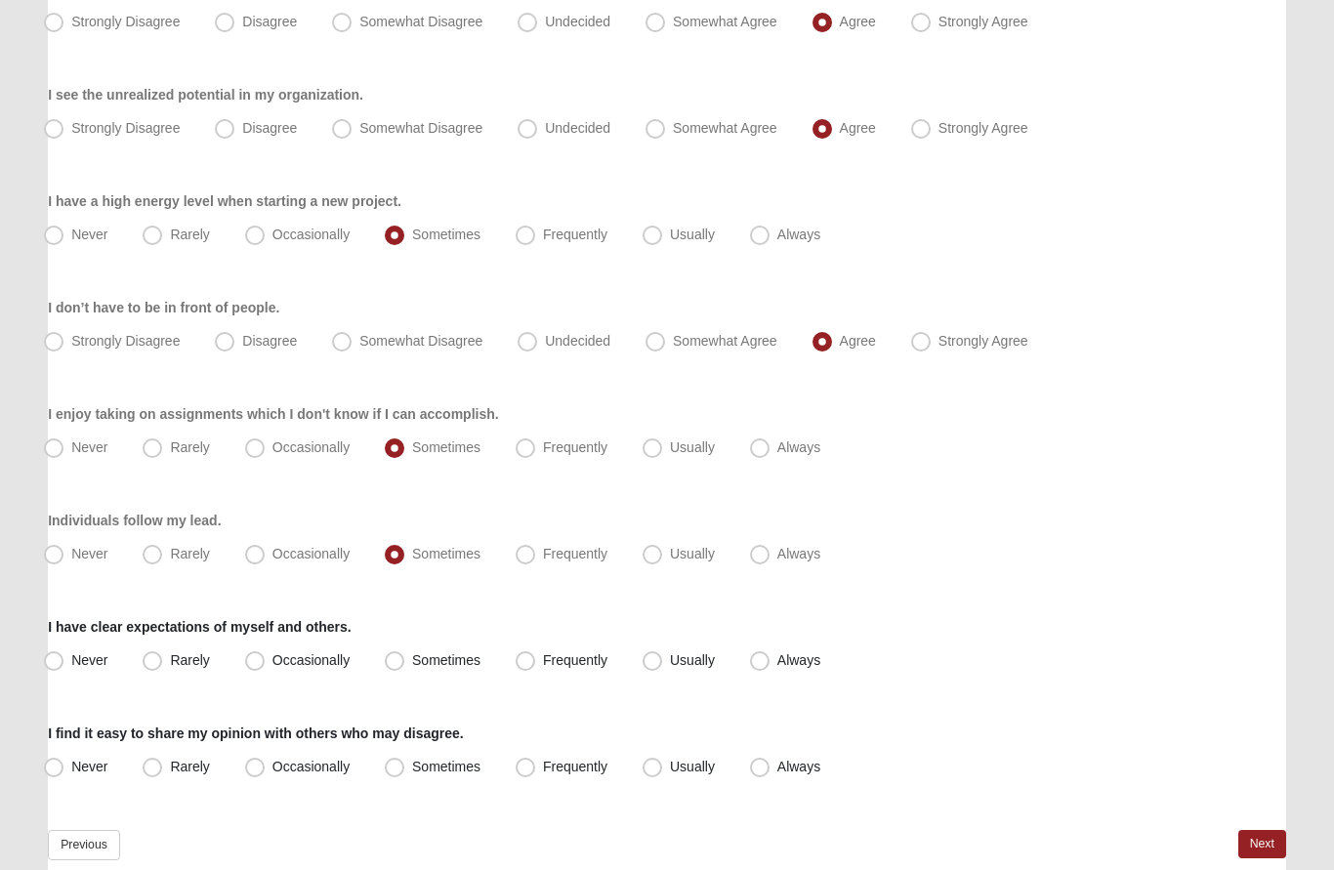
radio input "true"
click at [543, 769] on span "Frequently" at bounding box center [575, 768] width 64 height 16
click at [532, 769] on input "Frequently" at bounding box center [529, 768] width 13 height 13
radio input "true"
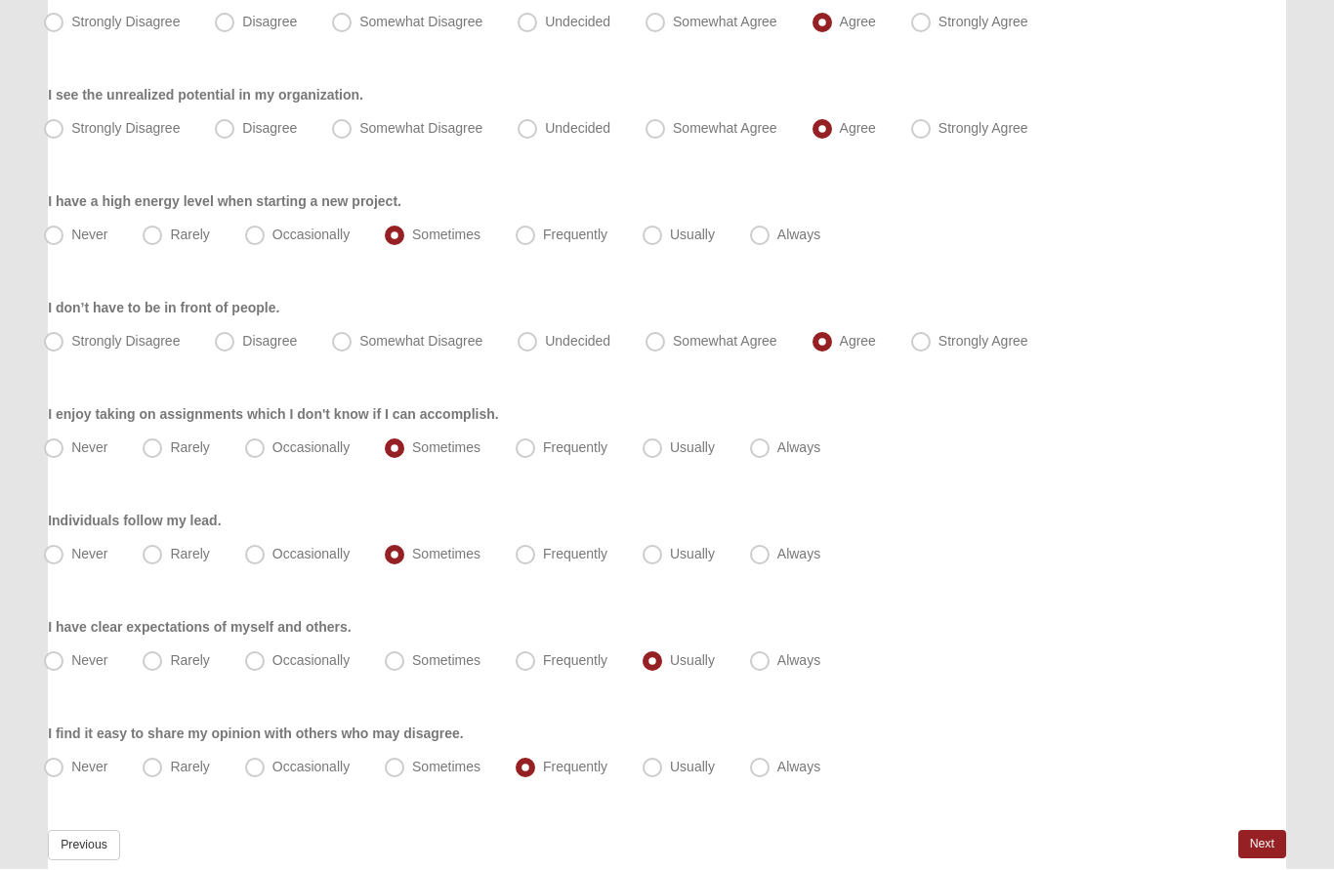
click at [1263, 854] on link "Next" at bounding box center [1262, 845] width 48 height 28
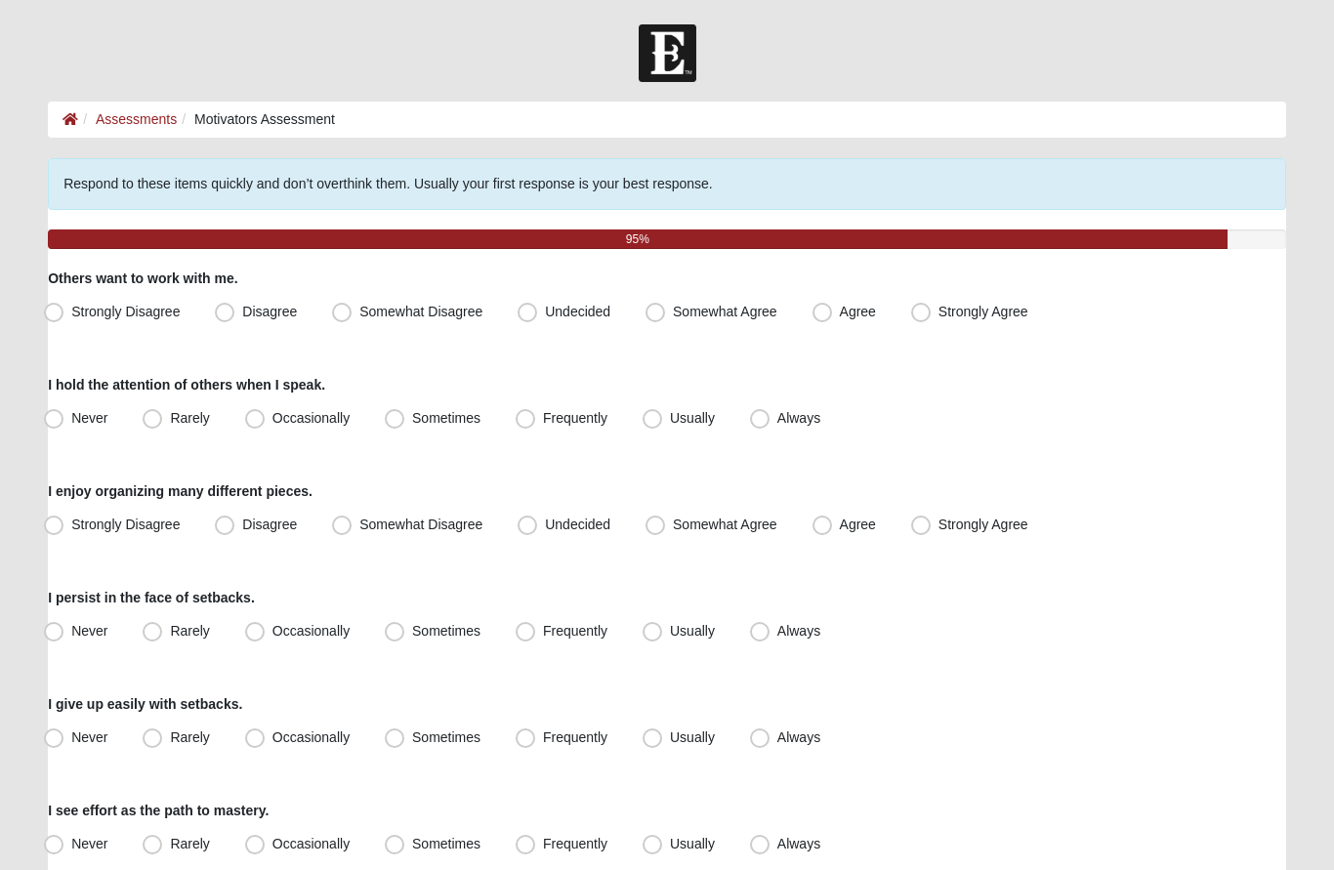
click at [673, 308] on span "Somewhat Agree" at bounding box center [725, 312] width 104 height 16
click at [655, 308] on input "Somewhat Agree" at bounding box center [659, 312] width 13 height 13
radio input "true"
click at [663, 416] on label "Usually" at bounding box center [681, 418] width 92 height 31
click at [663, 416] on input "Usually" at bounding box center [656, 418] width 13 height 13
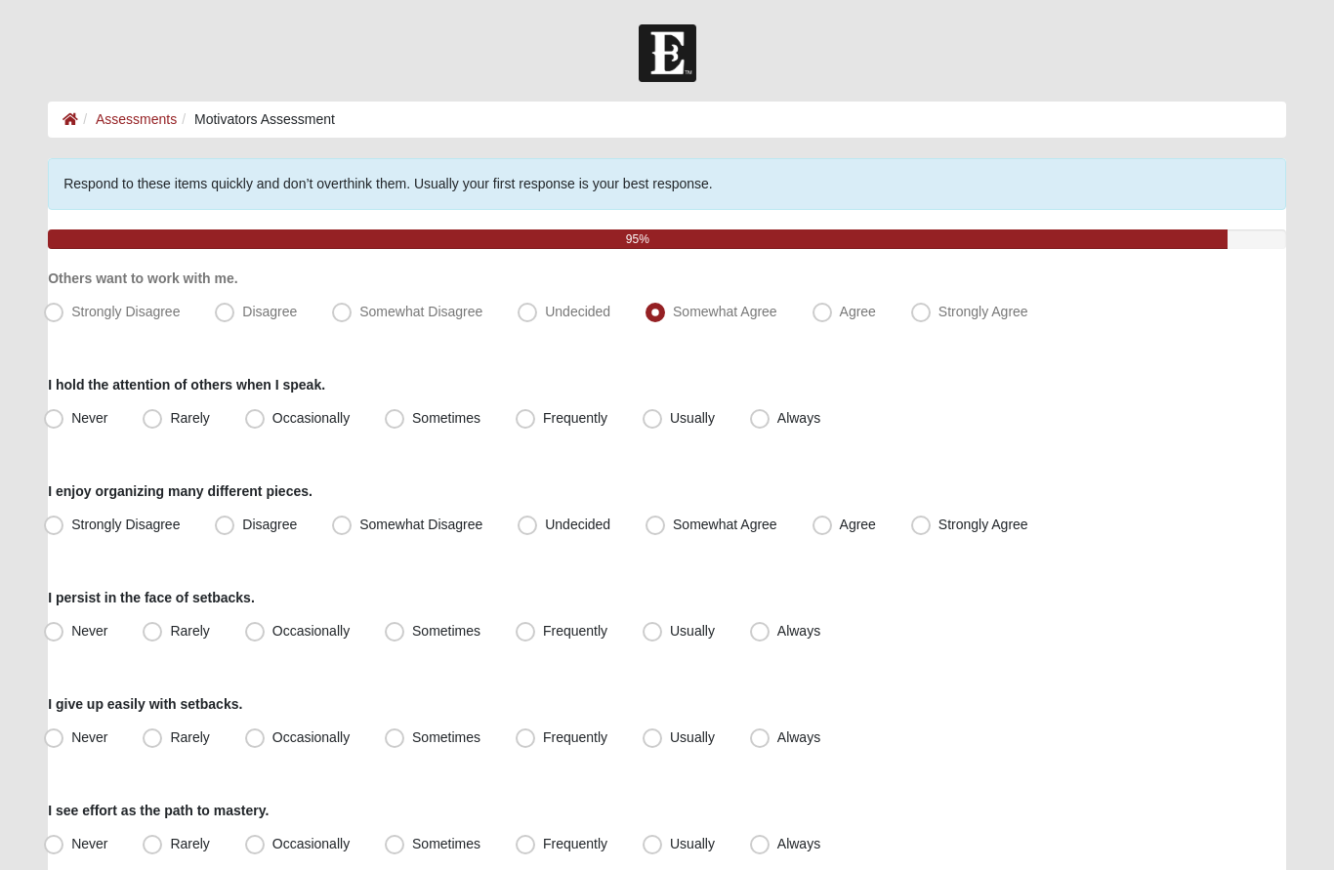
radio input "true"
click at [673, 527] on span "Somewhat Agree" at bounding box center [725, 525] width 104 height 16
click at [663, 527] on input "Somewhat Agree" at bounding box center [659, 524] width 13 height 13
radio input "true"
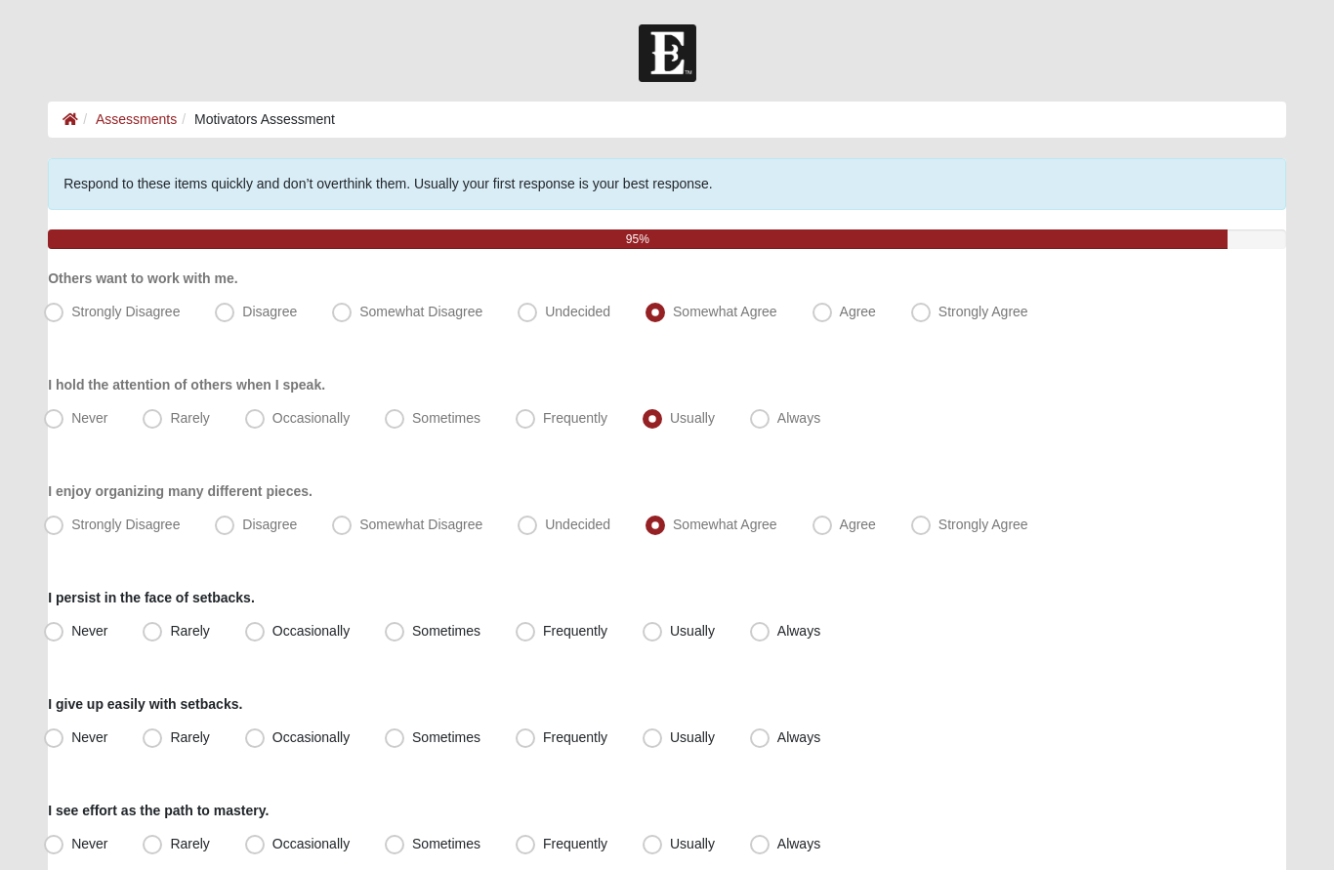
click at [670, 632] on span "Usually" at bounding box center [692, 631] width 45 height 16
click at [658, 632] on input "Usually" at bounding box center [656, 631] width 13 height 13
radio input "true"
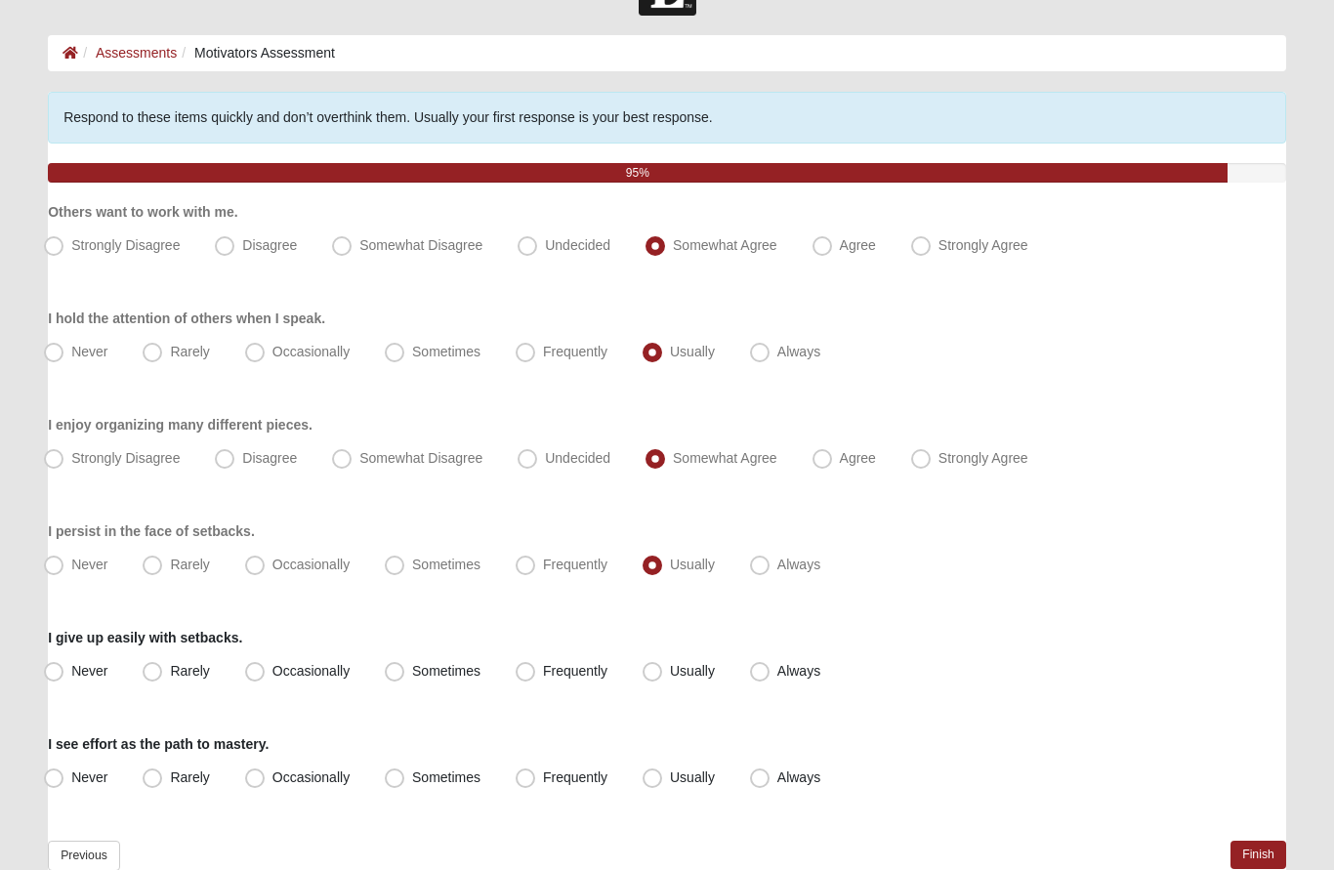
scroll to position [76, 0]
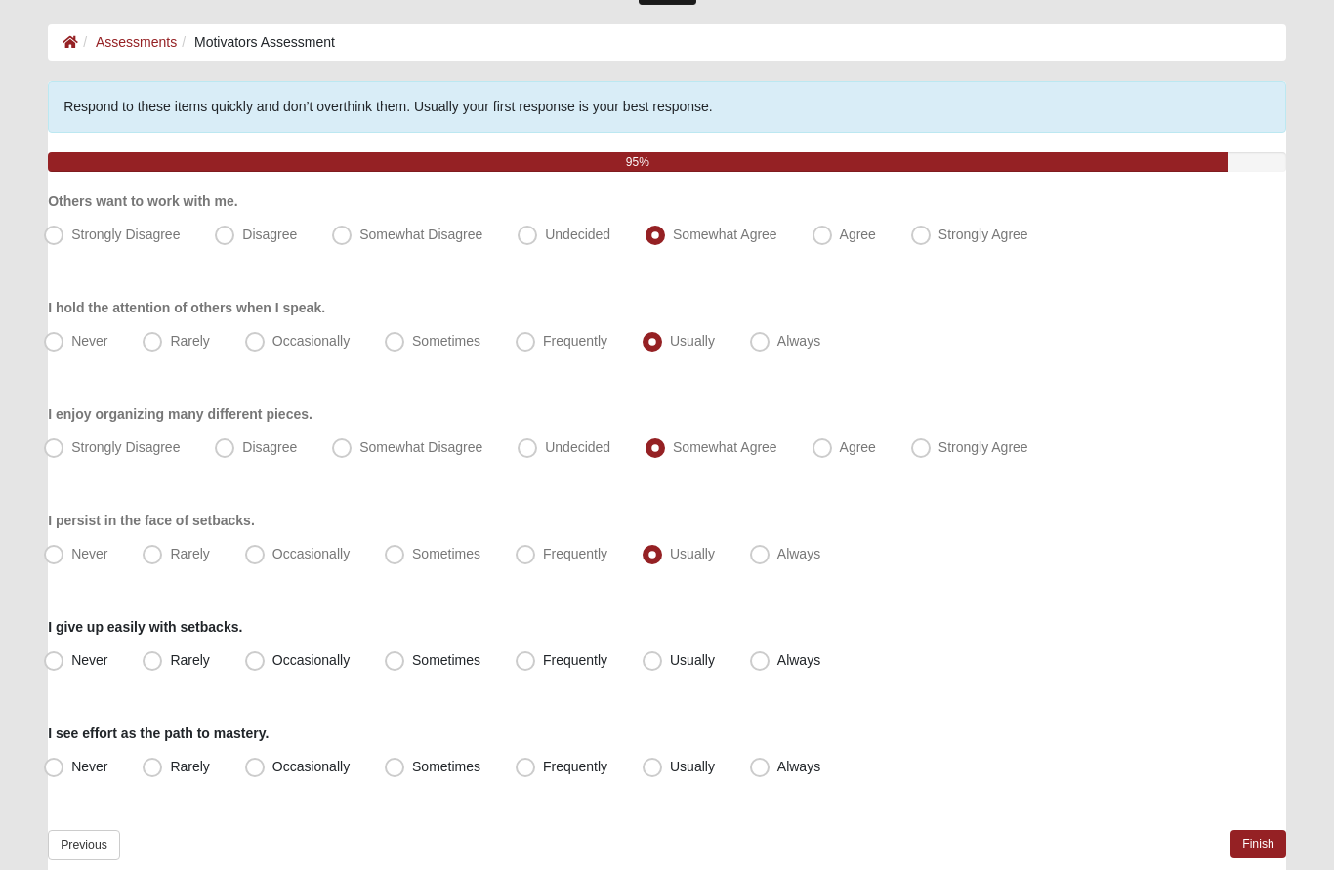
click at [170, 662] on span "Rarely" at bounding box center [189, 661] width 39 height 16
click at [161, 662] on input "Rarely" at bounding box center [156, 661] width 13 height 13
radio input "true"
click at [670, 764] on span "Usually" at bounding box center [692, 768] width 45 height 16
click at [661, 764] on input "Usually" at bounding box center [656, 768] width 13 height 13
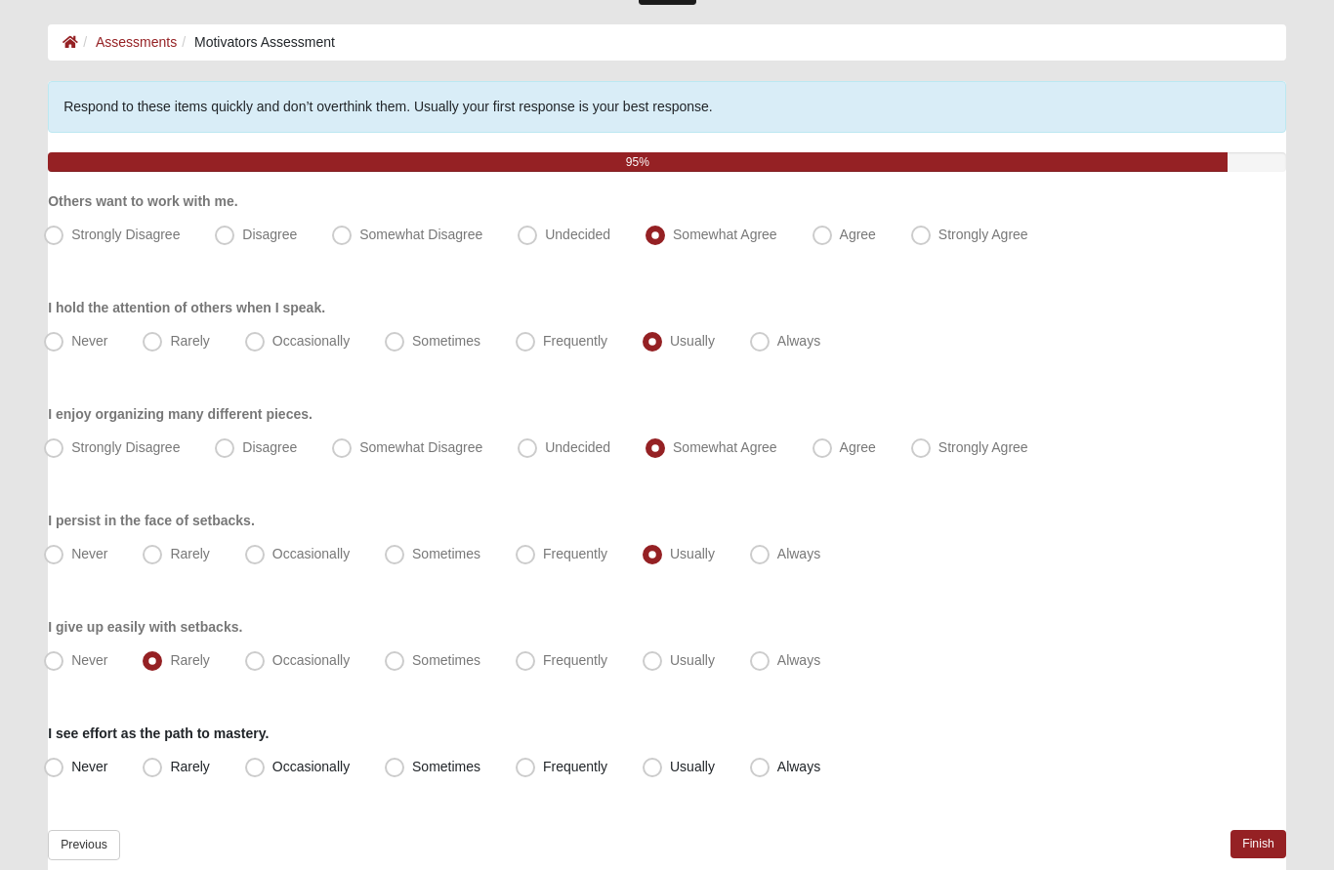
radio input "true"
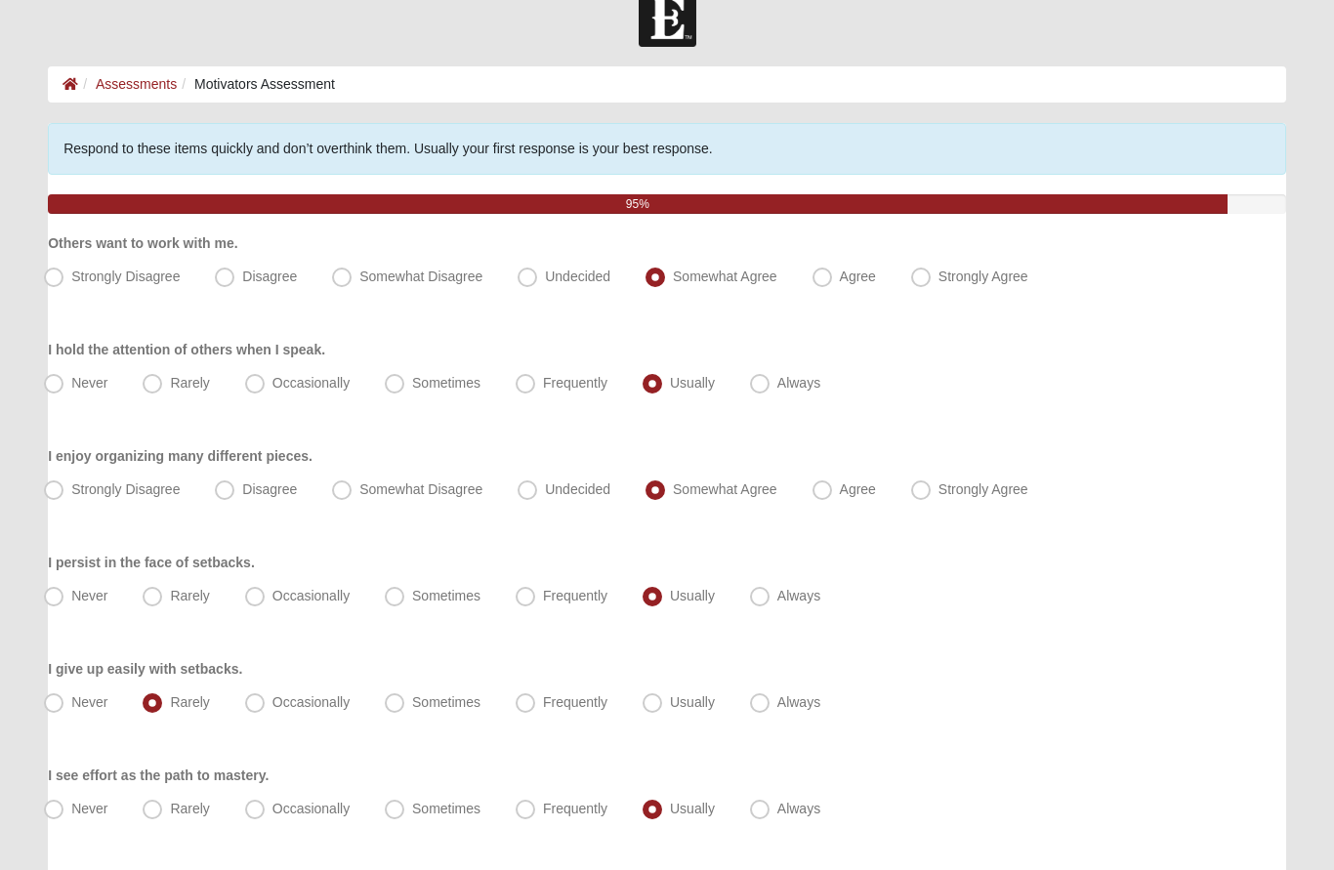
click at [1270, 869] on link "Finish" at bounding box center [1258, 886] width 56 height 28
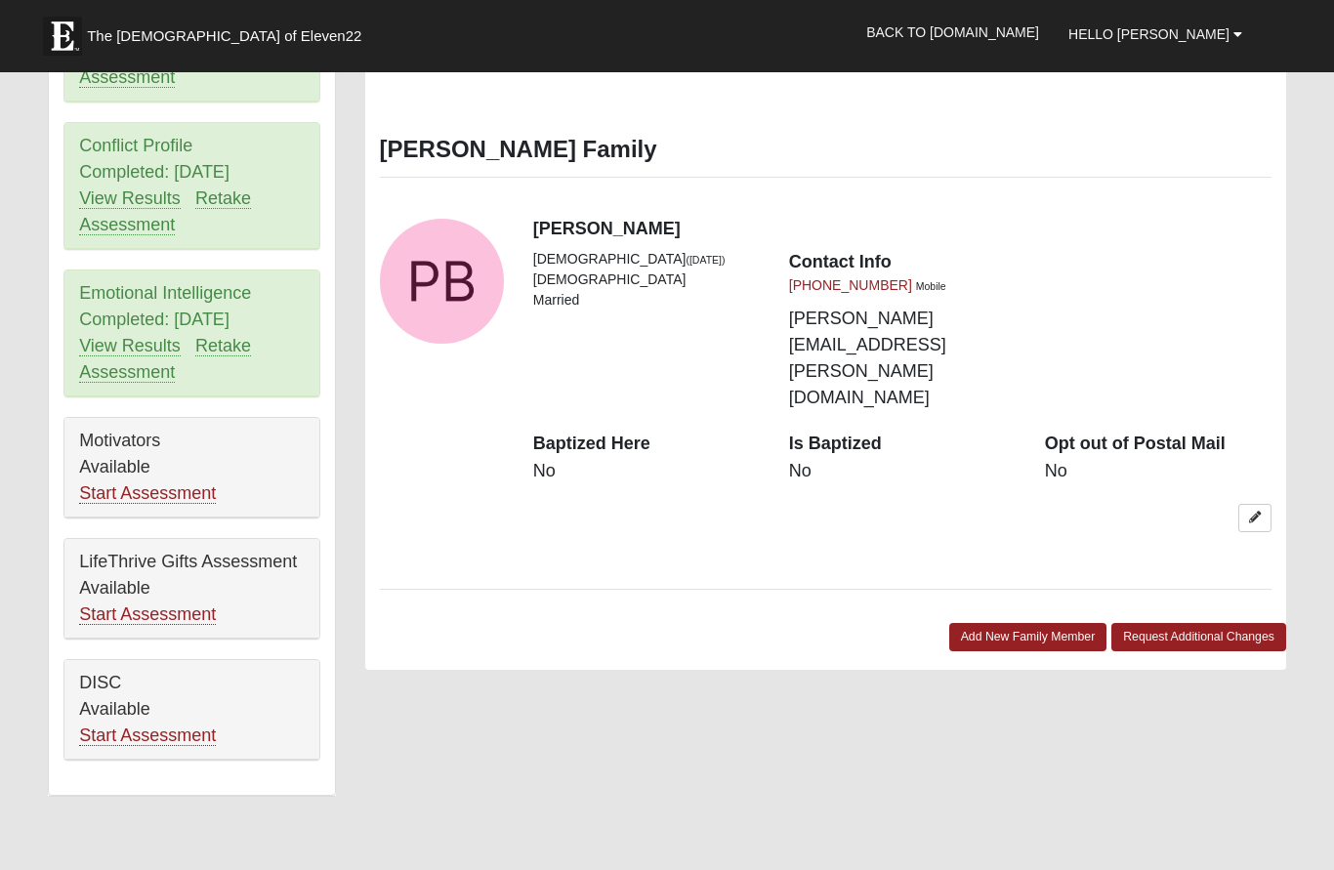
scroll to position [946, 0]
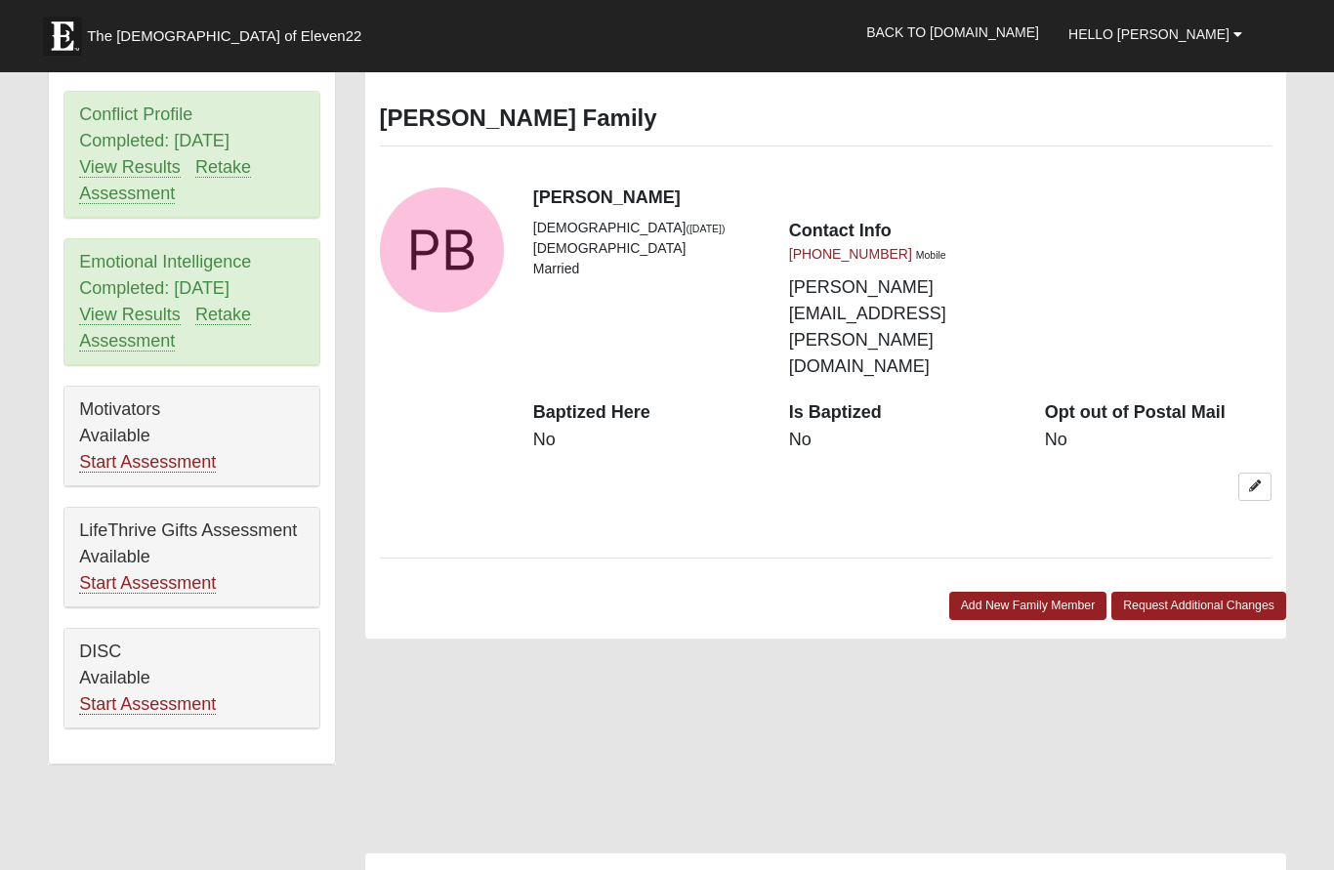
click at [196, 456] on link "Start Assessment" at bounding box center [147, 462] width 137 height 21
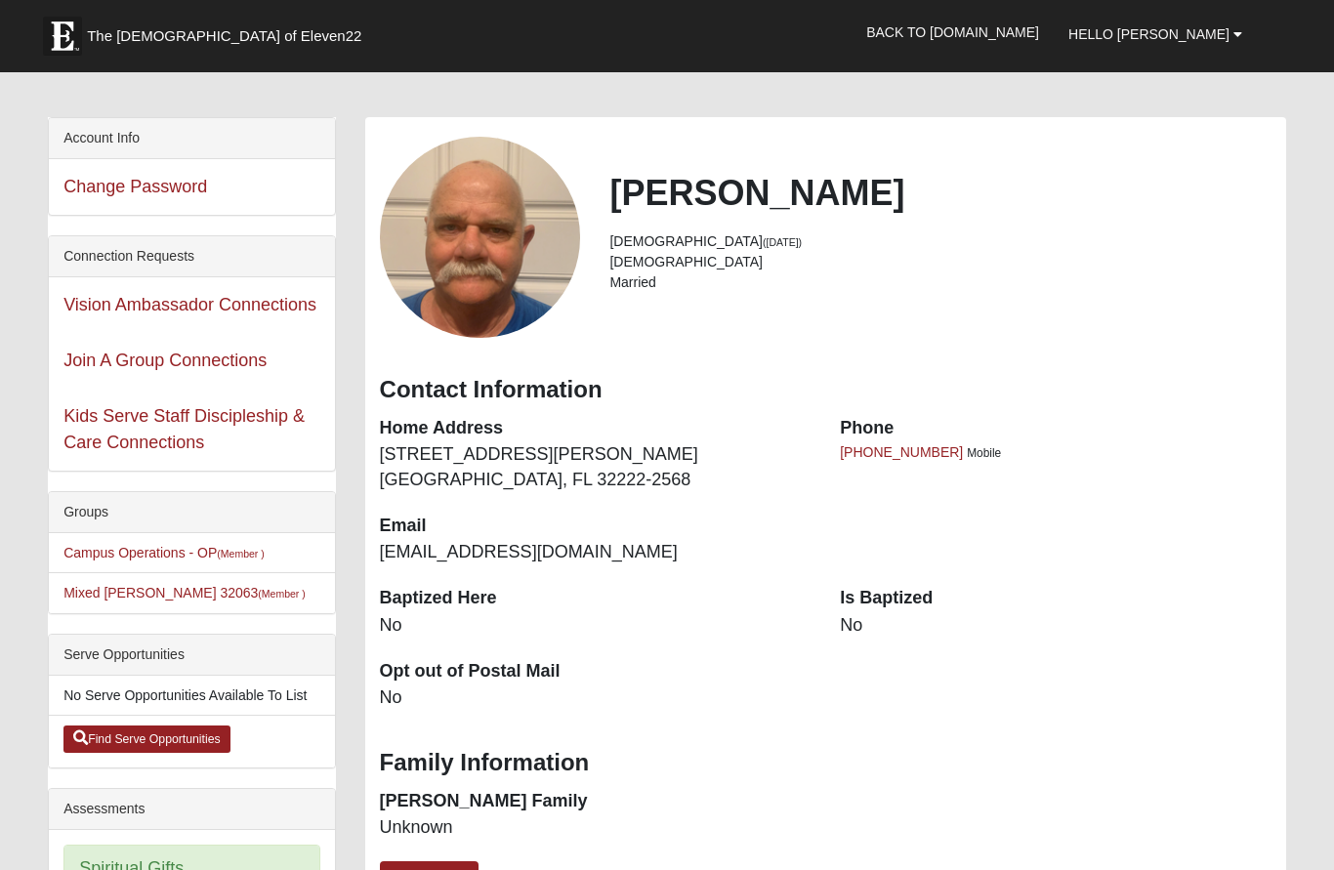
scroll to position [44, 0]
click at [1037, 23] on link "Back to [DOMAIN_NAME]" at bounding box center [952, 32] width 202 height 49
